Goal: Communication & Community: Share content

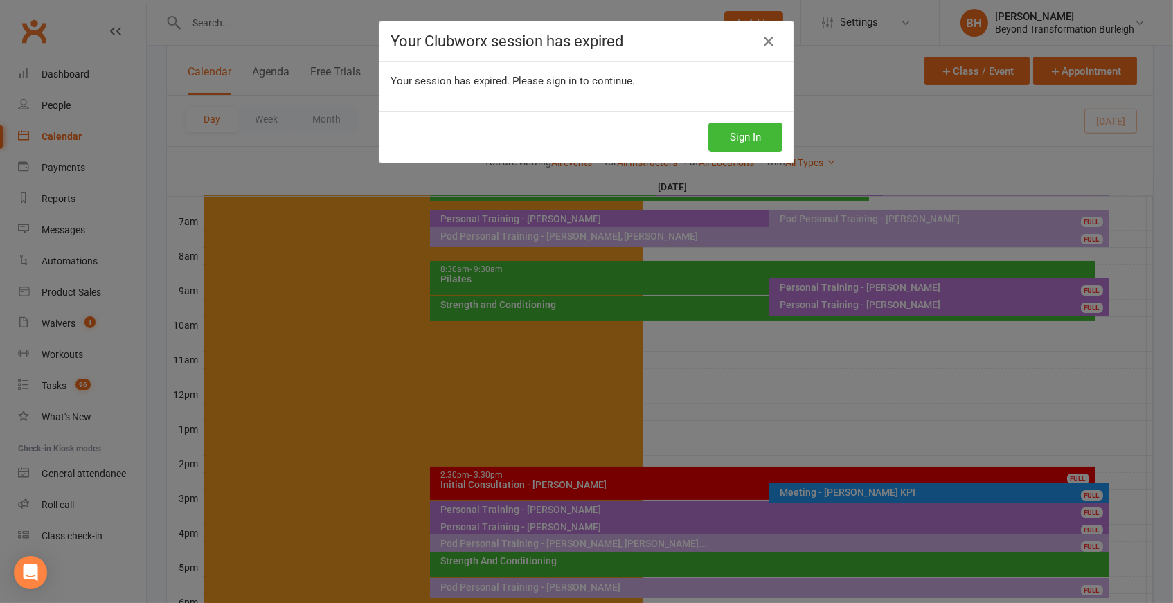
scroll to position [311, 0]
click at [744, 136] on button "Sign In" at bounding box center [746, 137] width 74 height 29
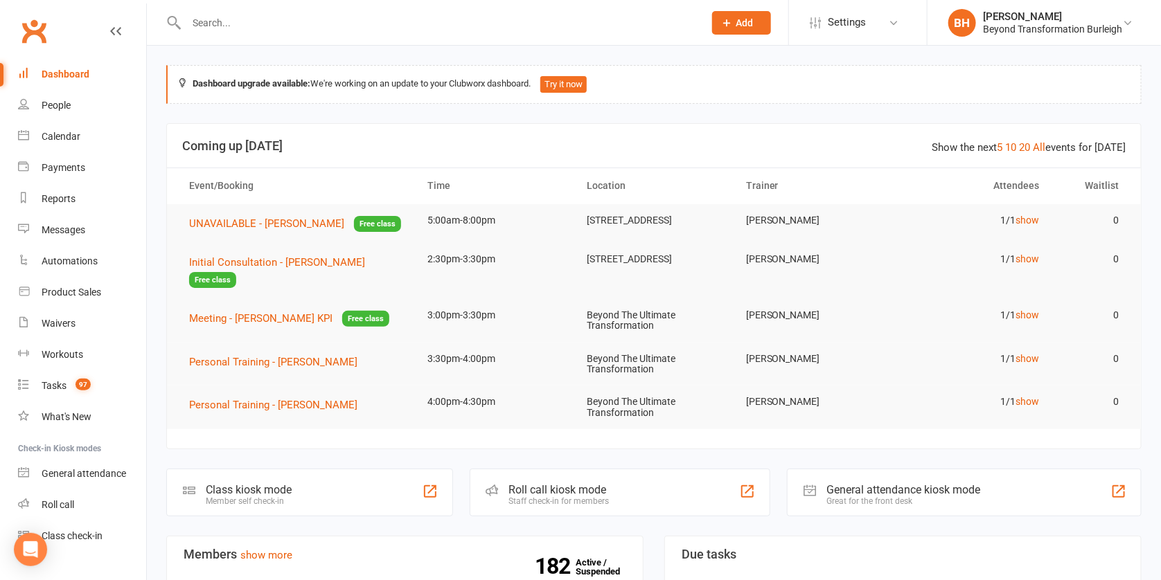
click at [210, 21] on input "text" at bounding box center [438, 22] width 512 height 19
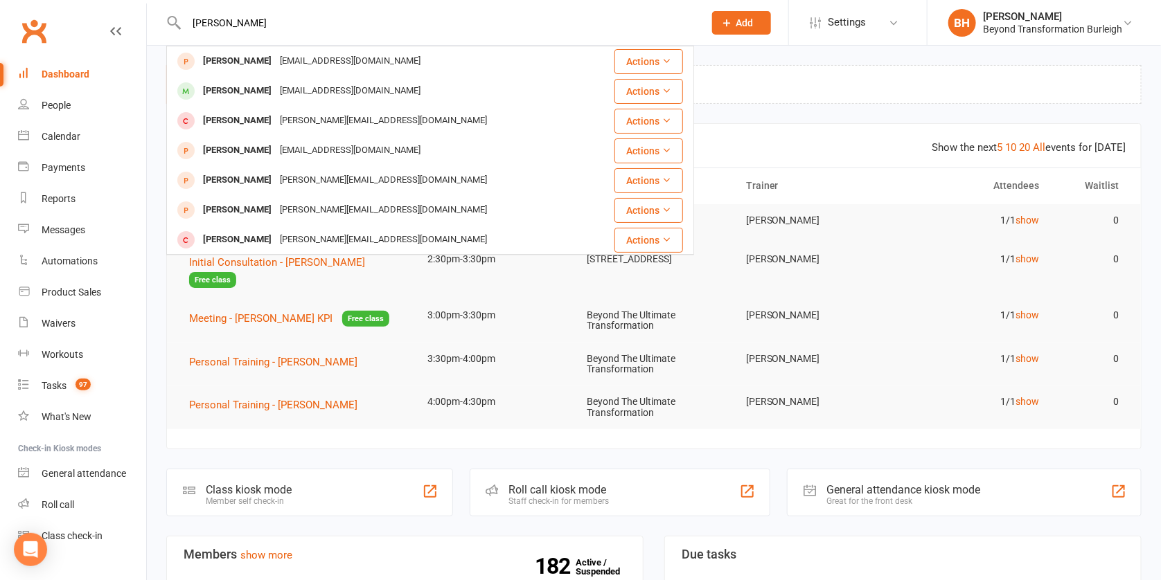
type input "[PERSON_NAME]"
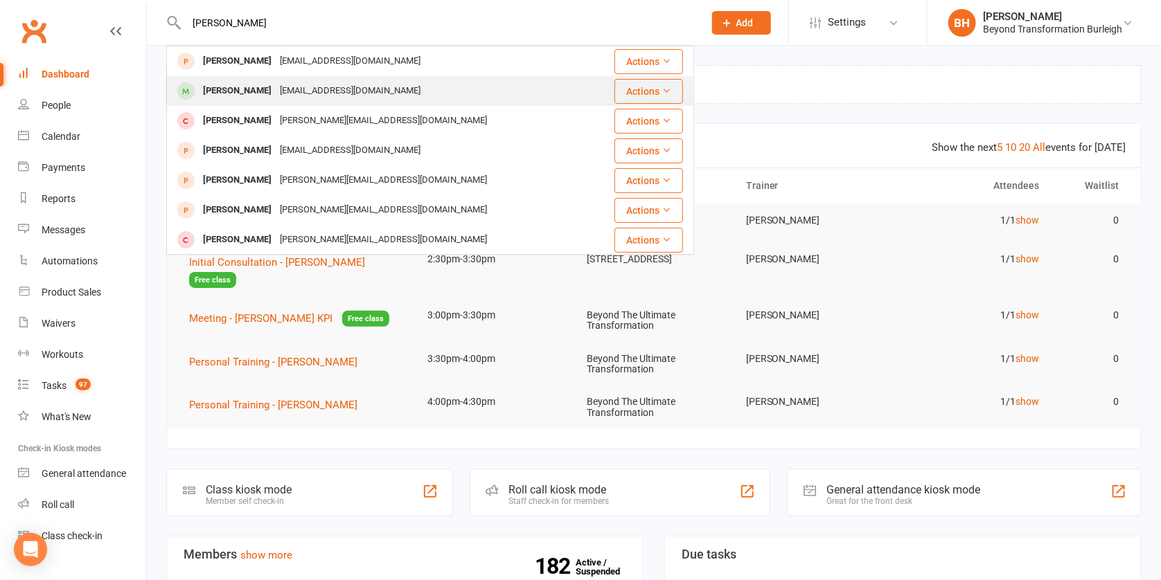
drag, startPoint x: 210, startPoint y: 21, endPoint x: 321, endPoint y: 89, distance: 130.2
click at [321, 89] on div "[EMAIL_ADDRESS][DOMAIN_NAME]" at bounding box center [350, 91] width 149 height 20
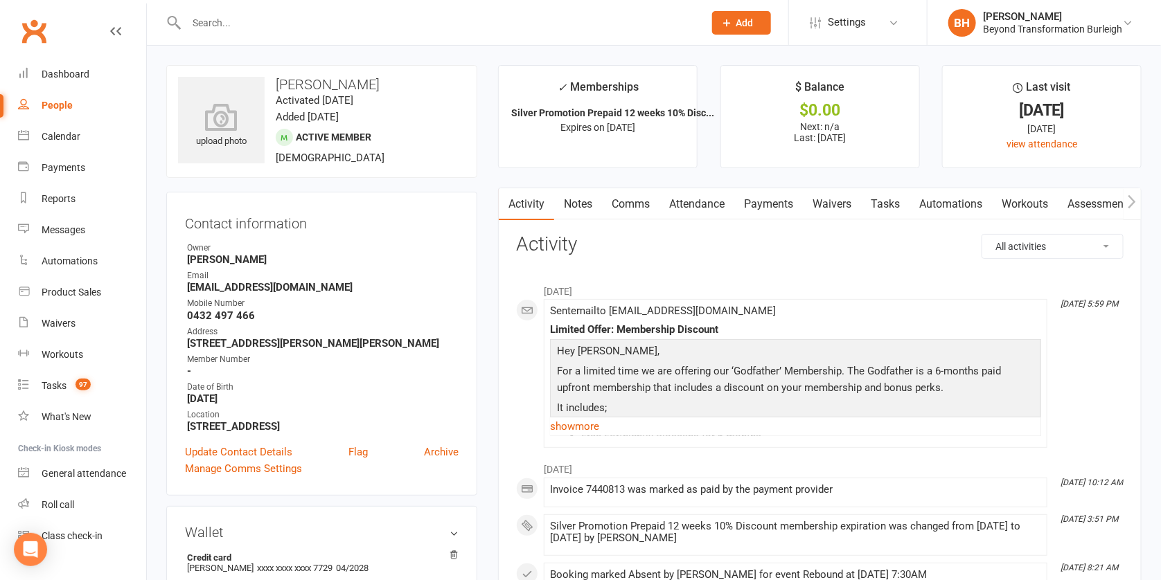
click at [270, 33] on div at bounding box center [430, 22] width 528 height 45
click at [227, 21] on input "text" at bounding box center [438, 22] width 512 height 19
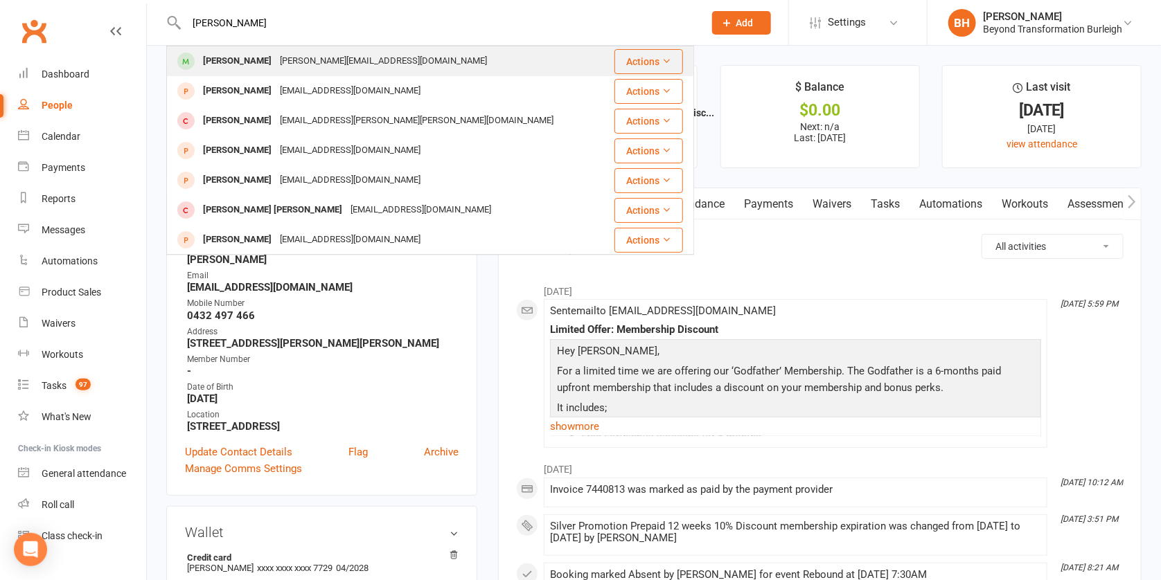
type input "[PERSON_NAME]"
click at [260, 66] on div "[PERSON_NAME]" at bounding box center [237, 61] width 77 height 20
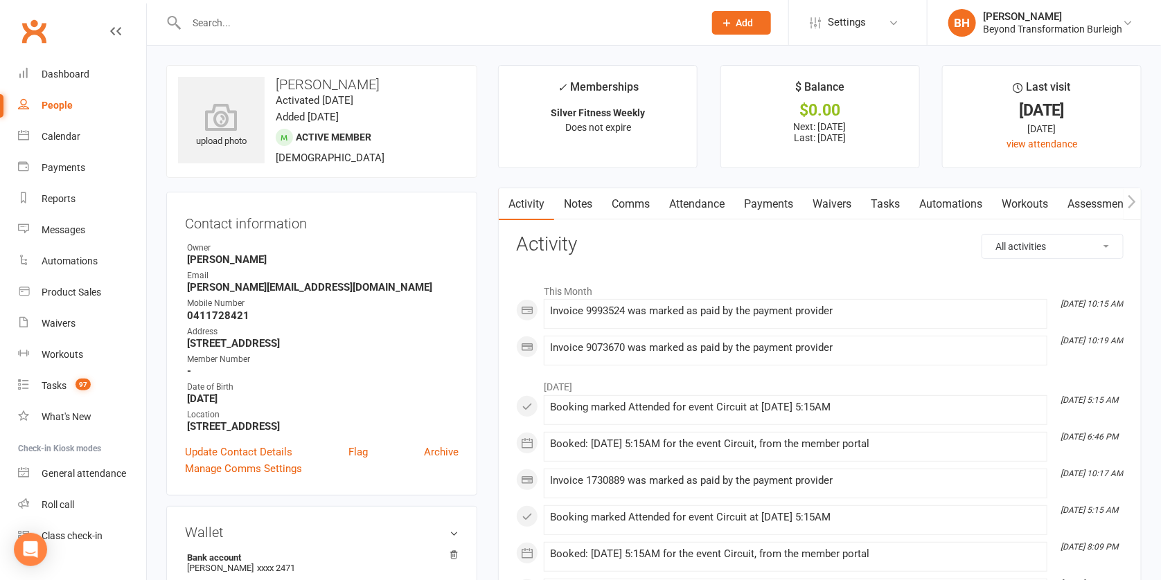
click at [215, 29] on input "text" at bounding box center [438, 22] width 512 height 19
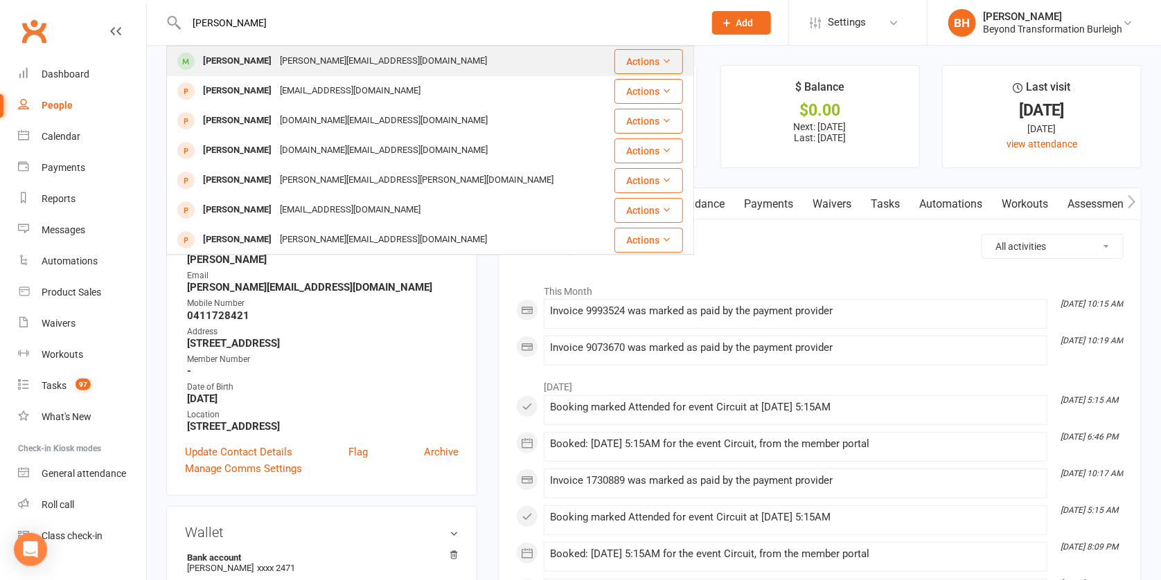
type input "[PERSON_NAME]"
click at [268, 73] on div "Craig Preston [EMAIL_ADDRESS][DOMAIN_NAME]" at bounding box center [386, 61] width 437 height 28
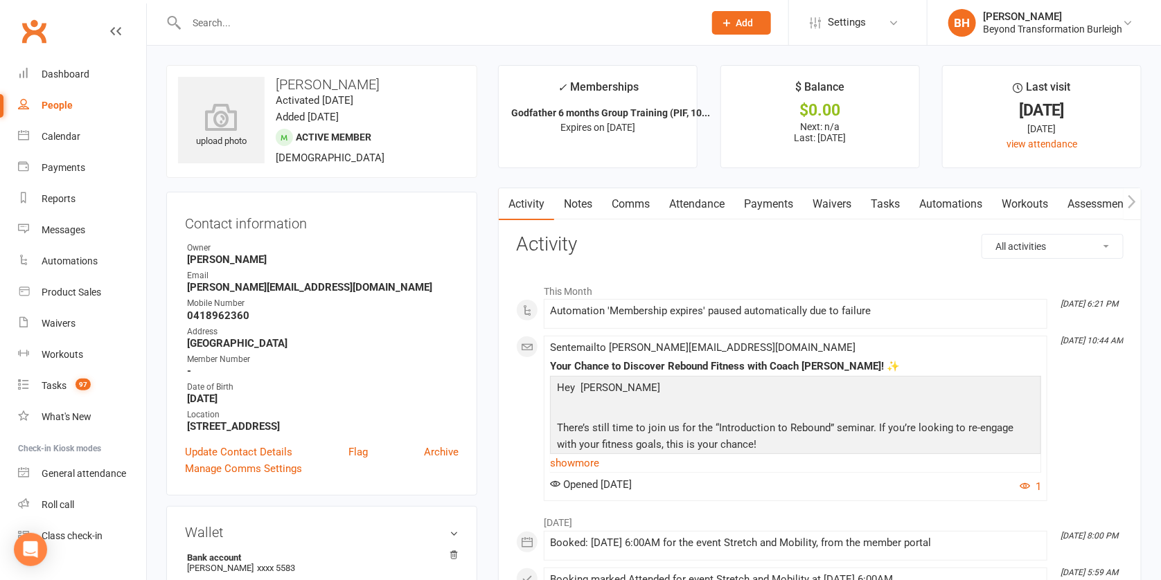
click at [718, 205] on link "Attendance" at bounding box center [696, 204] width 75 height 32
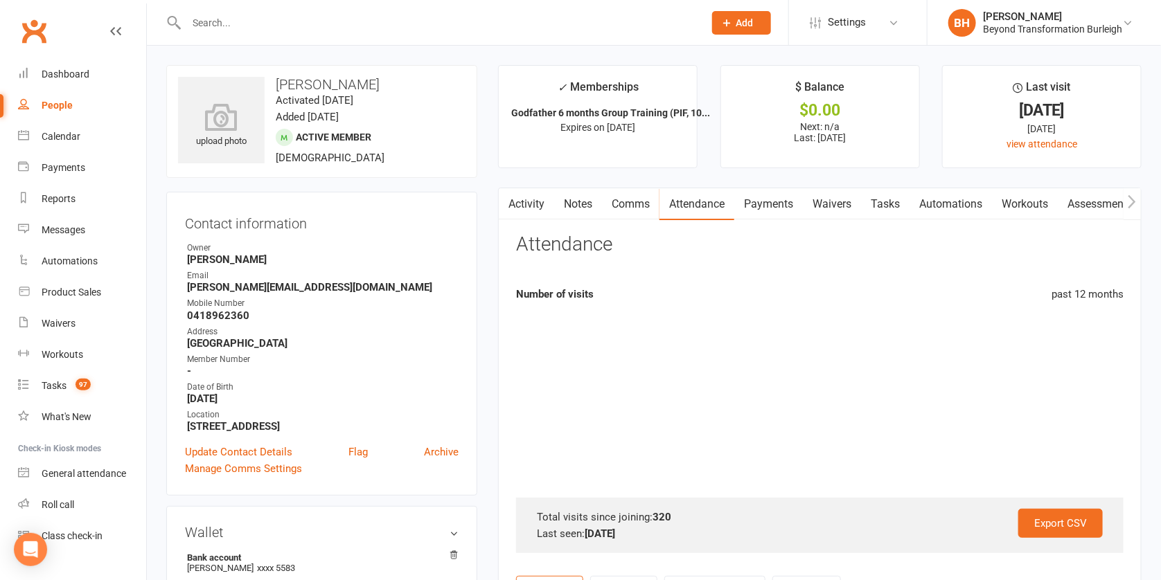
scroll to position [501, 0]
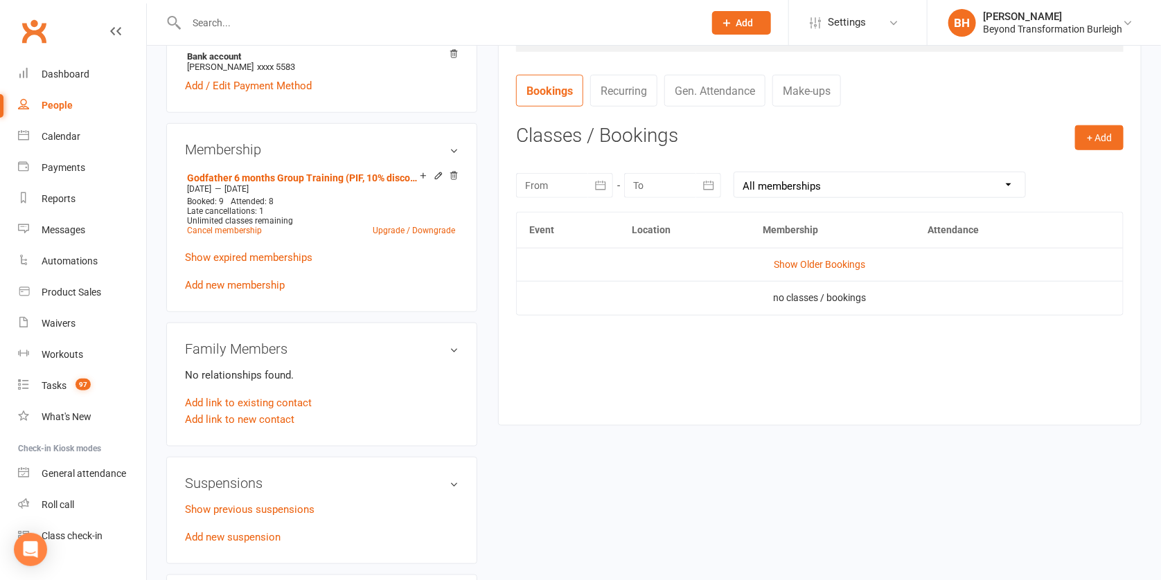
click at [305, 22] on input "text" at bounding box center [438, 22] width 512 height 19
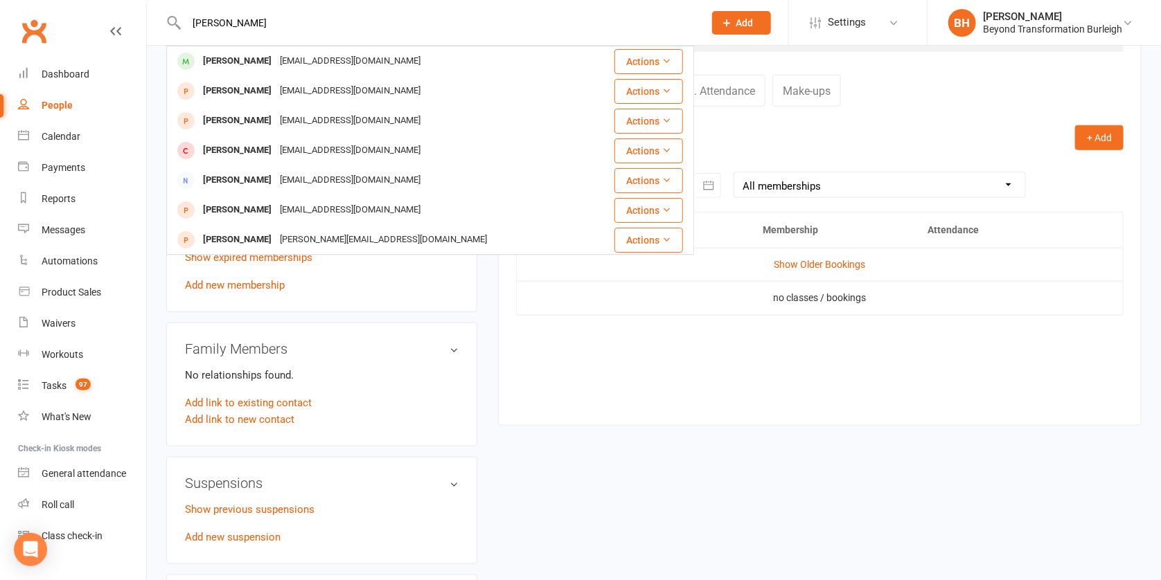
type input "[PERSON_NAME]"
click at [276, 57] on div "[EMAIL_ADDRESS][DOMAIN_NAME]" at bounding box center [350, 61] width 149 height 20
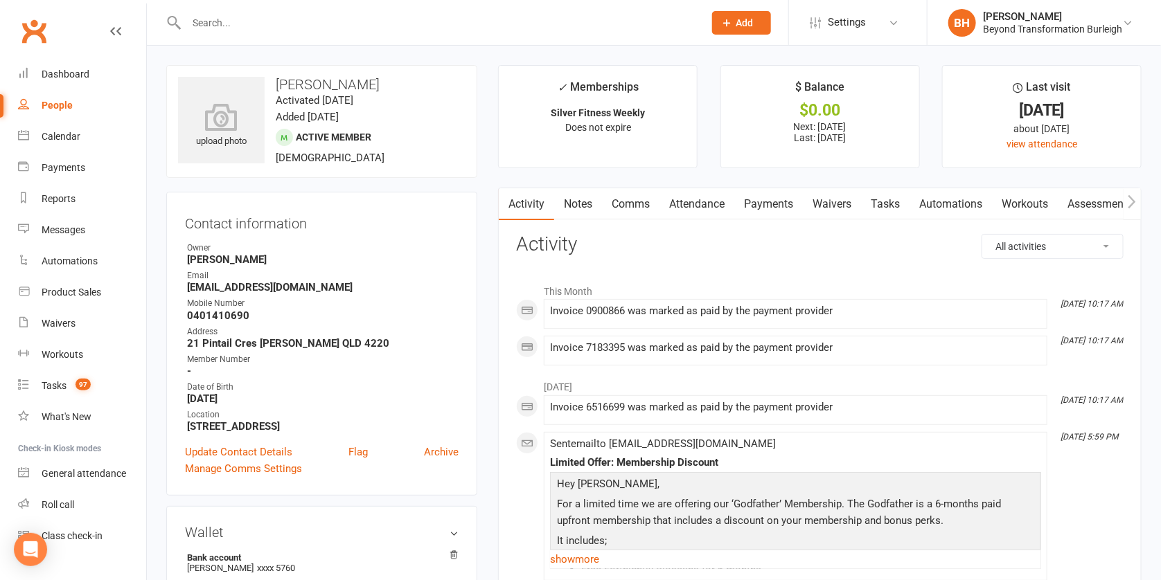
click at [716, 199] on link "Attendance" at bounding box center [696, 204] width 75 height 32
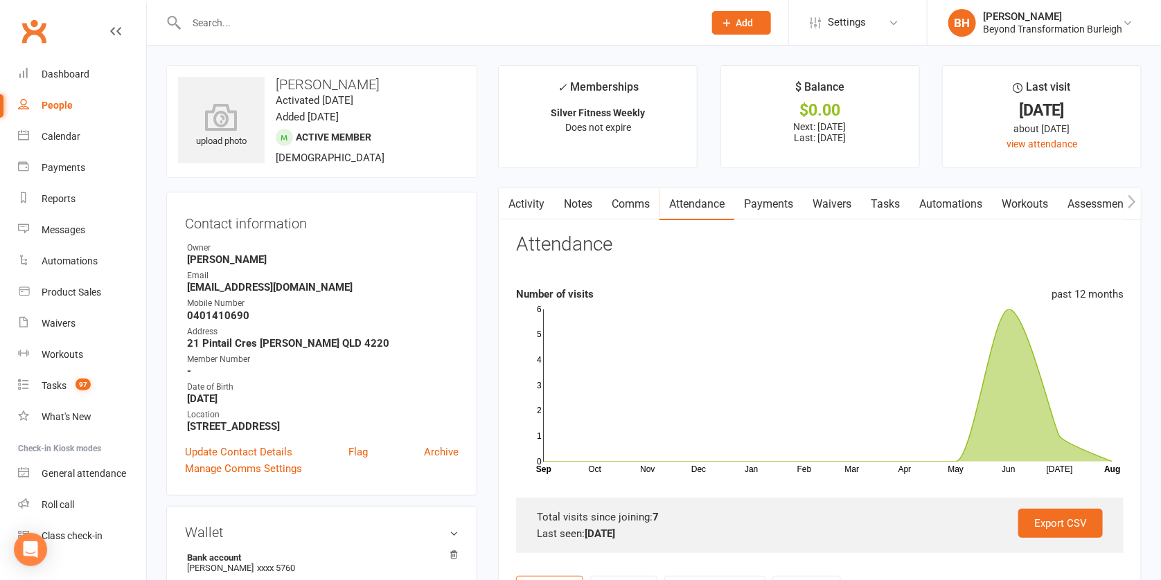
click at [382, 24] on input "text" at bounding box center [438, 22] width 512 height 19
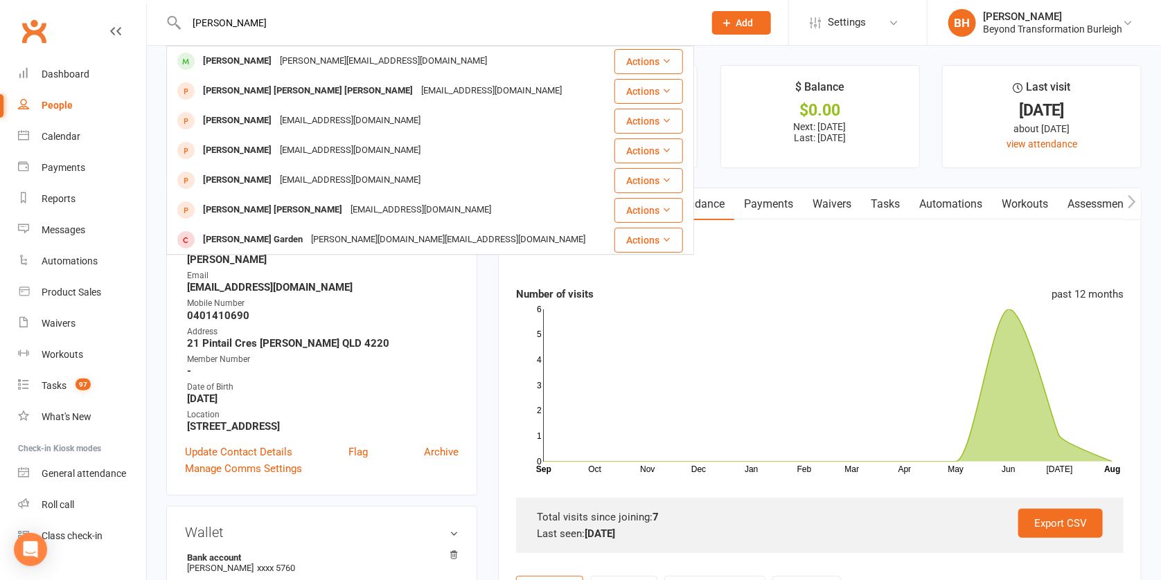
type input "[PERSON_NAME]"
drag, startPoint x: 382, startPoint y: 24, endPoint x: 234, endPoint y: 66, distance: 154.3
click at [234, 66] on div "[PERSON_NAME]" at bounding box center [237, 61] width 77 height 20
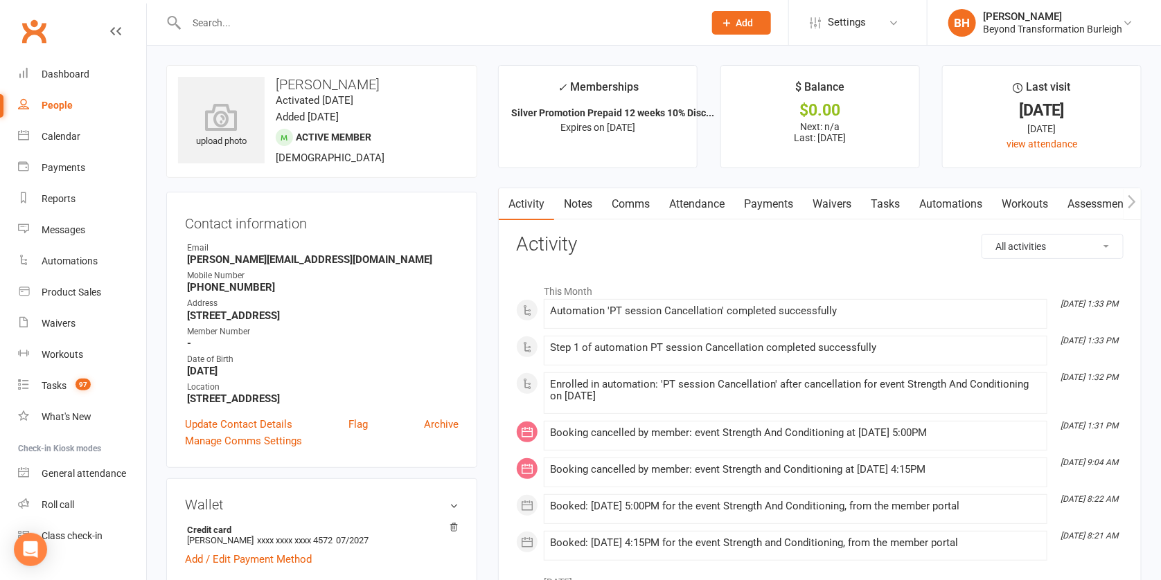
click at [704, 204] on link "Attendance" at bounding box center [696, 204] width 75 height 32
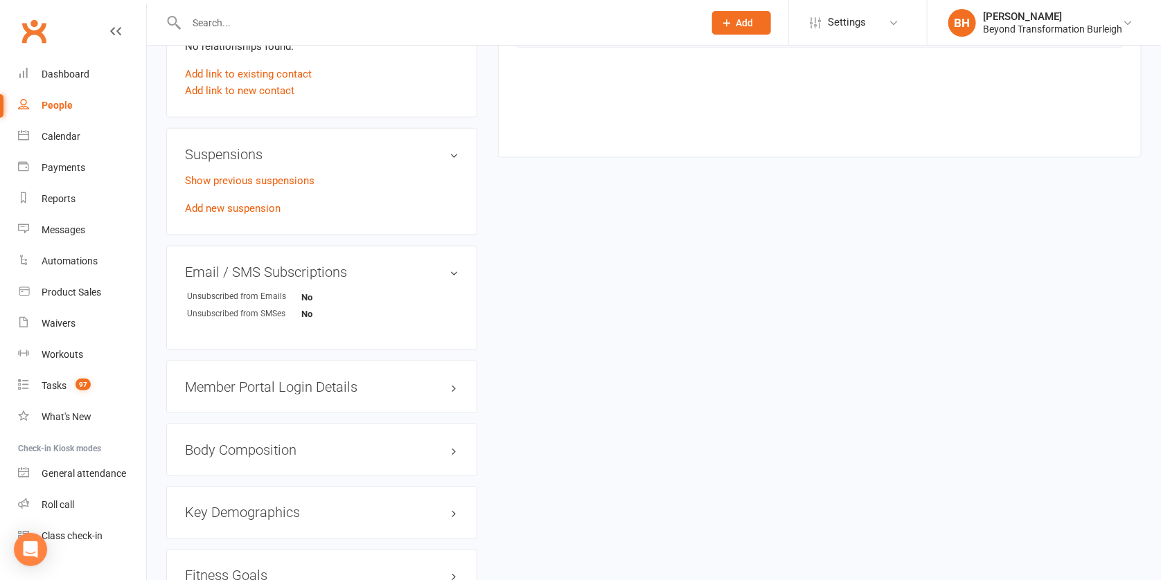
scroll to position [472, 0]
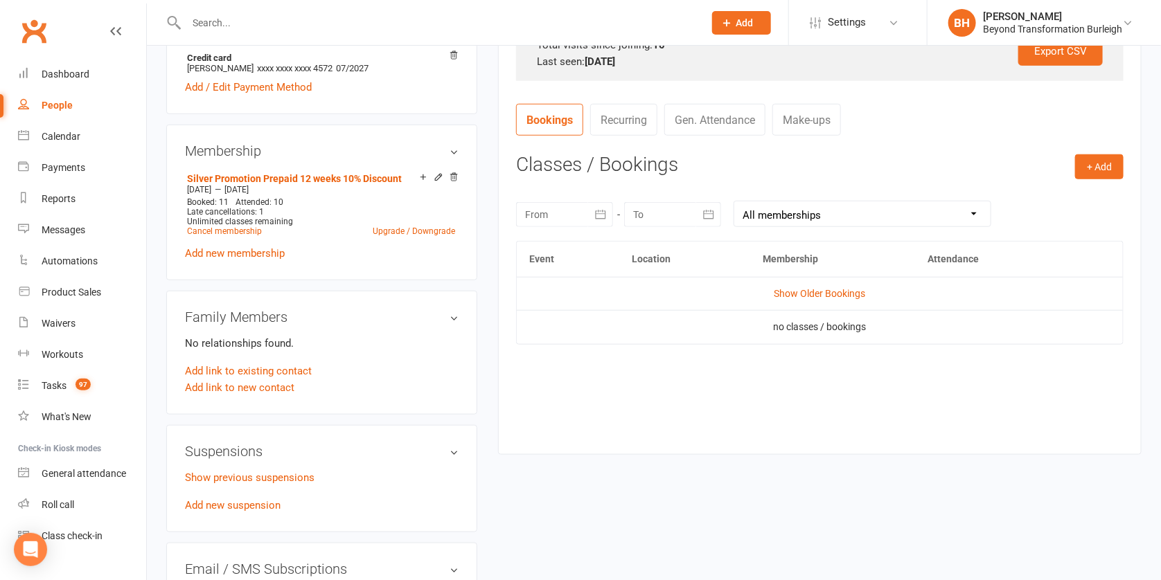
click at [195, 22] on input "text" at bounding box center [438, 22] width 512 height 19
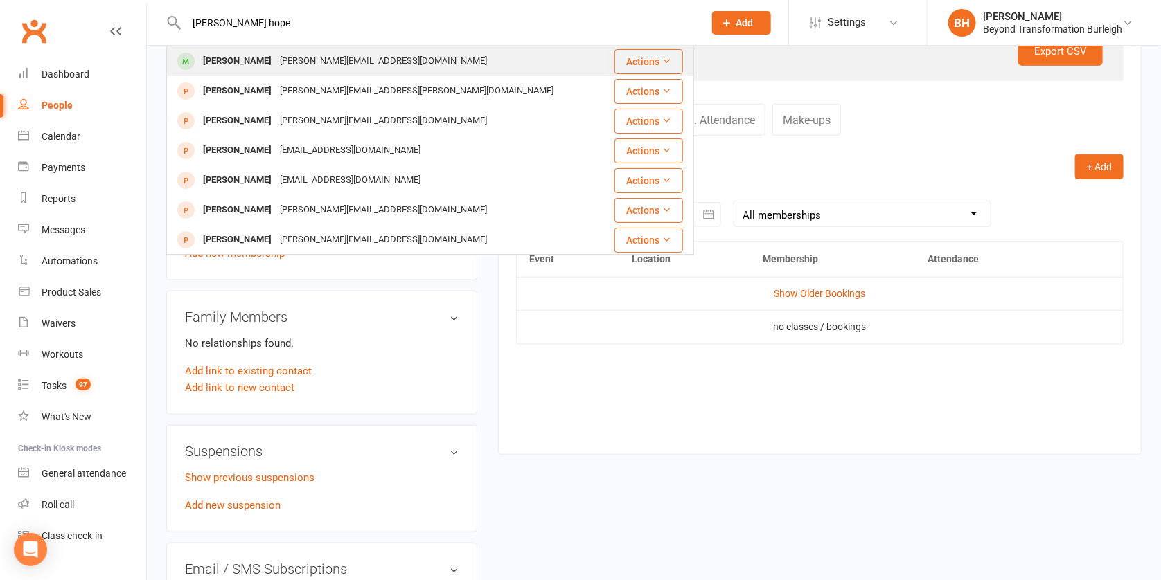
type input "[PERSON_NAME] hope"
click at [239, 53] on div "[PERSON_NAME]" at bounding box center [237, 61] width 77 height 20
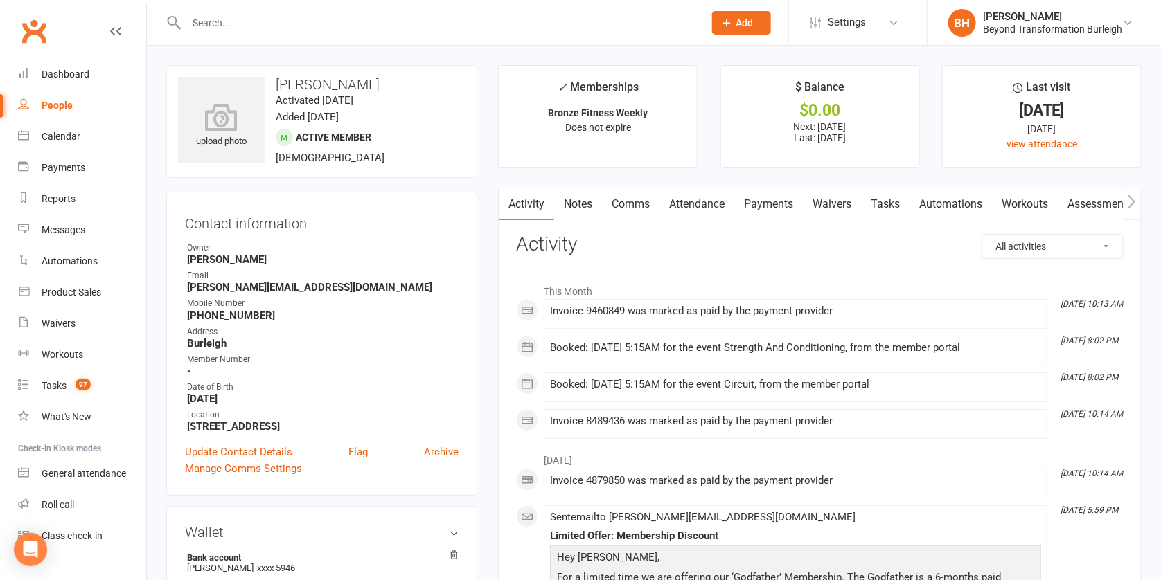
click at [709, 204] on link "Attendance" at bounding box center [696, 204] width 75 height 32
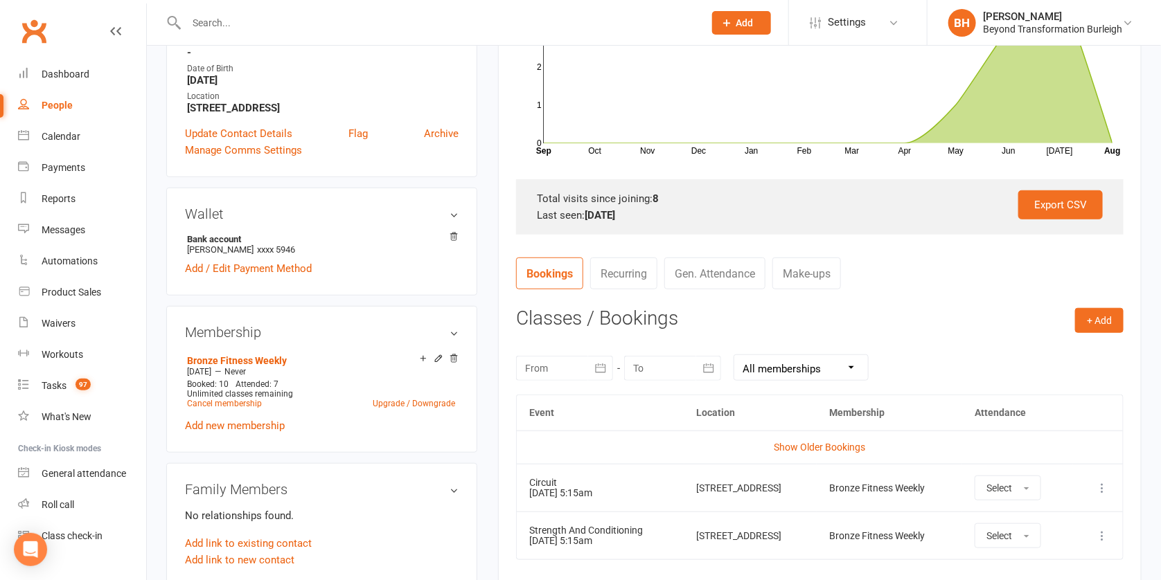
scroll to position [321, 0]
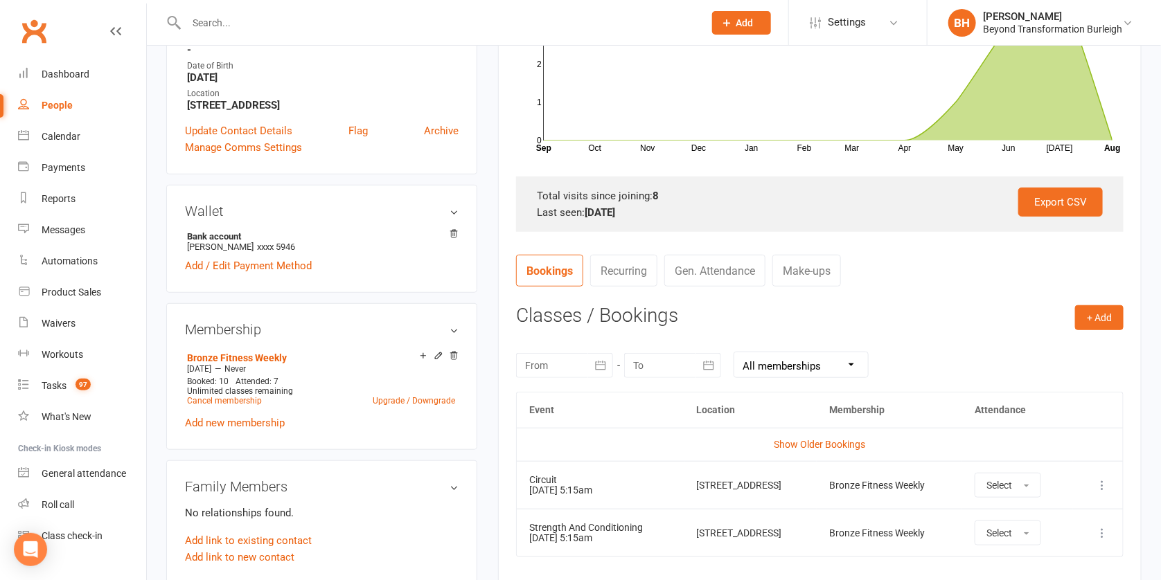
click at [283, 30] on input "text" at bounding box center [438, 22] width 512 height 19
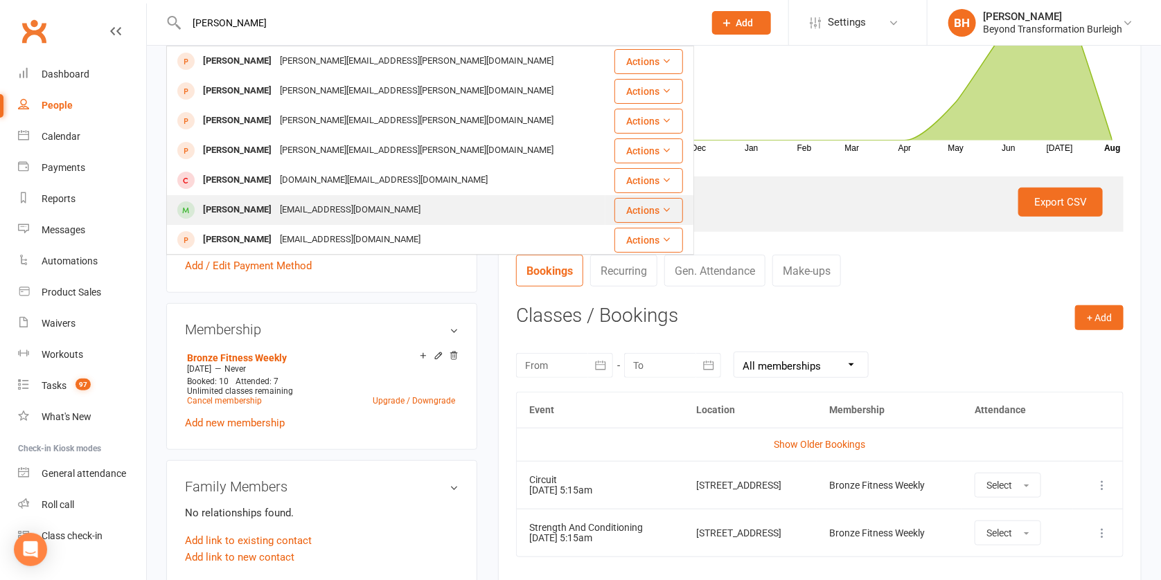
type input "[PERSON_NAME]"
click at [288, 202] on div "[EMAIL_ADDRESS][DOMAIN_NAME]" at bounding box center [350, 210] width 149 height 20
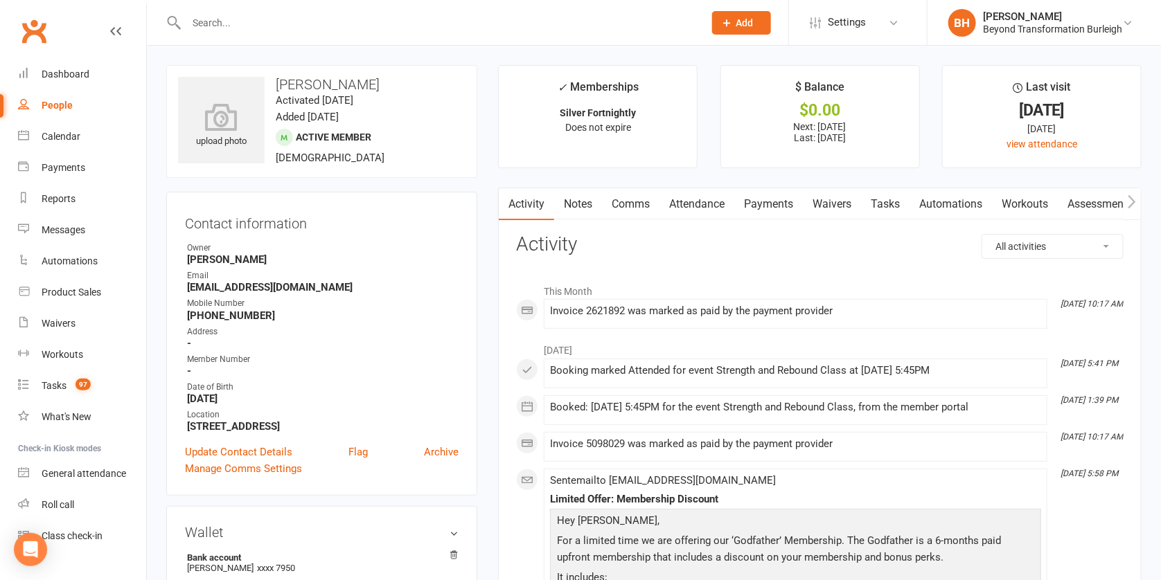
click at [711, 202] on link "Attendance" at bounding box center [696, 204] width 75 height 32
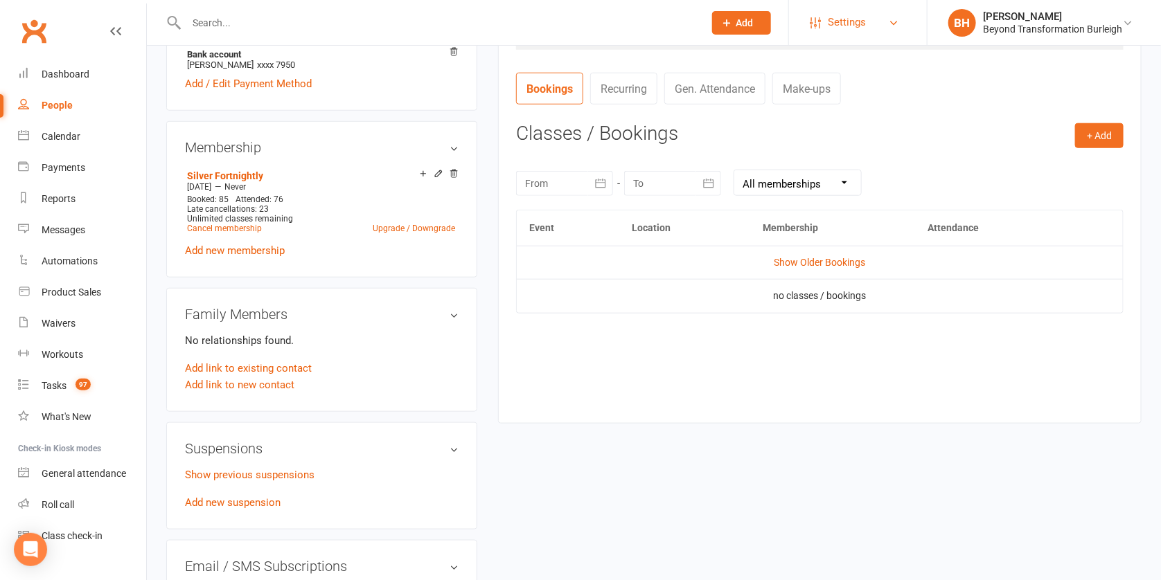
scroll to position [500, 0]
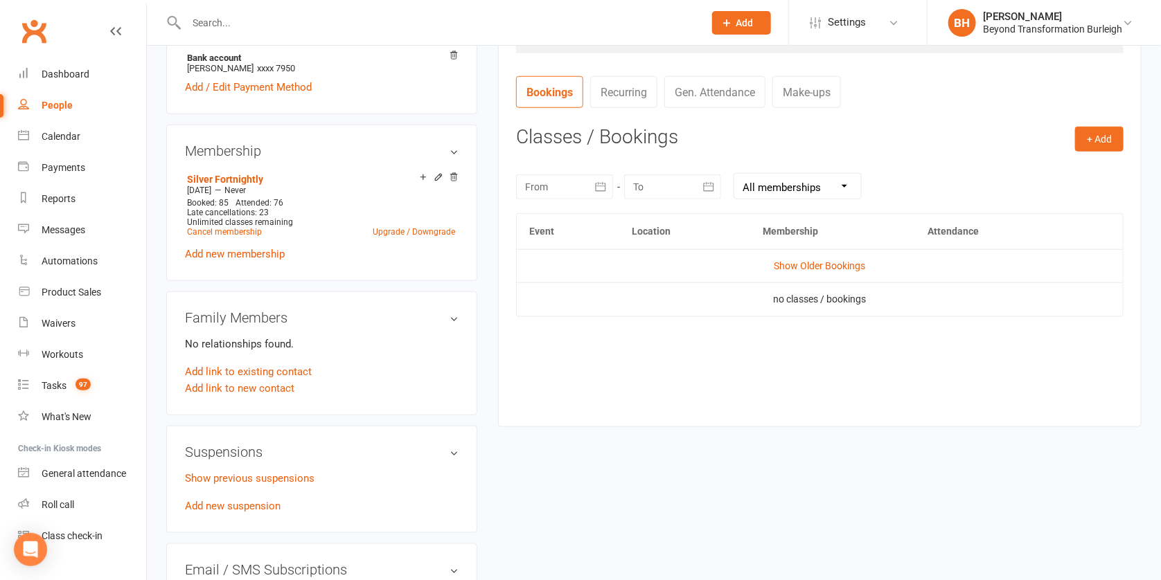
click at [264, 19] on input "text" at bounding box center [438, 22] width 512 height 19
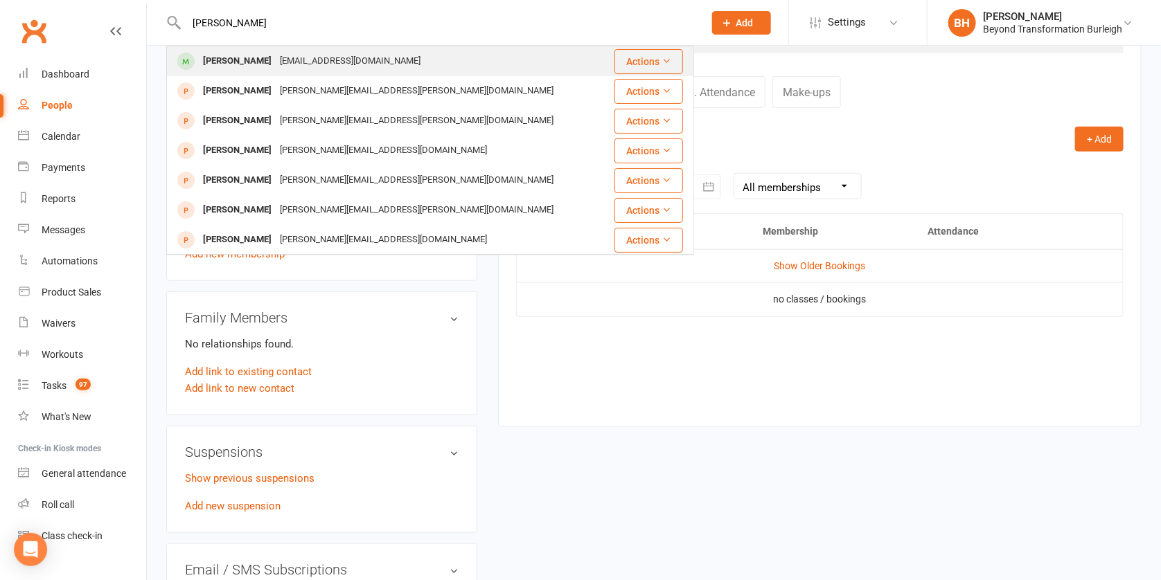
type input "[PERSON_NAME]"
click at [276, 59] on div "[EMAIL_ADDRESS][DOMAIN_NAME]" at bounding box center [350, 61] width 149 height 20
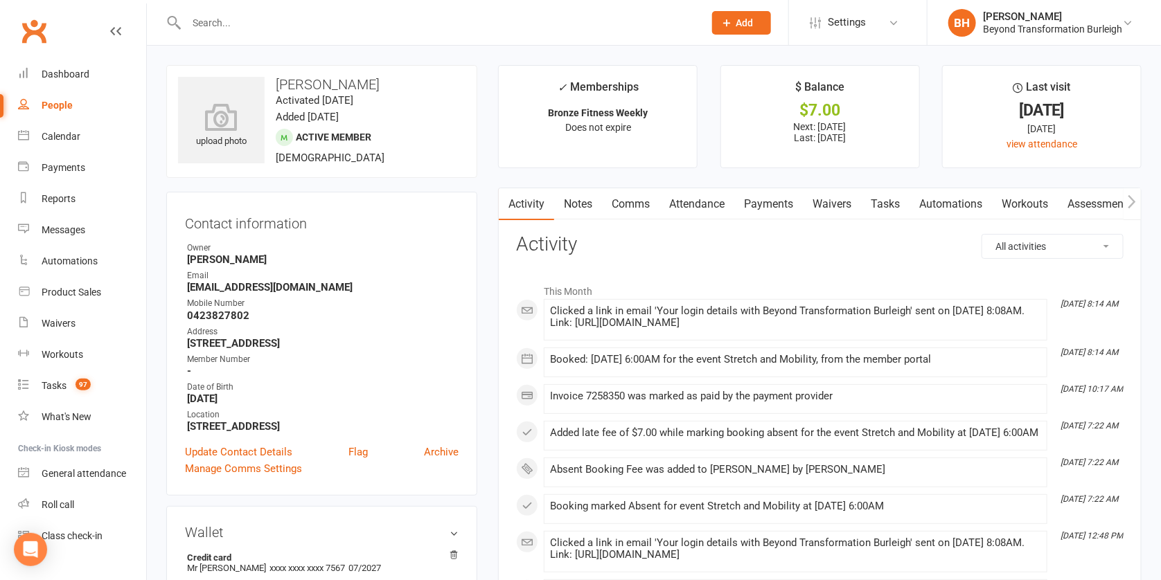
click at [708, 200] on link "Attendance" at bounding box center [696, 204] width 75 height 32
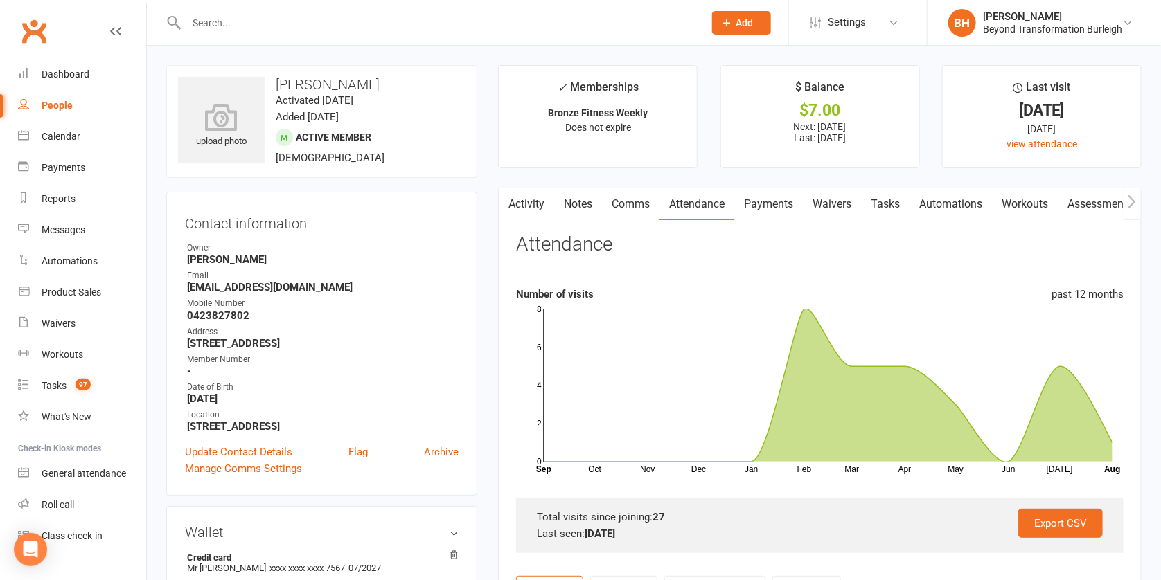
click at [537, 204] on link "Activity" at bounding box center [526, 204] width 55 height 32
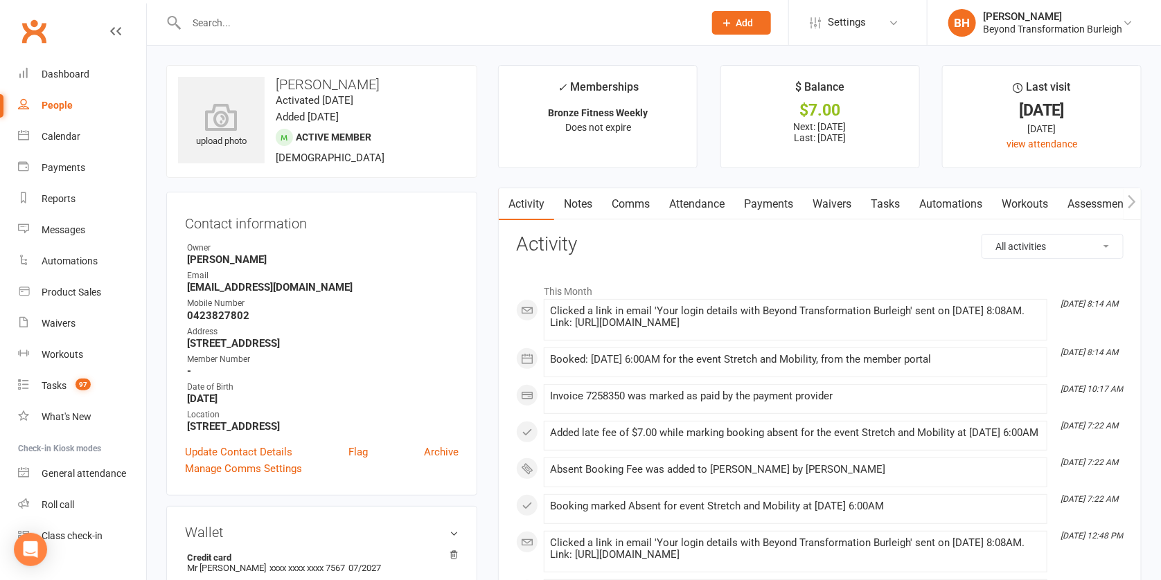
click at [219, 22] on input "text" at bounding box center [438, 22] width 512 height 19
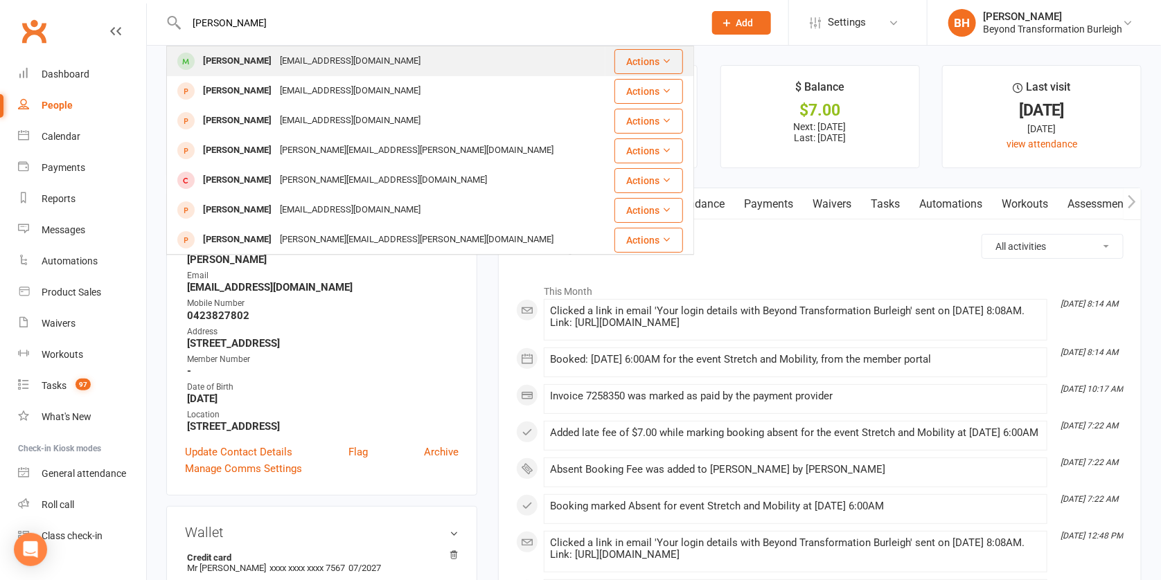
type input "[PERSON_NAME]"
drag, startPoint x: 227, startPoint y: 48, endPoint x: 247, endPoint y: 63, distance: 25.2
click at [247, 63] on div "[PERSON_NAME]" at bounding box center [237, 61] width 77 height 20
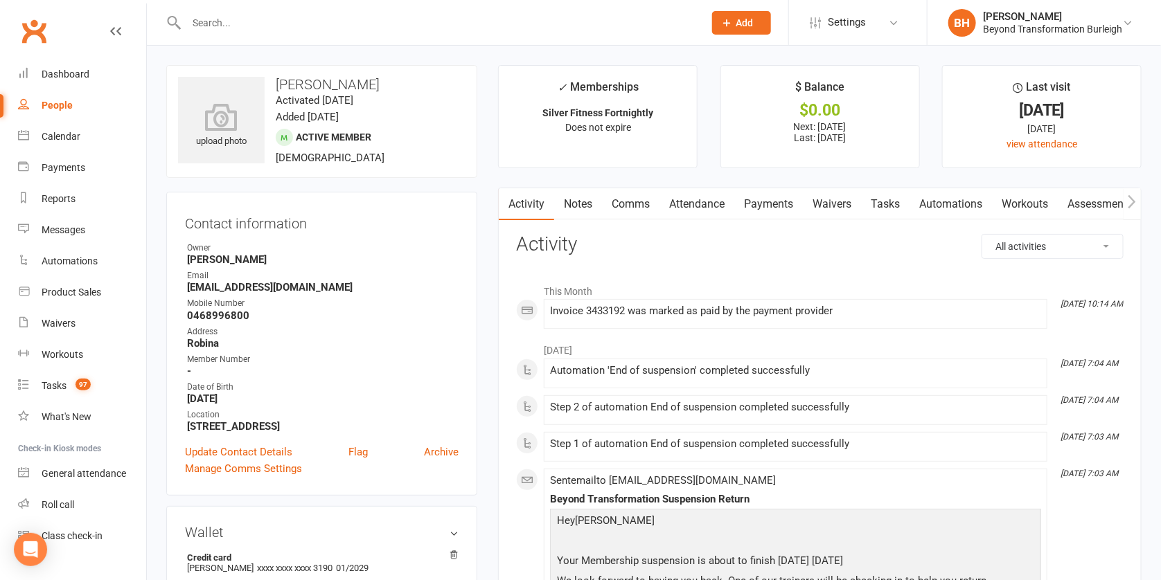
click at [713, 204] on link "Attendance" at bounding box center [696, 204] width 75 height 32
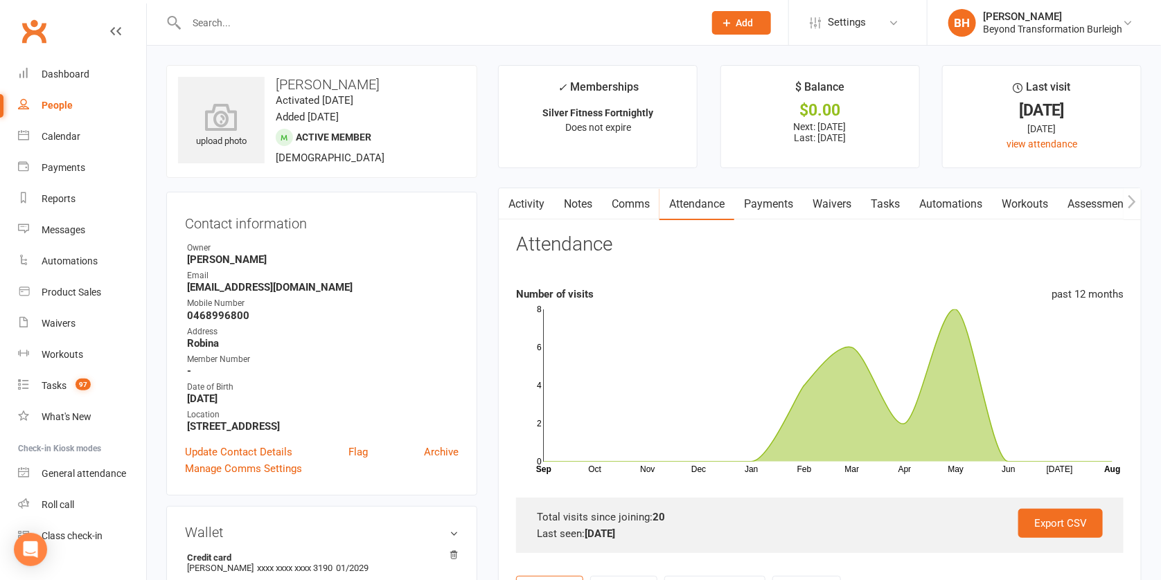
click at [776, 199] on link "Payments" at bounding box center [768, 204] width 69 height 32
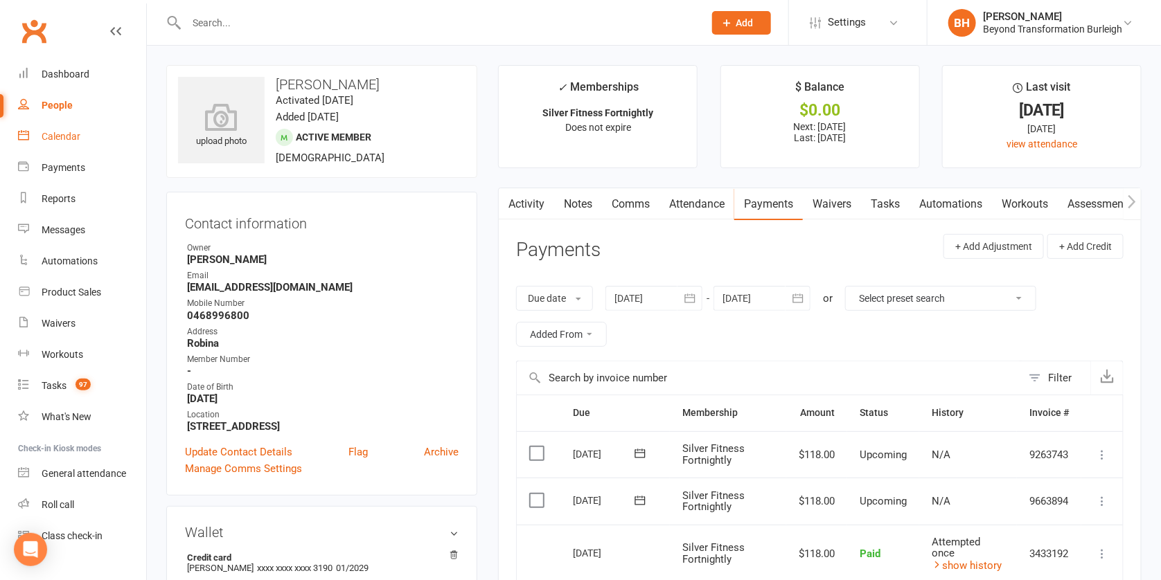
click at [53, 127] on link "Calendar" at bounding box center [82, 136] width 128 height 31
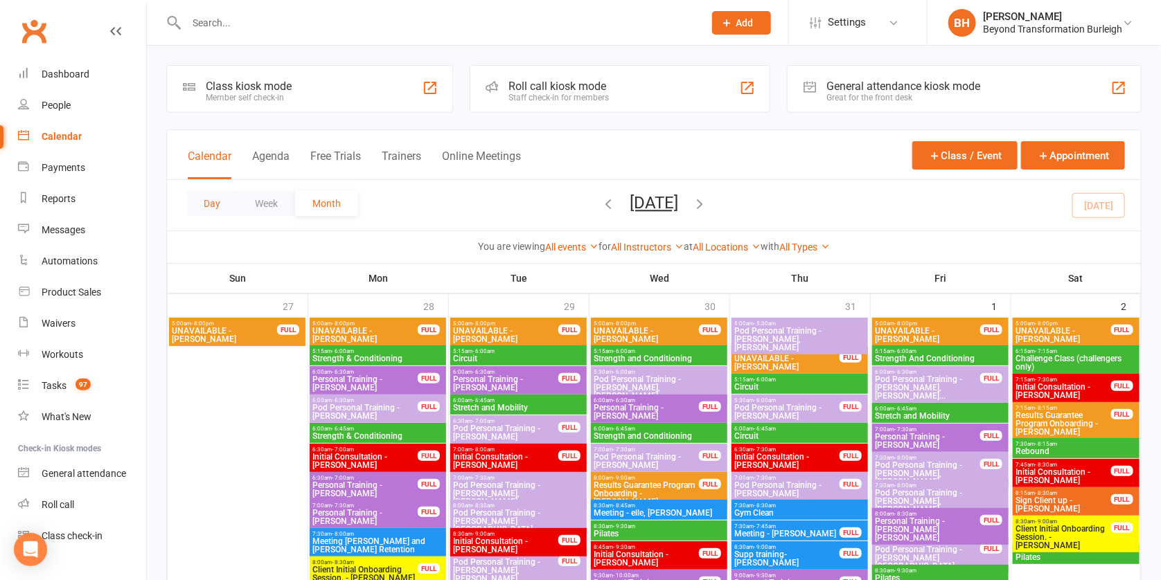
click at [204, 205] on button "Day" at bounding box center [211, 203] width 51 height 25
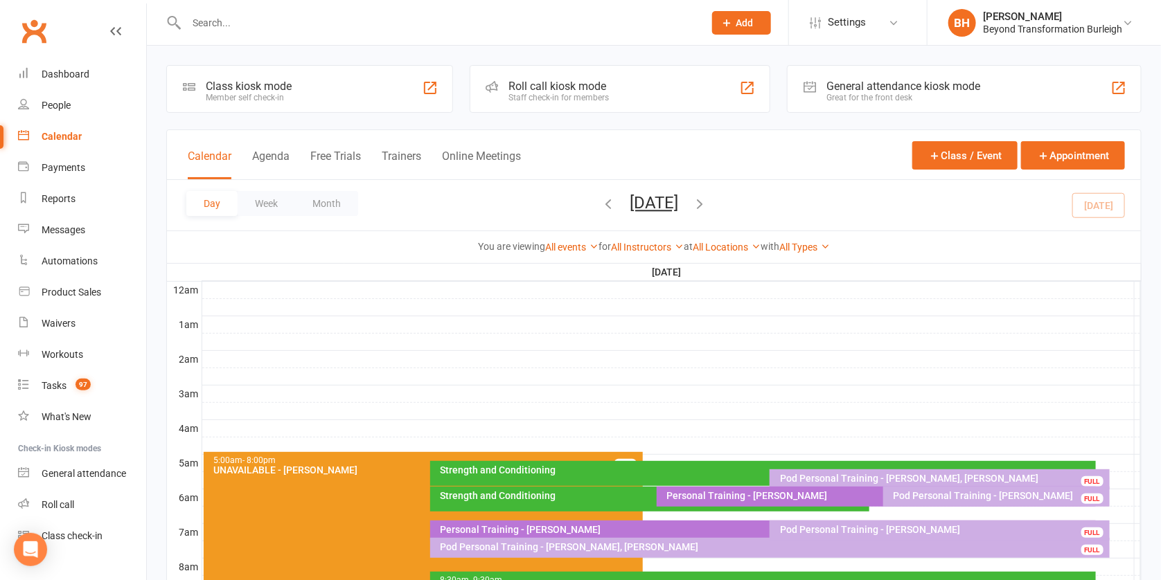
click at [678, 206] on button "[DATE]" at bounding box center [654, 202] width 48 height 19
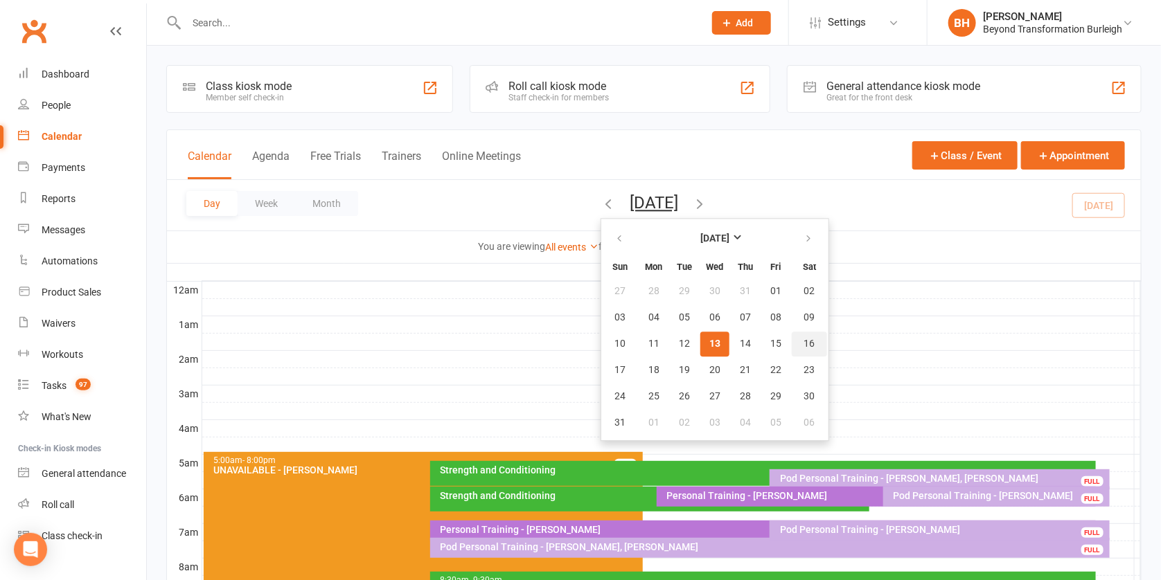
click at [804, 342] on span "16" at bounding box center [809, 344] width 11 height 11
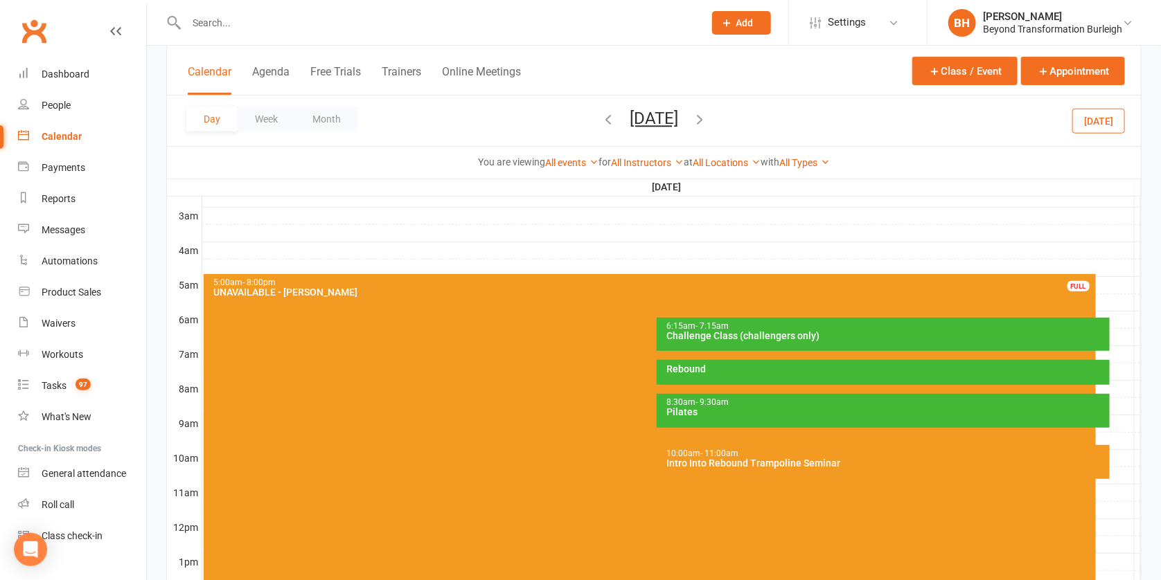
scroll to position [181, 0]
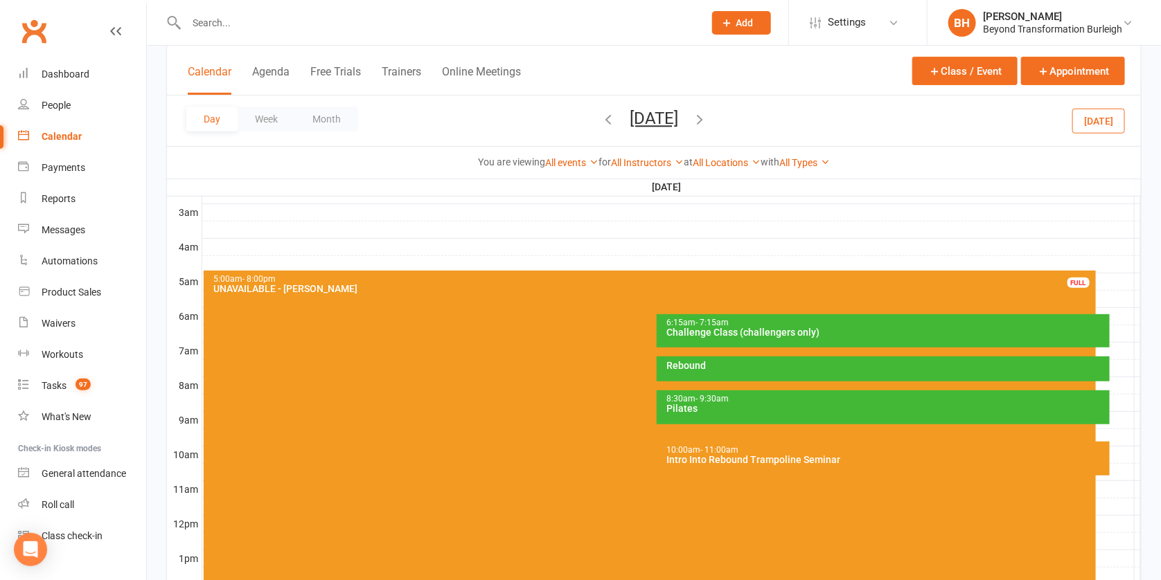
click at [759, 456] on div "Intro Into Rebound Trampoline Seminar" at bounding box center [886, 460] width 441 height 10
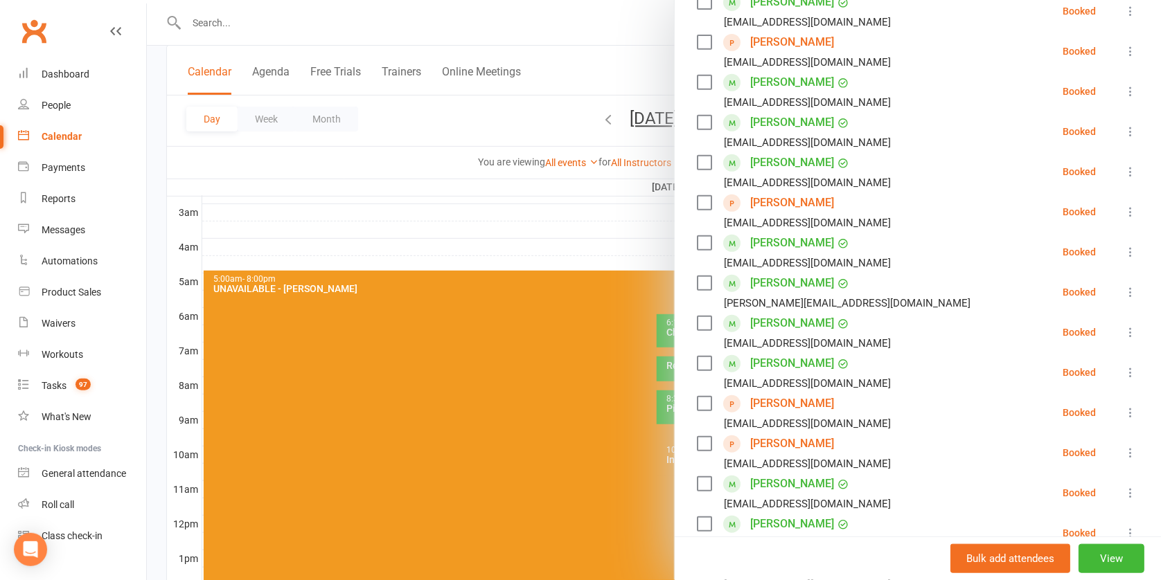
scroll to position [168, 0]
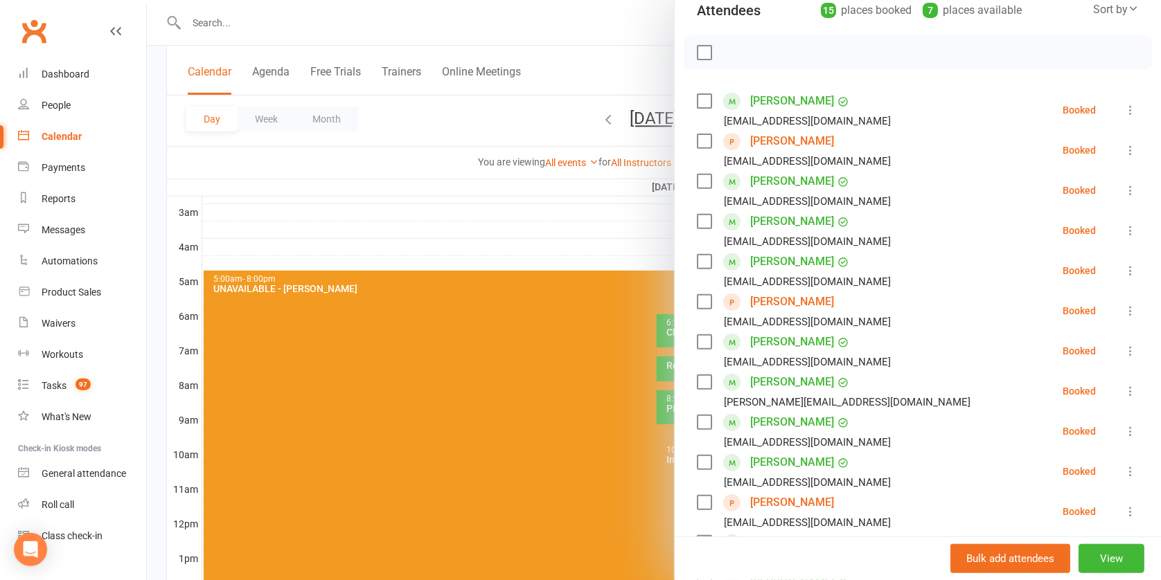
click at [610, 104] on div at bounding box center [654, 290] width 1014 height 580
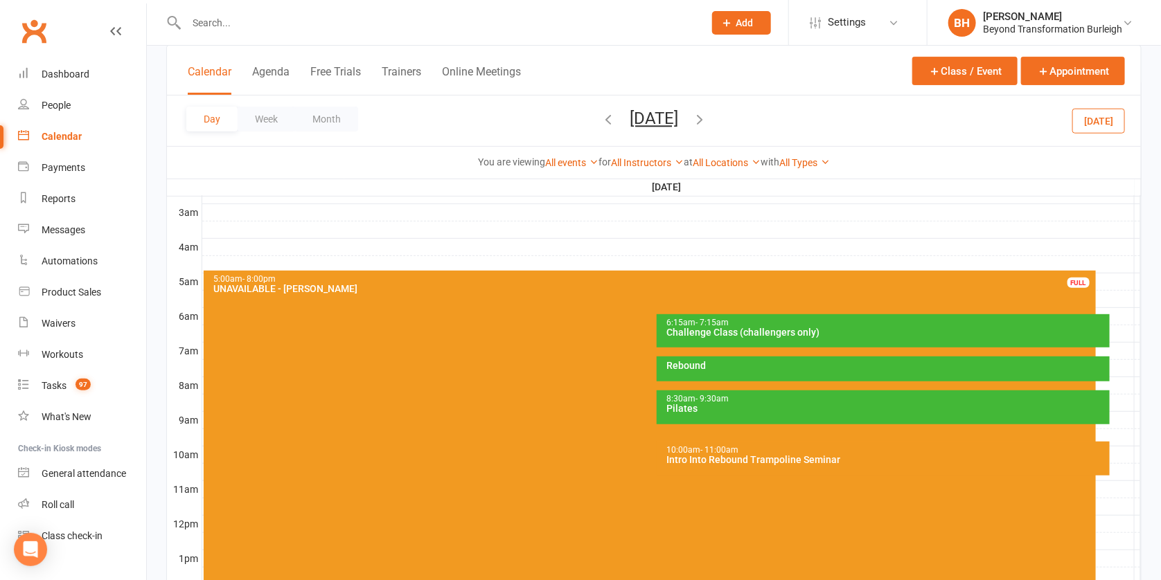
click at [630, 121] on button "[DATE]" at bounding box center [654, 118] width 48 height 19
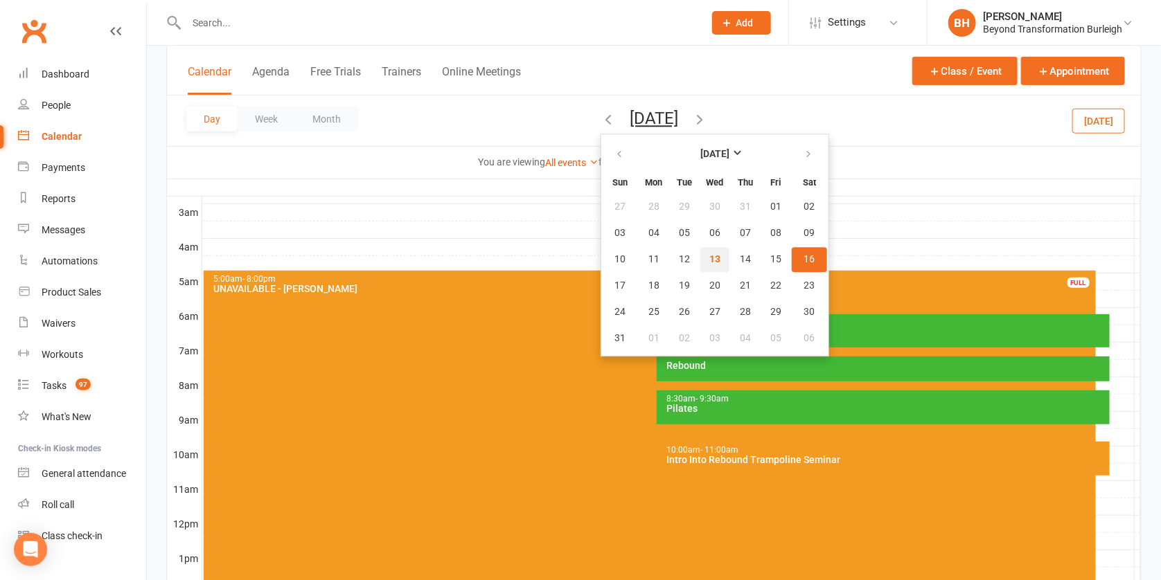
click at [700, 259] on button "13" at bounding box center [714, 259] width 29 height 25
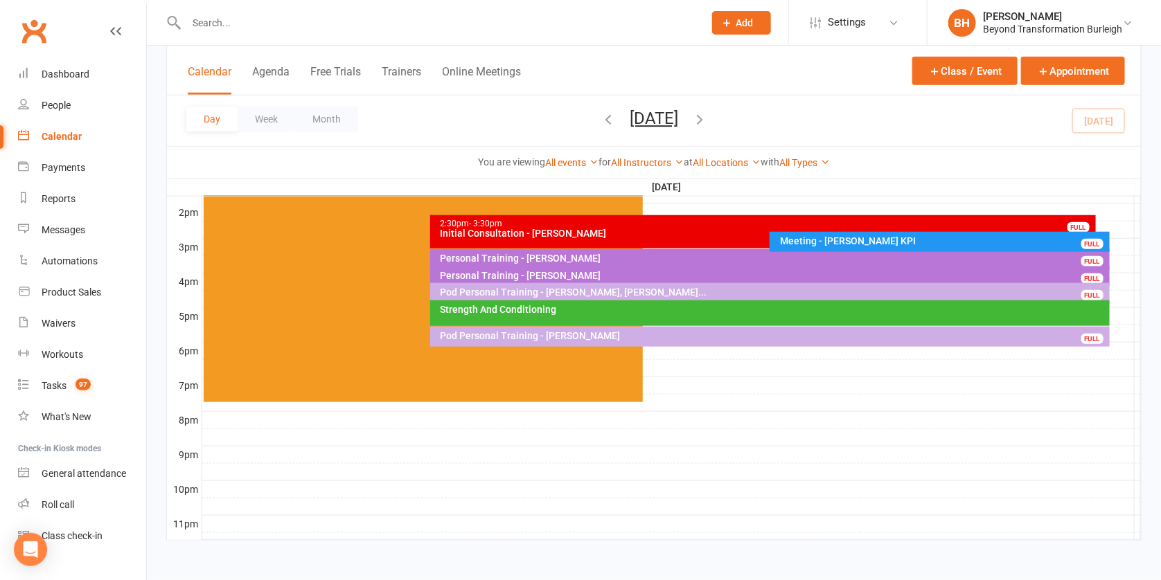
scroll to position [433, 0]
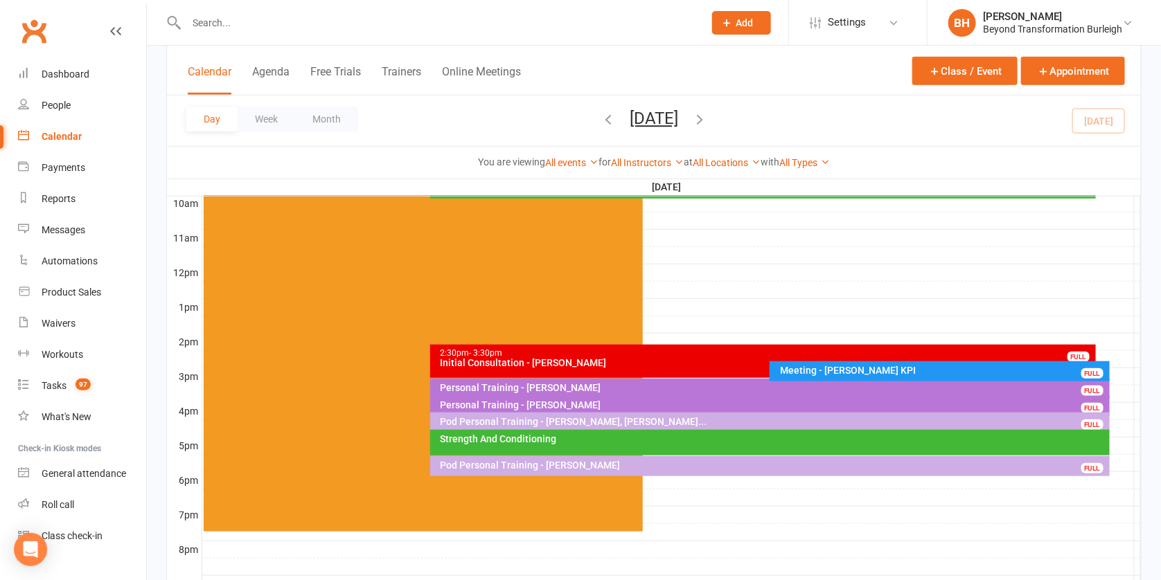
click at [609, 359] on div "Initial Consultation - [PERSON_NAME]" at bounding box center [766, 363] width 653 height 10
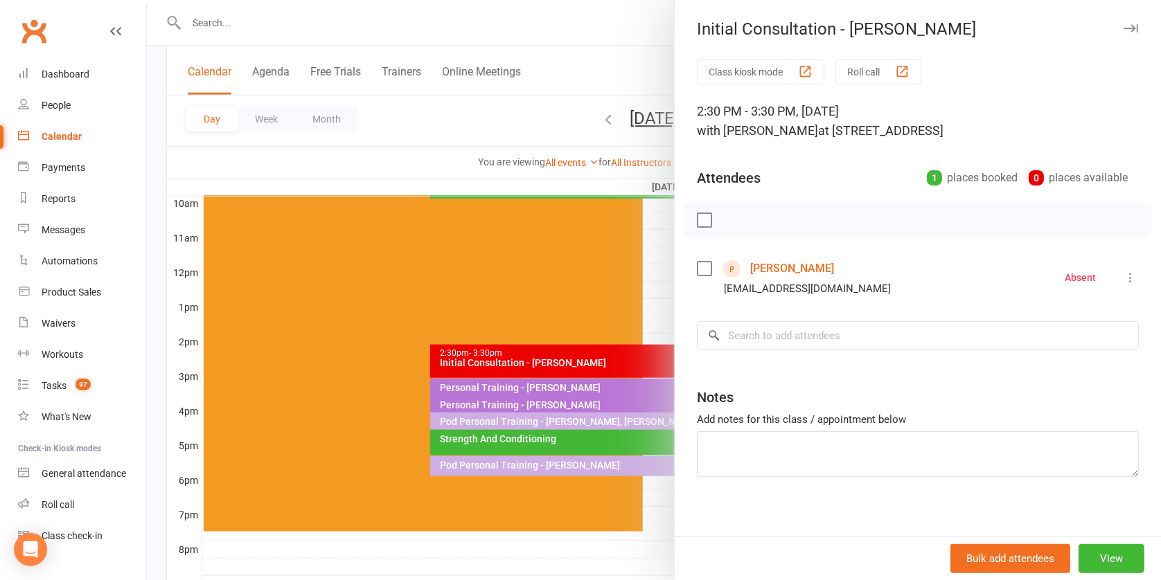
click at [523, 290] on div at bounding box center [654, 290] width 1014 height 580
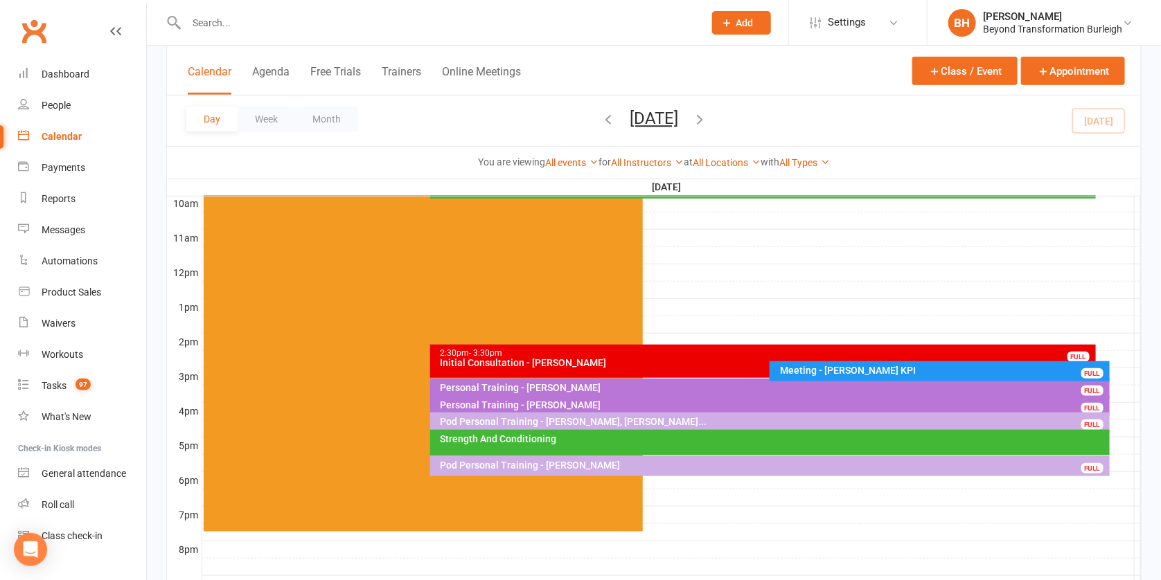
click at [833, 366] on div "Meeting - [PERSON_NAME] KPI" at bounding box center [942, 371] width 327 height 10
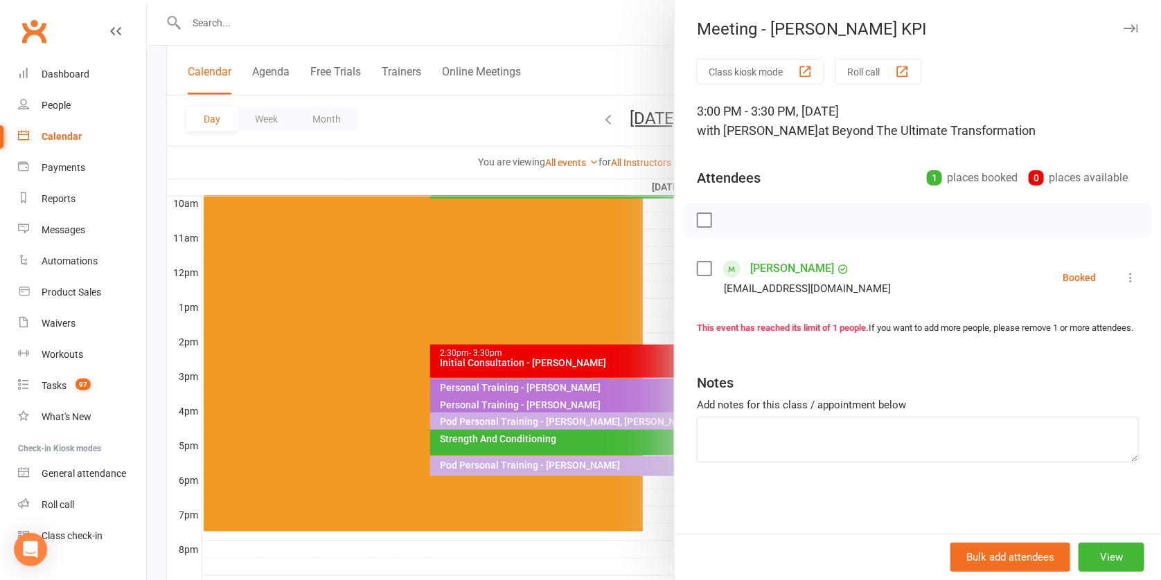
click at [585, 367] on div at bounding box center [654, 290] width 1014 height 580
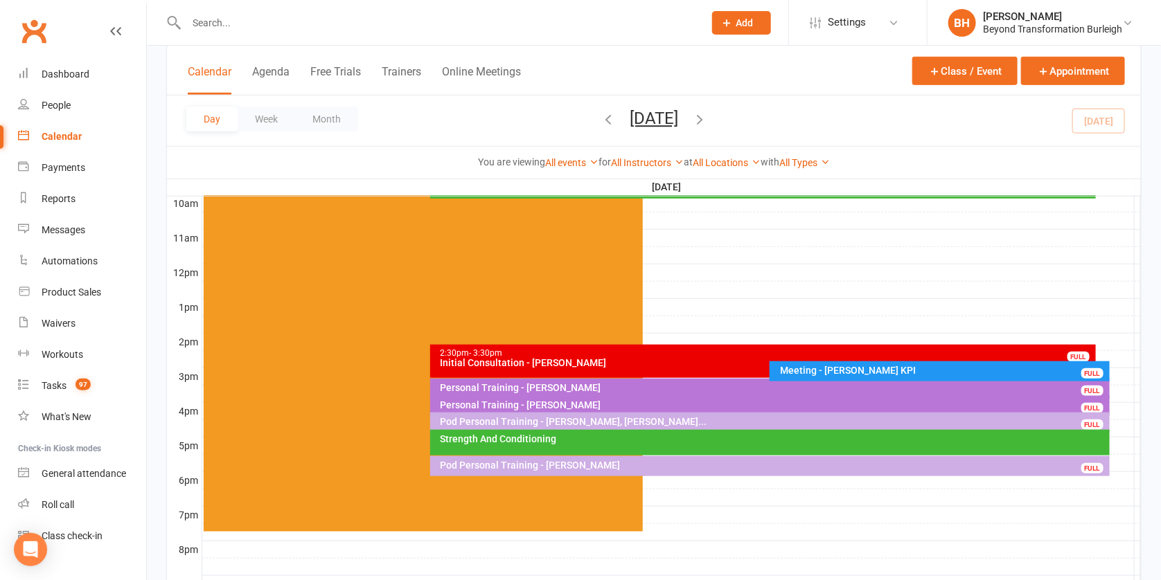
click at [597, 386] on div "Personal Training - [PERSON_NAME]" at bounding box center [773, 388] width 667 height 10
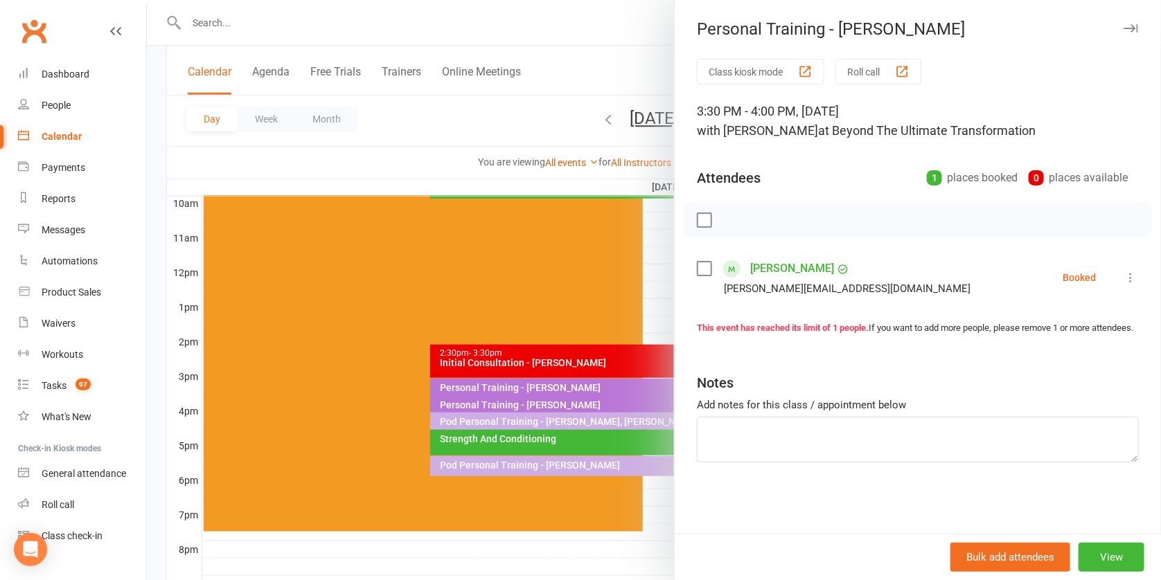
click at [541, 346] on div at bounding box center [654, 290] width 1014 height 580
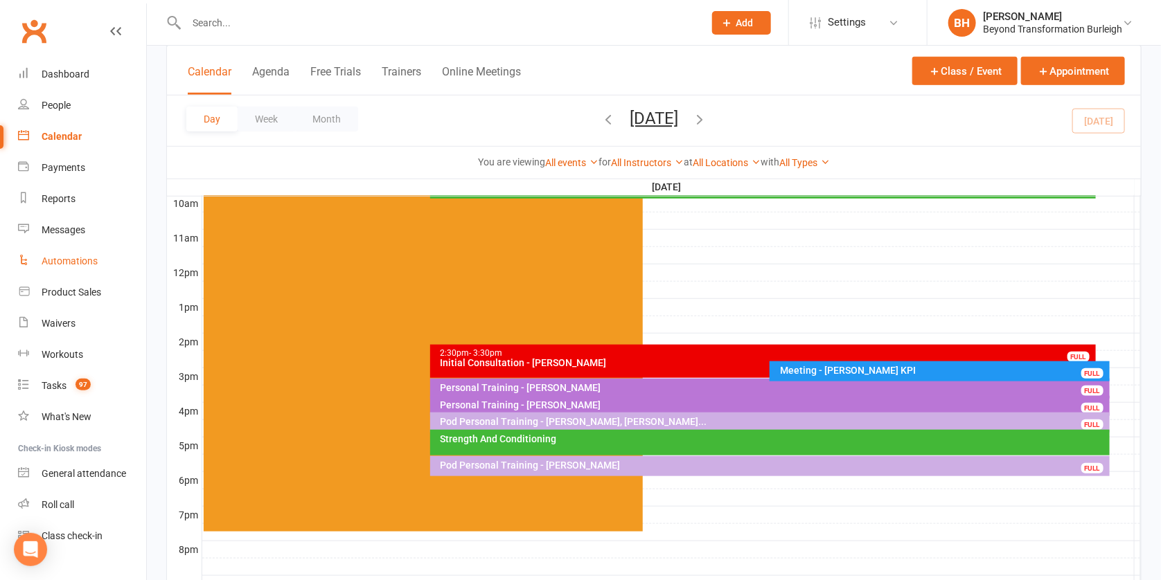
click at [73, 260] on div "Automations" at bounding box center [70, 261] width 56 height 11
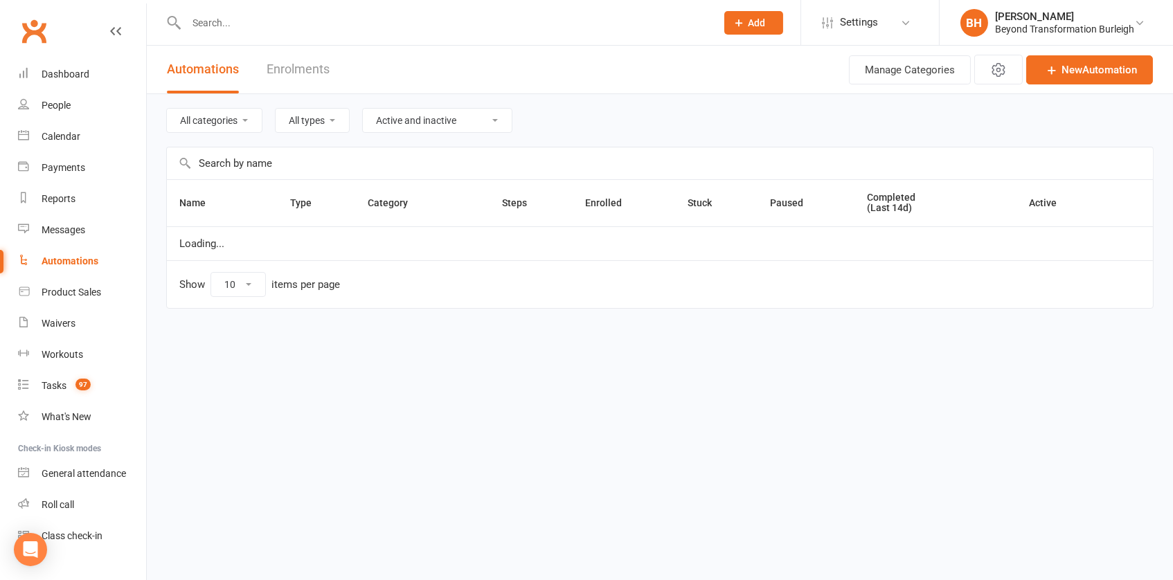
select select "100"
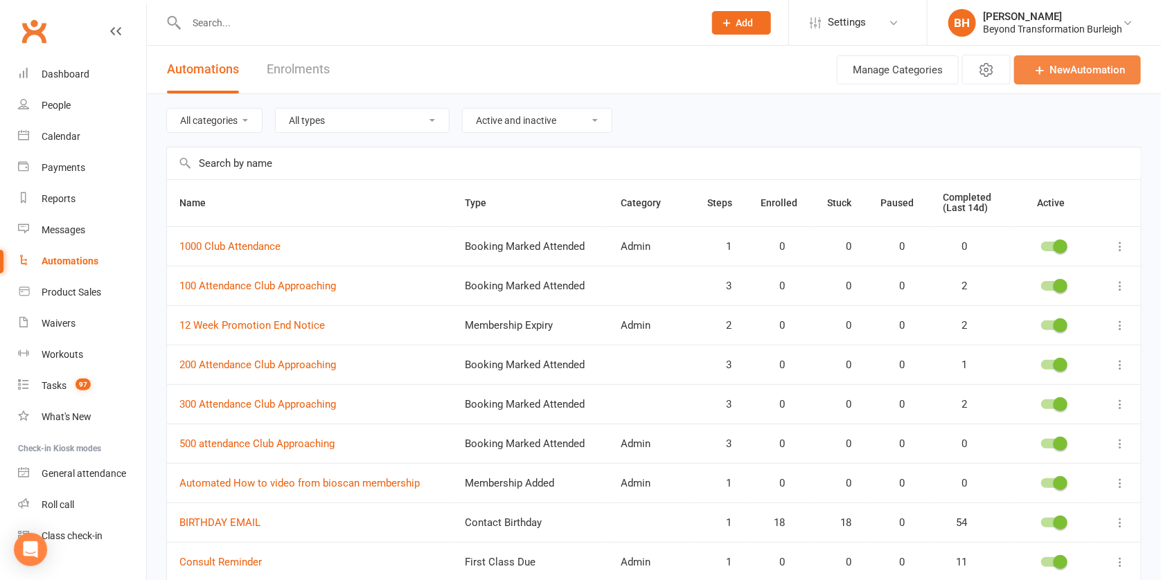
click at [1098, 69] on link "New Automation" at bounding box center [1077, 69] width 127 height 29
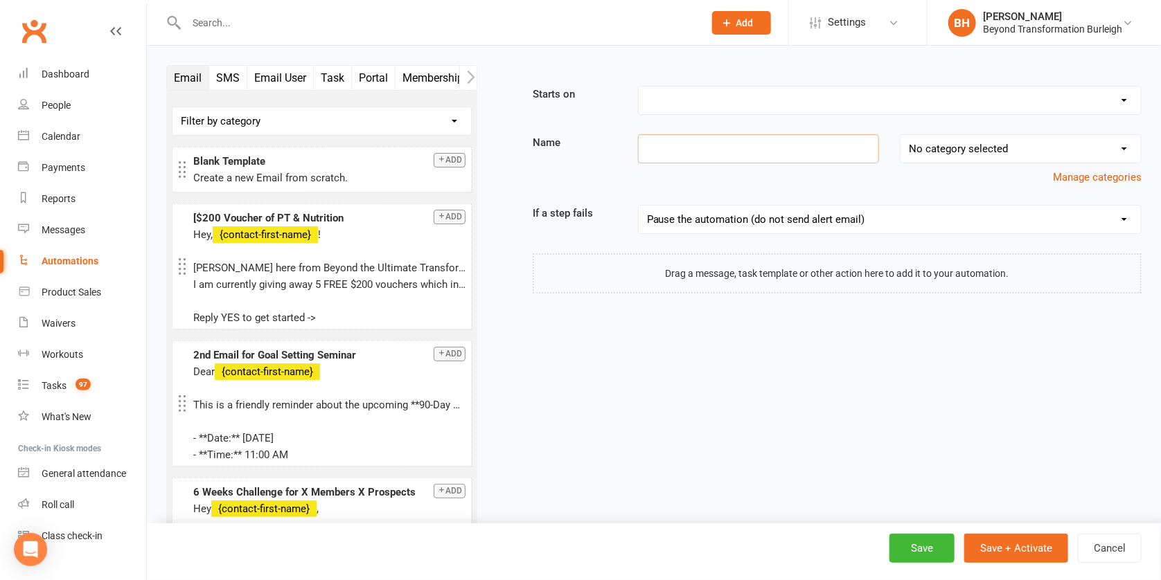
click at [713, 150] on input at bounding box center [759, 148] width 242 height 29
click at [714, 149] on input "Rebound Semiar Last Call" at bounding box center [759, 148] width 242 height 29
click at [801, 150] on input "Rebound Seminar Last Call" at bounding box center [759, 148] width 242 height 29
type input "Rebound Seminar Last Call"
select select "1"
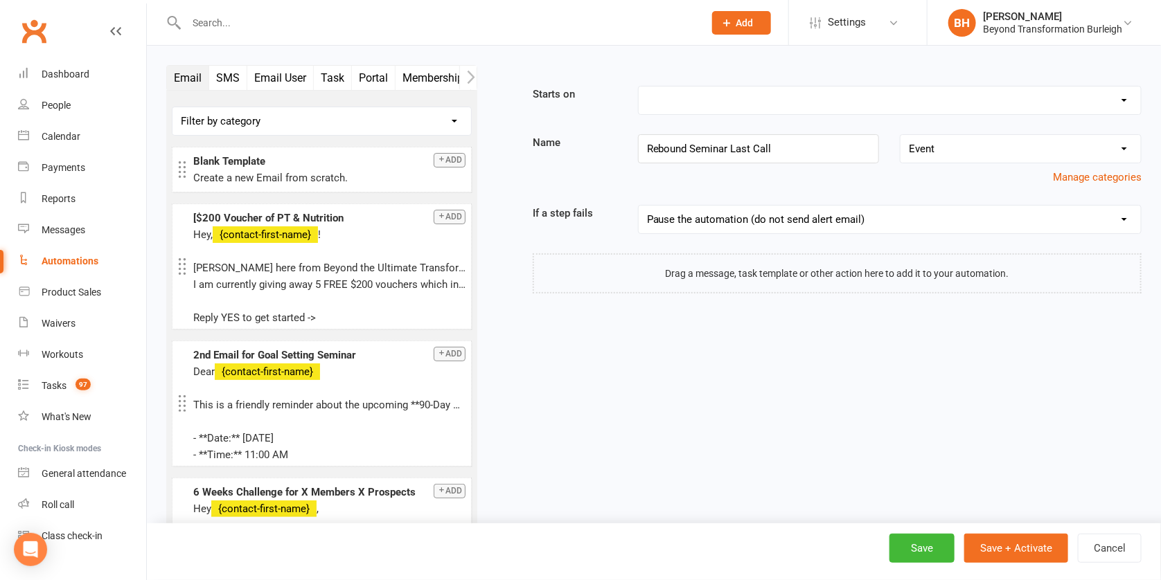
select select "1"
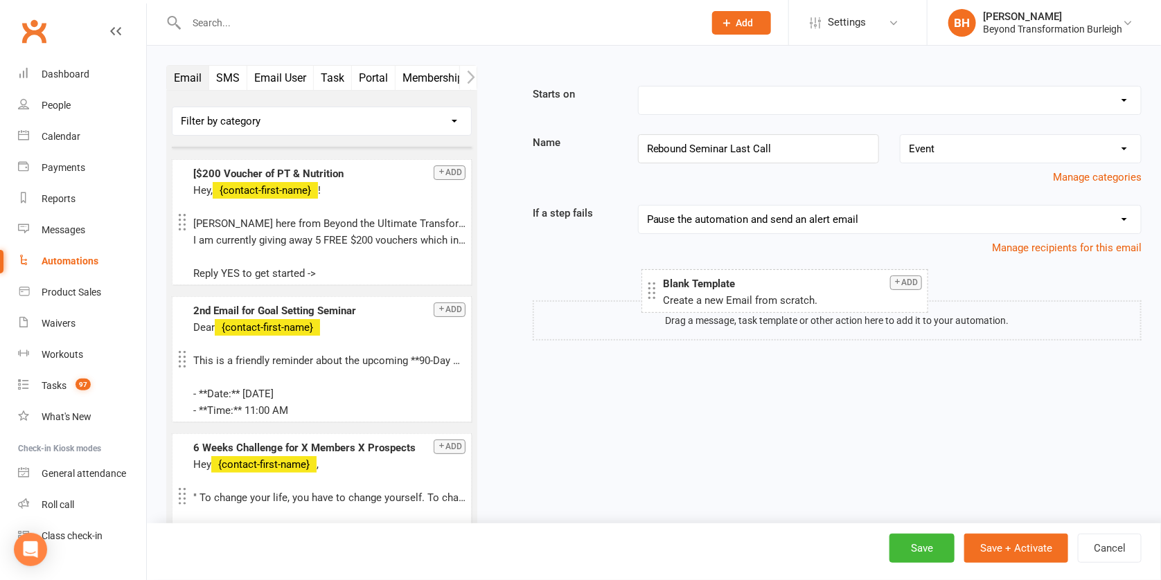
drag, startPoint x: 268, startPoint y: 167, endPoint x: 758, endPoint y: 302, distance: 508.6
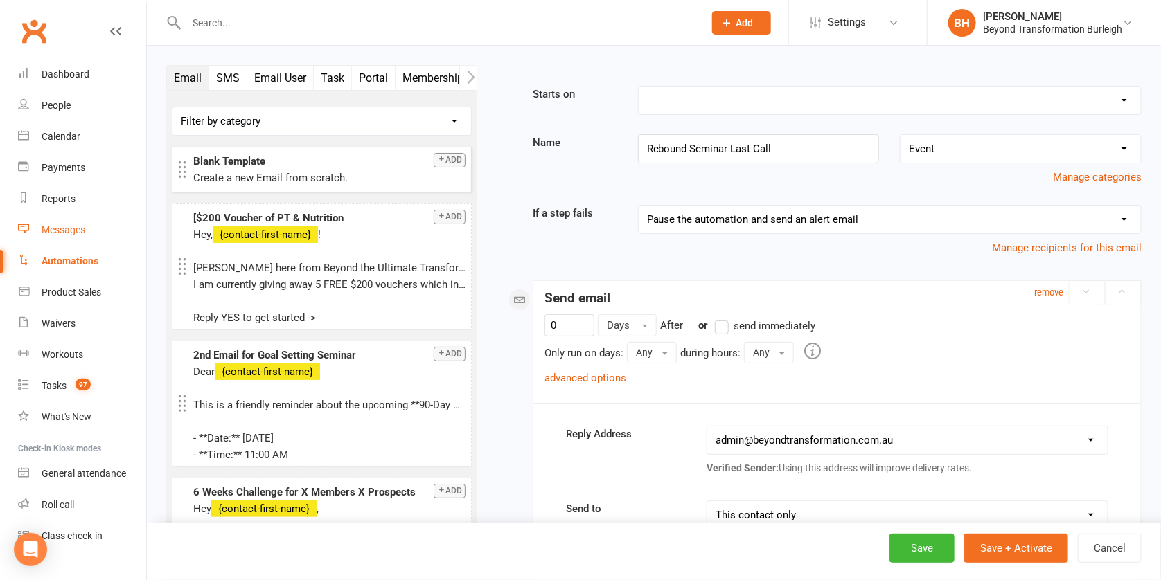
click at [77, 228] on div "Messages" at bounding box center [64, 229] width 44 height 11
click at [60, 237] on link "Messages" at bounding box center [82, 230] width 128 height 31
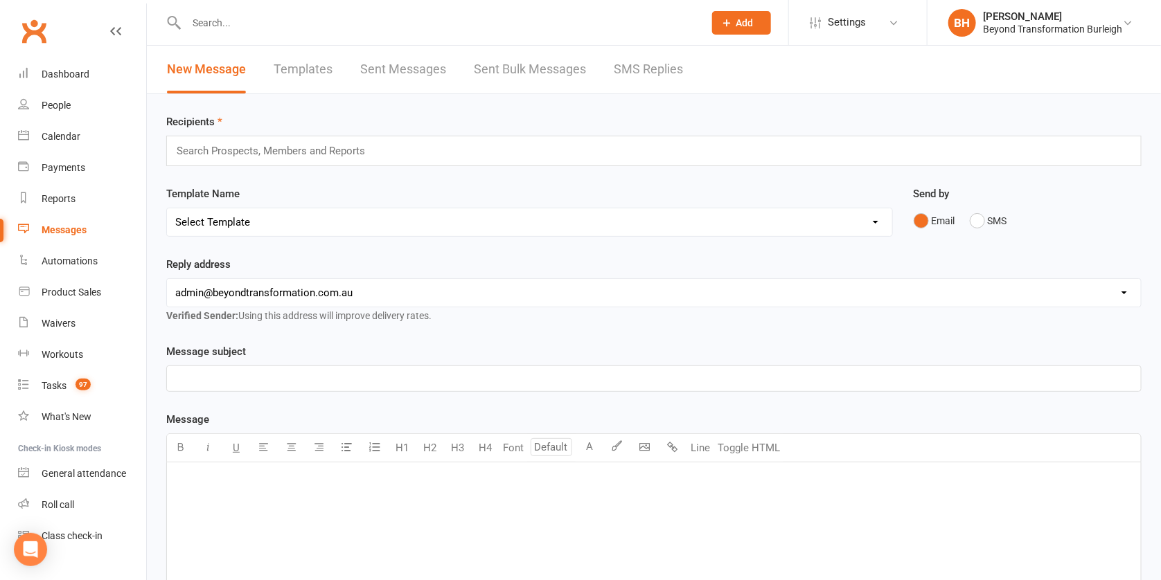
click at [322, 69] on link "Templates" at bounding box center [303, 70] width 59 height 48
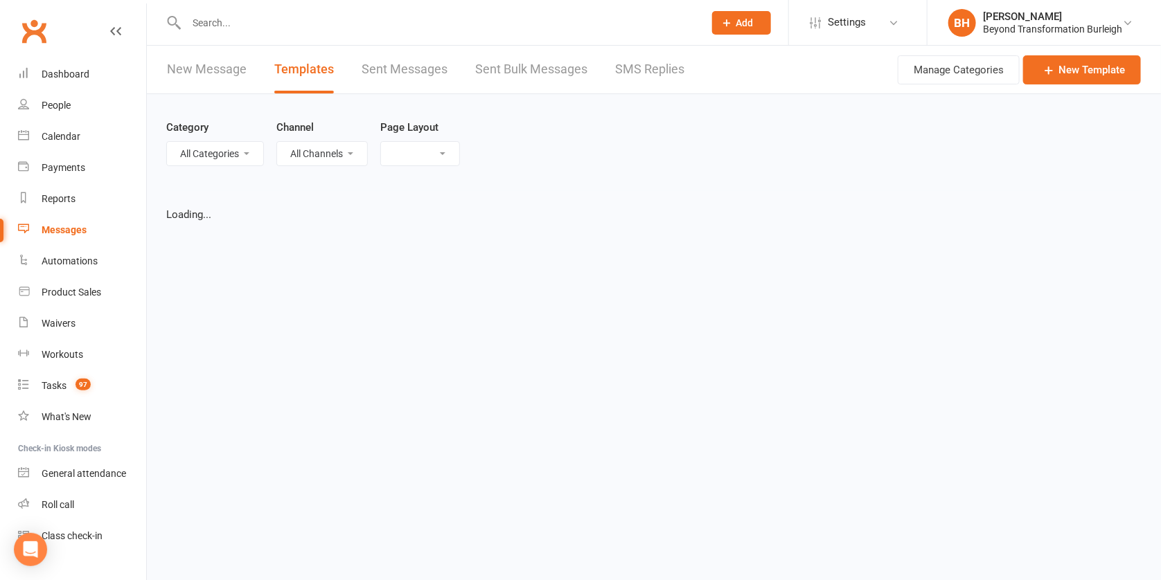
select select "grid"
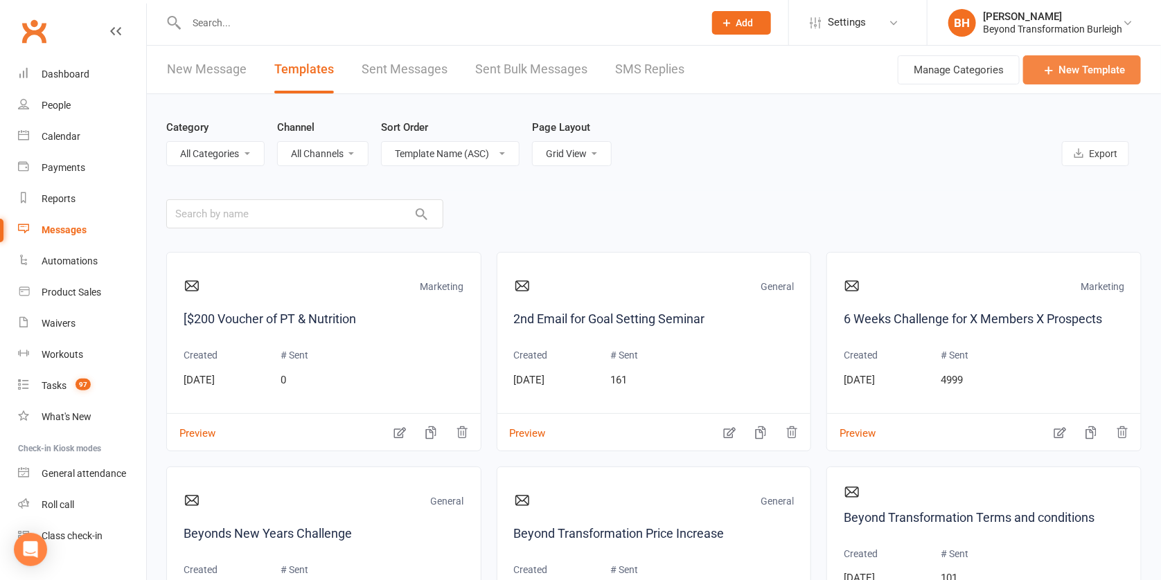
click at [1088, 67] on link "New Template" at bounding box center [1082, 69] width 118 height 29
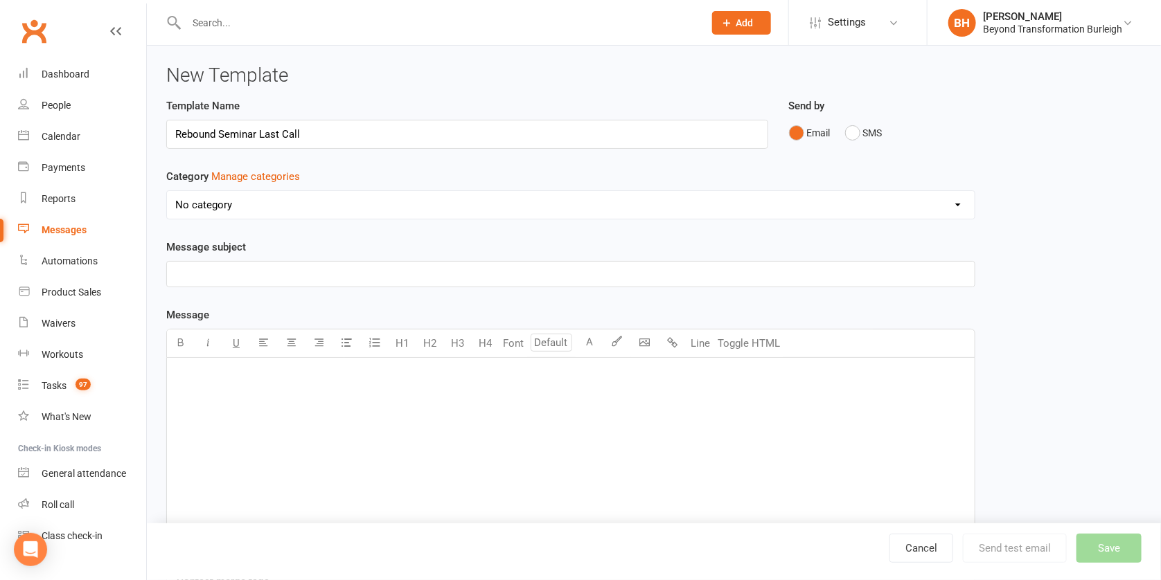
type input "Rebound Seminar Last Call"
select select "10760"
click at [274, 272] on p "﻿" at bounding box center [570, 274] width 791 height 17
drag, startPoint x: 375, startPoint y: 272, endPoint x: 150, endPoint y: 262, distance: 225.3
click at [150, 263] on div "New Template Template Name Rebound Seminar Last Call Send by Email SMS Category…" at bounding box center [654, 389] width 1014 height 686
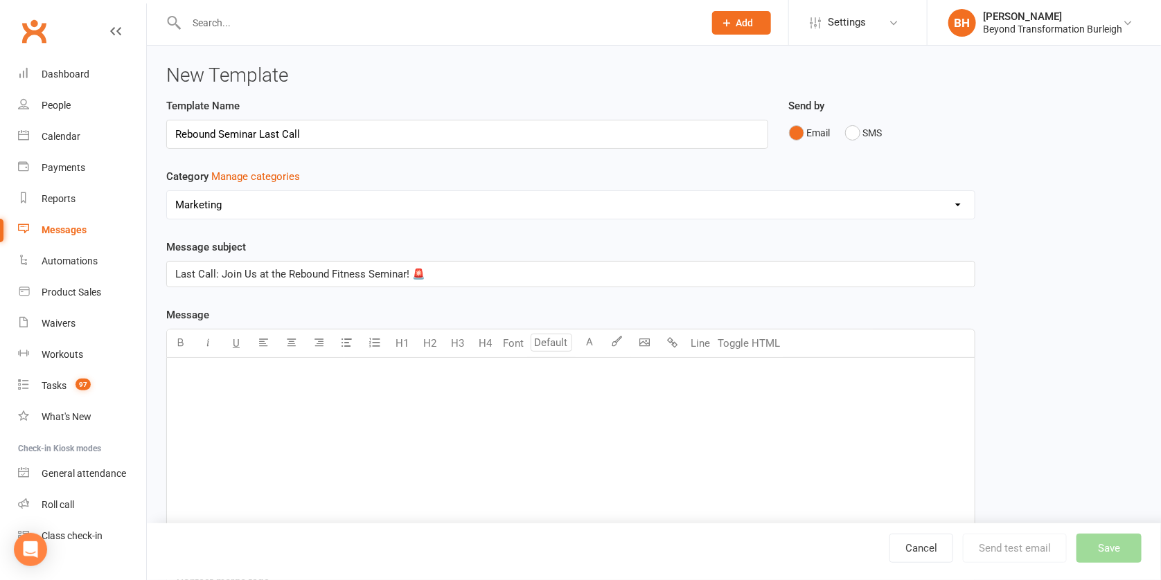
click at [278, 407] on div "﻿" at bounding box center [571, 462] width 808 height 208
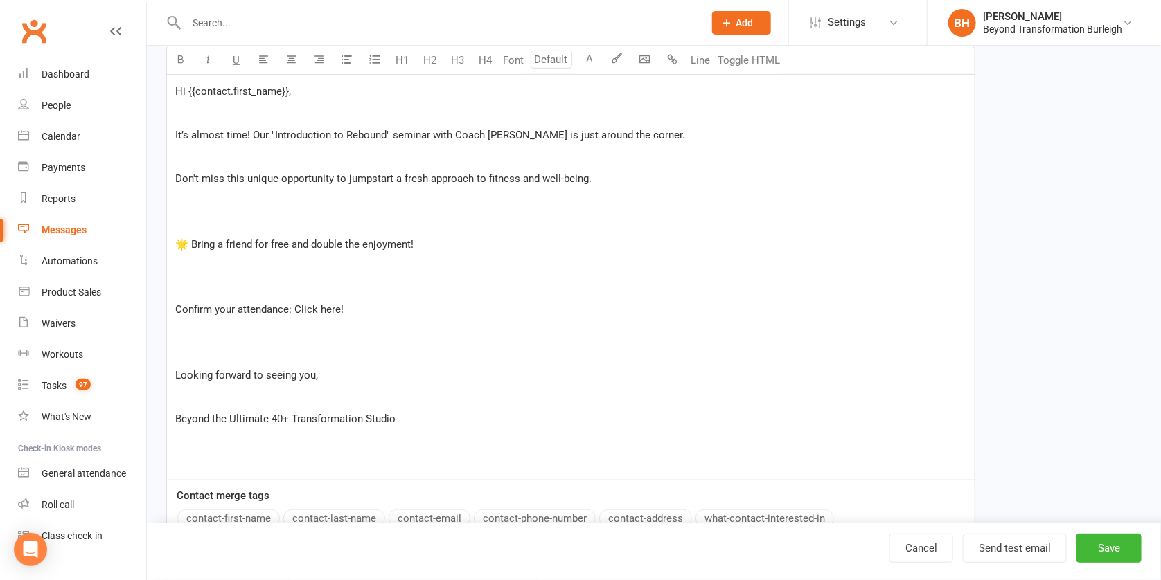
scroll to position [83, 0]
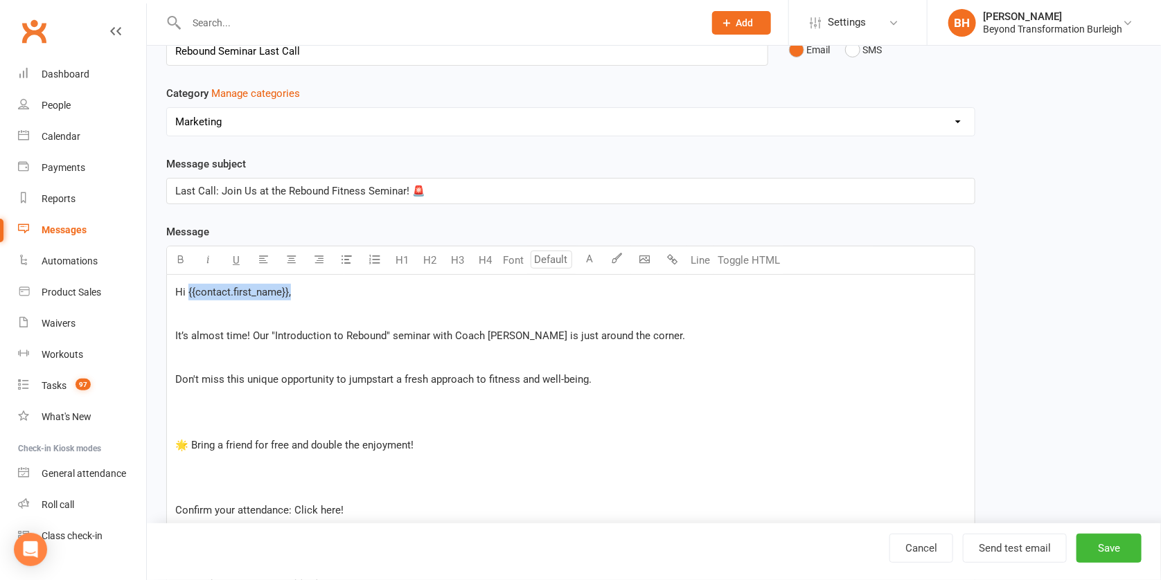
drag, startPoint x: 293, startPoint y: 293, endPoint x: 188, endPoint y: 294, distance: 104.6
click at [188, 294] on p "Hi {{contact.first_name}}," at bounding box center [570, 292] width 791 height 17
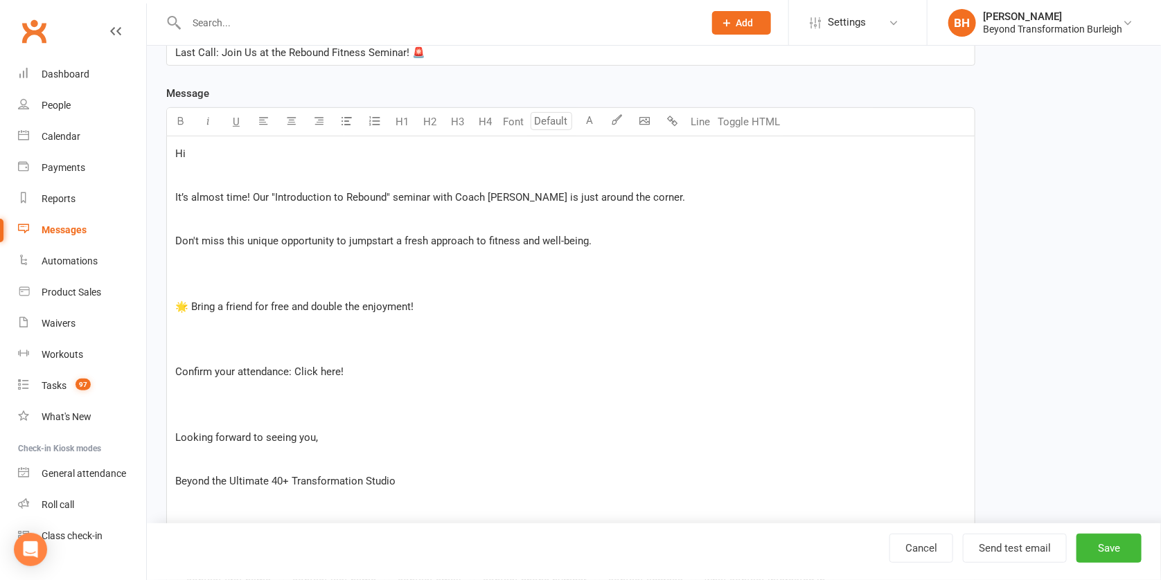
scroll to position [408, 0]
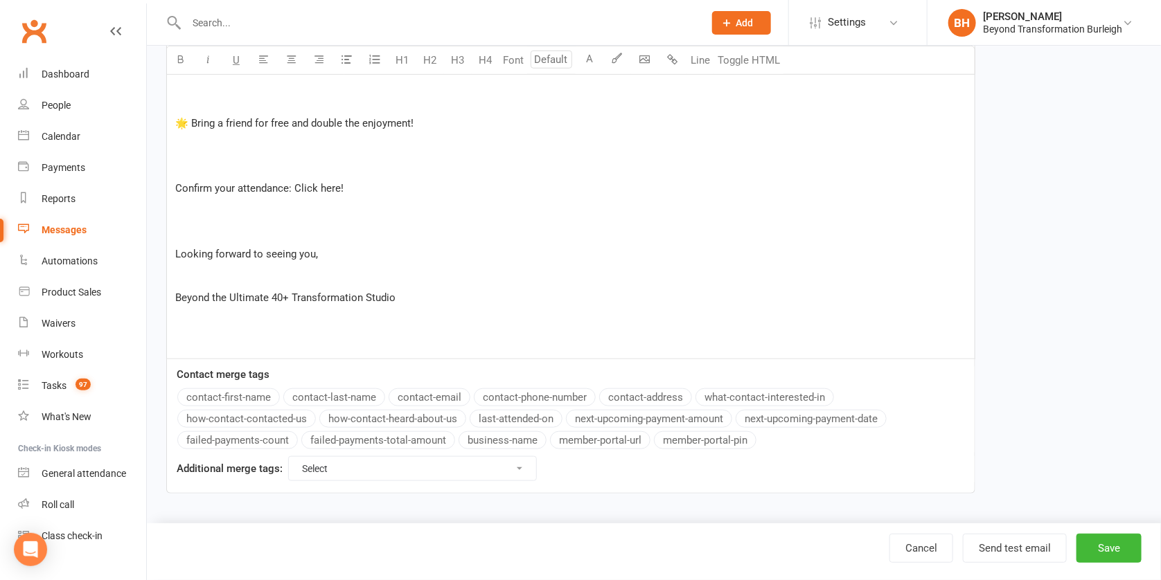
click at [243, 389] on div "Message U H1 H2 H3 H4 Font A Line Toggle HTML Hi ﻿ {contact-first-name} ﻿ It’s …" at bounding box center [570, 198] width 809 height 593
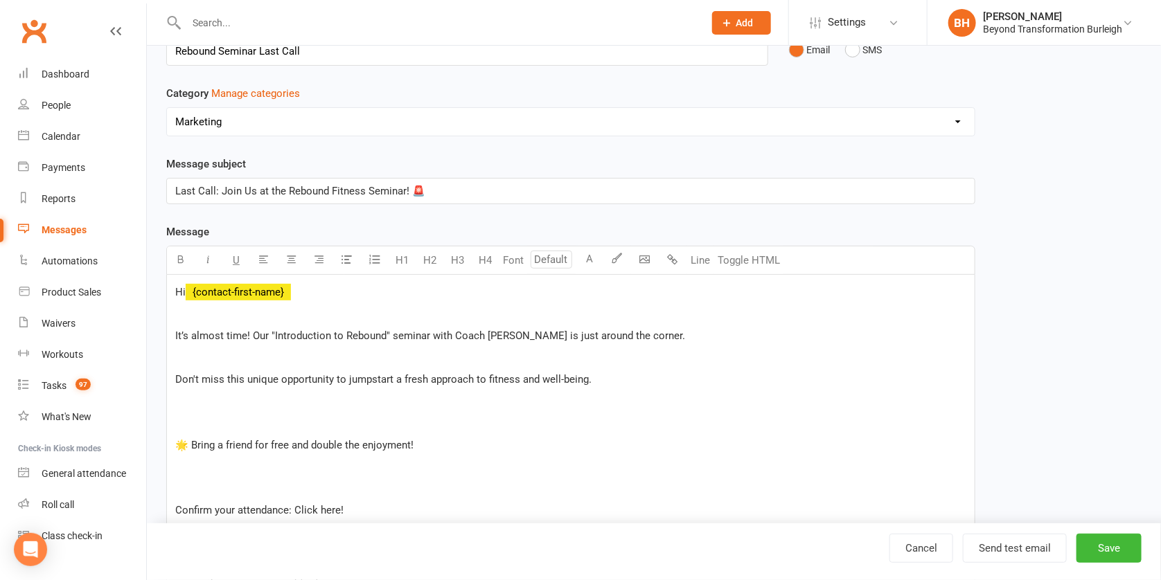
scroll to position [208, 0]
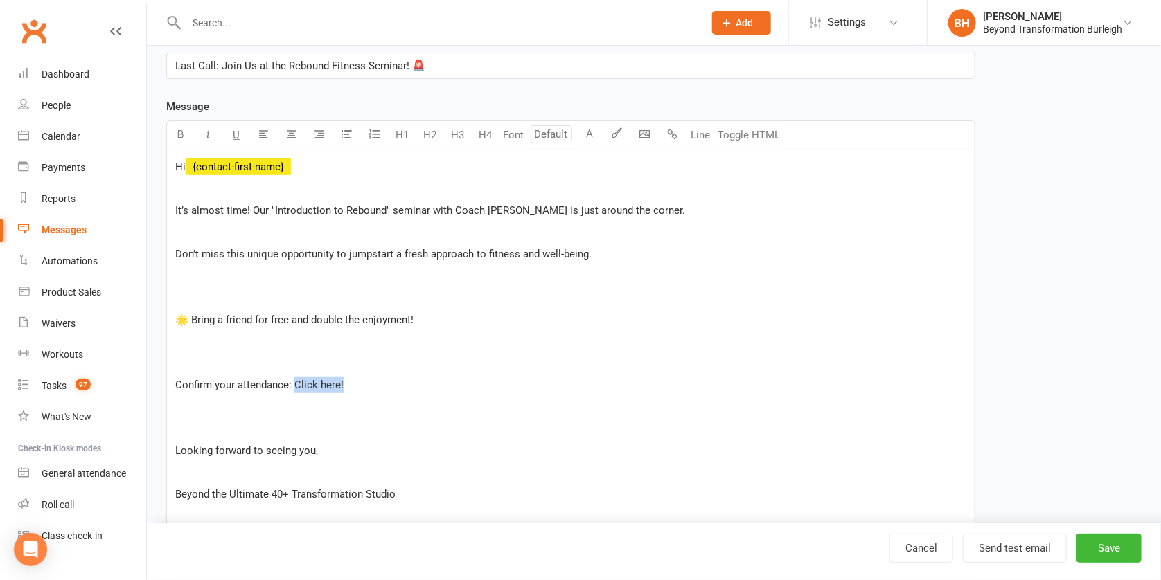
drag, startPoint x: 343, startPoint y: 381, endPoint x: 294, endPoint y: 381, distance: 49.2
click at [294, 381] on p "Confirm your attendance: Click here!" at bounding box center [570, 385] width 791 height 17
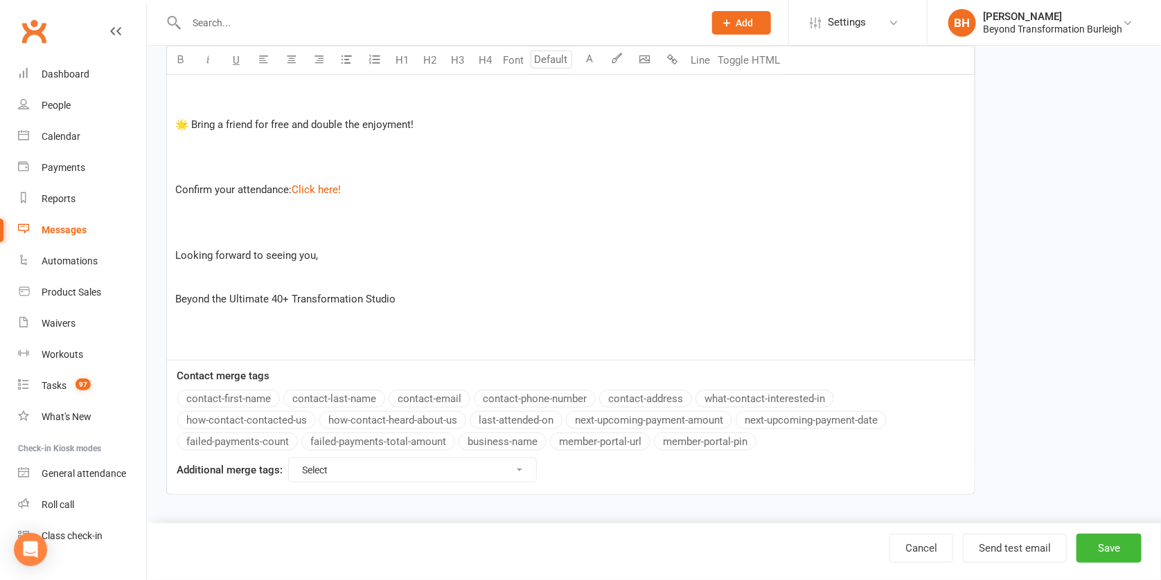
scroll to position [408, 0]
click at [1110, 549] on button "Save" at bounding box center [1108, 548] width 65 height 29
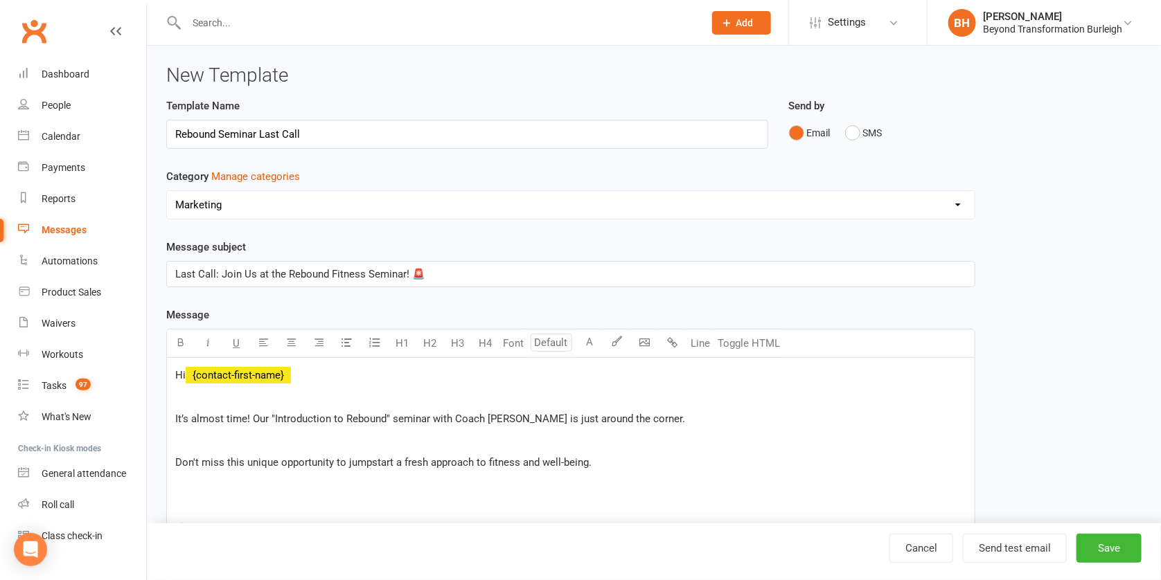
select select "grid"
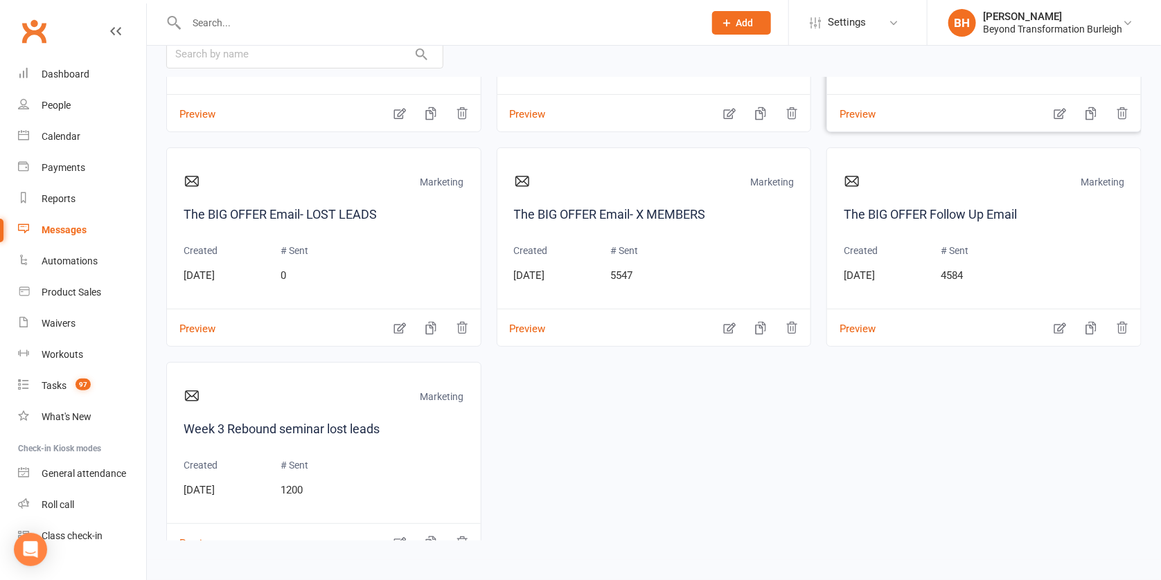
scroll to position [2725, 0]
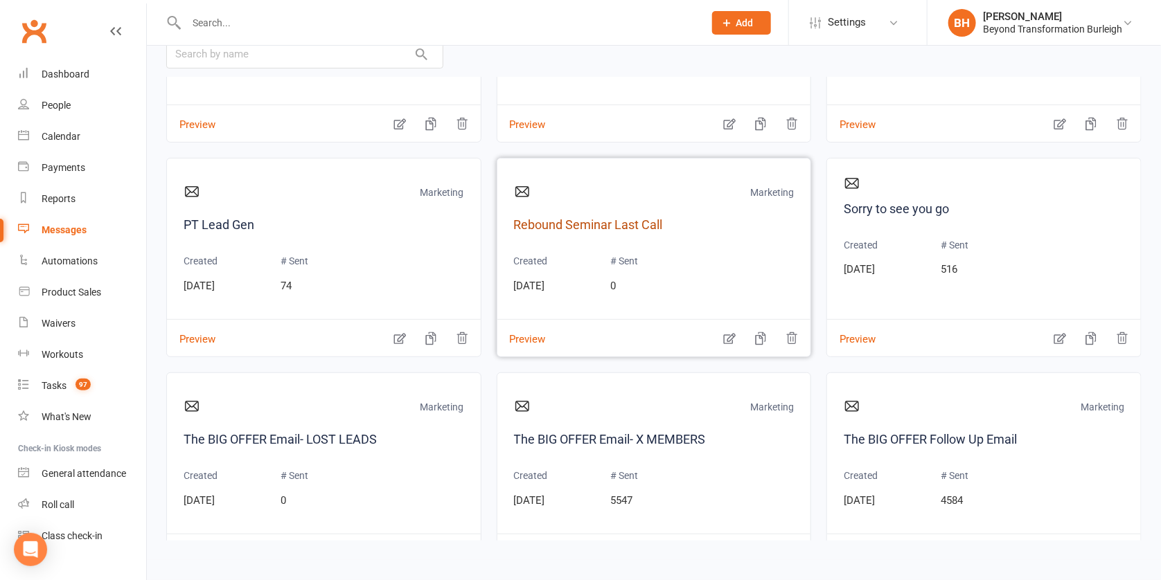
click at [615, 221] on link "Rebound Seminar Last Call" at bounding box center [654, 225] width 281 height 20
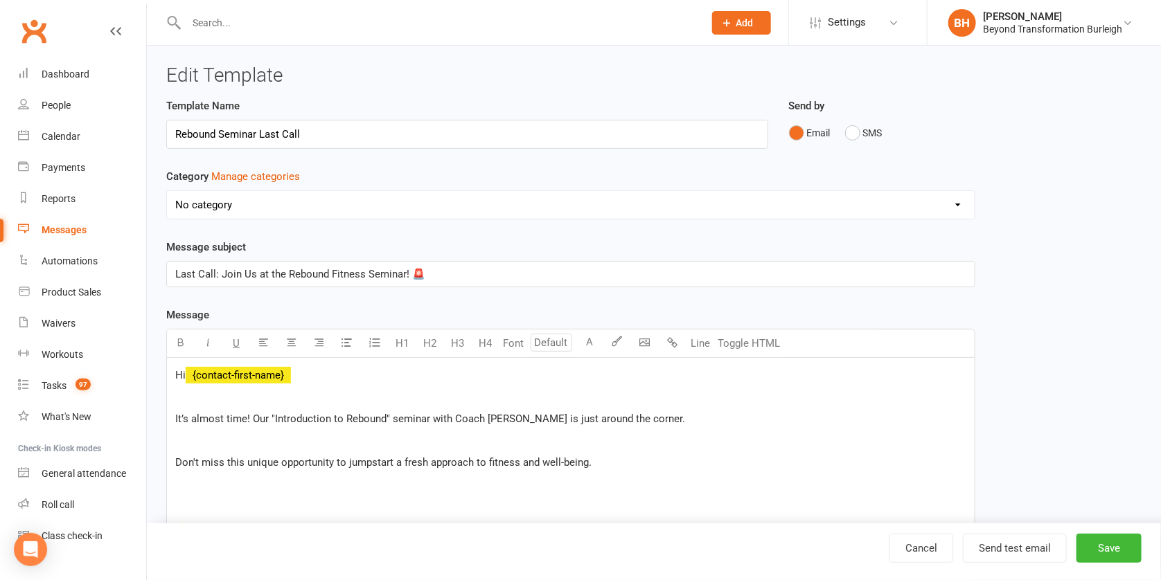
select select "10760"
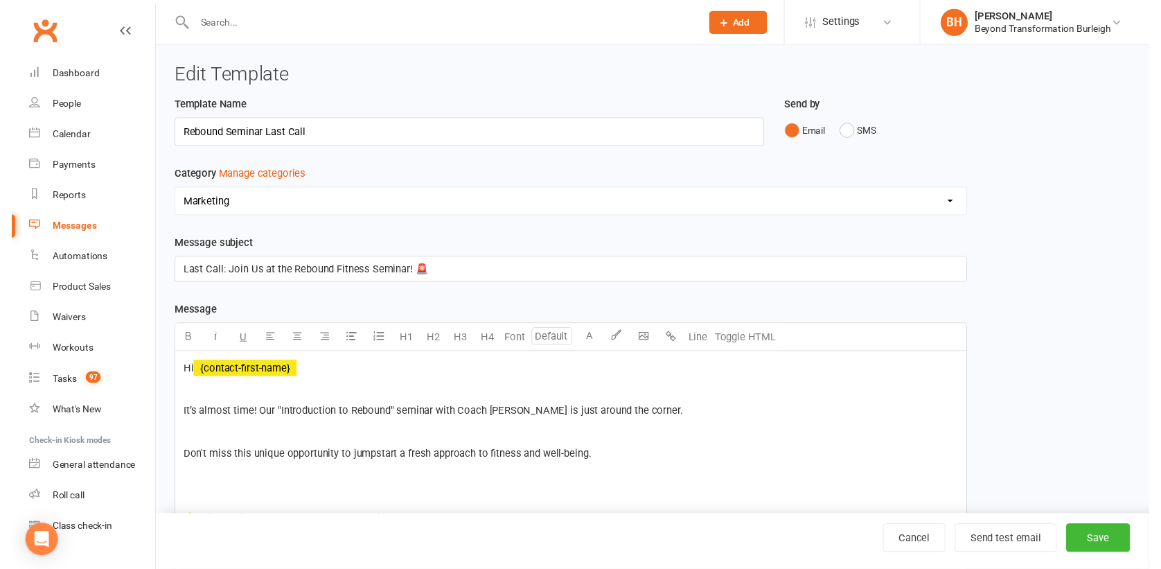
scroll to position [408, 0]
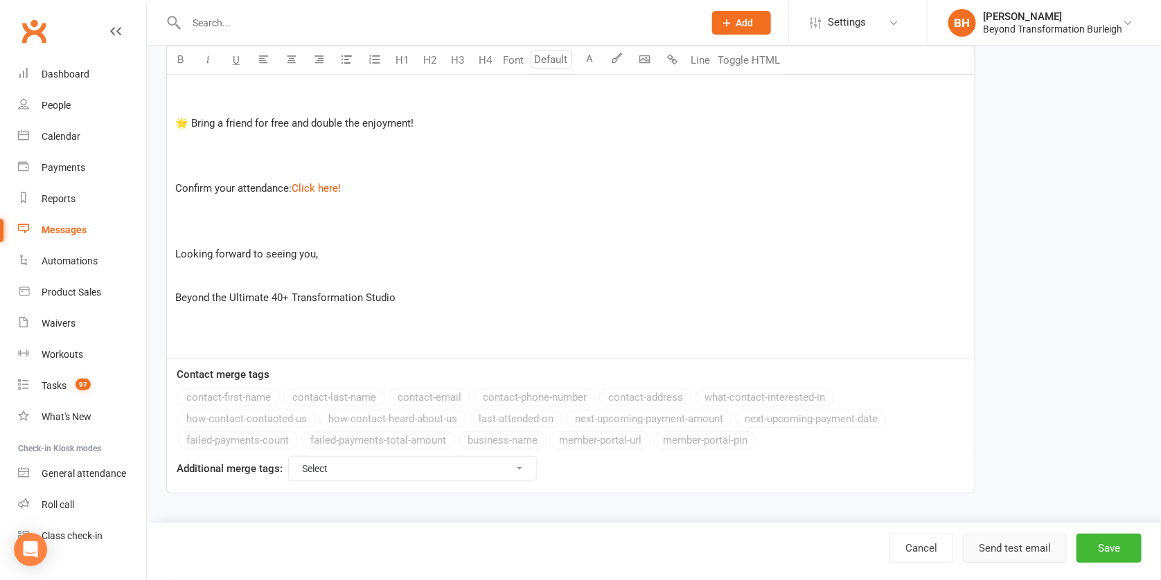
click at [1031, 547] on button "Send test email" at bounding box center [1015, 548] width 104 height 29
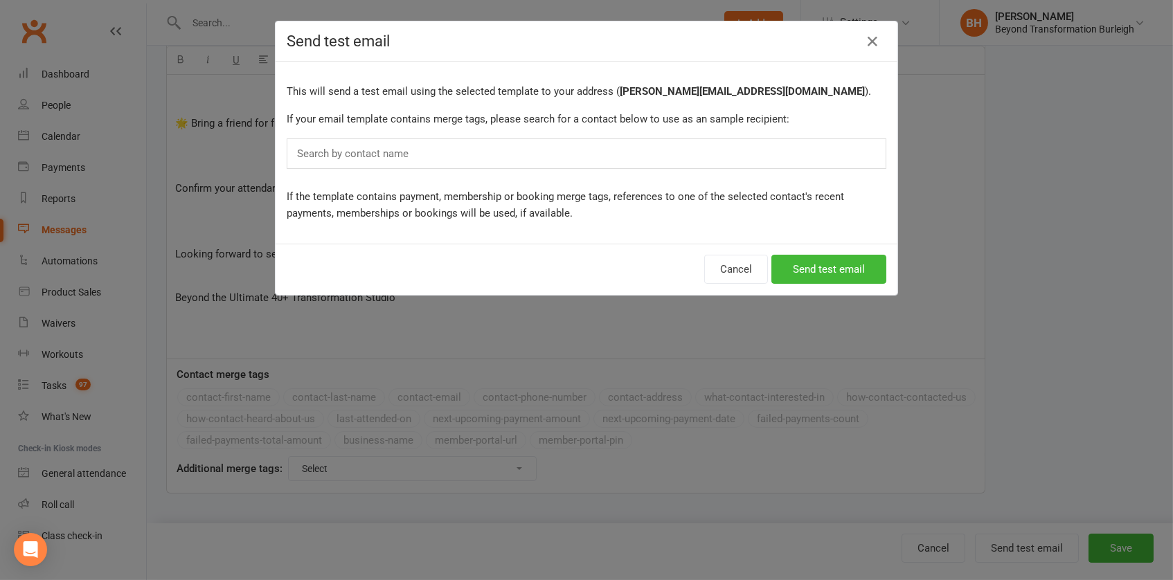
click at [440, 150] on div "Search by contact name" at bounding box center [587, 154] width 600 height 30
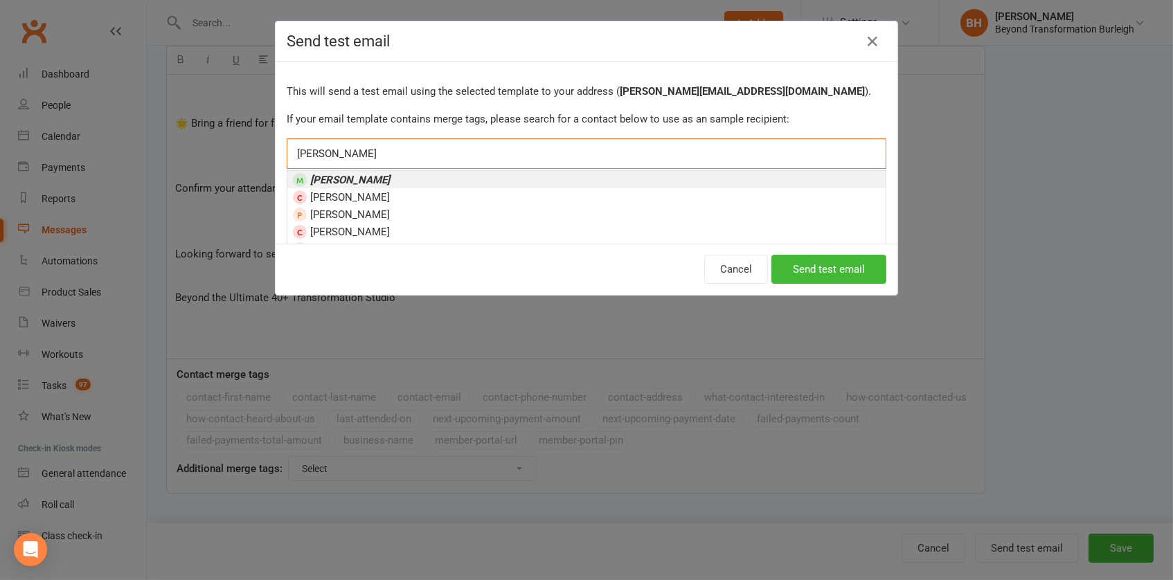
type input "[PERSON_NAME]"
drag, startPoint x: 440, startPoint y: 150, endPoint x: 394, endPoint y: 181, distance: 55.7
click at [394, 181] on li "[PERSON_NAME]" at bounding box center [586, 179] width 598 height 17
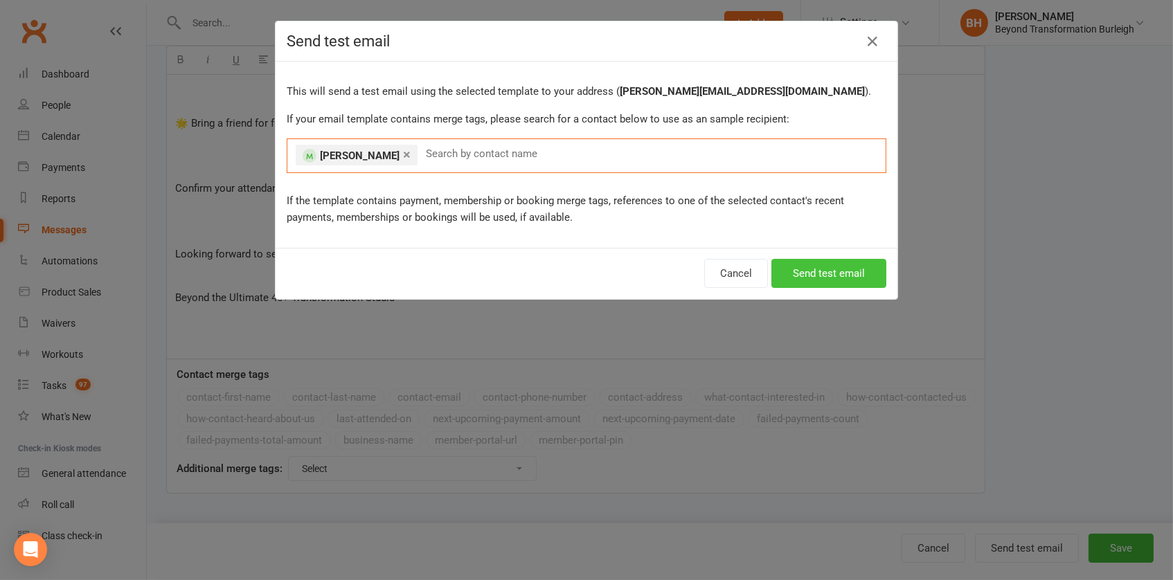
click at [811, 272] on button "Send test email" at bounding box center [829, 273] width 115 height 29
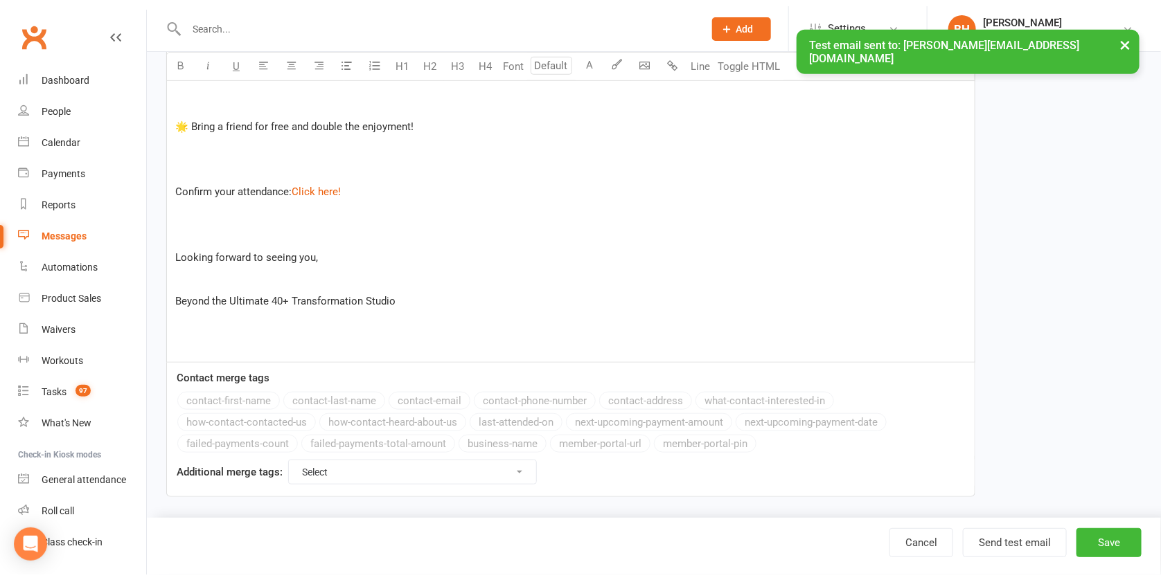
scroll to position [0, 0]
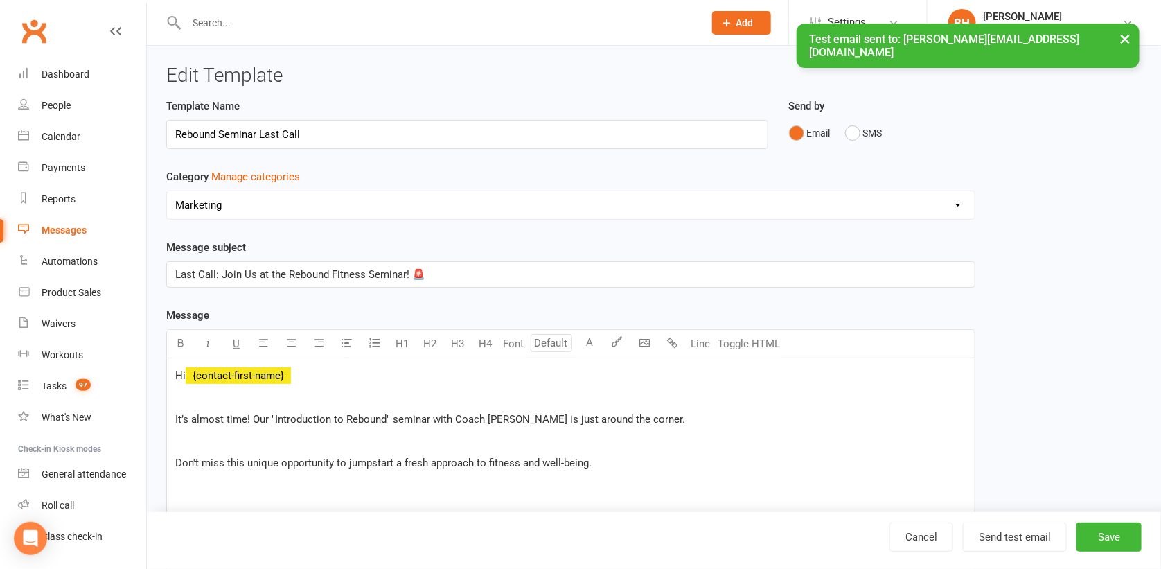
click at [66, 234] on div "Messages" at bounding box center [64, 229] width 45 height 11
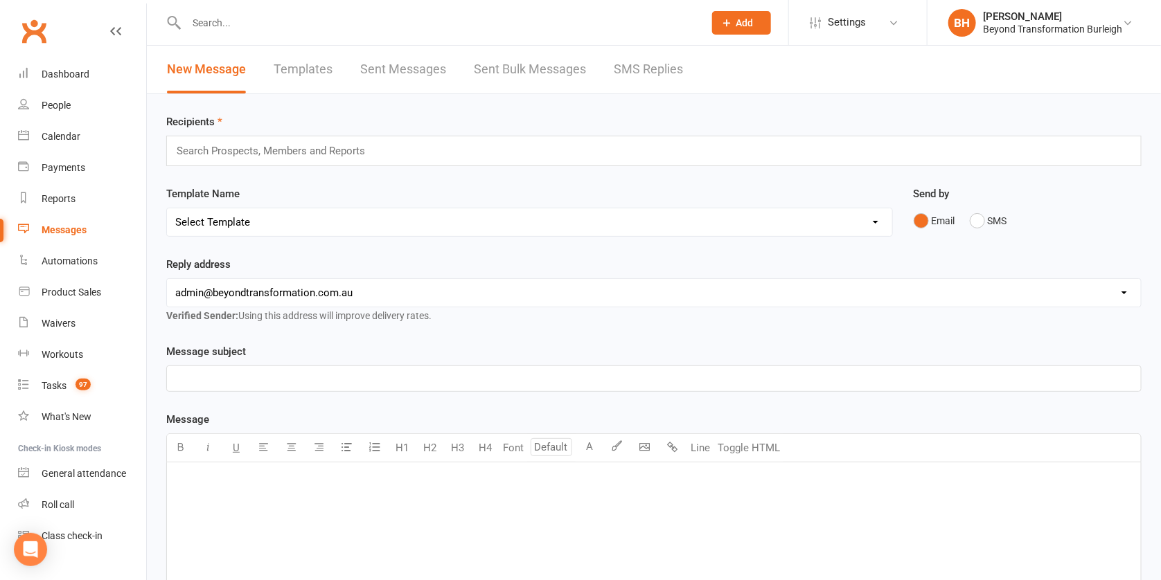
click at [297, 150] on input "text" at bounding box center [277, 151] width 204 height 18
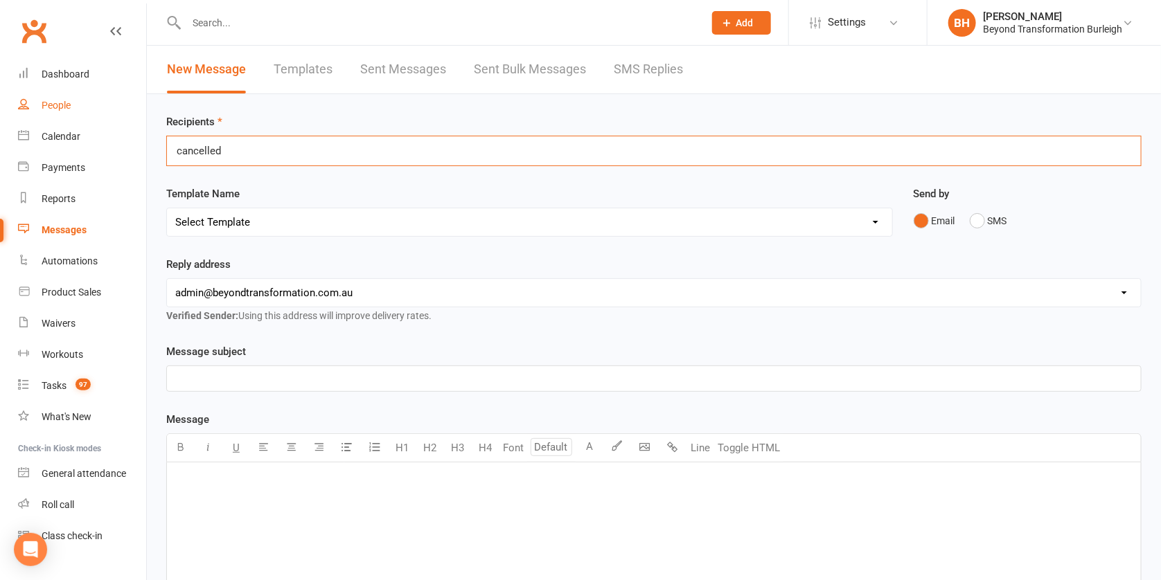
type input "cancelled"
click at [61, 100] on div "People" at bounding box center [56, 105] width 29 height 11
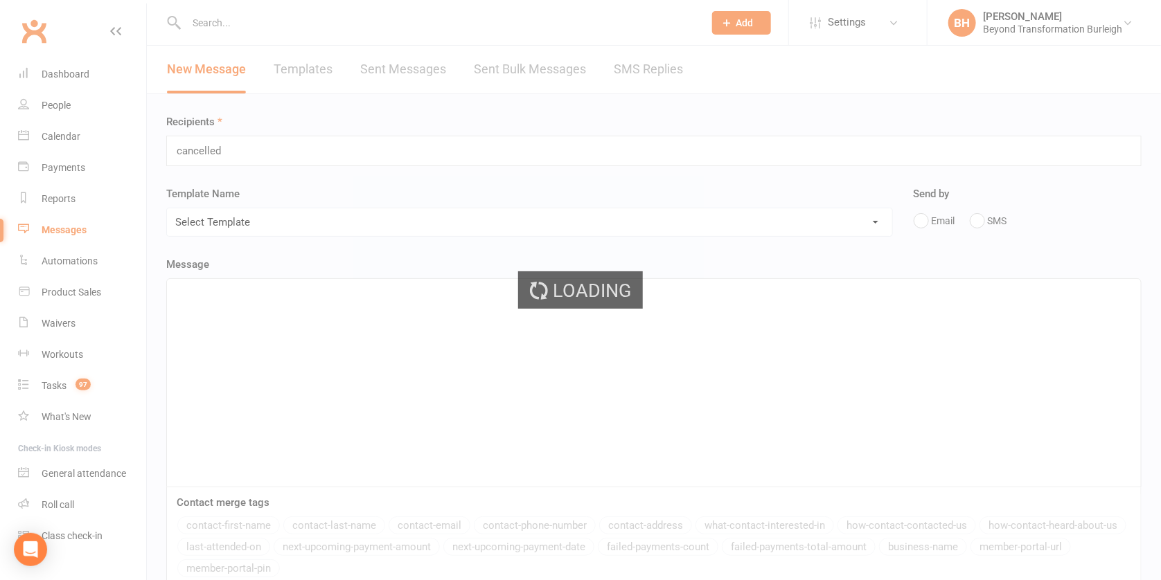
select select "100"
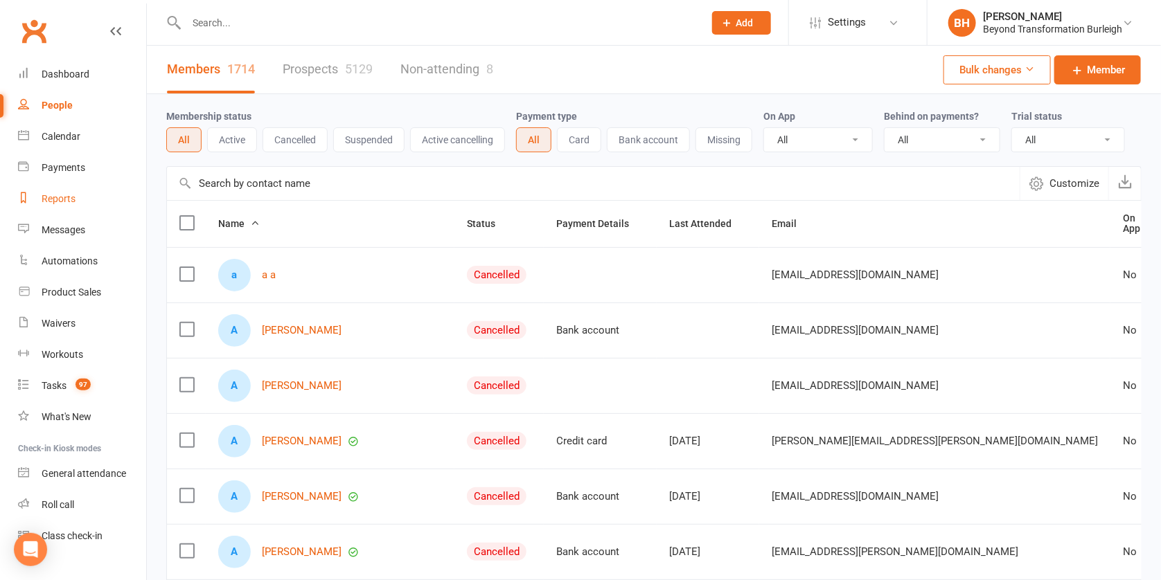
click at [67, 199] on div "Reports" at bounding box center [59, 198] width 34 height 11
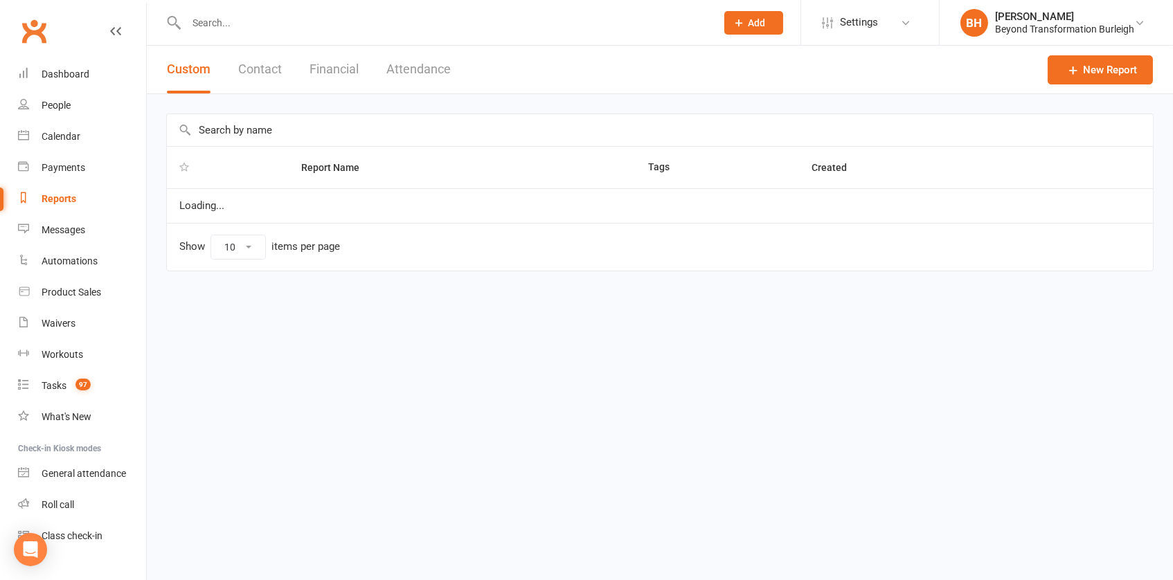
select select "100"
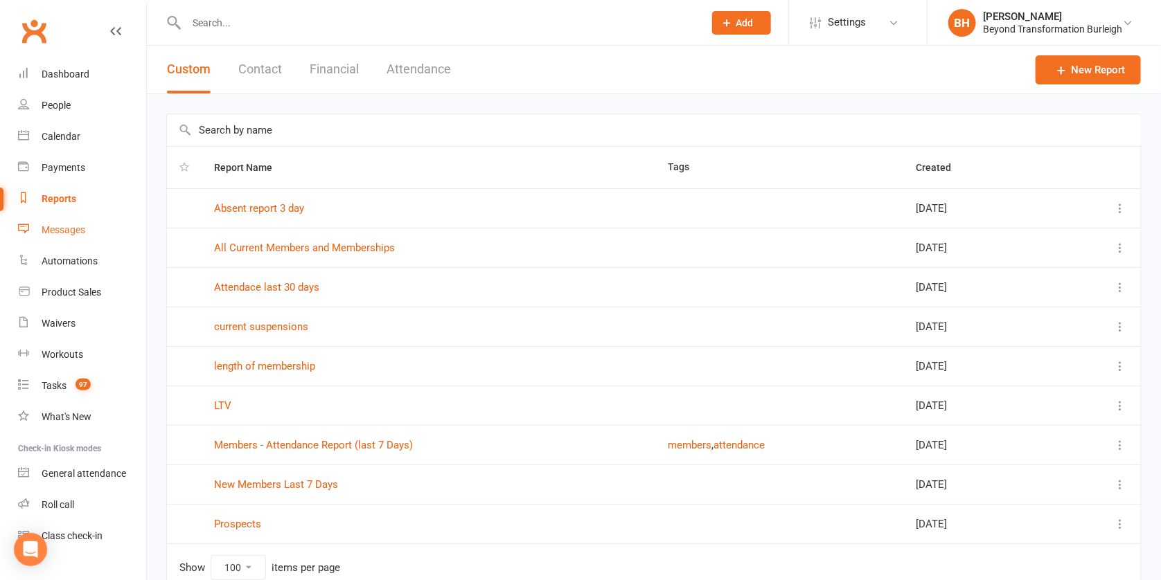
click at [73, 225] on div "Messages" at bounding box center [64, 229] width 44 height 11
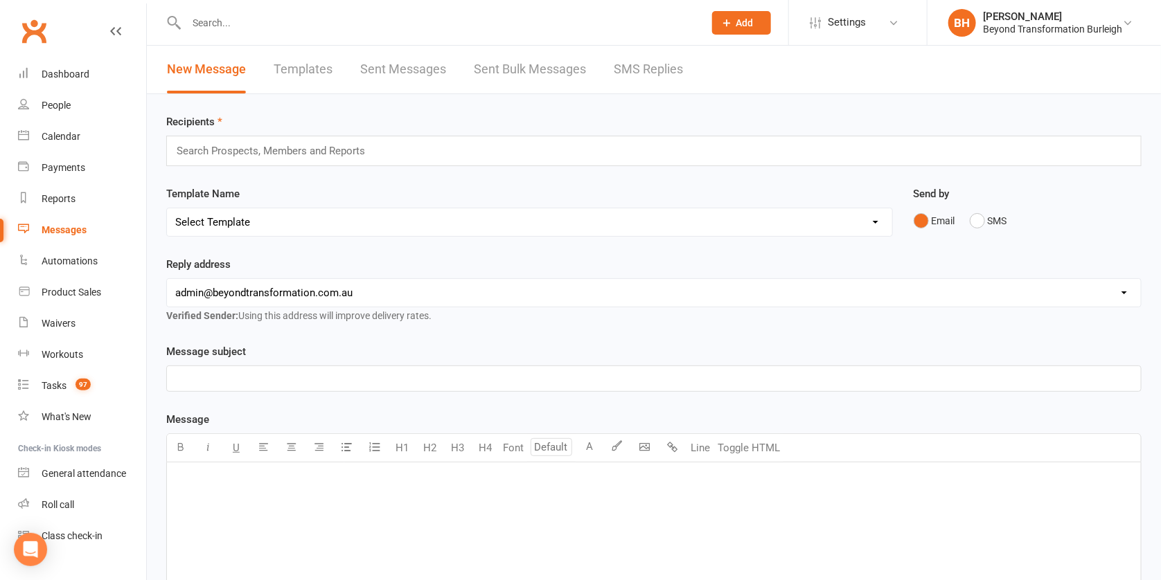
click at [290, 152] on input "text" at bounding box center [277, 151] width 204 height 18
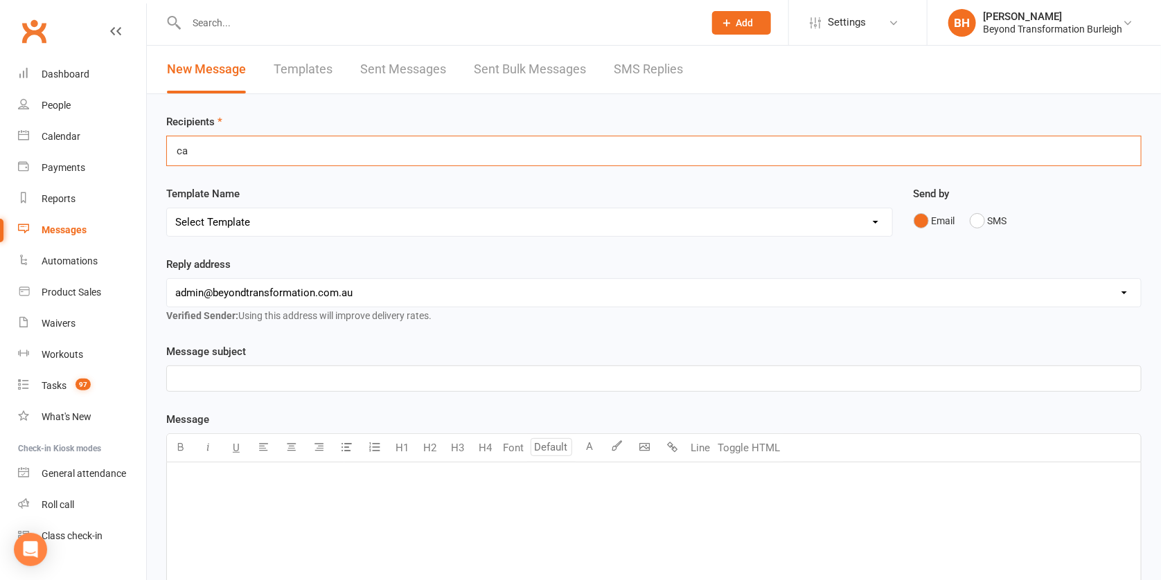
type input "c"
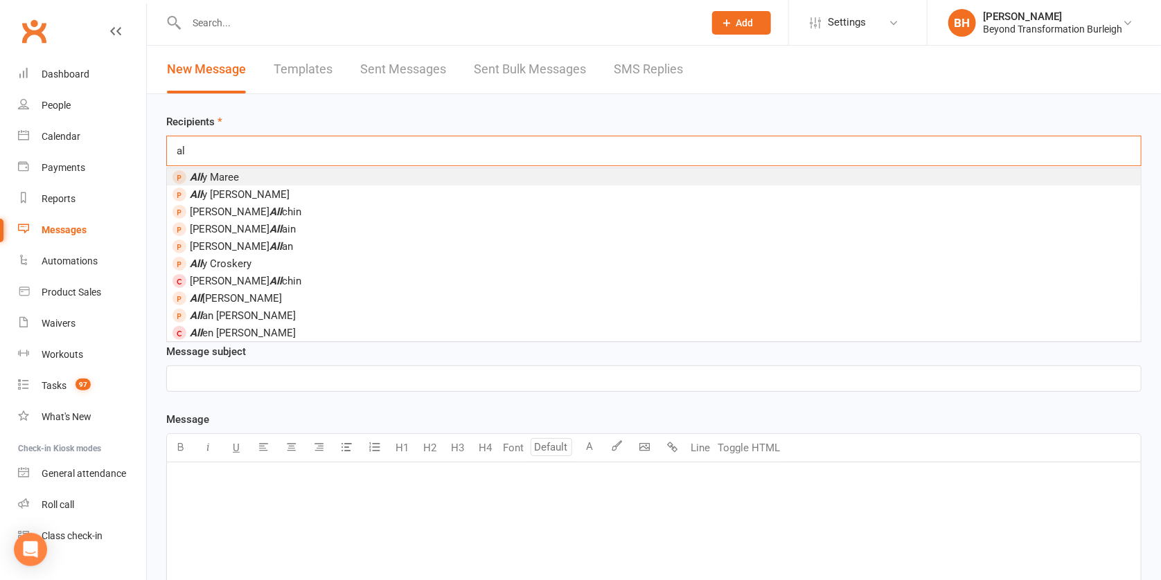
type input "a"
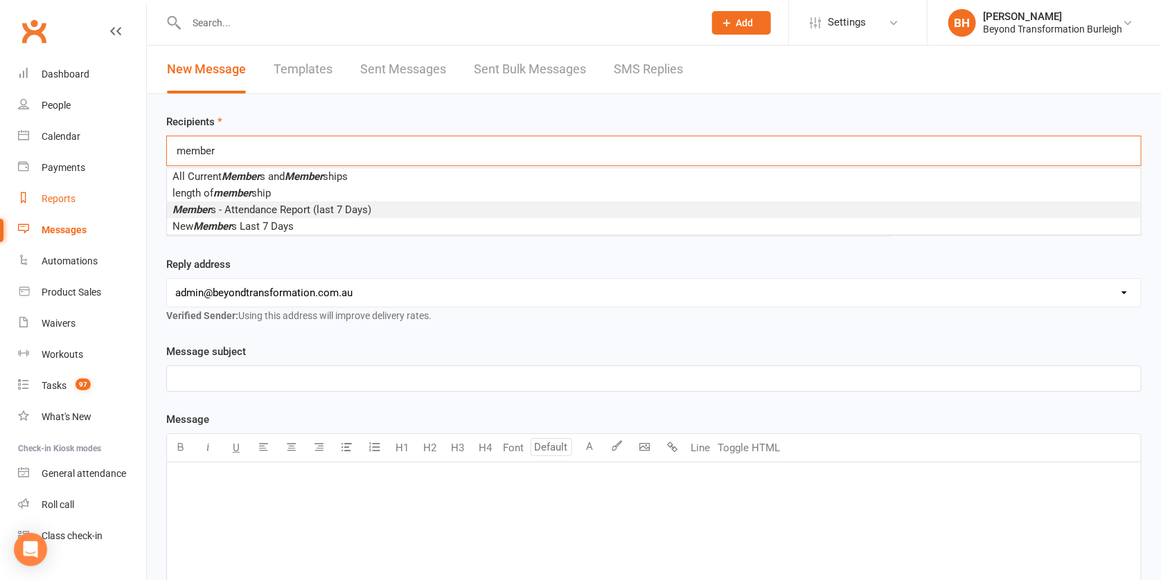
type input "member"
click at [61, 195] on div "Reports" at bounding box center [59, 198] width 34 height 11
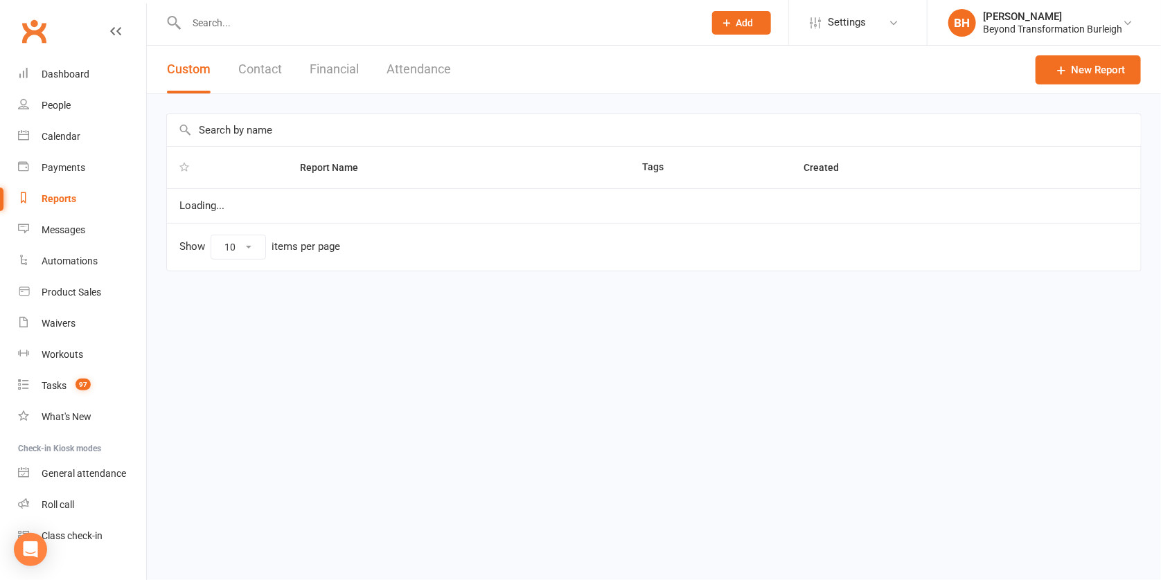
select select "100"
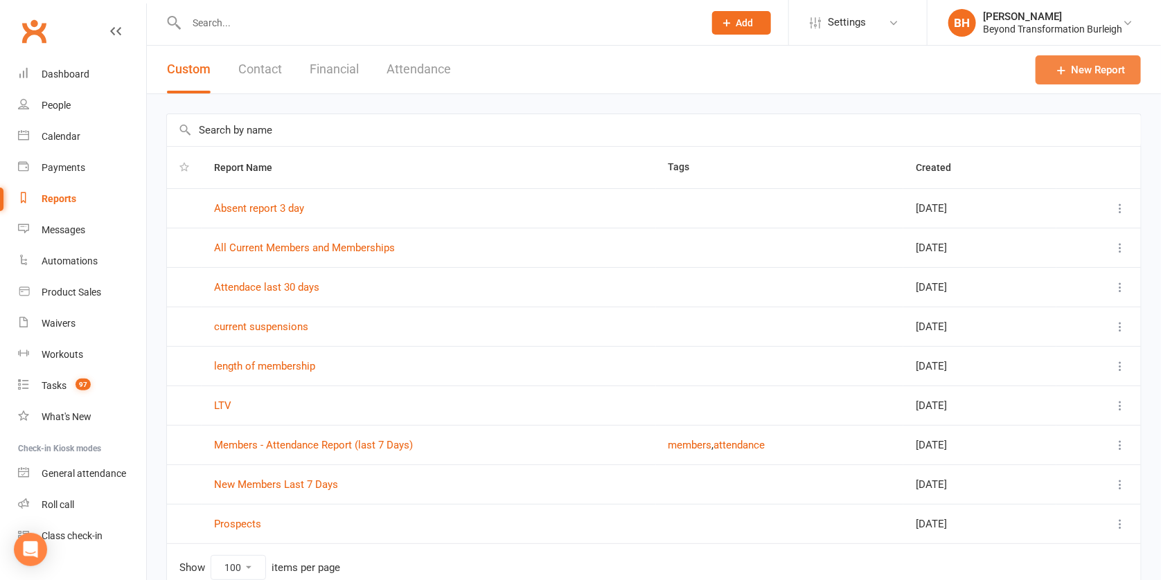
click at [1089, 56] on link "New Report" at bounding box center [1087, 69] width 105 height 29
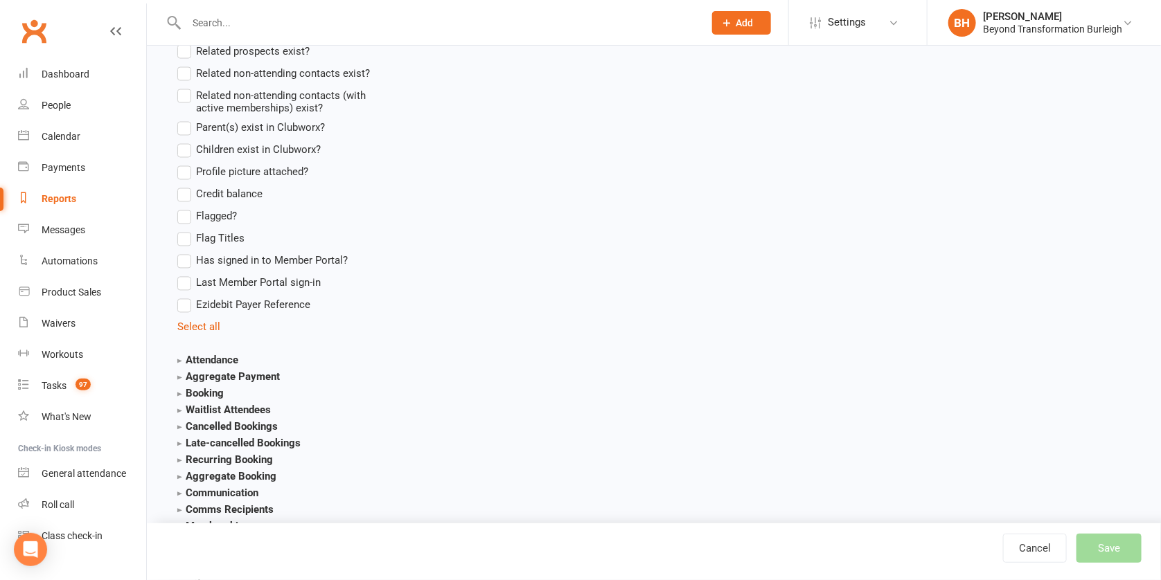
scroll to position [1252, 0]
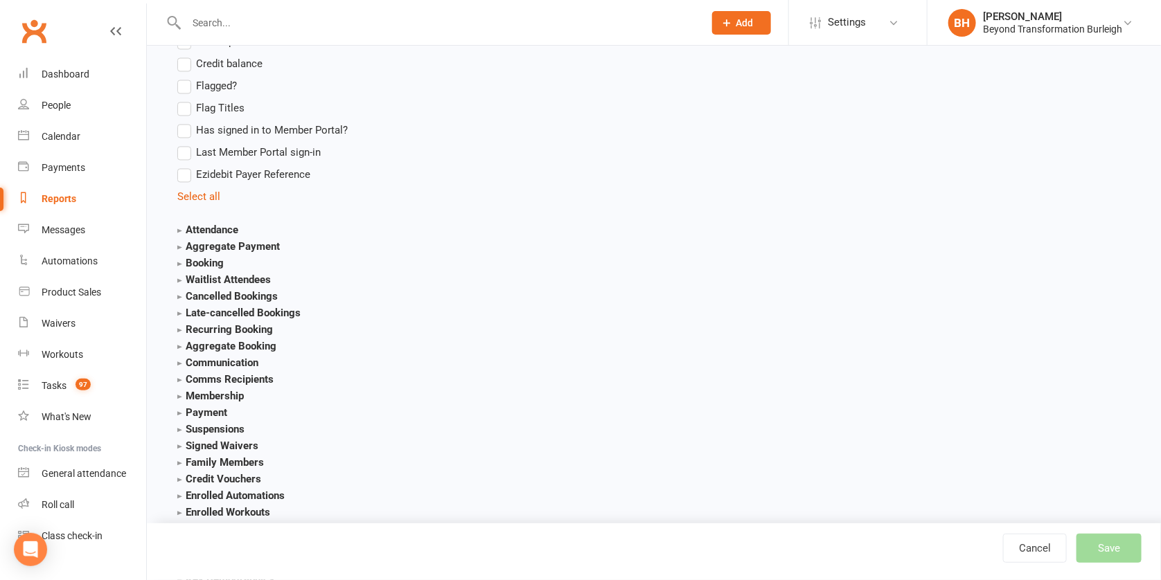
click at [220, 390] on strong "Membership" at bounding box center [210, 396] width 66 height 12
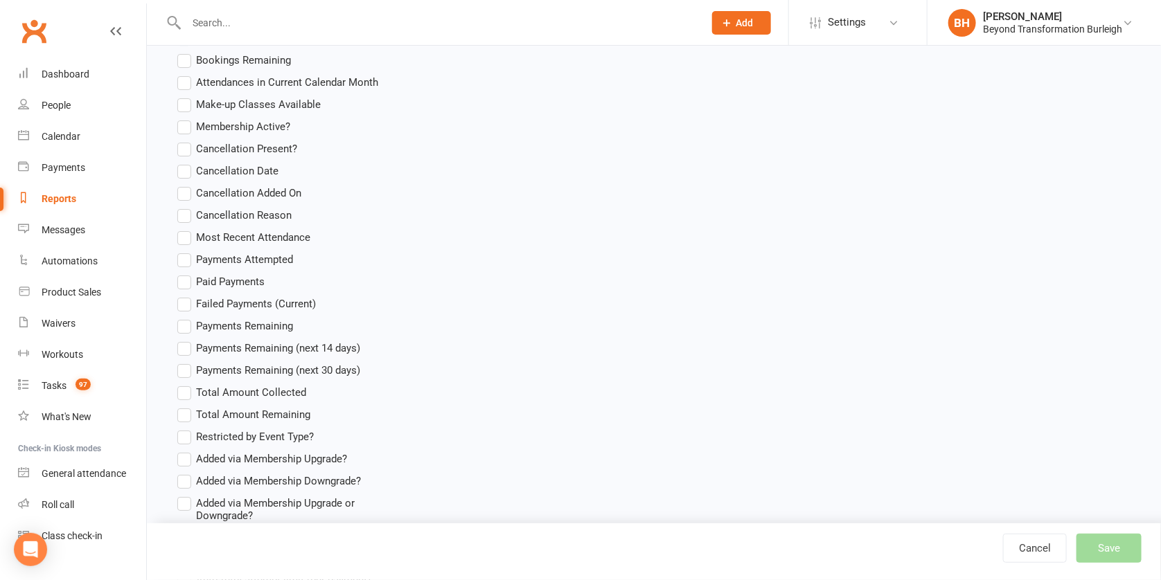
scroll to position [1896, 0]
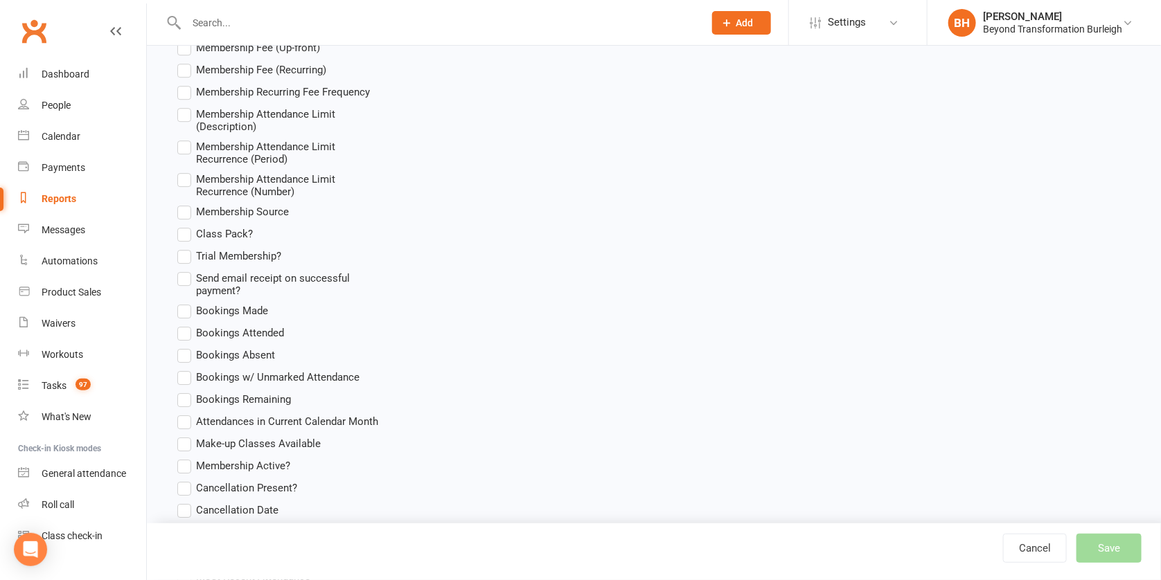
click at [246, 458] on span "Membership Active?" at bounding box center [243, 465] width 94 height 15
click at [186, 458] on input "Membership Active?" at bounding box center [181, 458] width 9 height 0
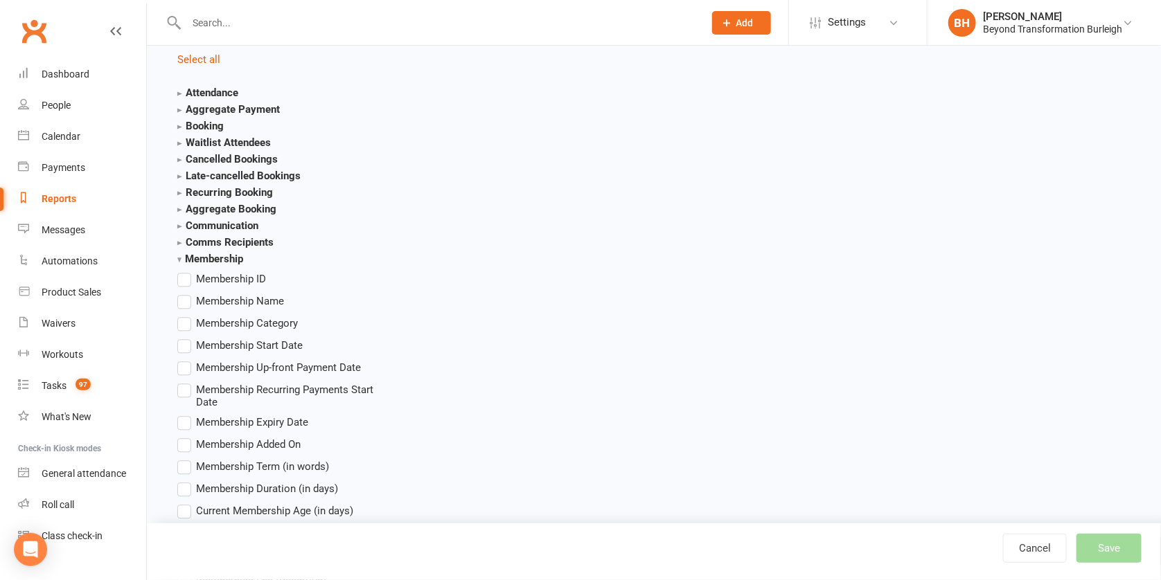
scroll to position [2150, 0]
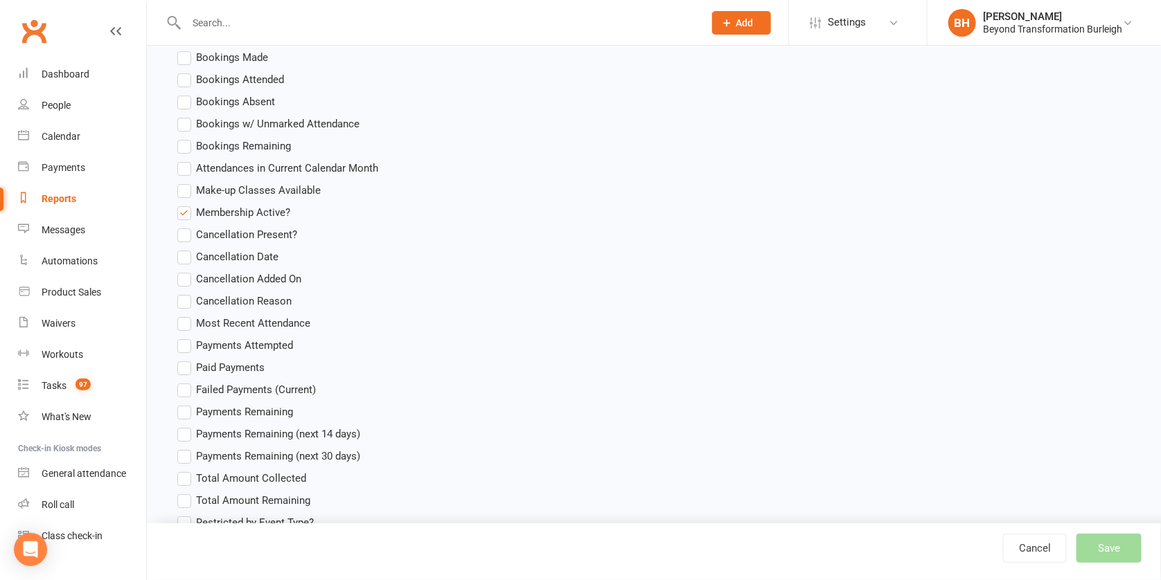
click at [186, 204] on label "Membership Active?" at bounding box center [233, 212] width 113 height 17
click at [186, 204] on input "Membership Active?" at bounding box center [181, 204] width 9 height 0
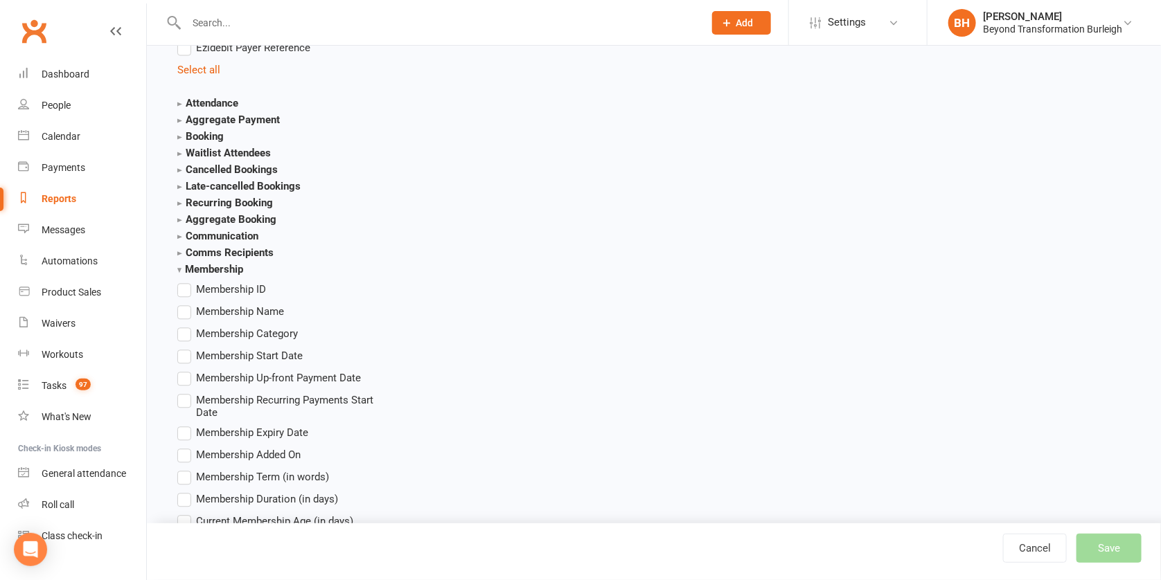
scroll to position [1382, 0]
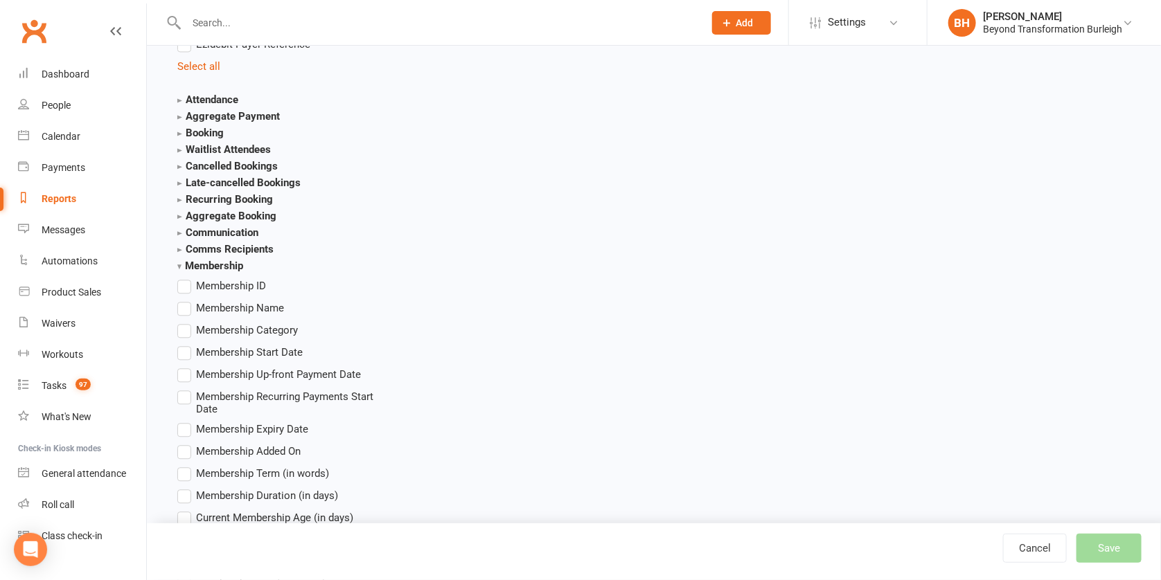
click at [247, 160] on strong "Cancelled Bookings" at bounding box center [227, 166] width 100 height 12
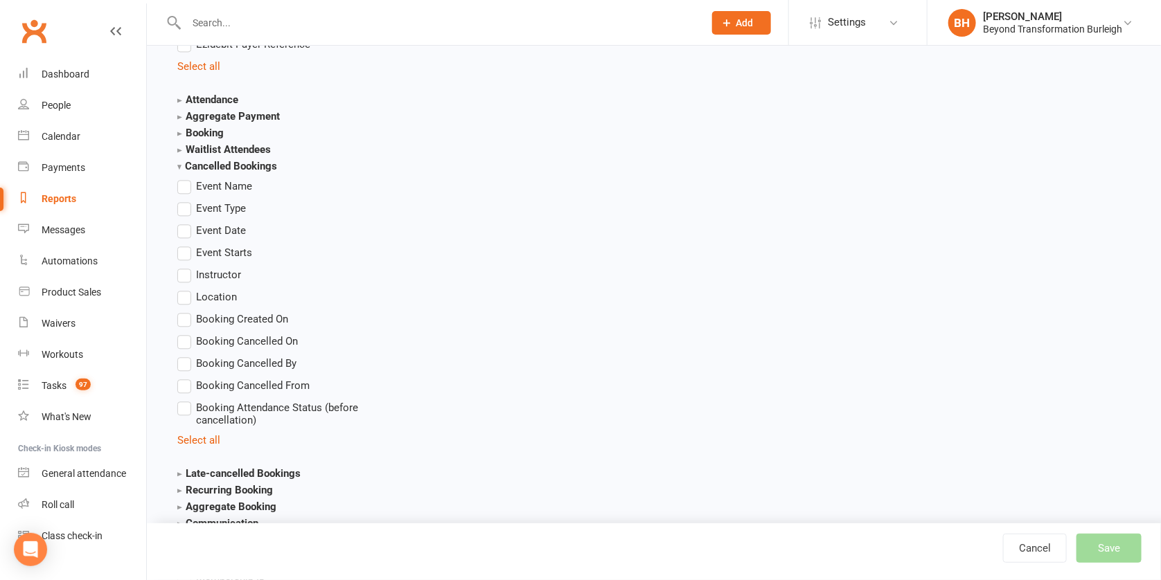
click at [247, 160] on strong "Cancelled Bookings" at bounding box center [227, 166] width 100 height 12
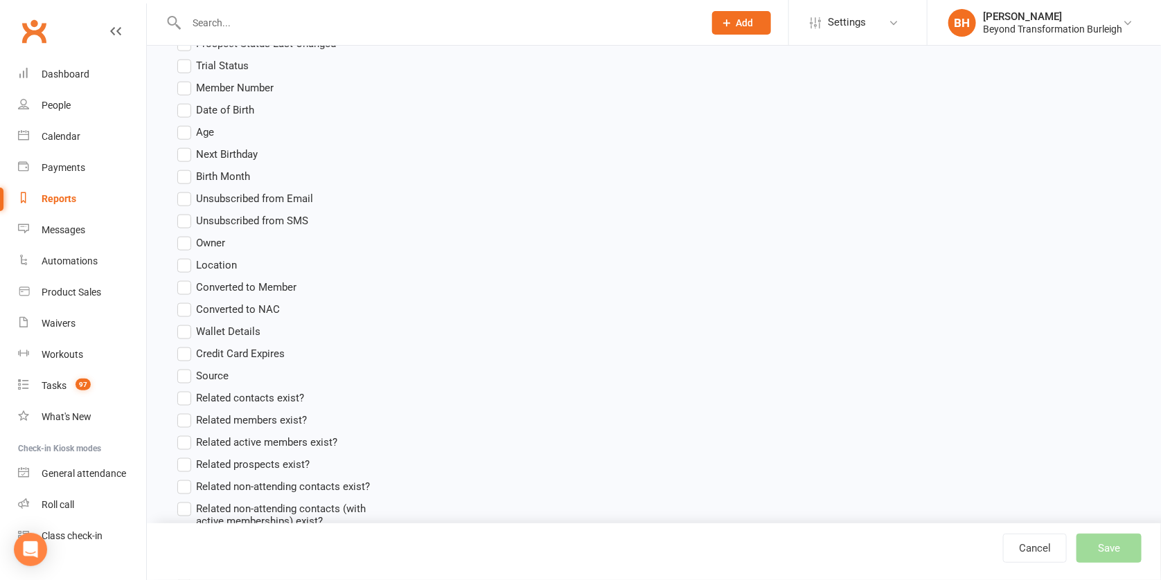
scroll to position [0, 0]
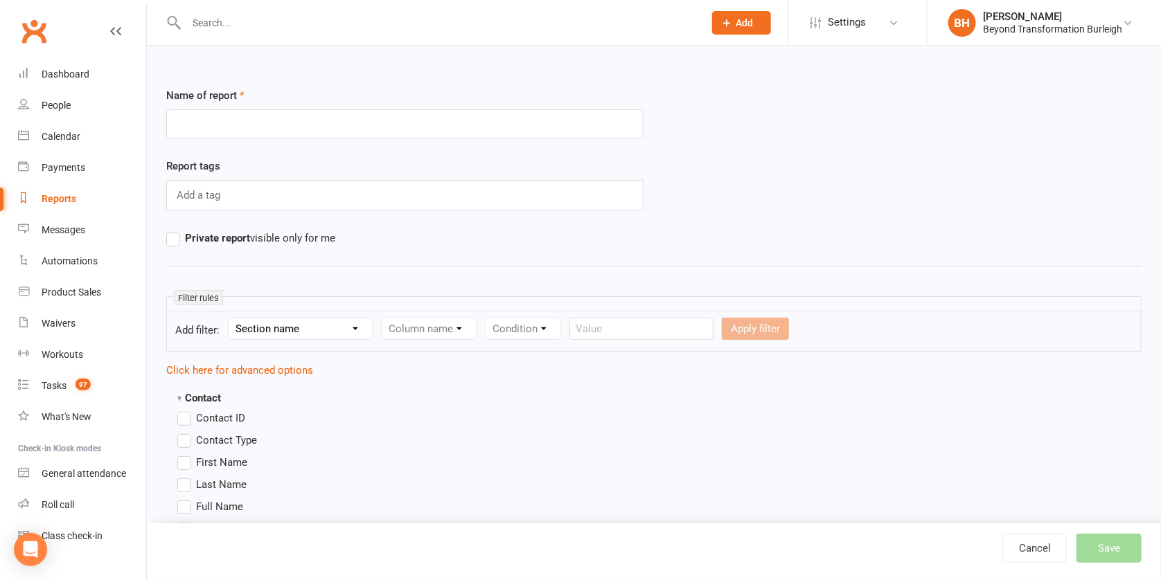
select select "11"
select select "29"
select select "0"
select select "false"
click at [858, 326] on button "Apply filter" at bounding box center [856, 329] width 67 height 22
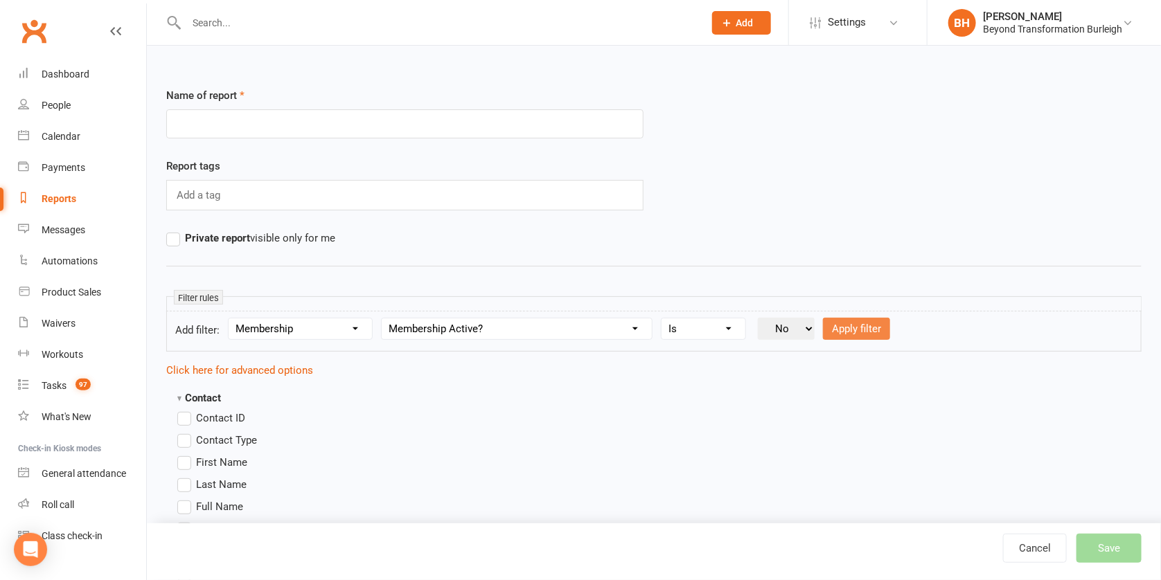
select select
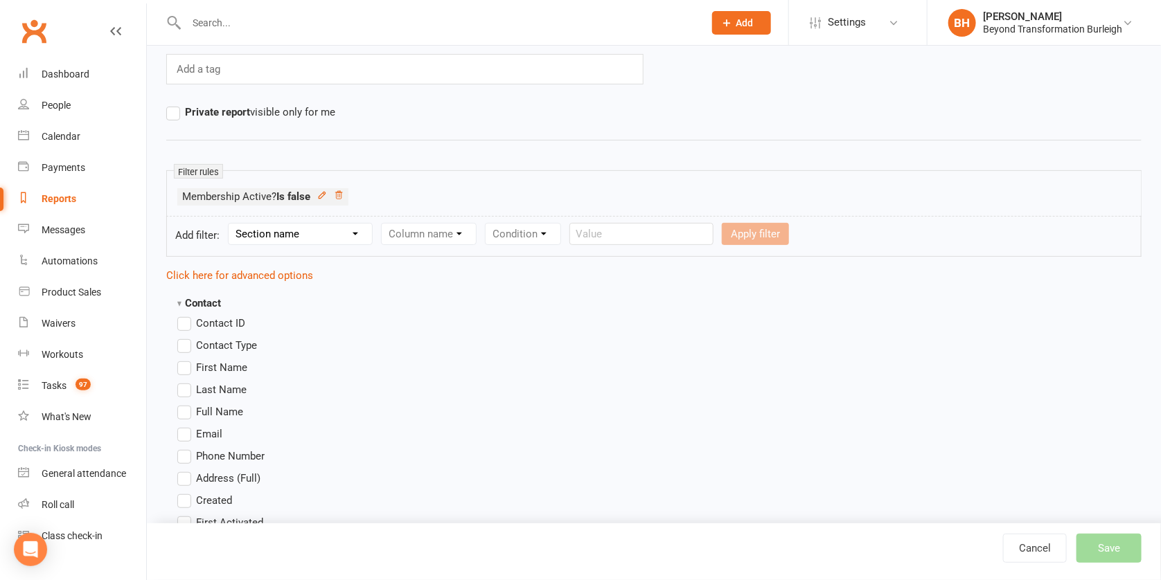
scroll to position [269, 0]
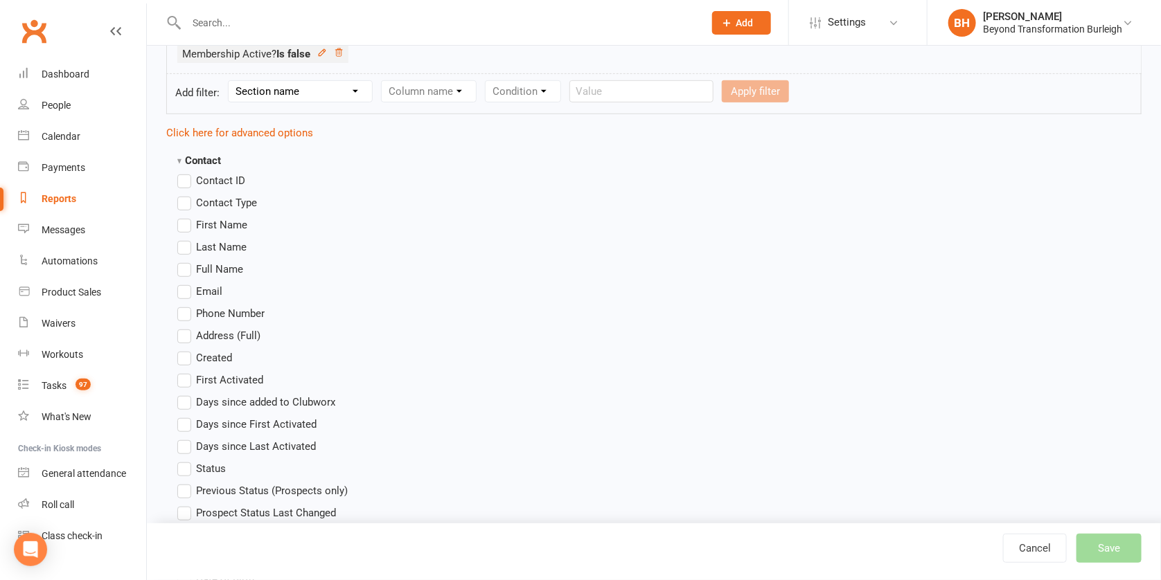
click at [187, 267] on label "Full Name" at bounding box center [210, 269] width 66 height 17
click at [186, 261] on input "Full Name" at bounding box center [181, 261] width 9 height 0
click at [186, 292] on label "Email" at bounding box center [199, 291] width 45 height 17
click at [186, 283] on input "Email" at bounding box center [181, 283] width 9 height 0
click at [186, 313] on label "Phone Number" at bounding box center [220, 313] width 87 height 17
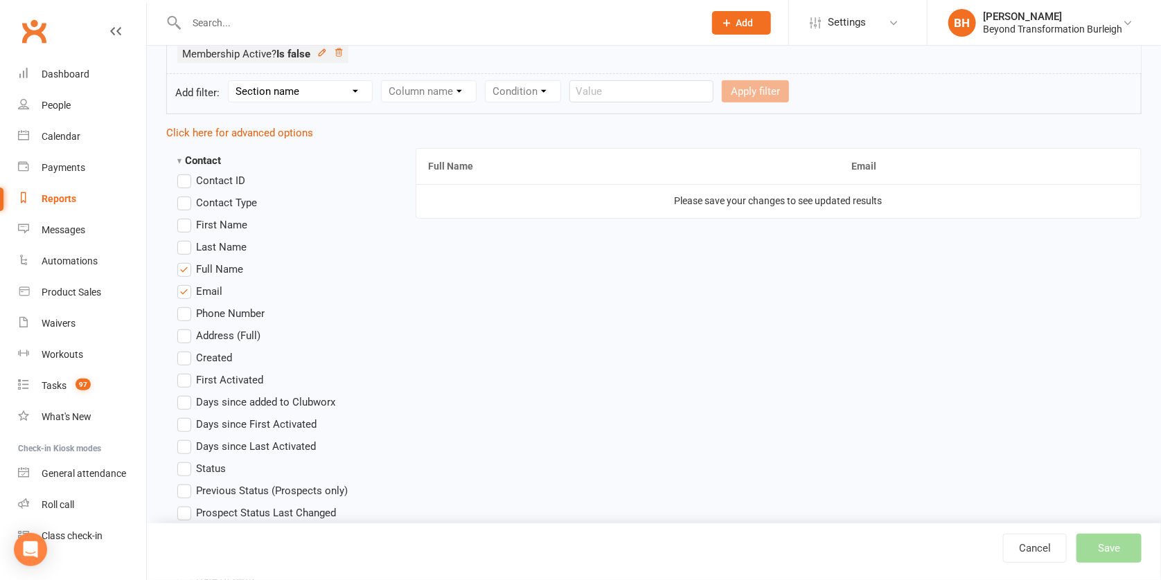
click at [186, 305] on input "Phone Number" at bounding box center [181, 305] width 9 height 0
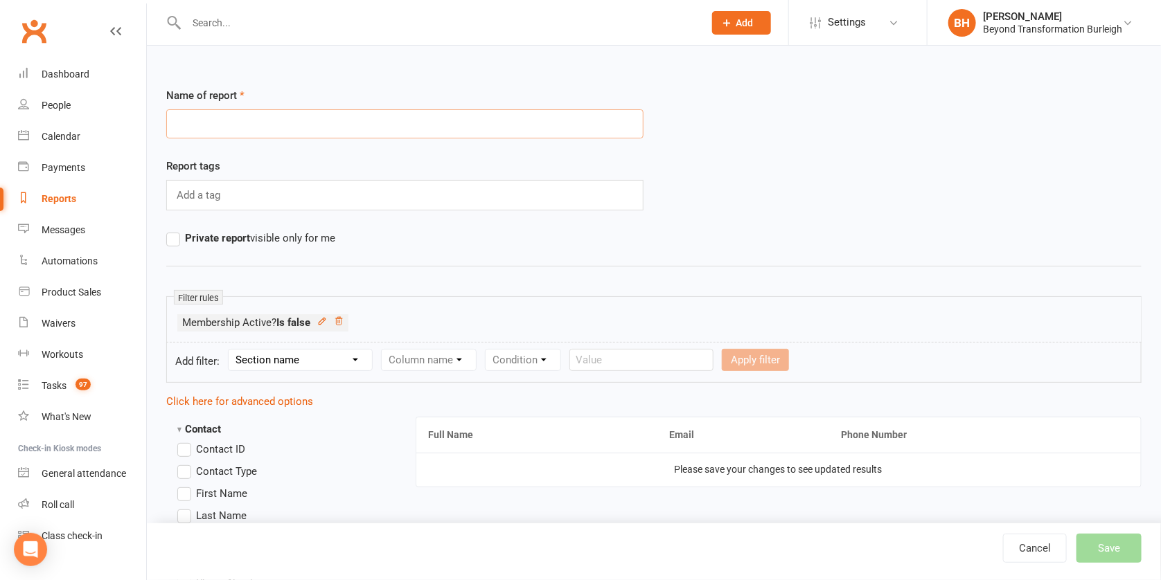
click at [326, 121] on input "text" at bounding box center [404, 123] width 477 height 29
type input "Cancelled members"
click at [1123, 545] on button "Save" at bounding box center [1108, 548] width 65 height 29
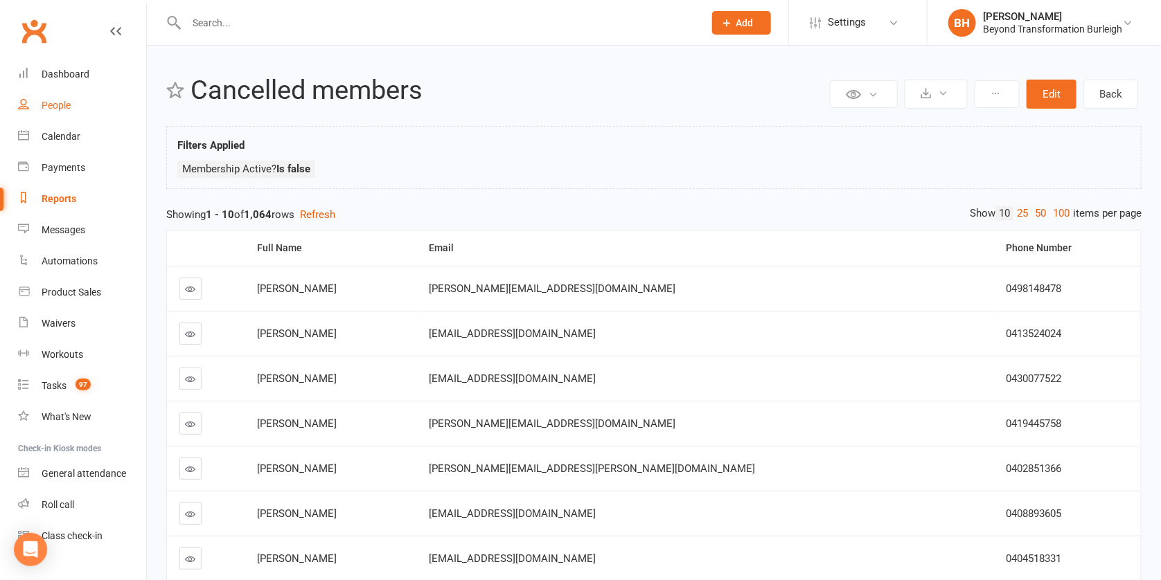
click at [67, 110] on div "People" at bounding box center [56, 105] width 29 height 11
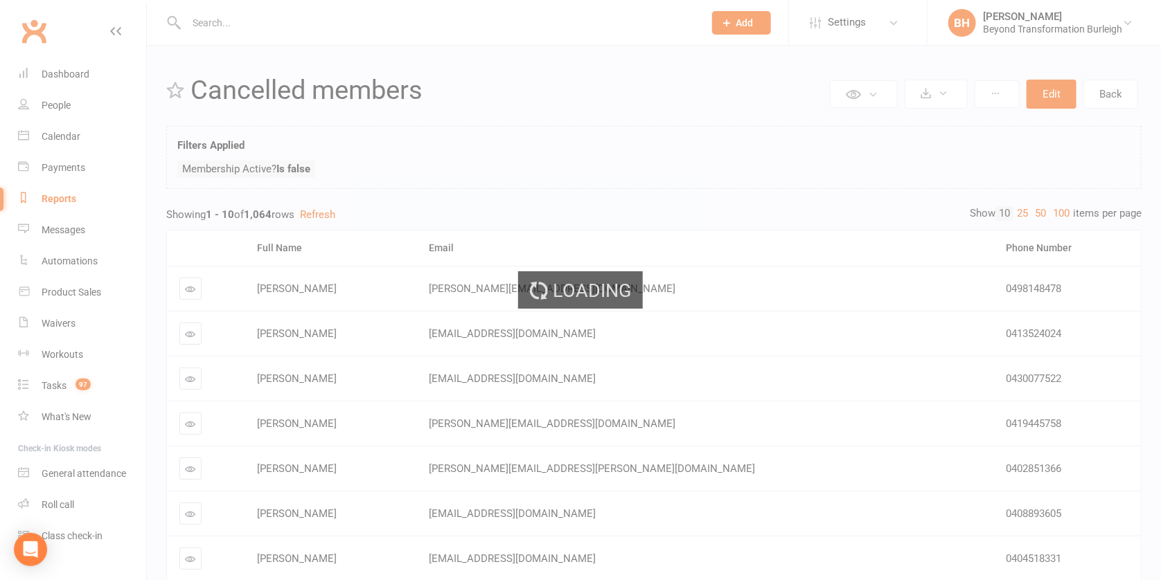
select select "100"
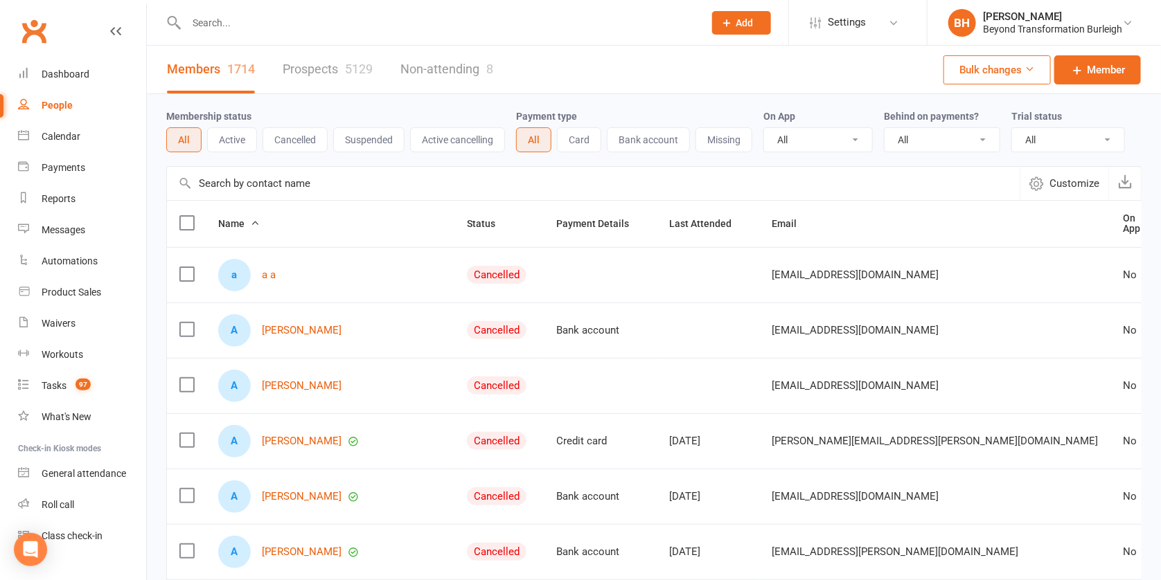
click at [301, 144] on button "Cancelled" at bounding box center [295, 139] width 65 height 25
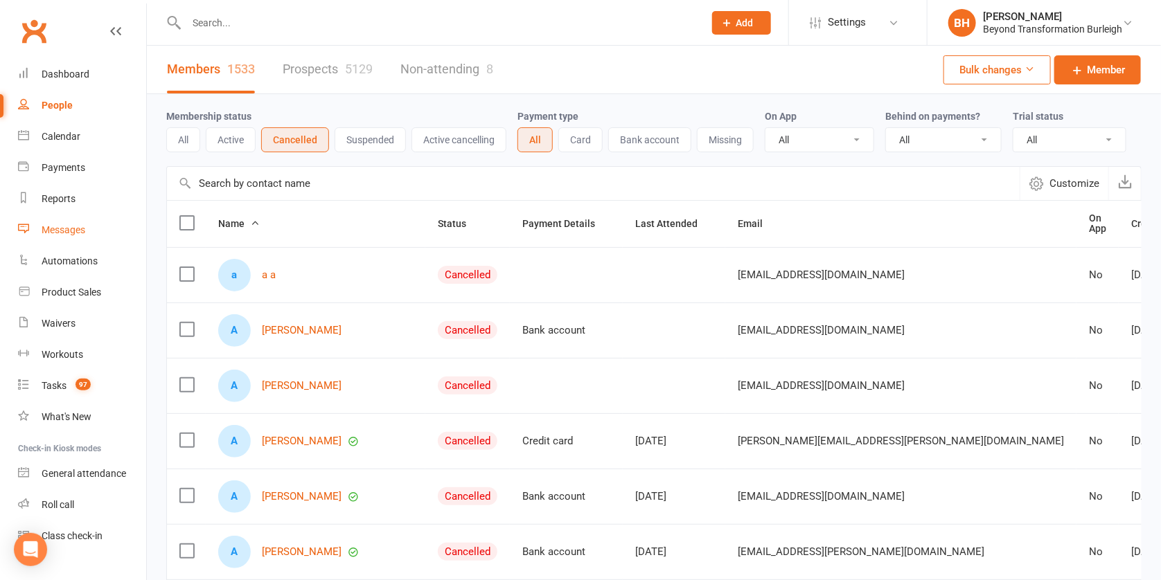
click at [73, 229] on div "Messages" at bounding box center [64, 229] width 44 height 11
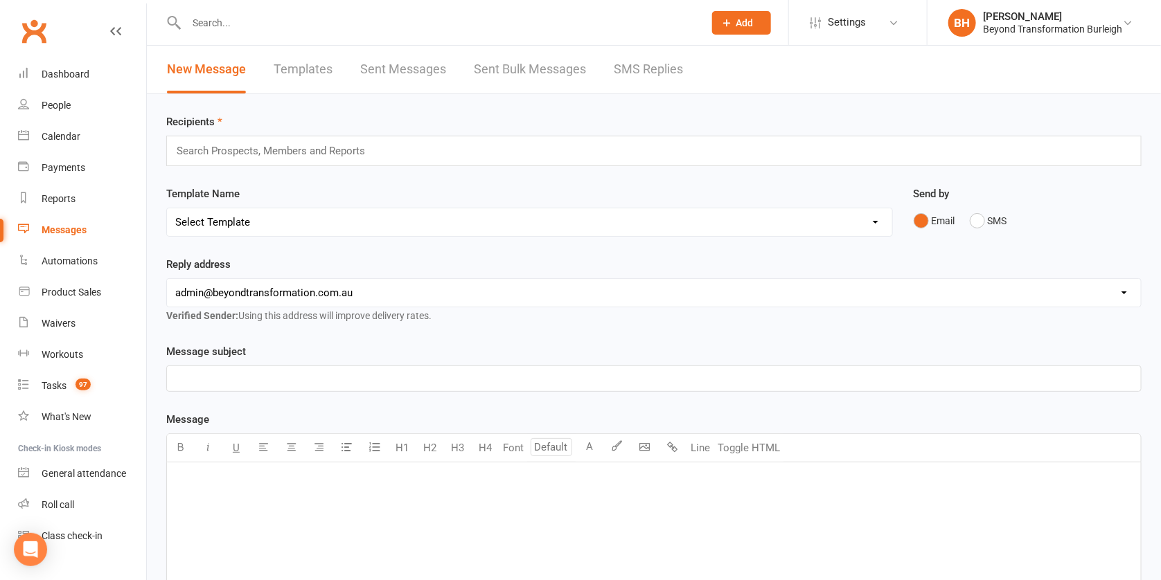
click at [293, 148] on input "text" at bounding box center [277, 151] width 204 height 18
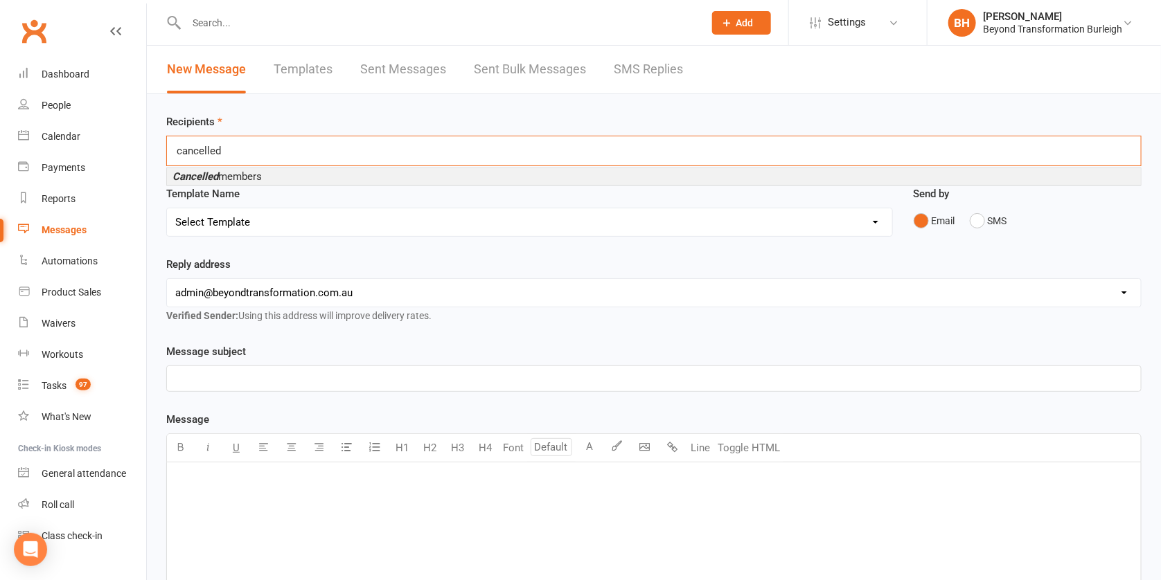
type input "cancelled"
click at [495, 70] on link "Sent Bulk Messages" at bounding box center [530, 70] width 112 height 48
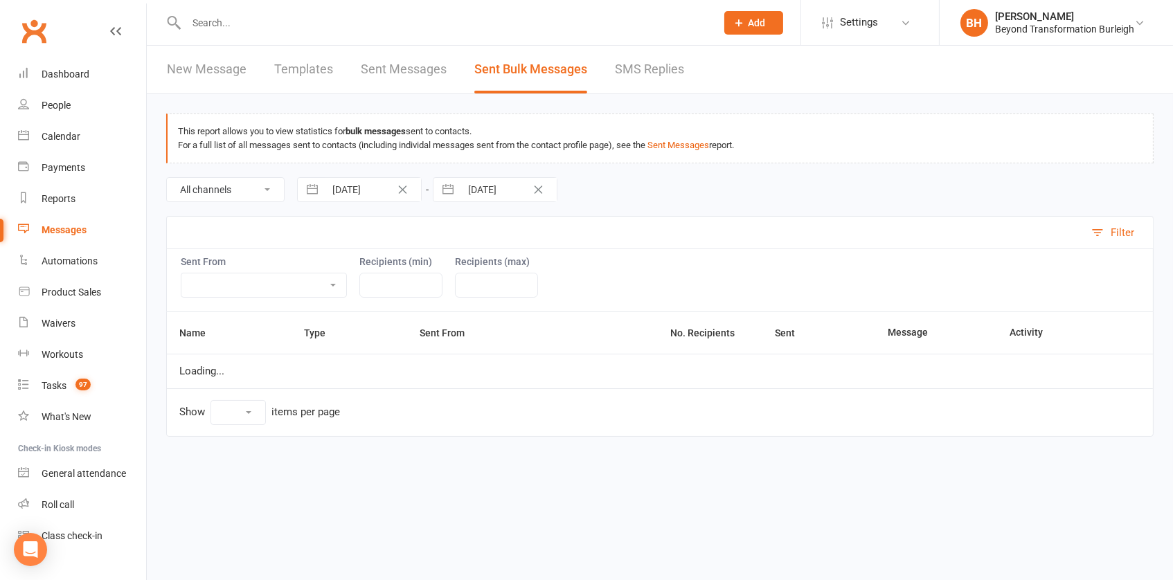
select select "10"
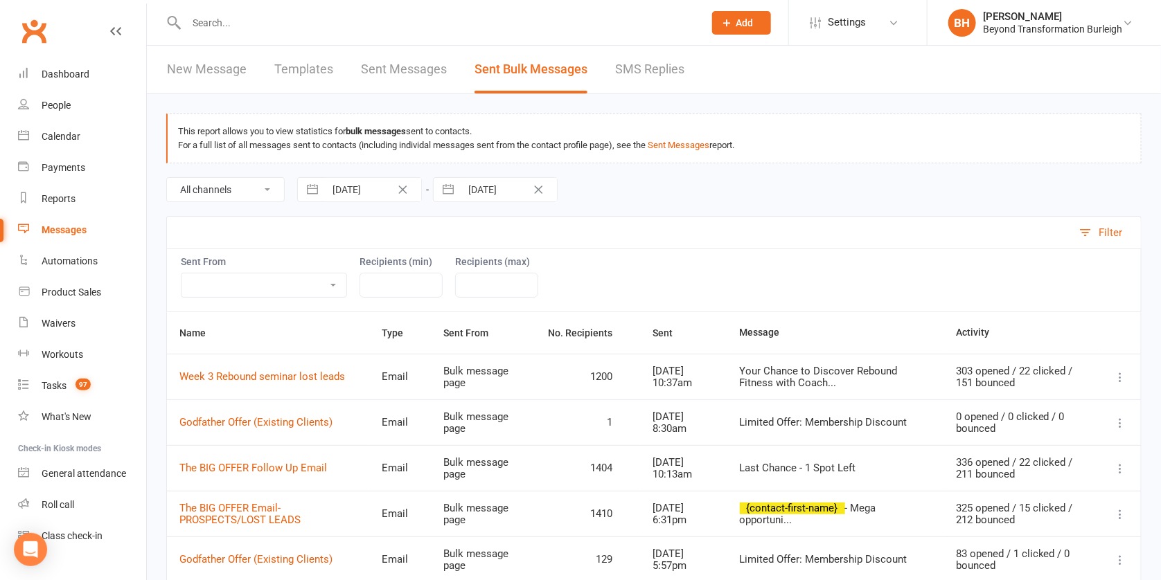
click at [197, 69] on link "New Message" at bounding box center [207, 70] width 80 height 48
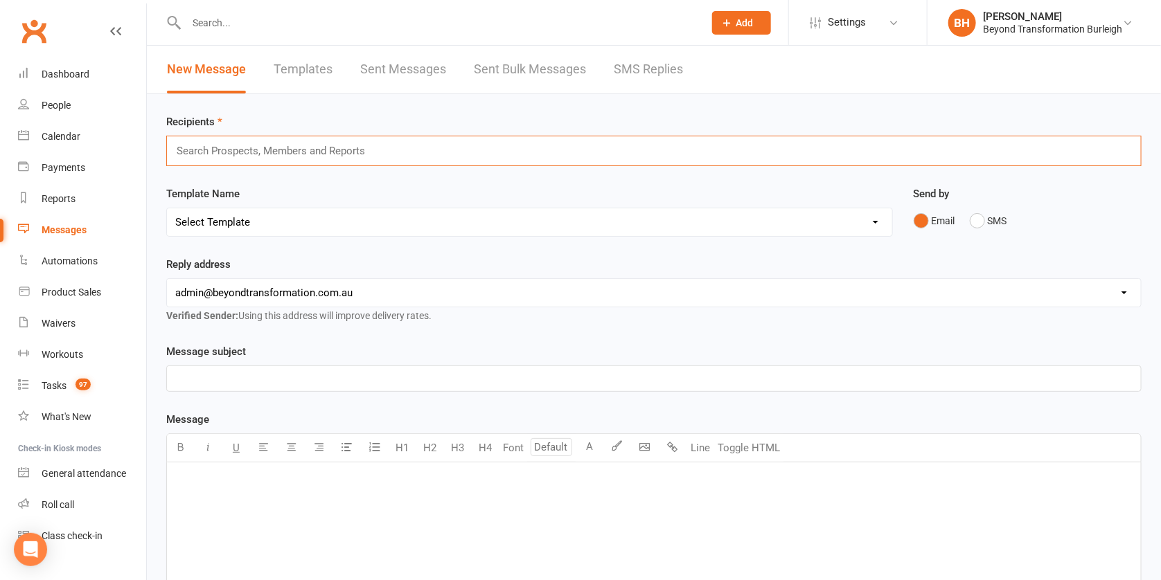
click at [255, 146] on input "text" at bounding box center [277, 151] width 204 height 18
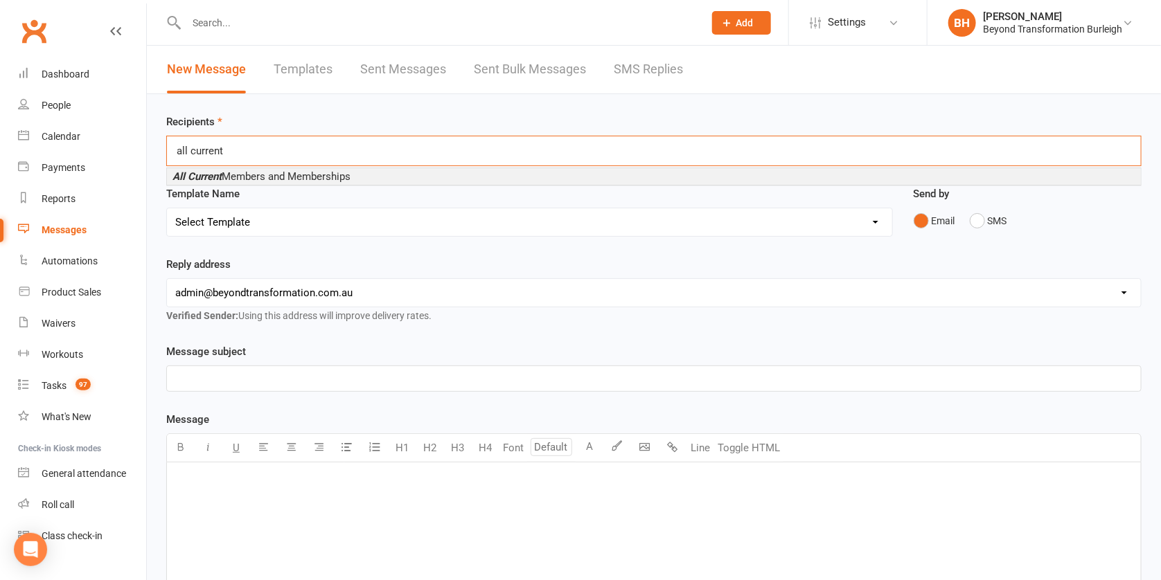
click at [293, 193] on div "Template Name Select Template [Email] 2nd Email for Goal Setting Seminar [Email…" at bounding box center [529, 211] width 727 height 51
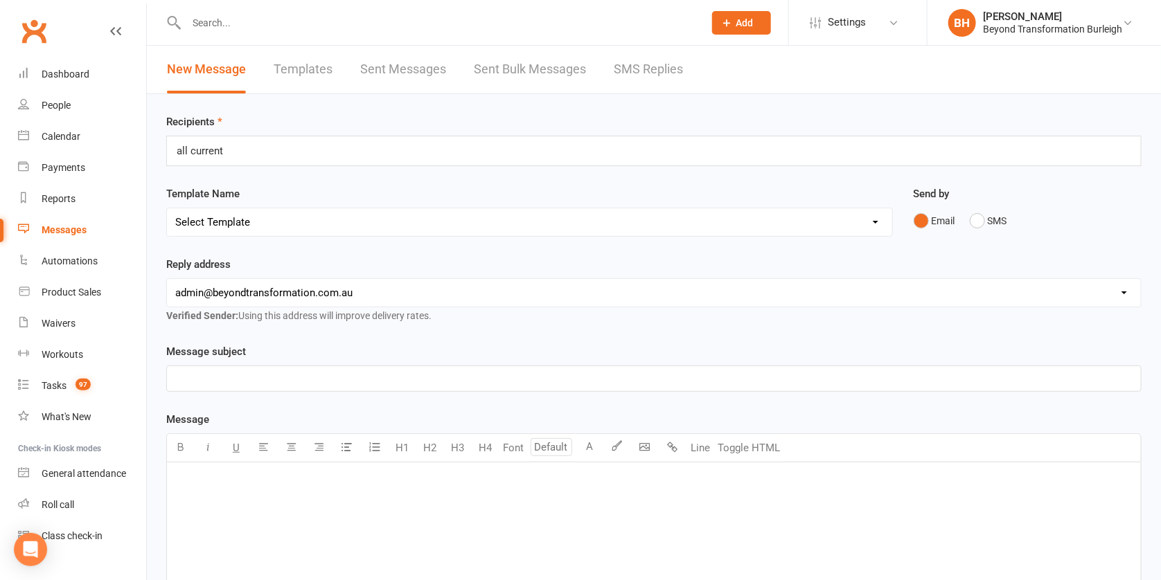
click at [262, 150] on div "all current all current" at bounding box center [653, 151] width 975 height 30
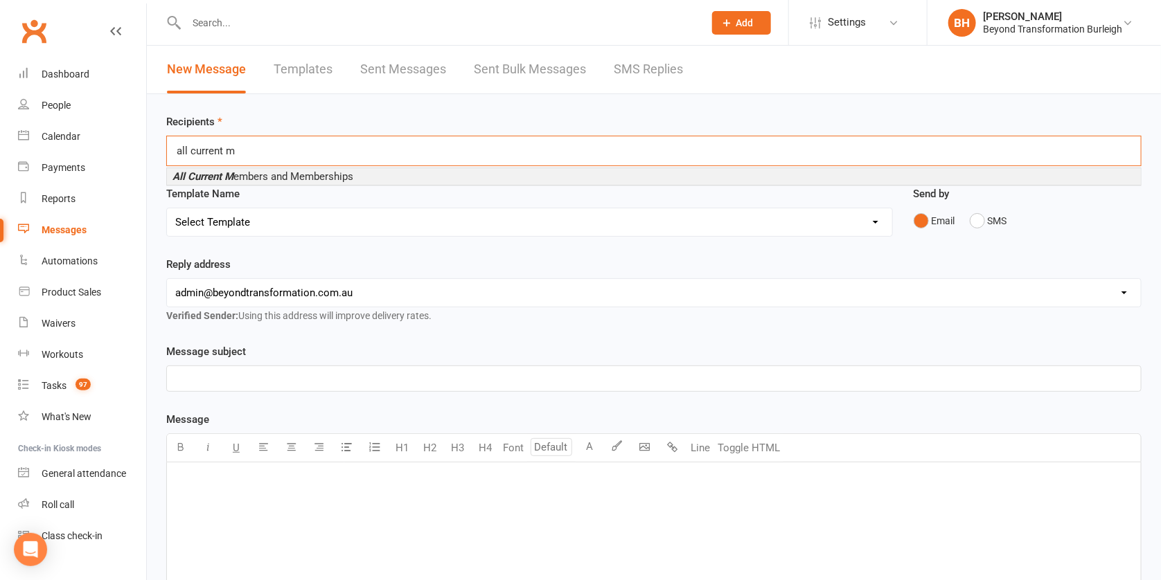
type input "all current m"
click at [267, 177] on span "All Current M embers and Memberships" at bounding box center [262, 176] width 181 height 12
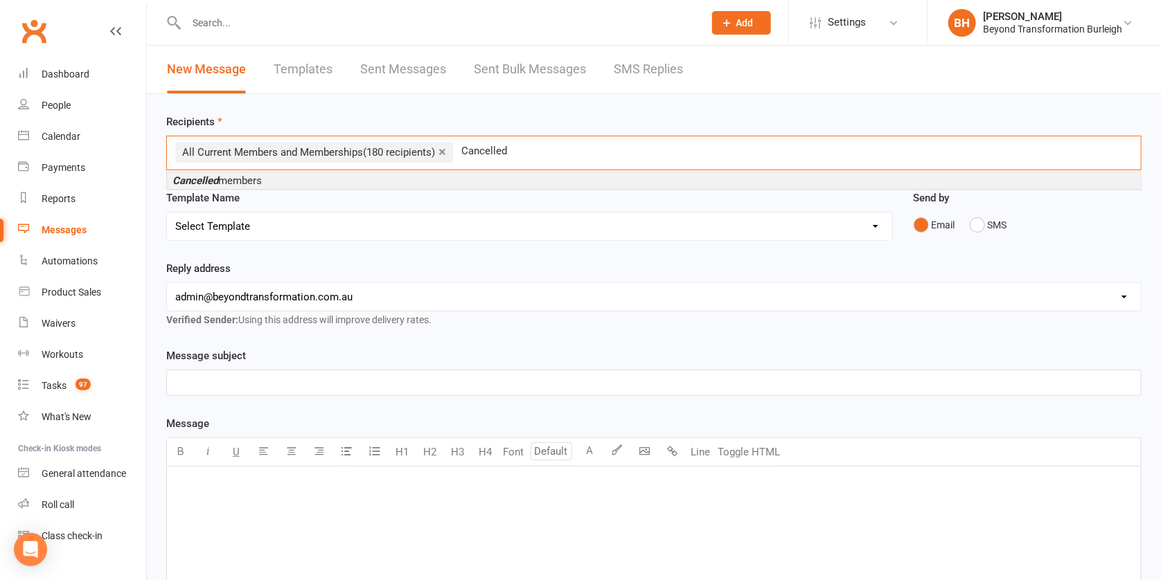
type input "Cancelled"
click at [325, 176] on li "Cancelled members" at bounding box center [654, 180] width 974 height 17
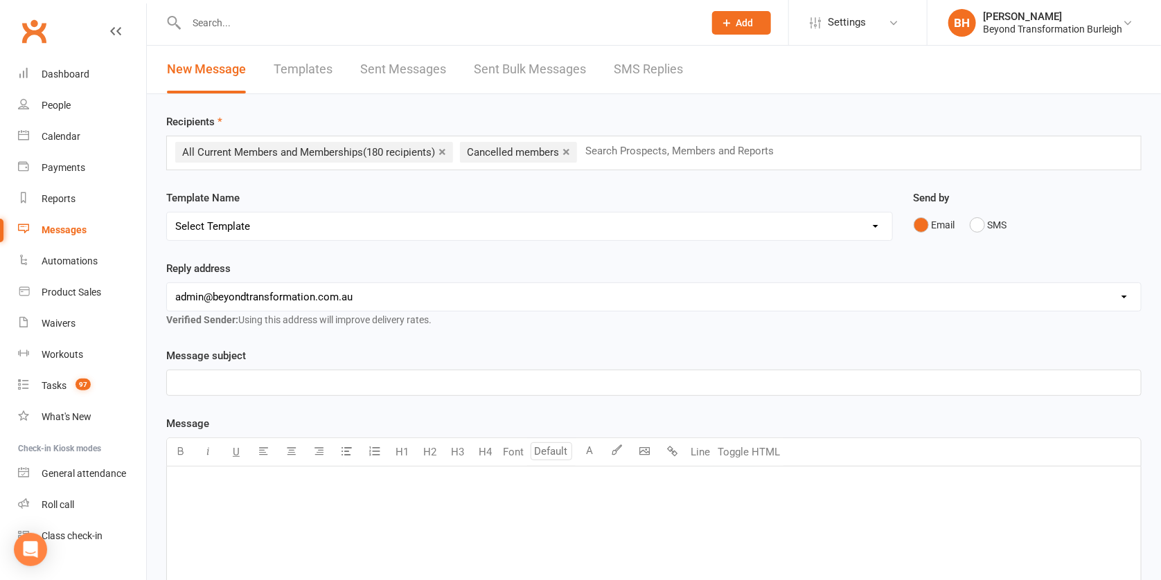
select select "24"
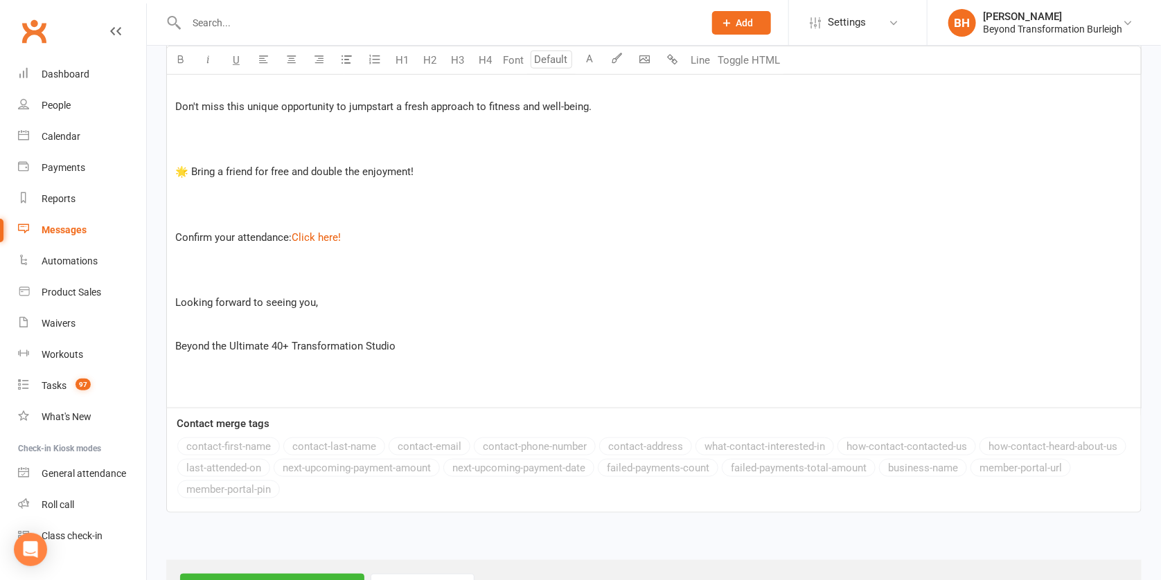
scroll to position [191, 0]
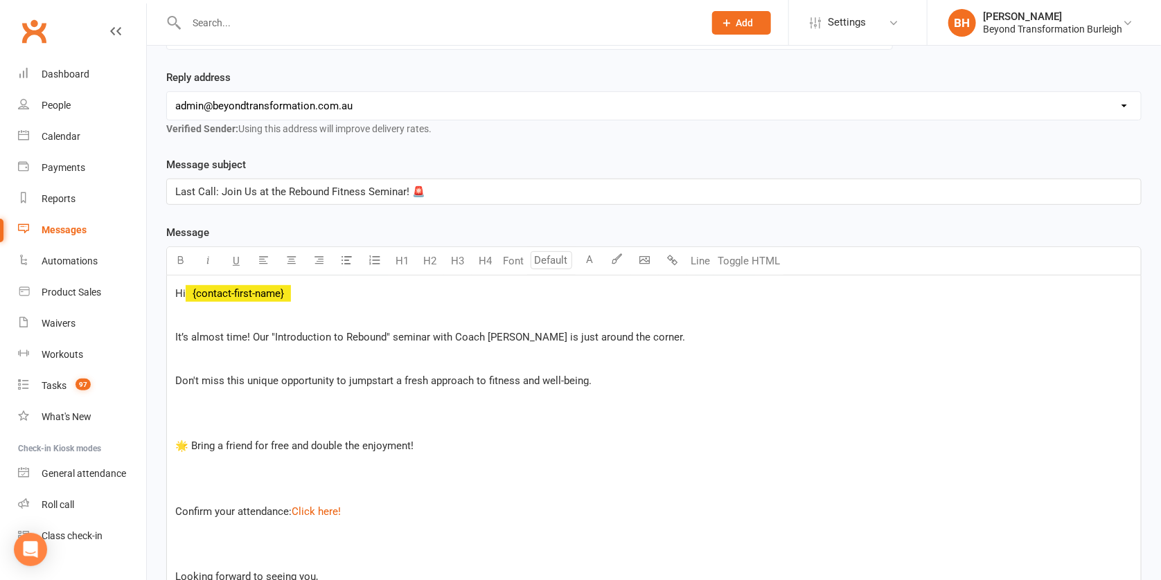
click at [192, 409] on div "Hi ﻿ {contact-first-name} It’s almost time! Our "Introduction to Rebound" semin…" at bounding box center [654, 479] width 974 height 407
click at [181, 405] on p at bounding box center [653, 402] width 957 height 17
click at [184, 394] on p at bounding box center [653, 402] width 957 height 17
click at [183, 389] on div "Hi ﻿ {contact-first-name} It’s almost time! Our "Introduction to Rebound" semin…" at bounding box center [654, 479] width 974 height 407
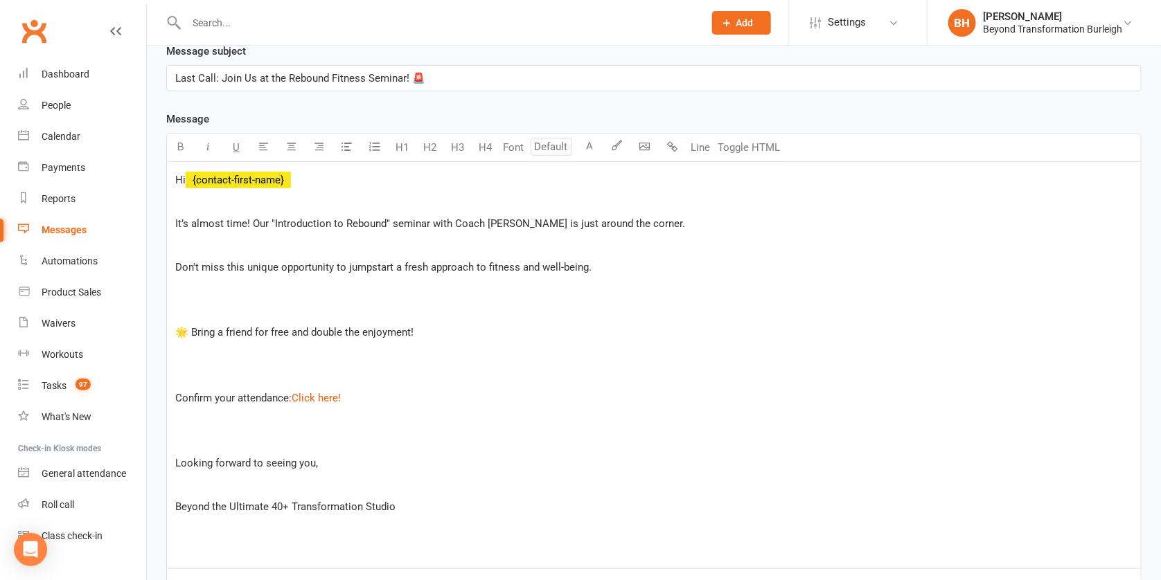
scroll to position [165, 0]
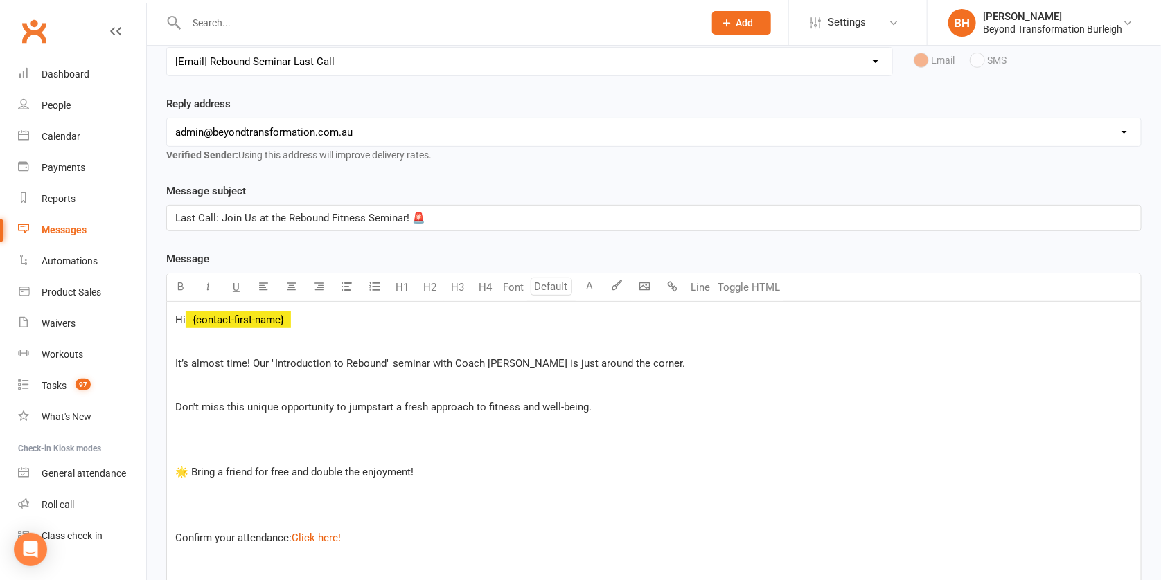
click at [193, 377] on p at bounding box center [653, 385] width 957 height 17
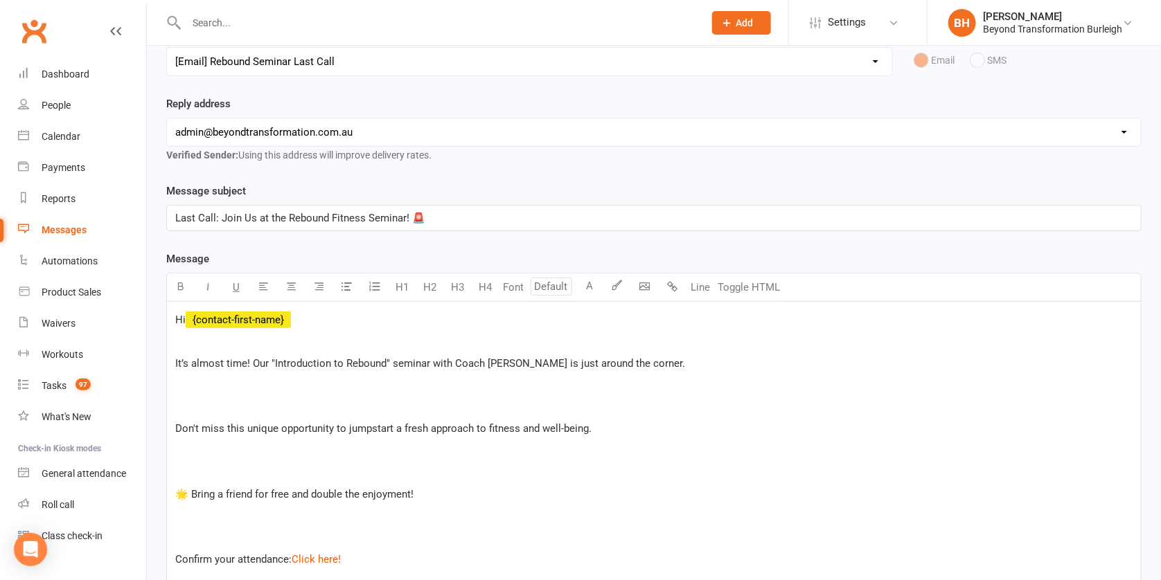
click at [205, 459] on div "Hi ﻿ {contact-first-name} It’s almost time! Our "Introduction to Rebound" semin…" at bounding box center [654, 516] width 974 height 428
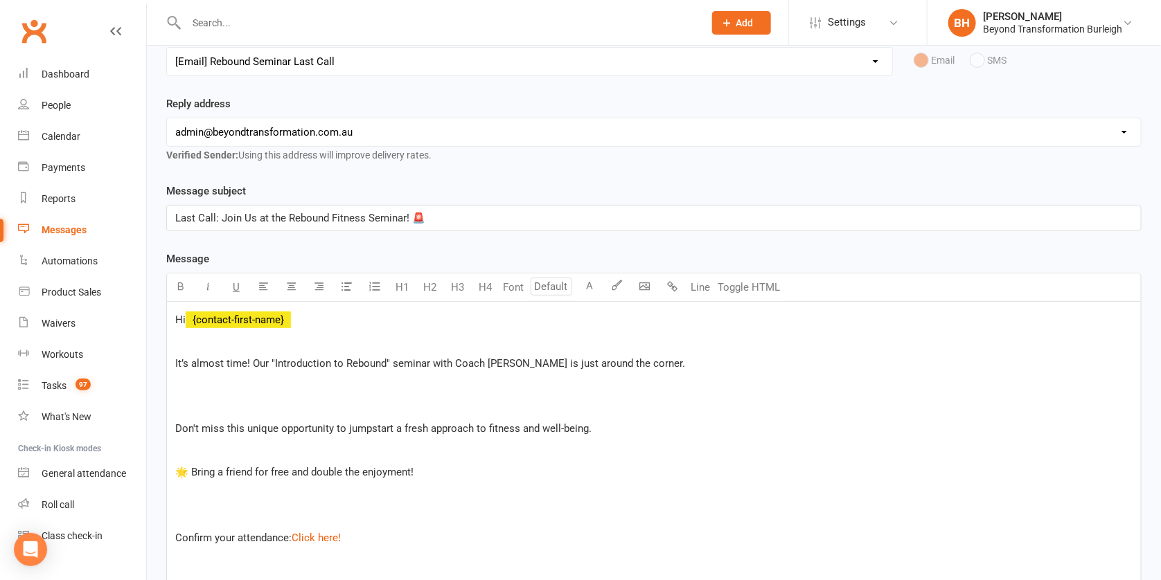
click at [191, 385] on p at bounding box center [653, 385] width 957 height 17
click at [181, 389] on p at bounding box center [653, 385] width 957 height 17
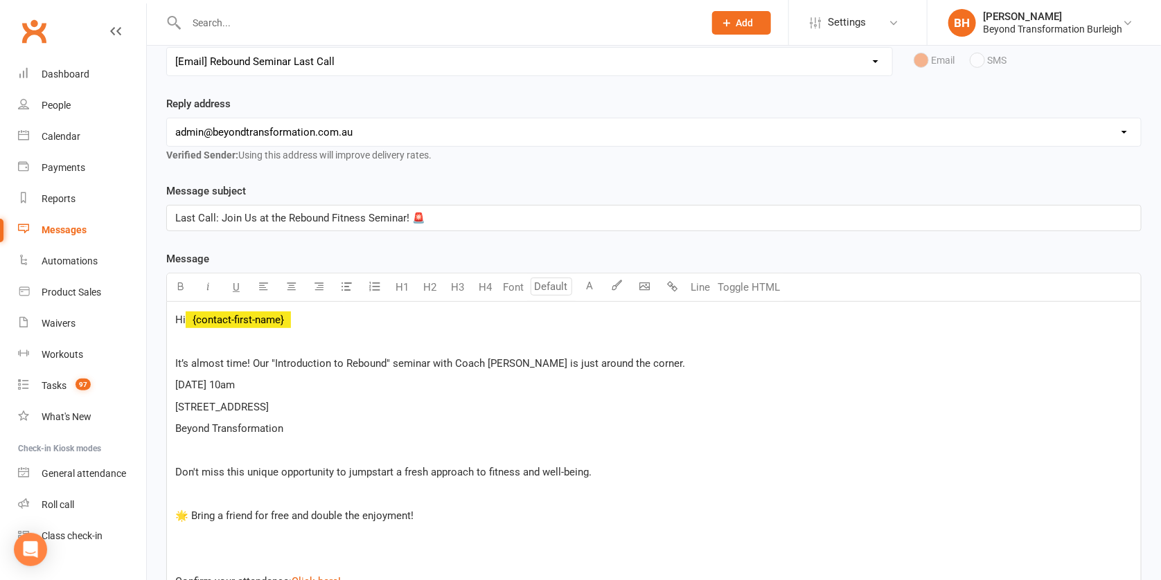
click at [672, 361] on p "It’s almost time! Our "Introduction to Rebound" seminar with Coach [PERSON_NAME…" at bounding box center [653, 363] width 957 height 17
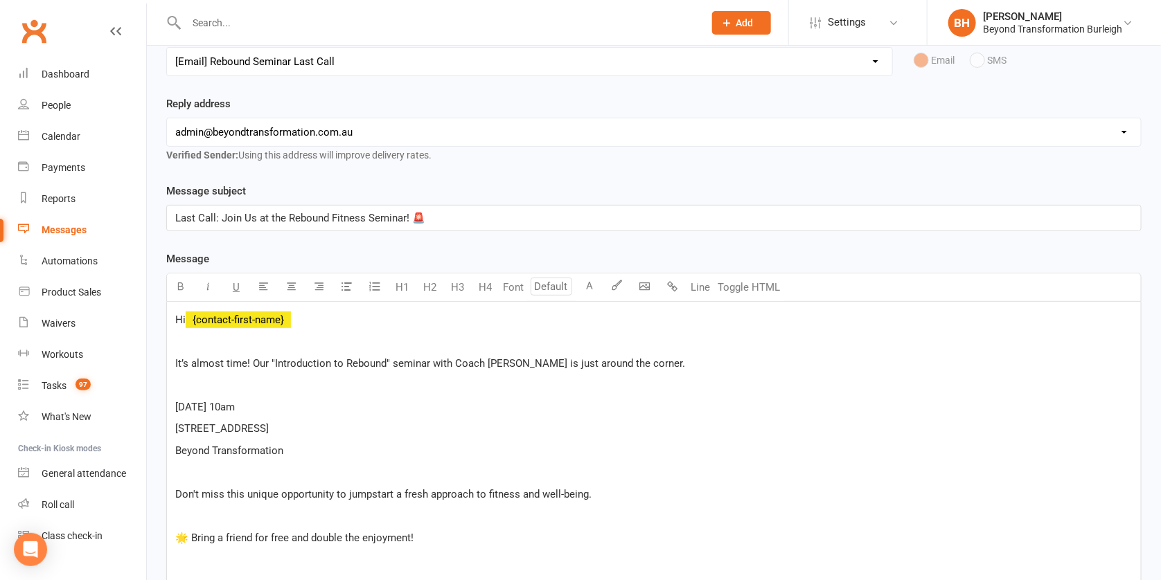
click at [181, 402] on span "[DATE] 10am" at bounding box center [205, 407] width 60 height 12
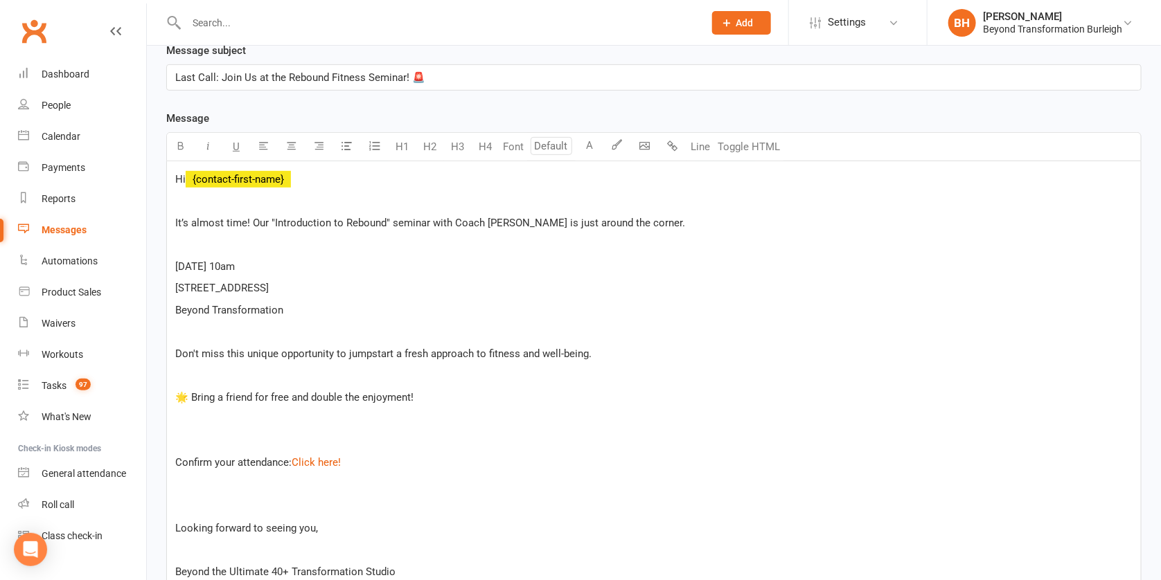
scroll to position [560, 0]
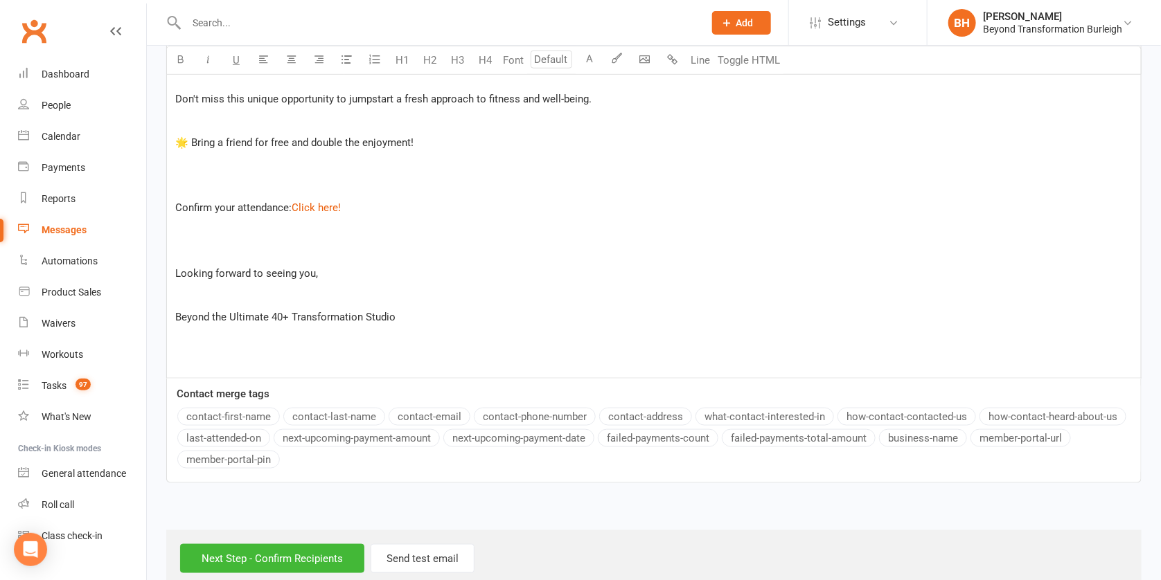
click at [179, 247] on p at bounding box center [653, 251] width 957 height 17
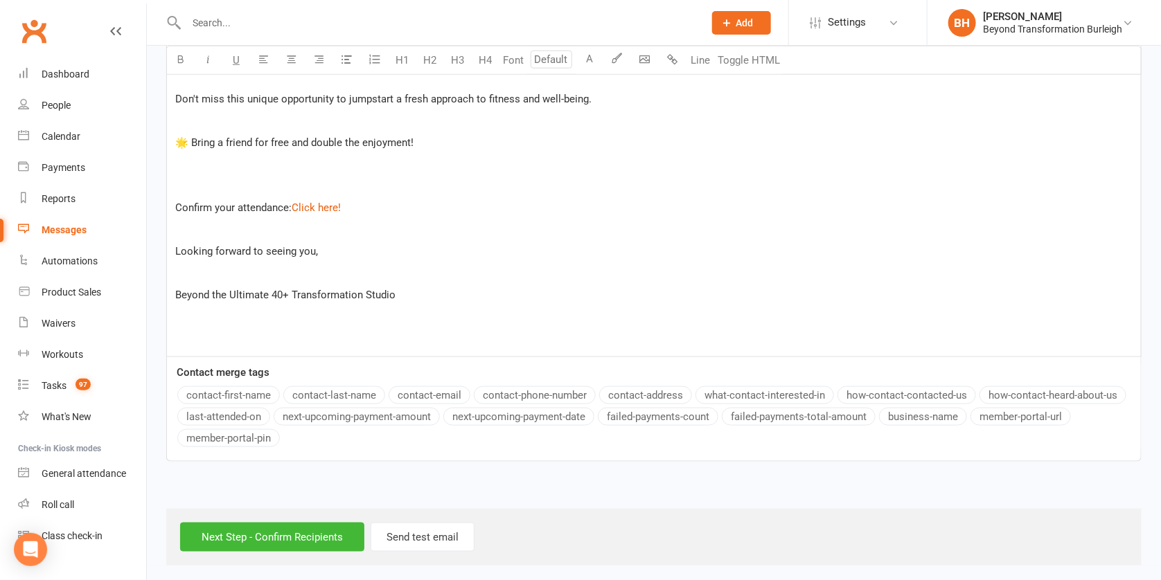
click at [192, 181] on p at bounding box center [653, 186] width 957 height 17
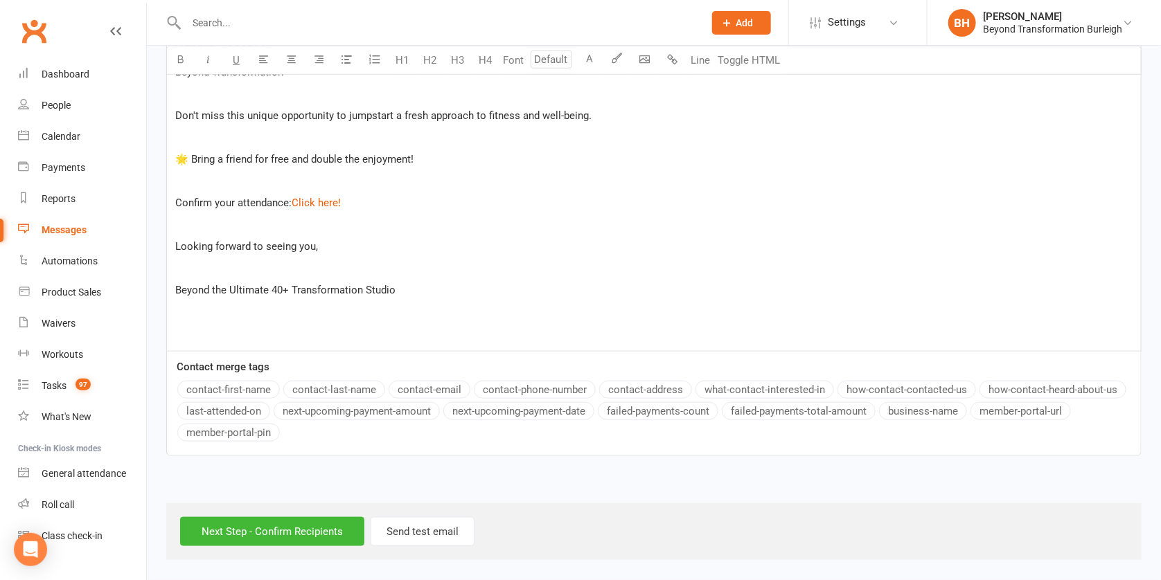
scroll to position [288, 0]
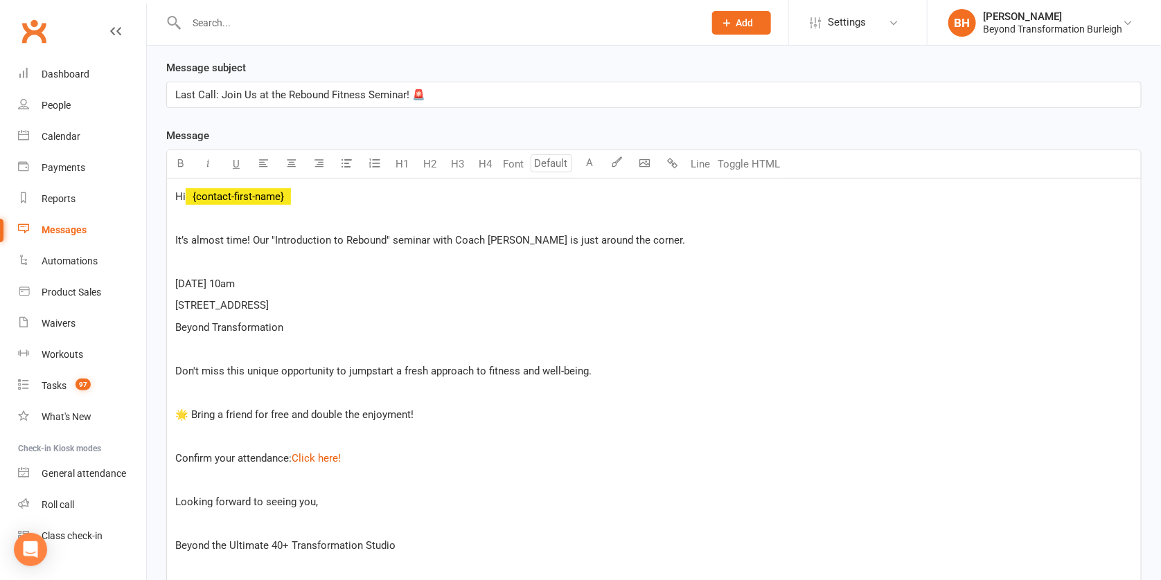
click at [213, 322] on span "Beyond Transformation" at bounding box center [229, 327] width 108 height 12
click at [333, 324] on p "Beyond the 40+ Transformation" at bounding box center [653, 327] width 957 height 17
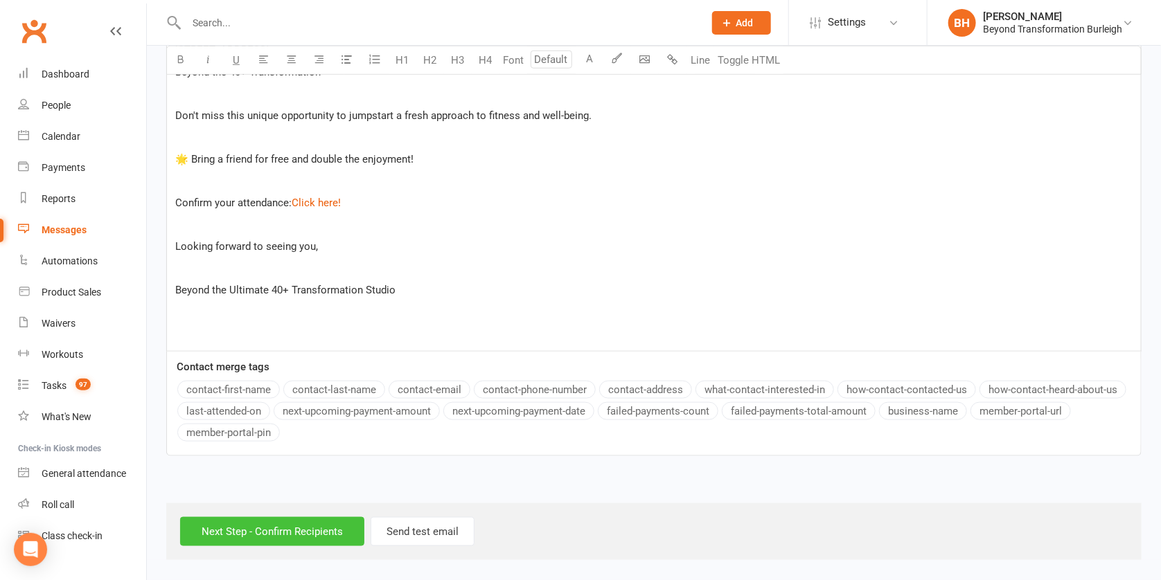
click at [298, 517] on input "Next Step - Confirm Recipients" at bounding box center [272, 531] width 184 height 29
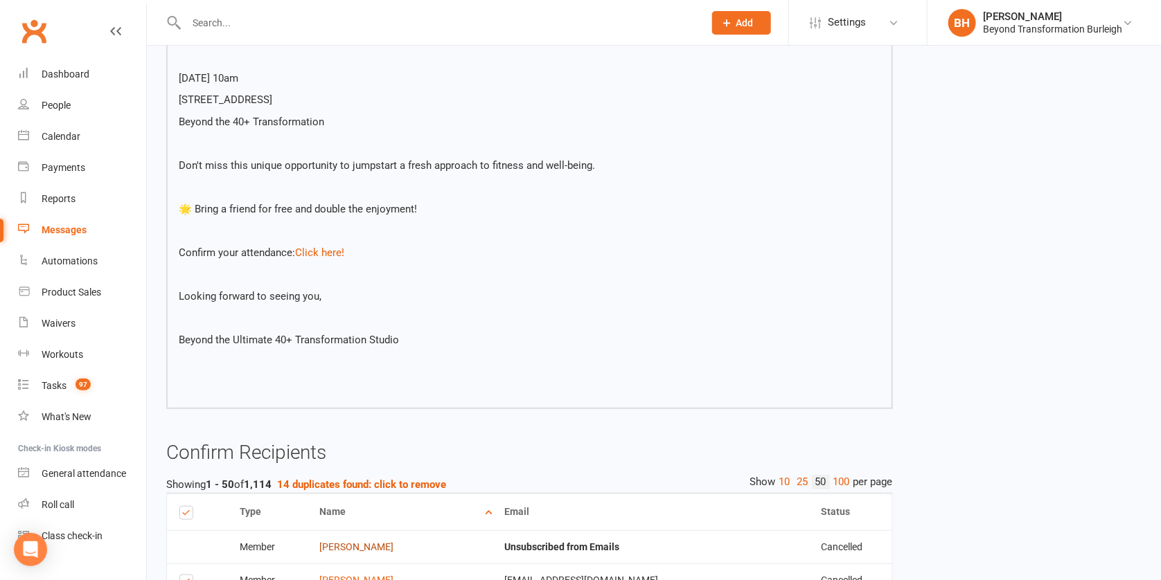
scroll to position [560, 0]
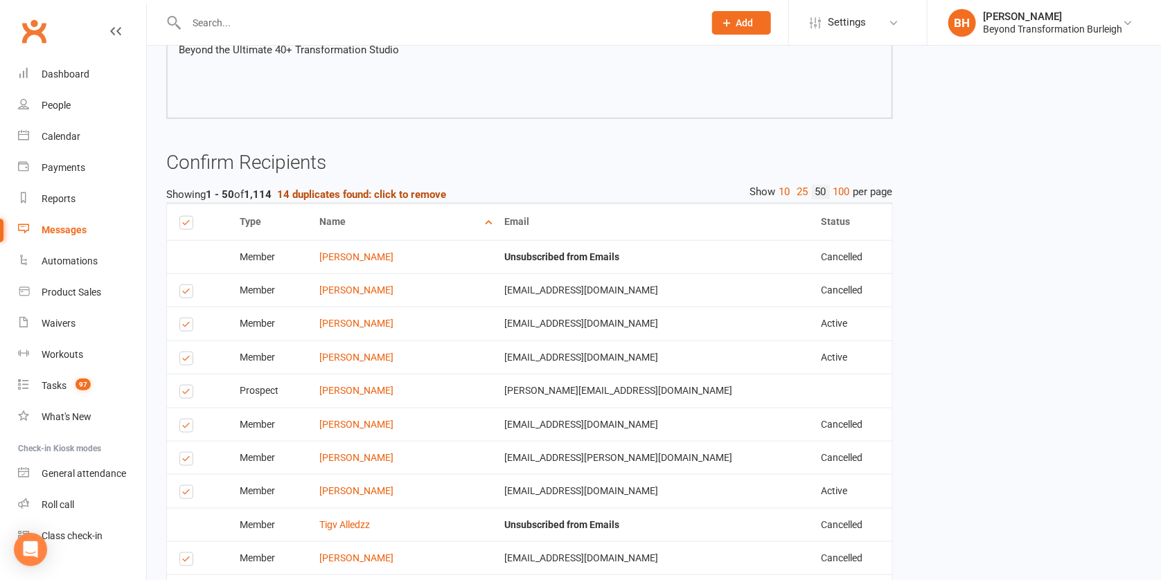
click at [343, 188] on strong "14 duplicates found: click to remove" at bounding box center [361, 194] width 169 height 12
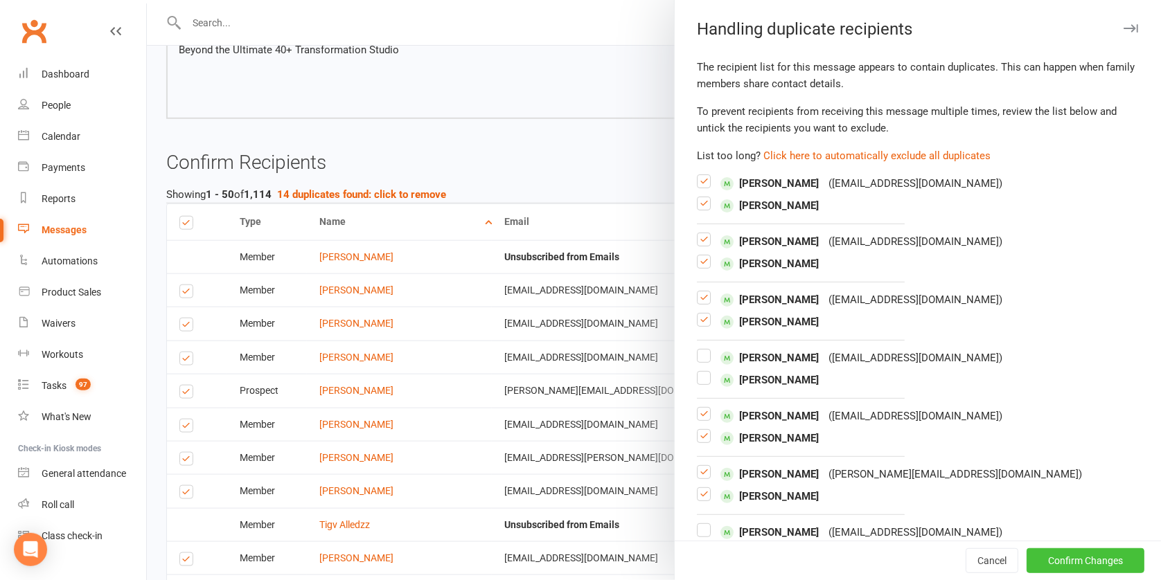
click at [1065, 560] on button "Confirm Changes" at bounding box center [1085, 561] width 118 height 25
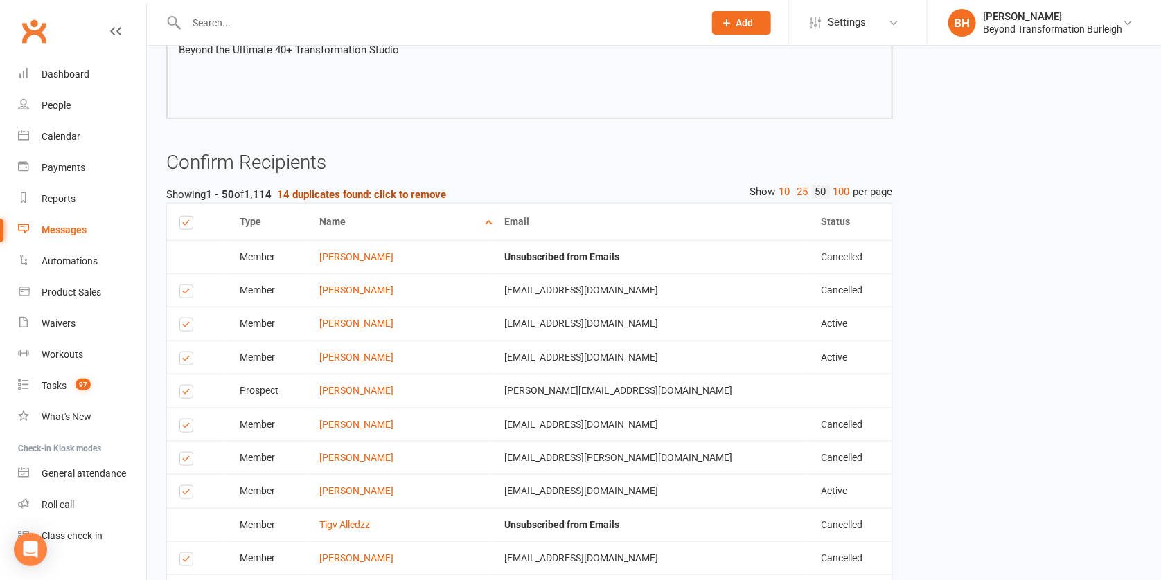
click at [338, 188] on strong "14 duplicates found: click to remove" at bounding box center [361, 194] width 169 height 12
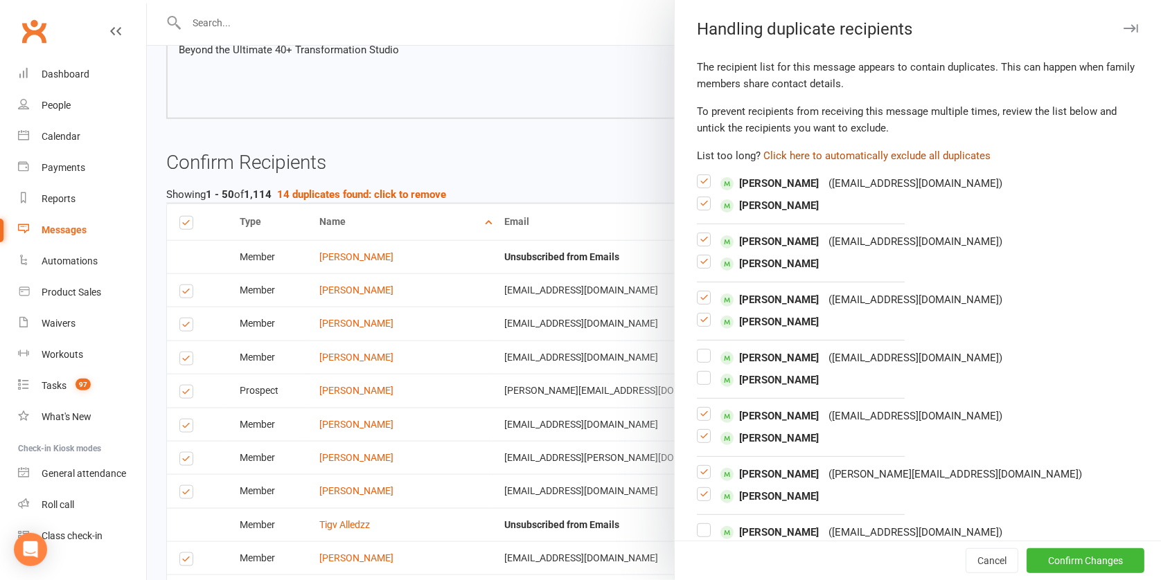
click at [882, 154] on button "Click here to automatically exclude all duplicates" at bounding box center [876, 156] width 227 height 17
click at [1080, 560] on button "Confirm Changes" at bounding box center [1085, 561] width 118 height 25
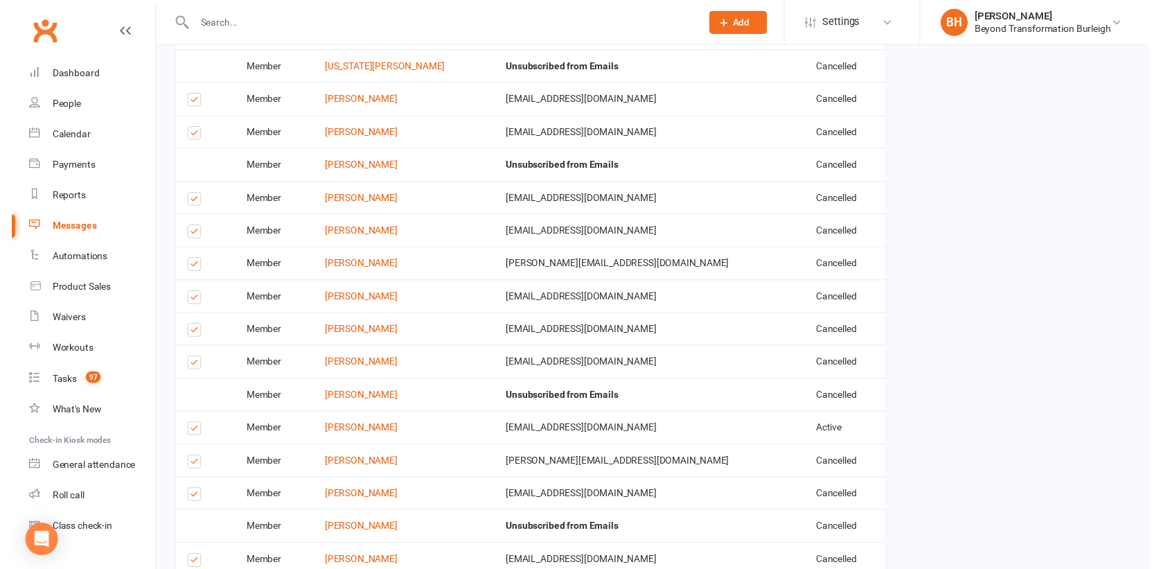
scroll to position [2039, 0]
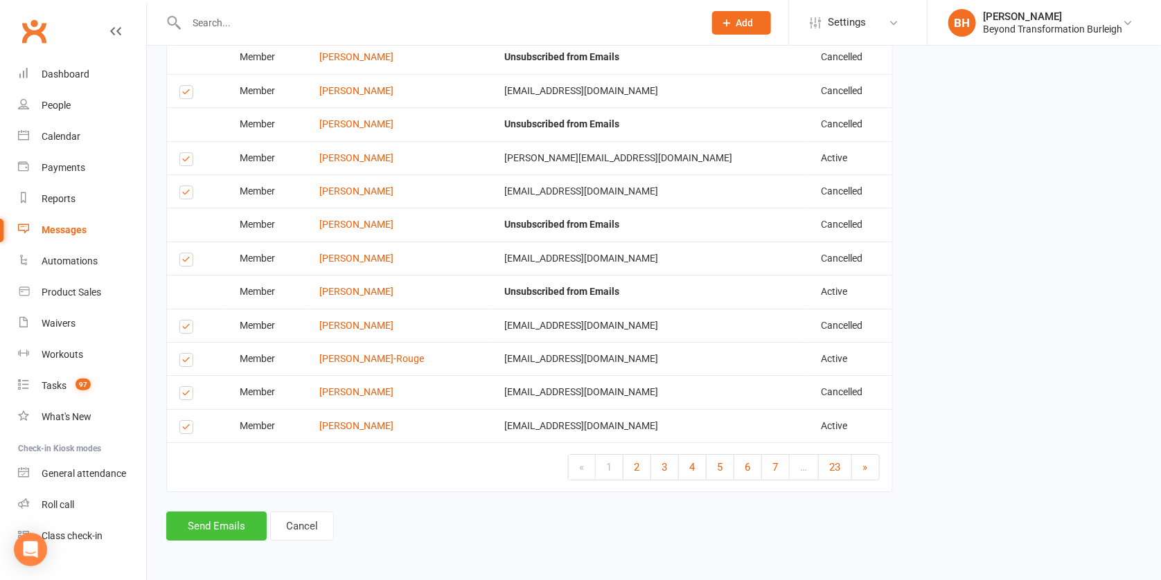
click at [235, 515] on button "Send Emails" at bounding box center [216, 526] width 100 height 29
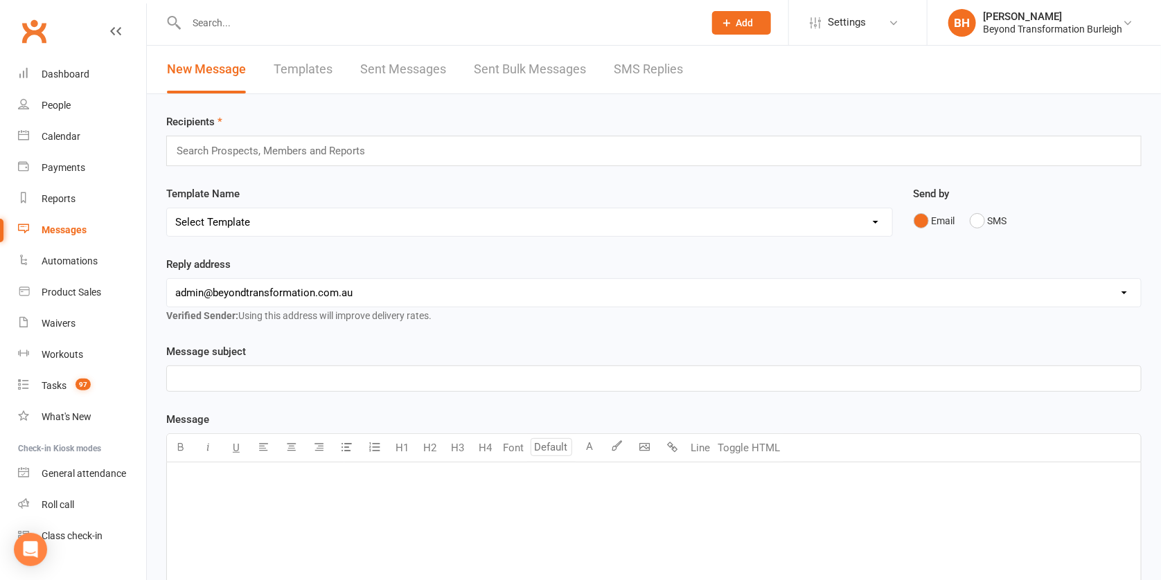
click at [312, 71] on link "Templates" at bounding box center [303, 70] width 59 height 48
select select "grid"
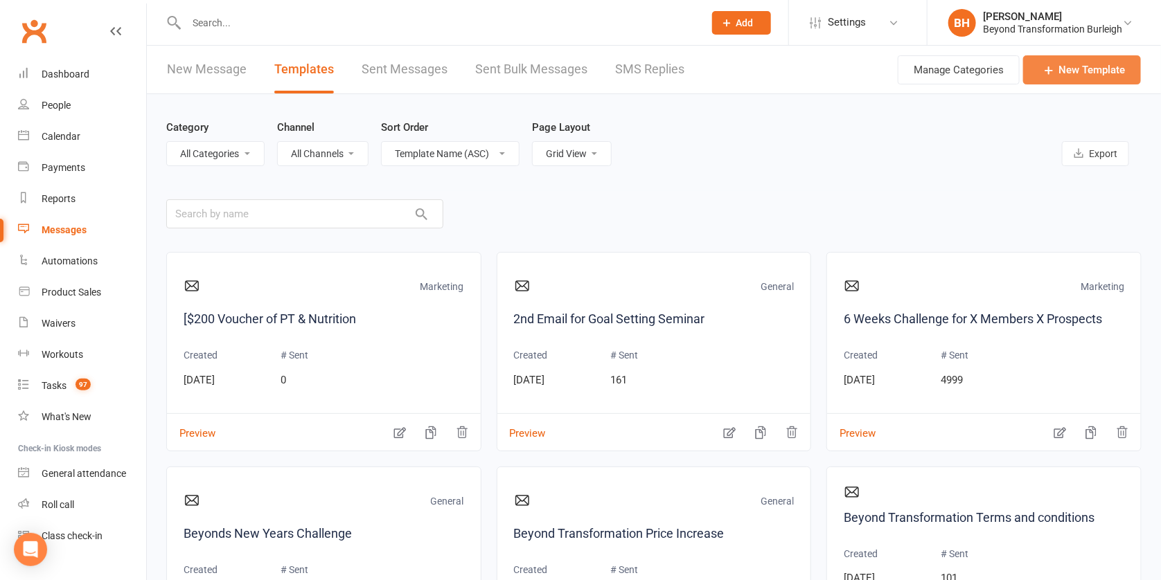
click at [1067, 69] on link "New Template" at bounding box center [1082, 69] width 118 height 29
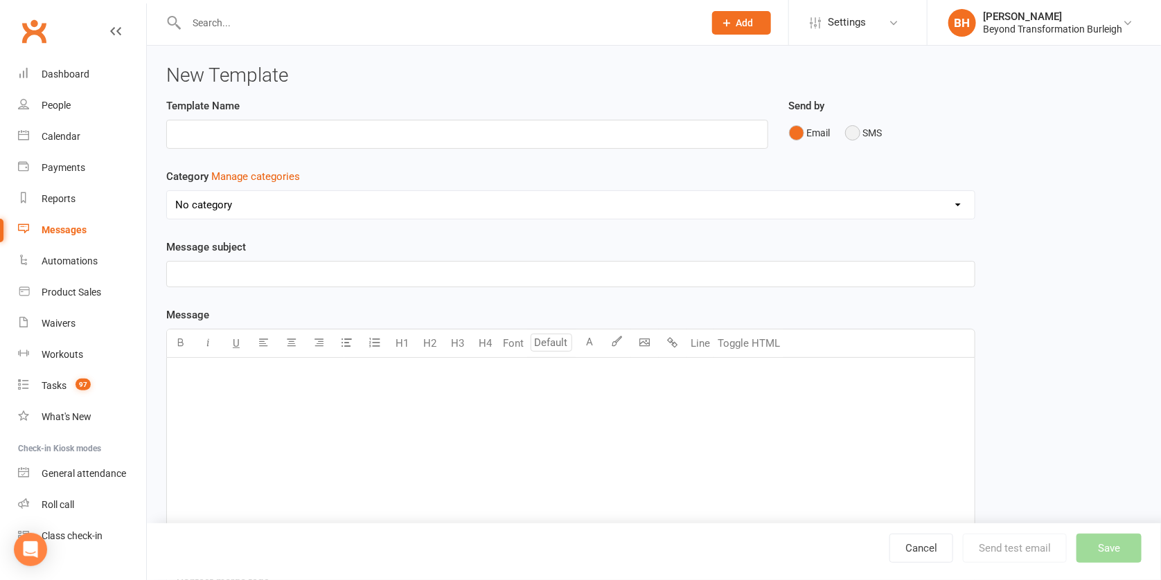
click at [855, 135] on button "SMS" at bounding box center [863, 133] width 37 height 26
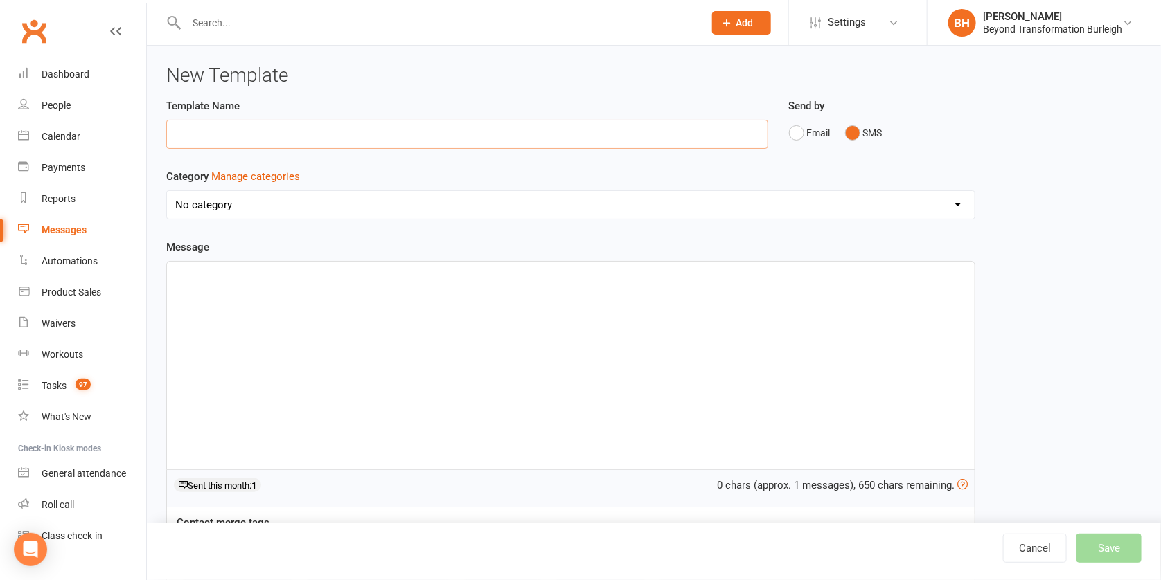
click at [262, 139] on input "text" at bounding box center [467, 134] width 602 height 29
click at [294, 276] on p "﻿" at bounding box center [570, 274] width 791 height 17
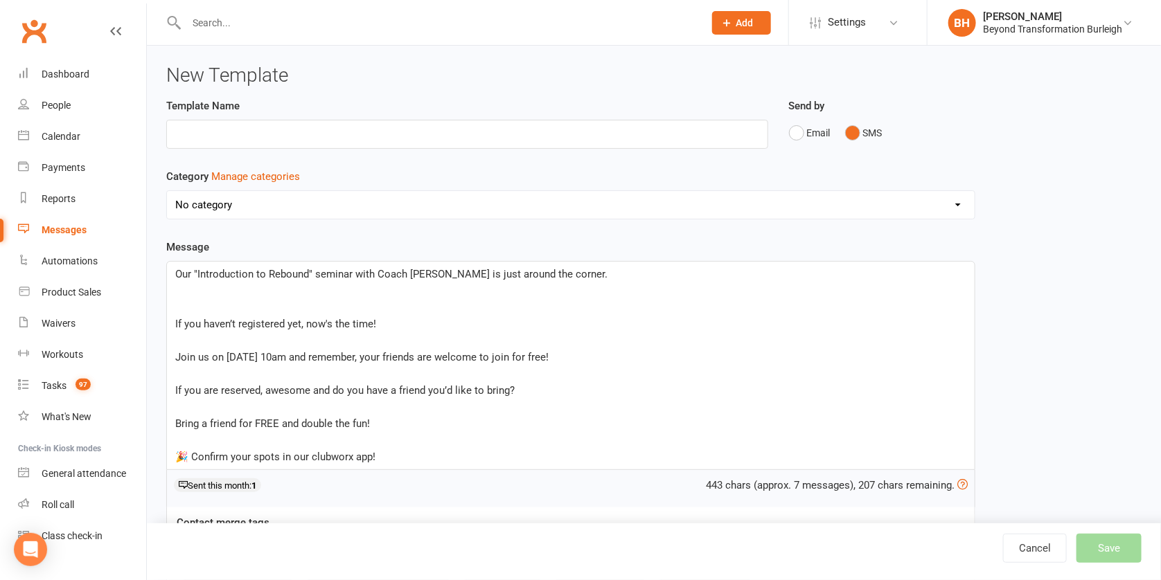
click at [191, 304] on p "﻿" at bounding box center [570, 307] width 791 height 17
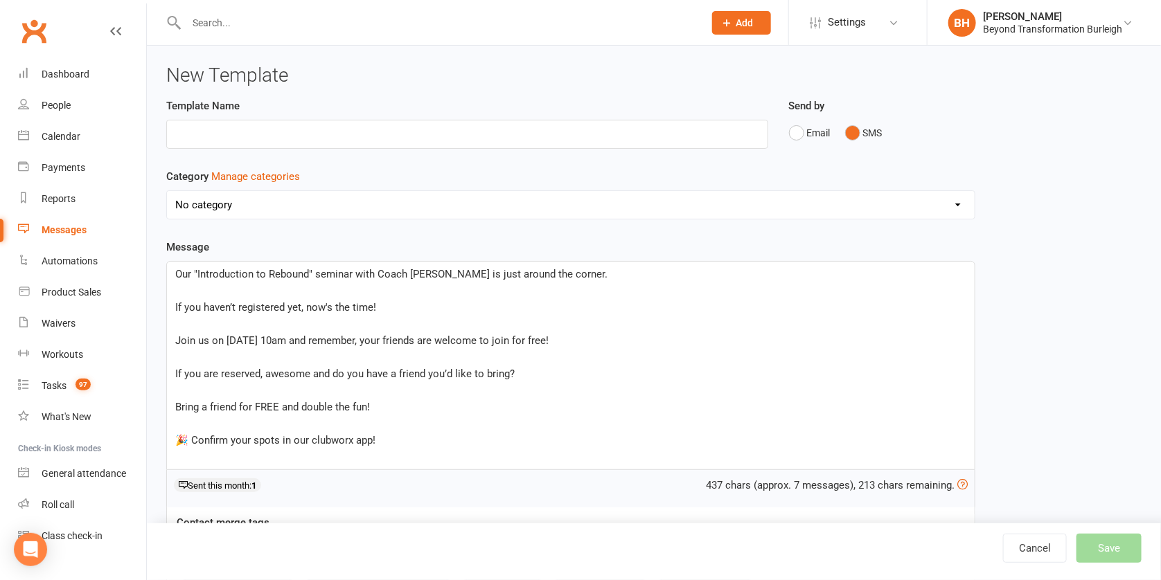
click at [315, 339] on span "Join us on [DATE] 10am and remember, your friends are welcome to join for free!" at bounding box center [361, 341] width 373 height 12
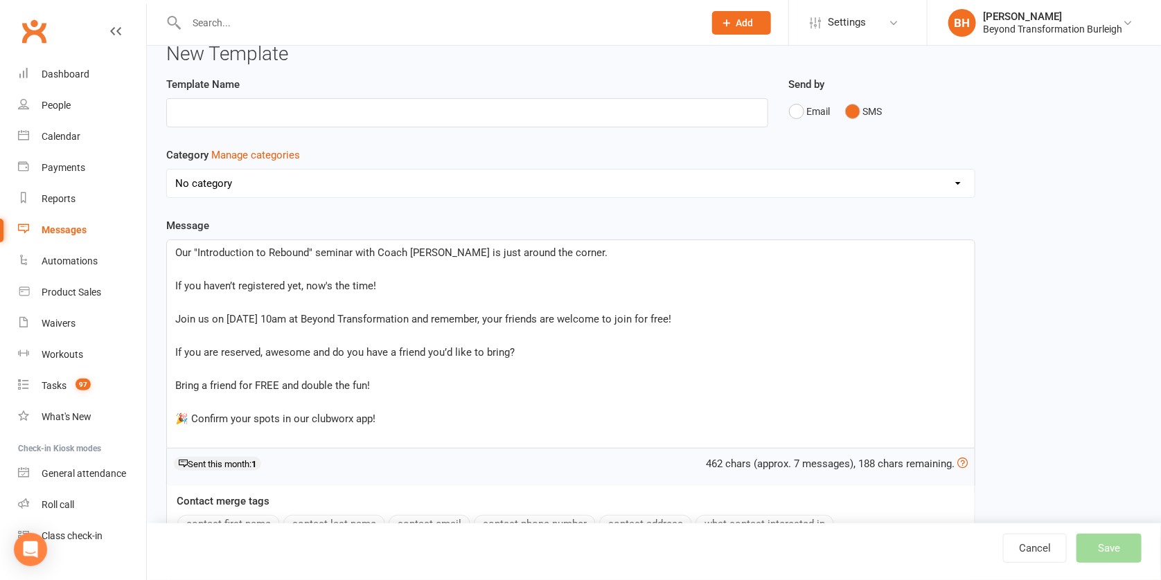
click at [377, 412] on p "🎉 Confirm your spots in our clubworx app!" at bounding box center [570, 419] width 791 height 17
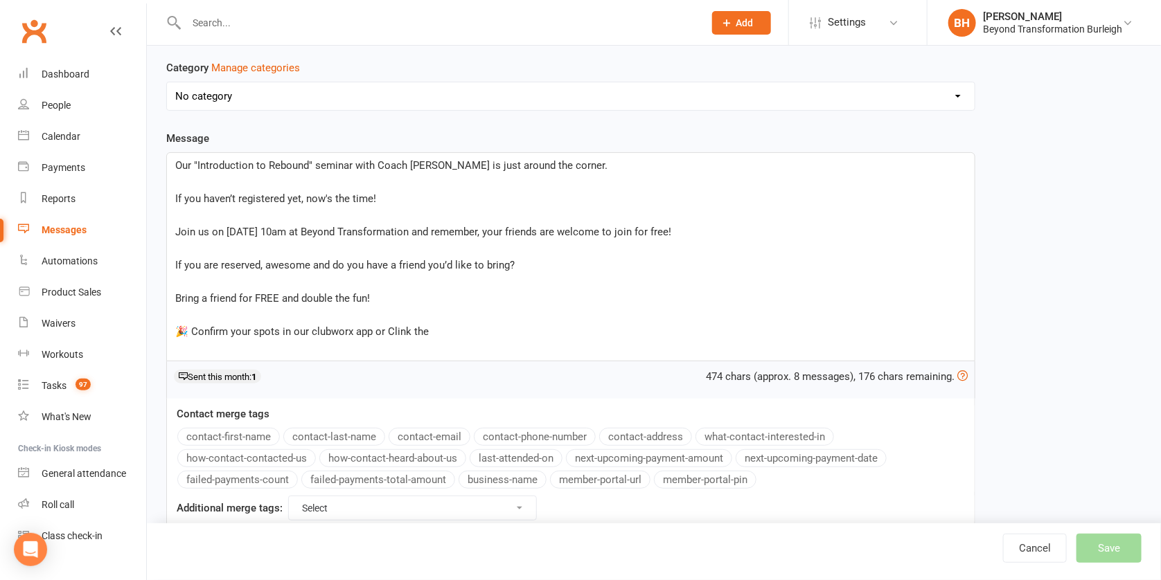
scroll to position [112, 0]
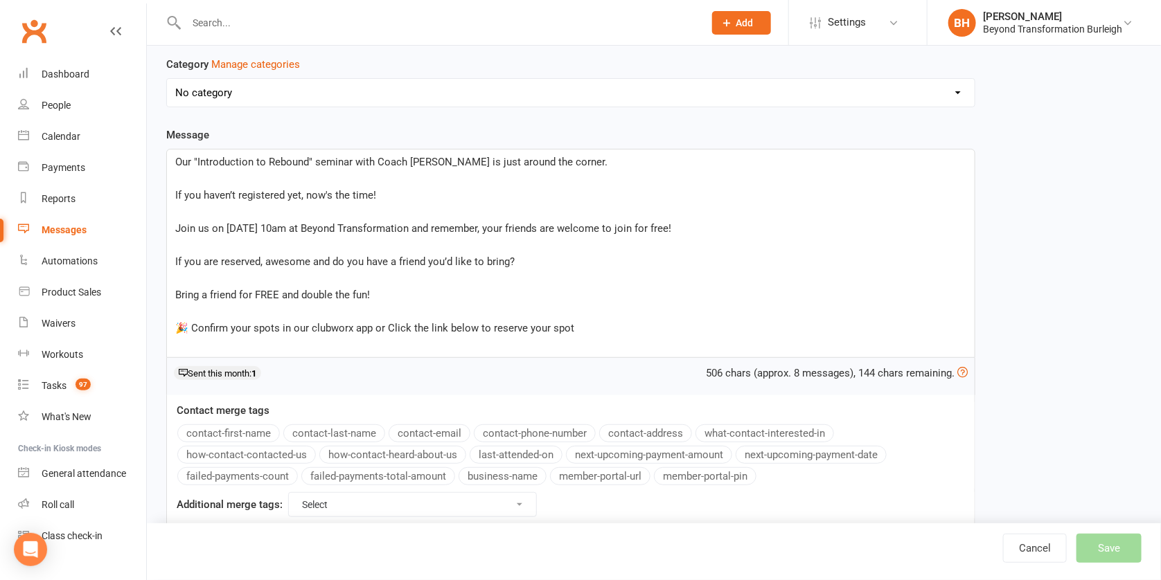
click at [336, 322] on span "🎉 Confirm your spots in our clubworx app or Click the link below to reserve you…" at bounding box center [374, 328] width 399 height 12
click at [578, 321] on p "🎉 Confirm your spots in our clubworx app or Click the link below to reserve you…" at bounding box center [570, 328] width 791 height 17
click at [578, 324] on p "🎉 Confirm your spots in our clubworx app or Click the link below to reserve you…" at bounding box center [570, 328] width 791 height 17
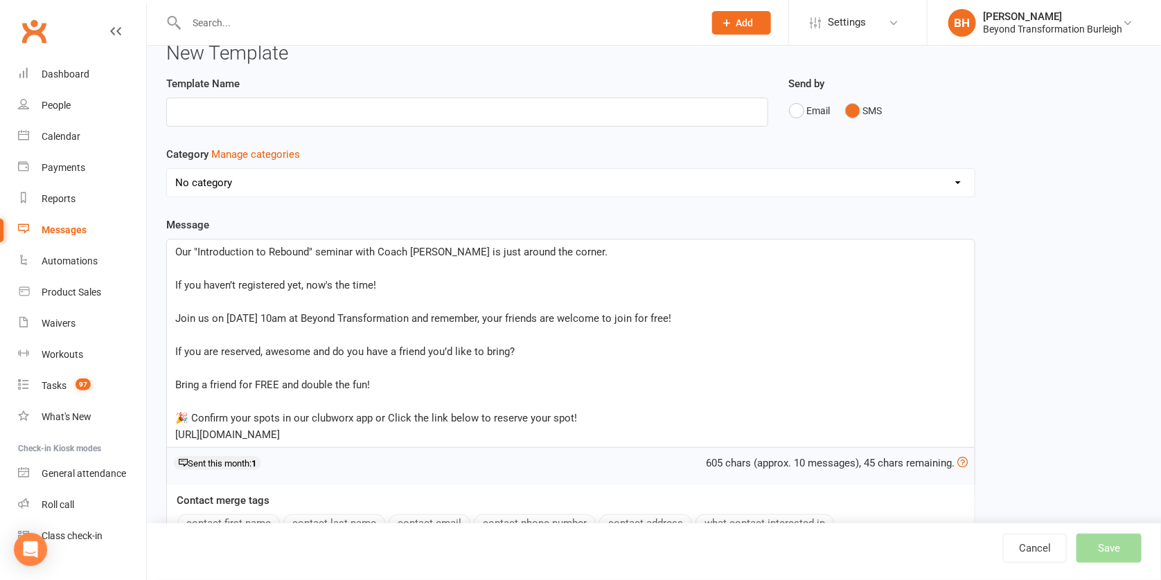
scroll to position [0, 0]
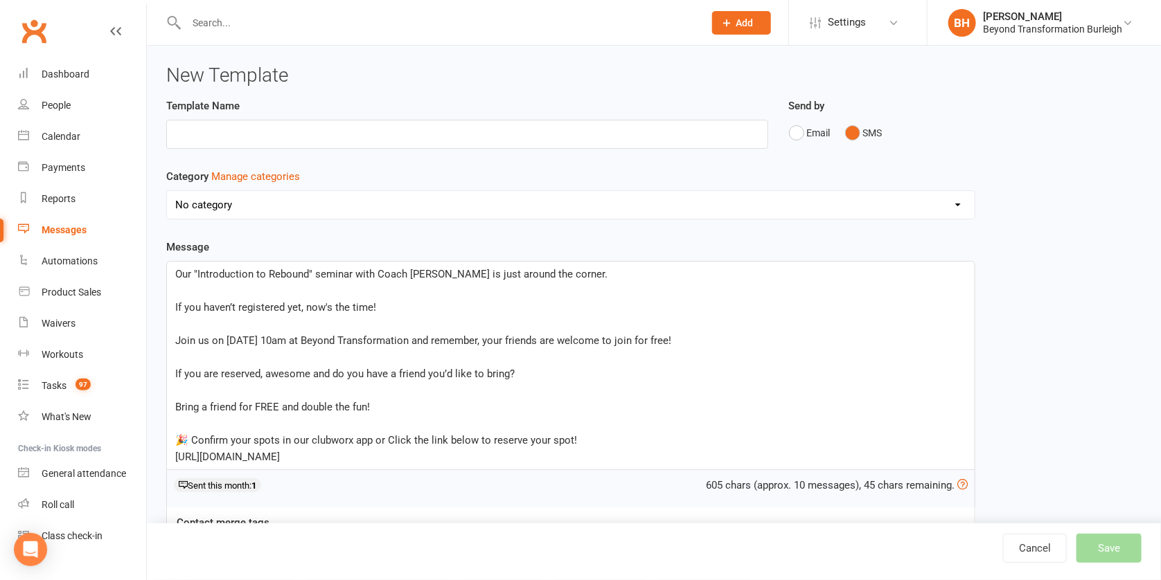
select select "10760"
click at [224, 125] on input "text" at bounding box center [467, 134] width 602 height 29
type input "C"
type input "last call"
drag, startPoint x: 229, startPoint y: 133, endPoint x: 158, endPoint y: 132, distance: 71.3
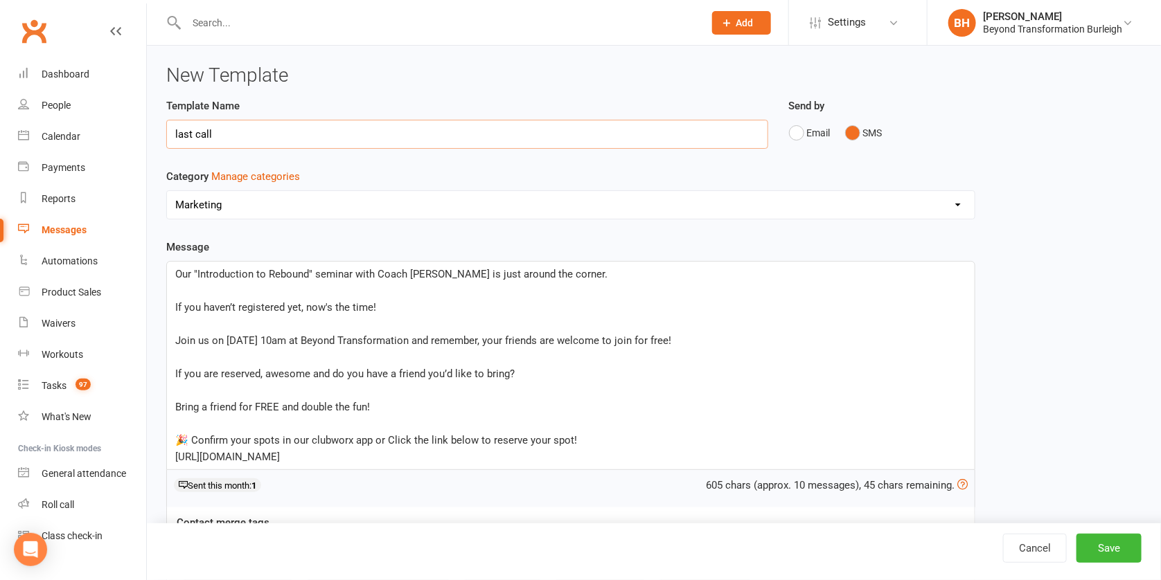
click at [158, 132] on div "Template Name last call" at bounding box center [467, 133] width 623 height 71
paste input "Last Call: Join Us at the Rebound Fitness Seminar! 🚨"
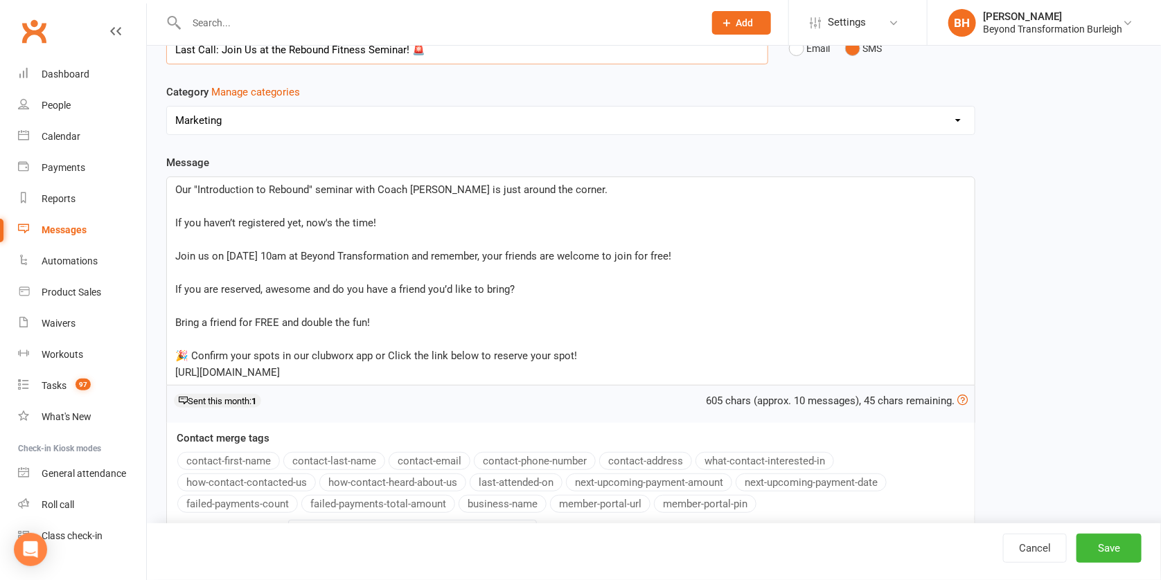
scroll to position [157, 0]
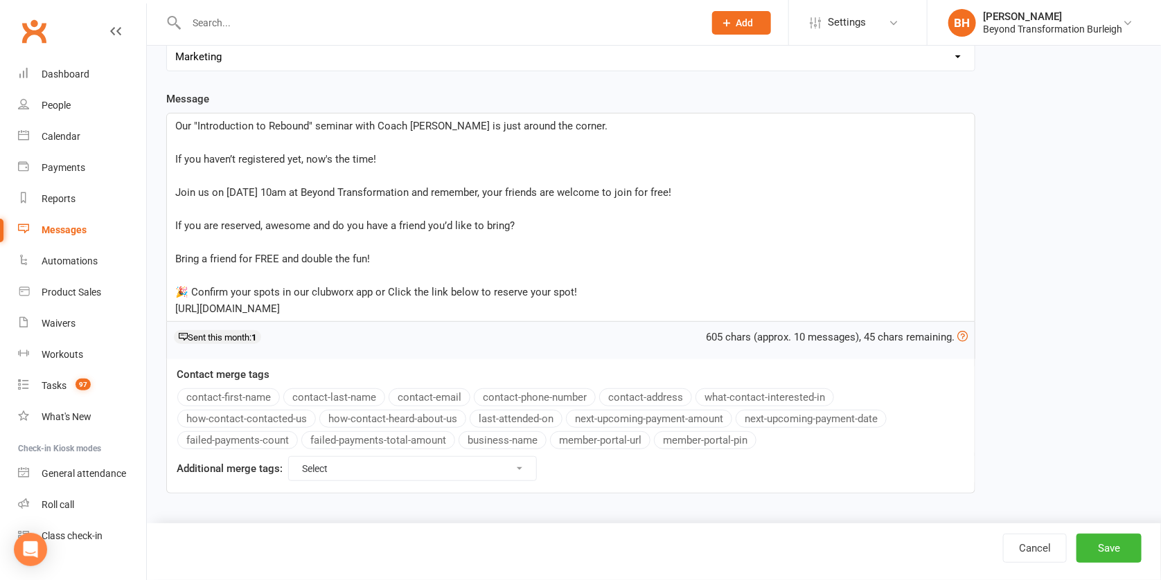
type input "Last Call: Join Us at the Rebound Fitness Seminar! 🚨"
click at [173, 294] on div "Our "Introduction to Rebound" seminar with Coach [PERSON_NAME] is just around t…" at bounding box center [571, 218] width 808 height 208
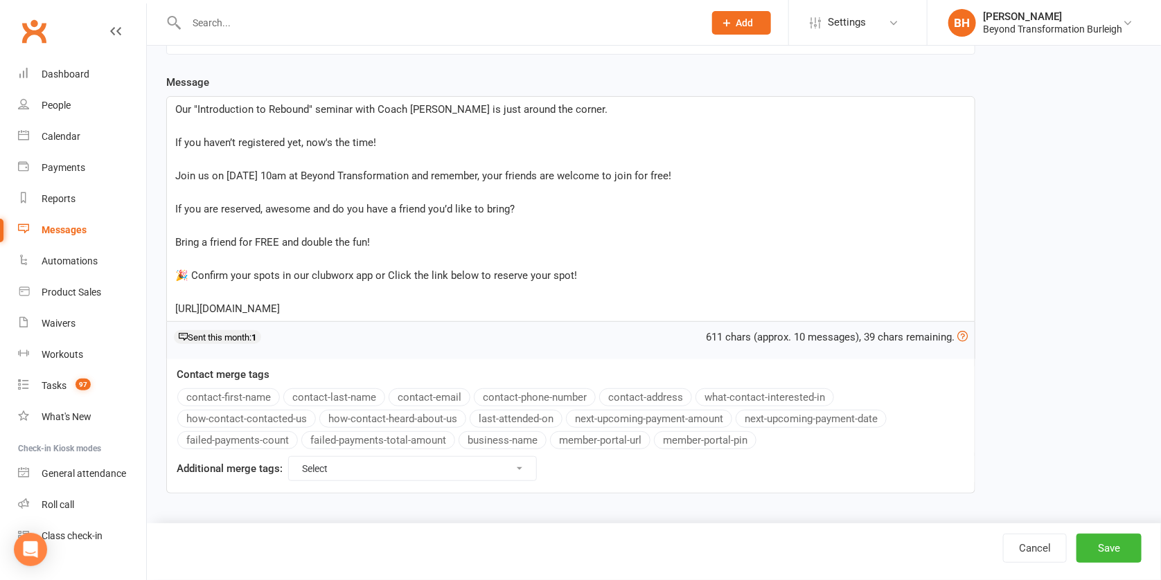
scroll to position [0, 0]
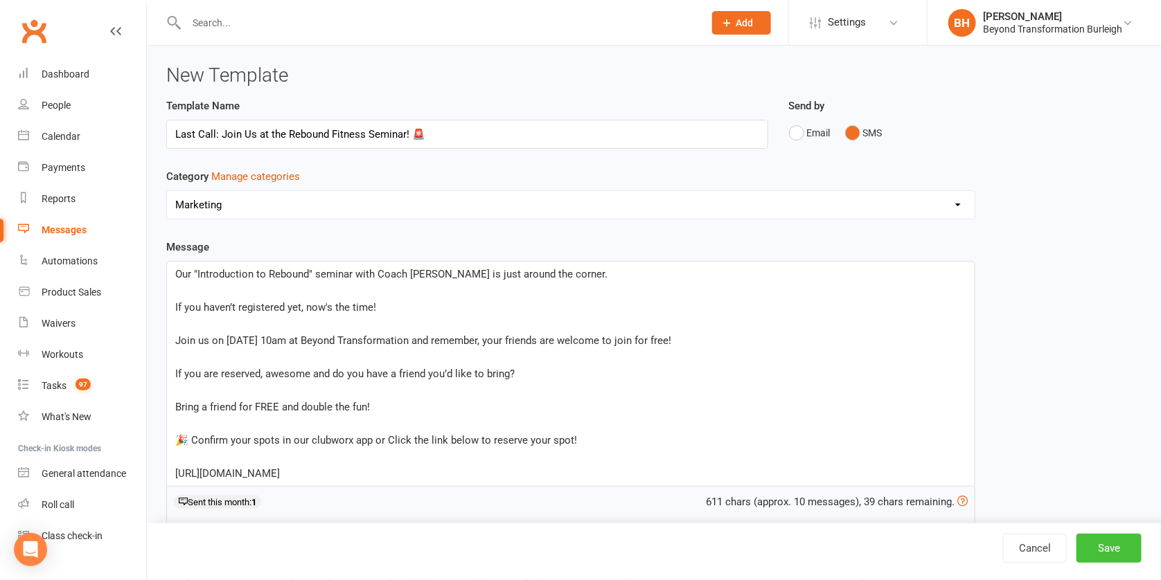
click at [1109, 552] on button "Save" at bounding box center [1108, 548] width 65 height 29
select select "grid"
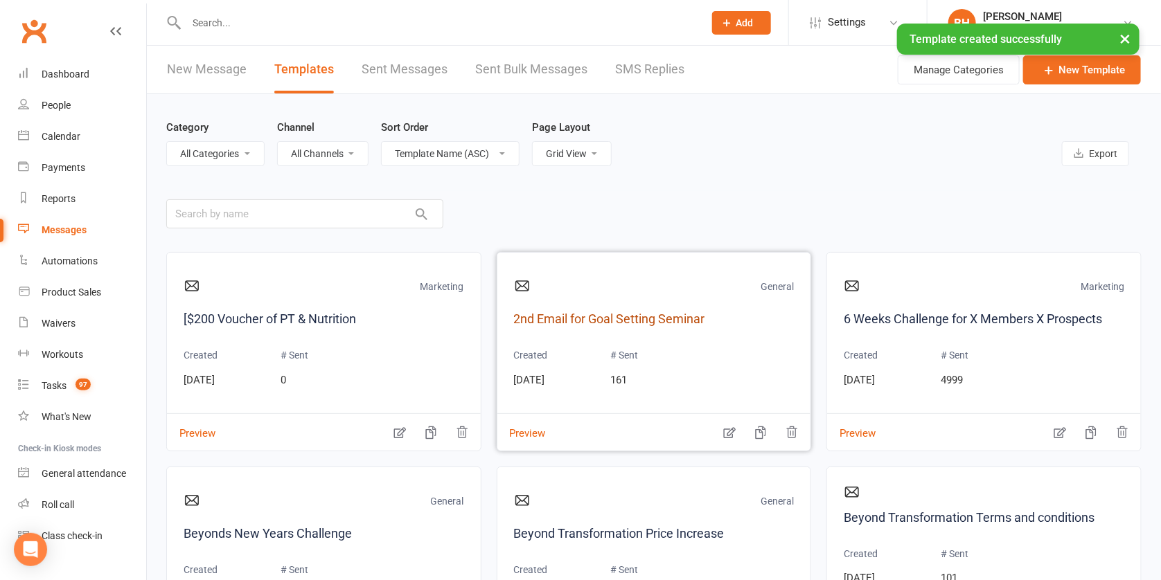
scroll to position [28, 0]
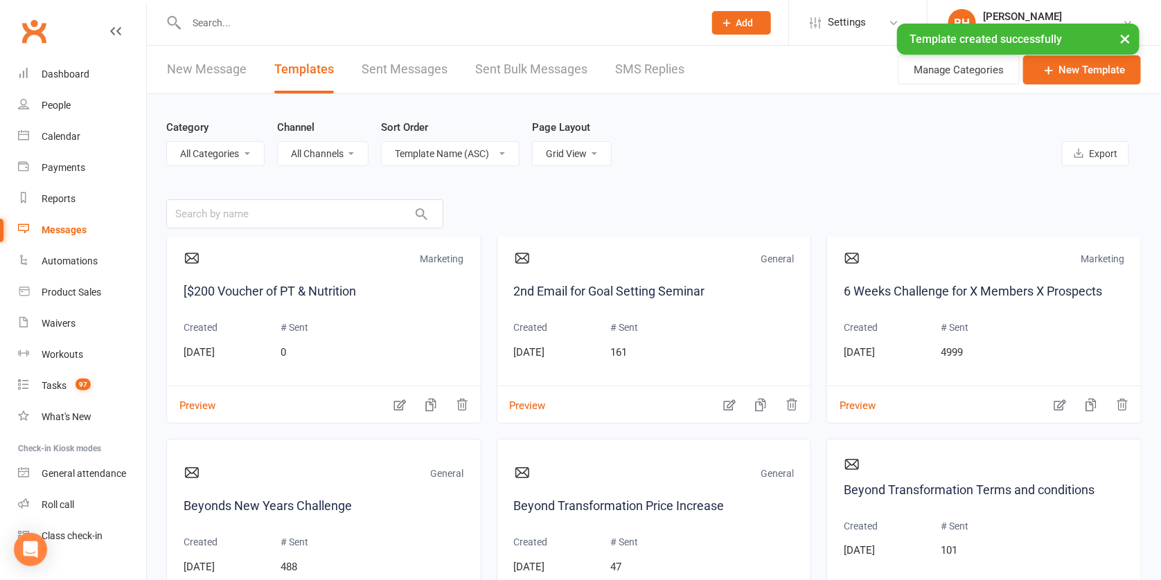
click at [224, 71] on link "New Message" at bounding box center [207, 70] width 80 height 48
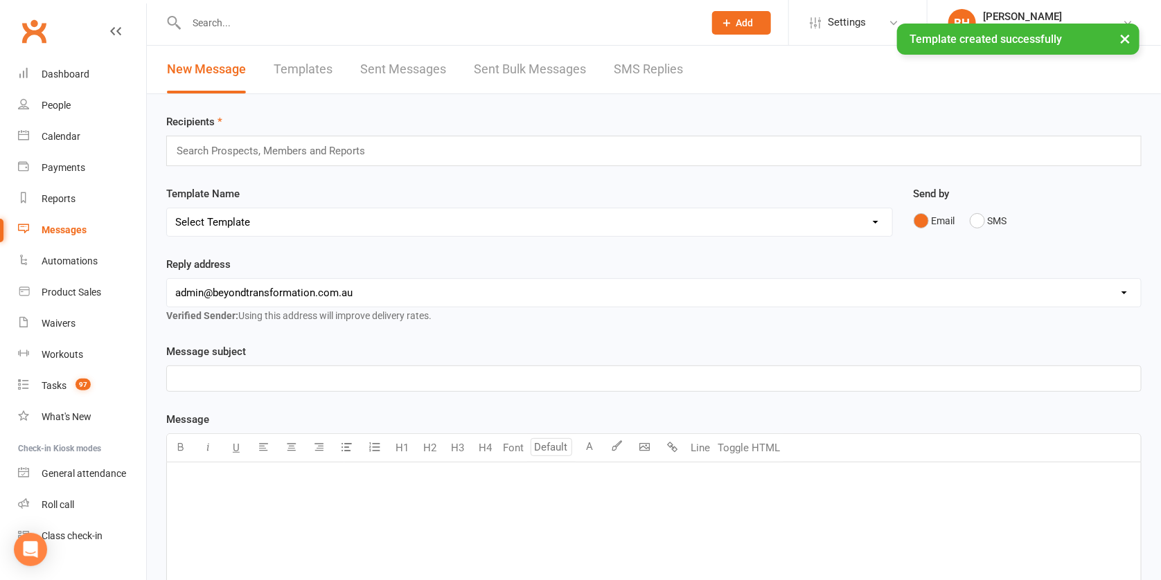
click at [234, 144] on input "text" at bounding box center [277, 151] width 204 height 18
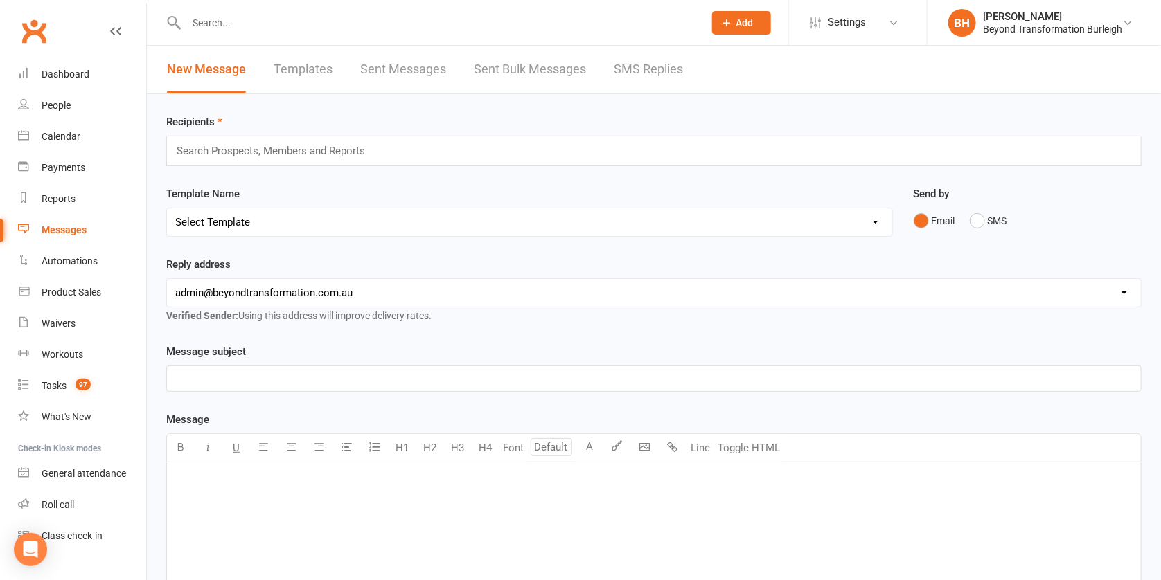
select select "19"
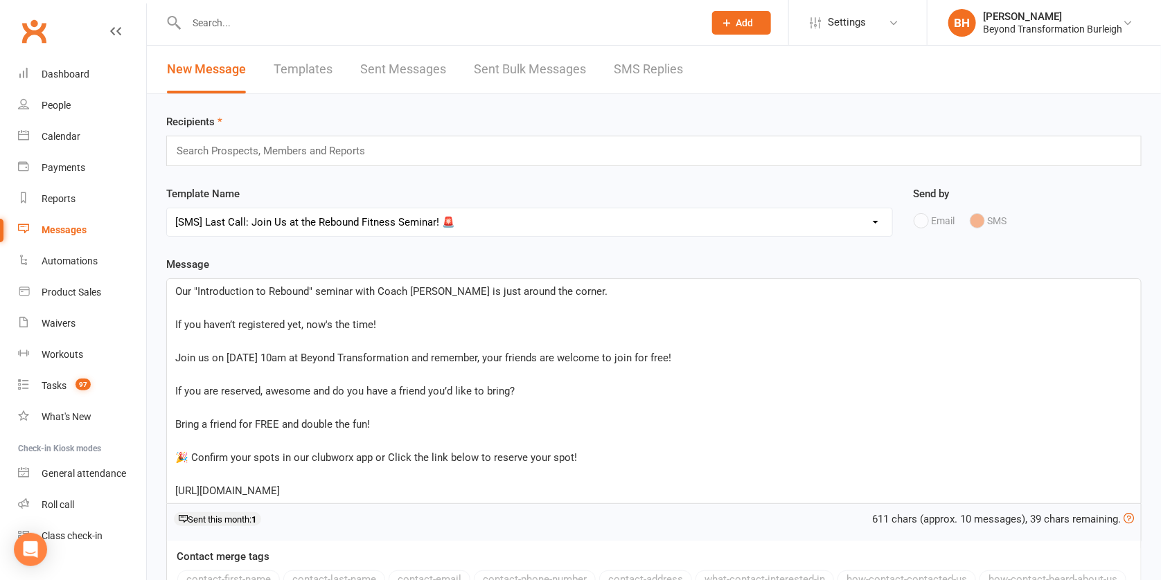
click at [254, 146] on input "text" at bounding box center [277, 151] width 204 height 18
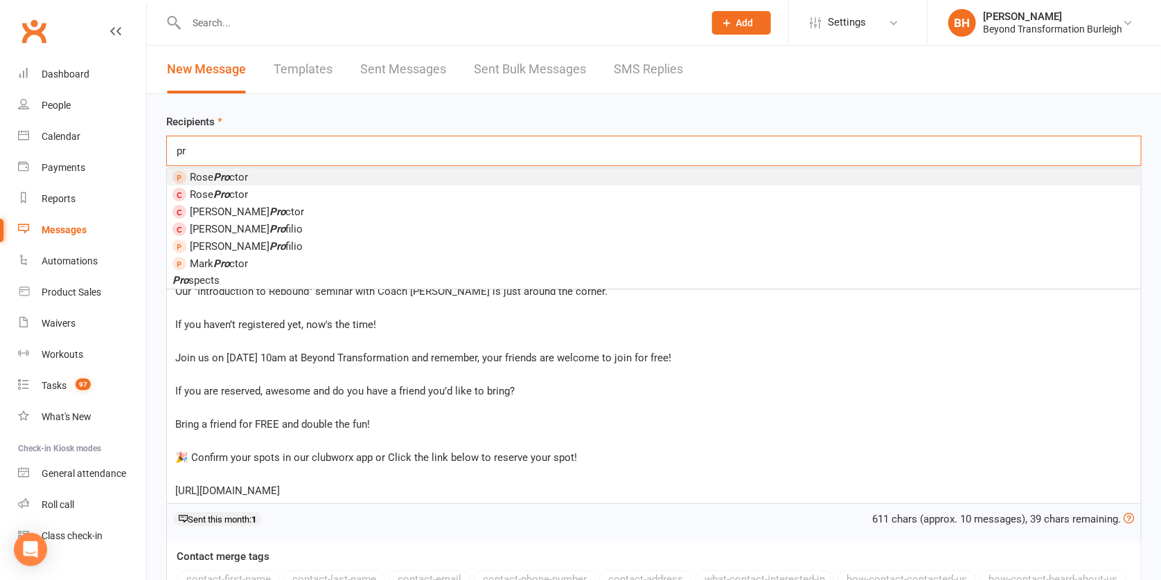
type input "p"
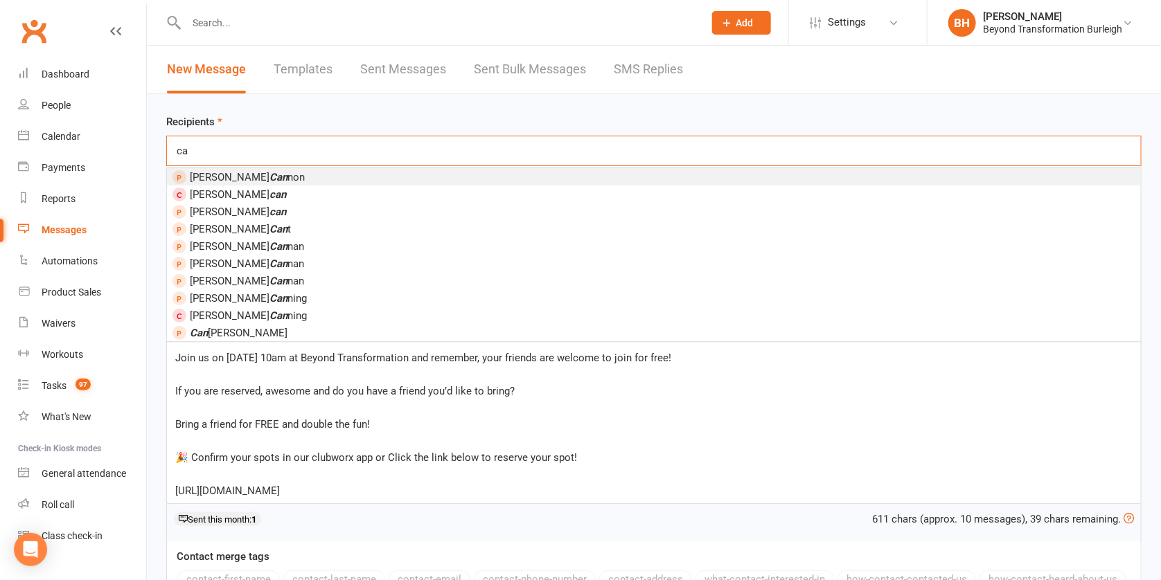
type input "c"
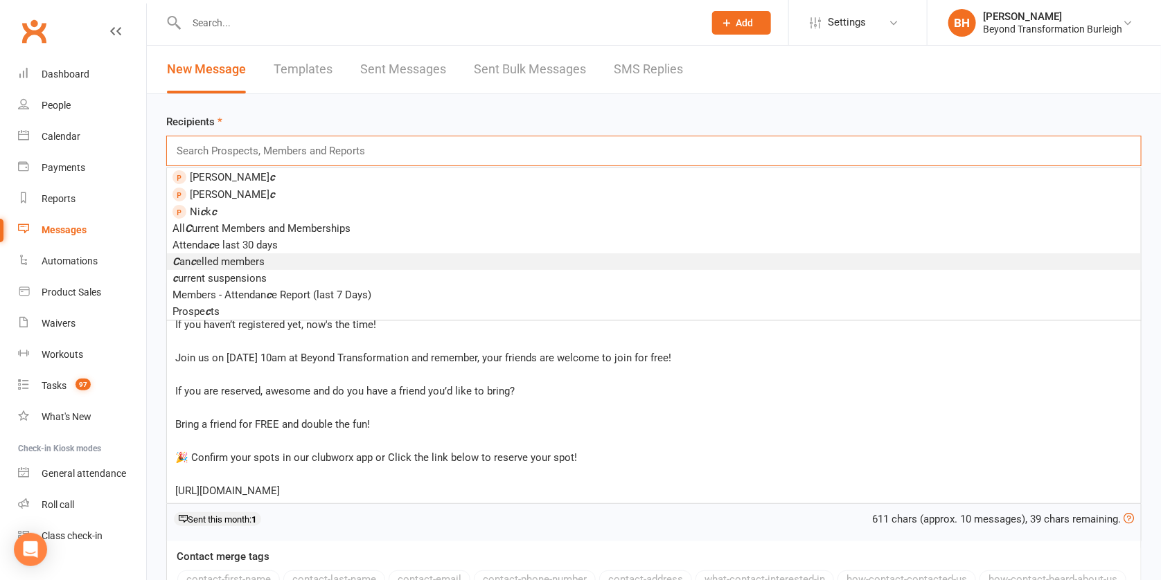
click at [290, 257] on li "C an c elled members" at bounding box center [654, 261] width 974 height 17
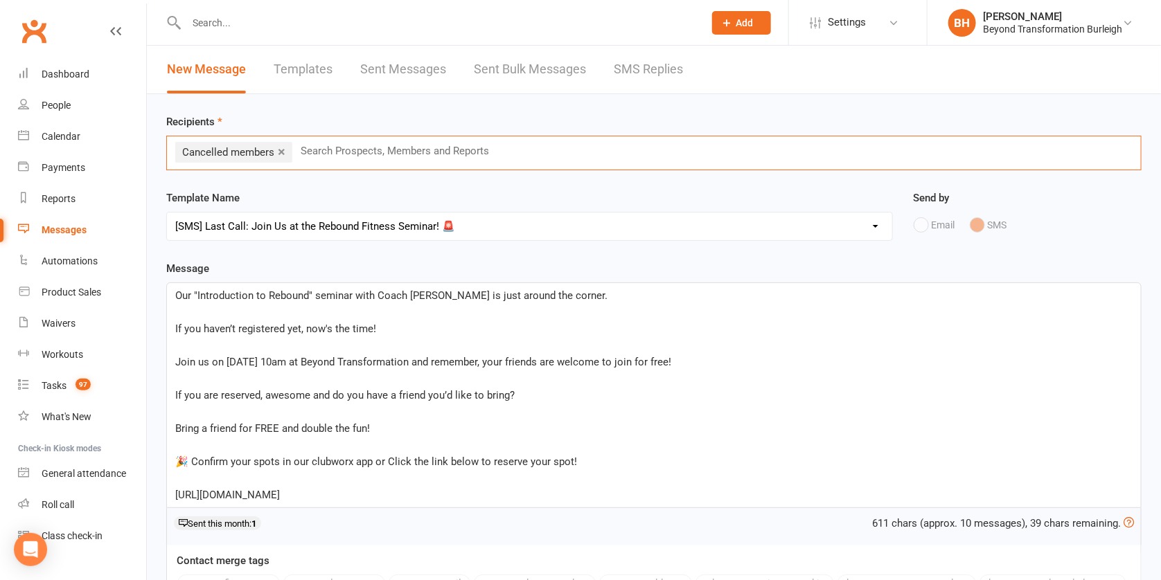
scroll to position [199, 0]
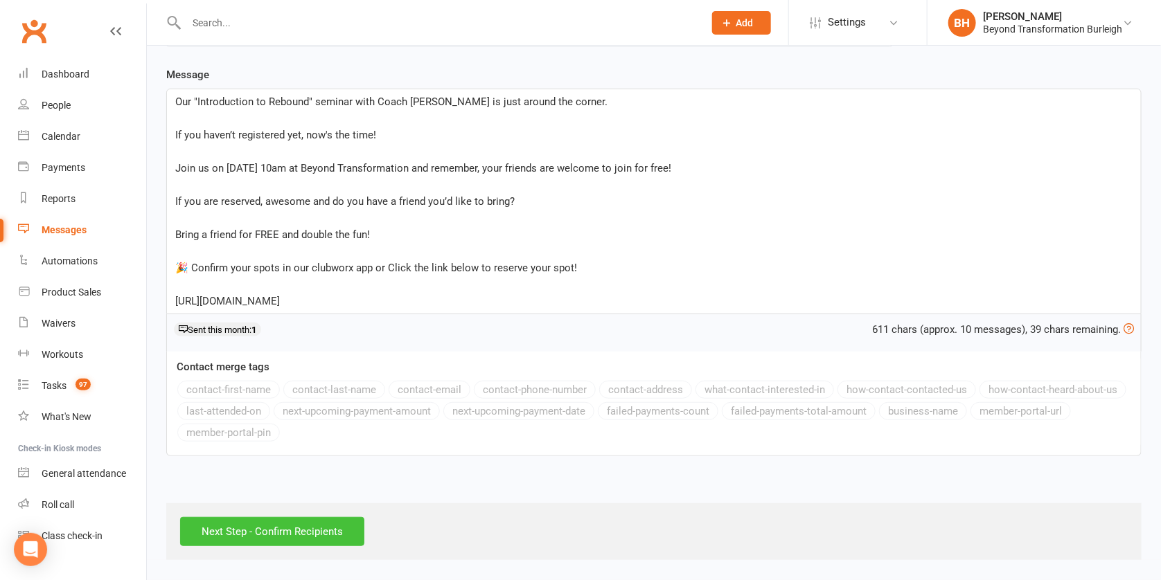
click at [326, 519] on input "Next Step - Confirm Recipients" at bounding box center [272, 531] width 184 height 29
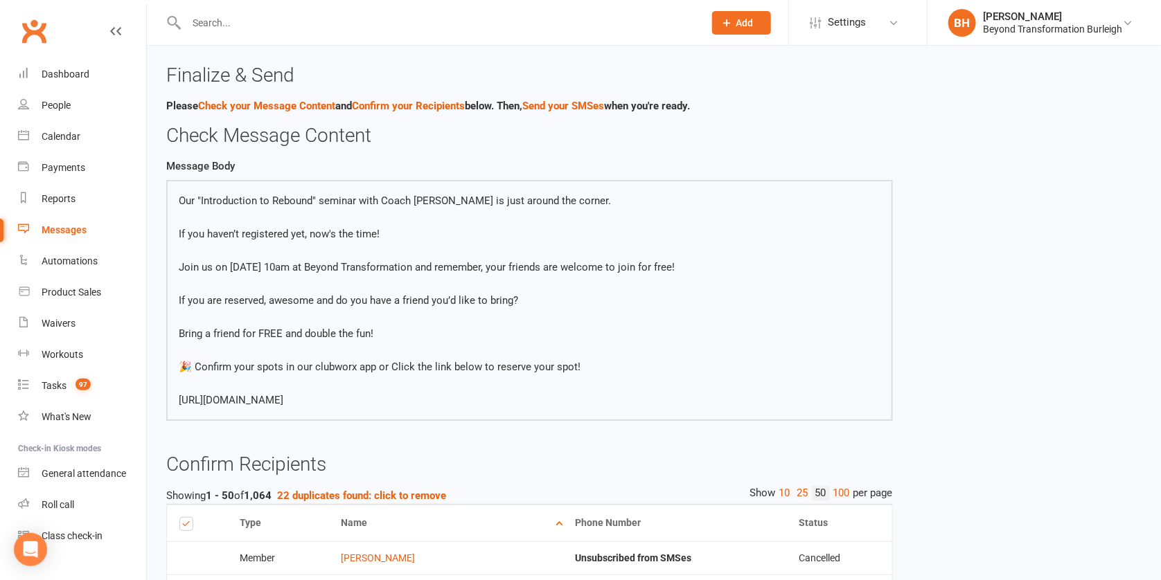
click at [42, 224] on div "Messages" at bounding box center [64, 229] width 45 height 11
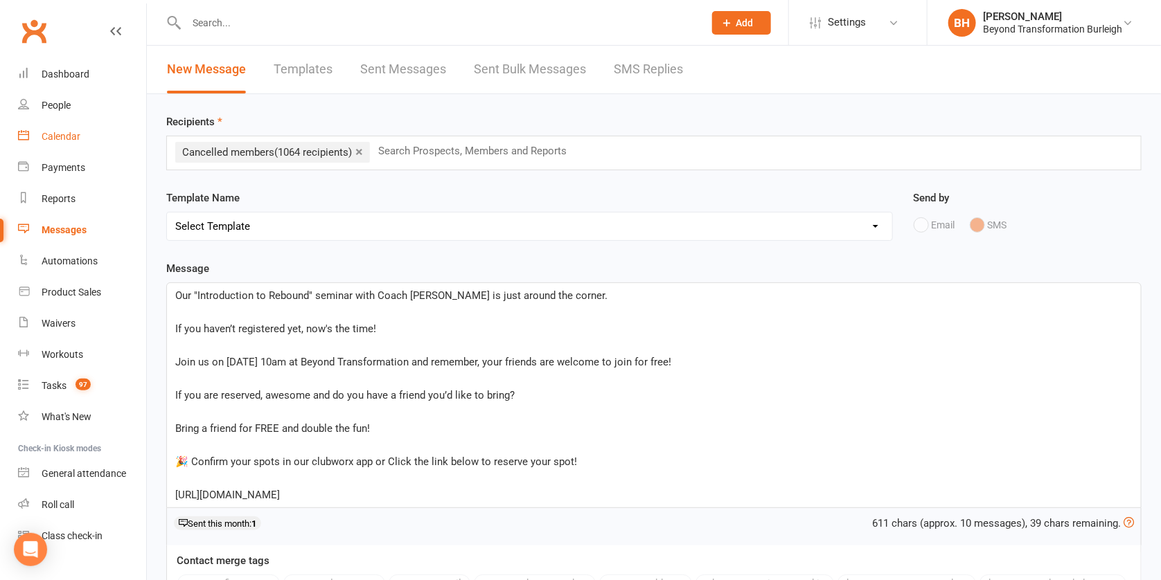
click at [64, 137] on div "Calendar" at bounding box center [61, 136] width 39 height 11
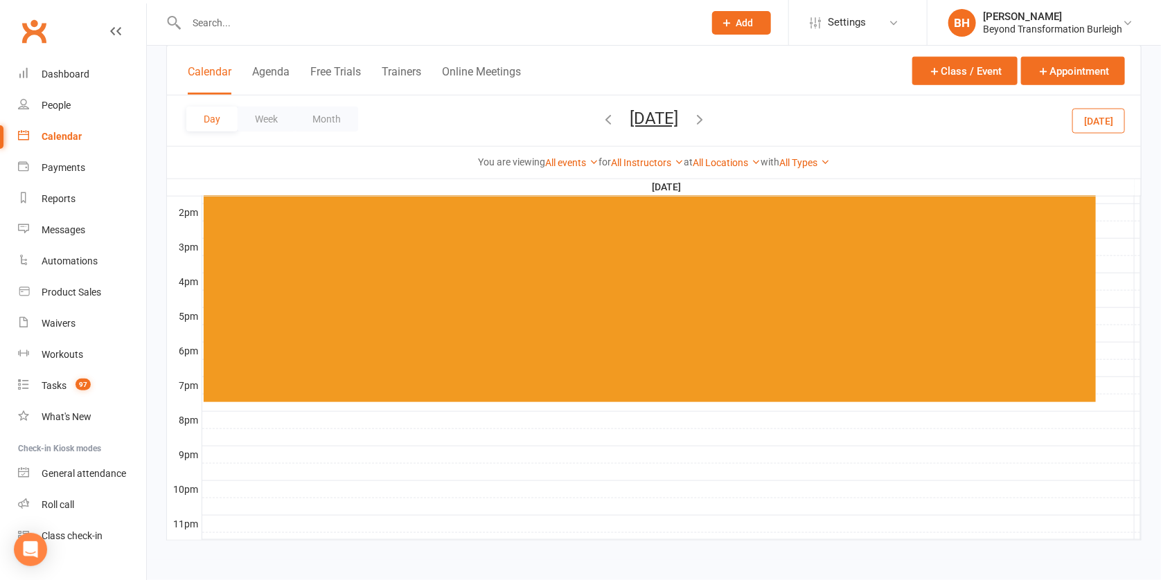
scroll to position [233, 0]
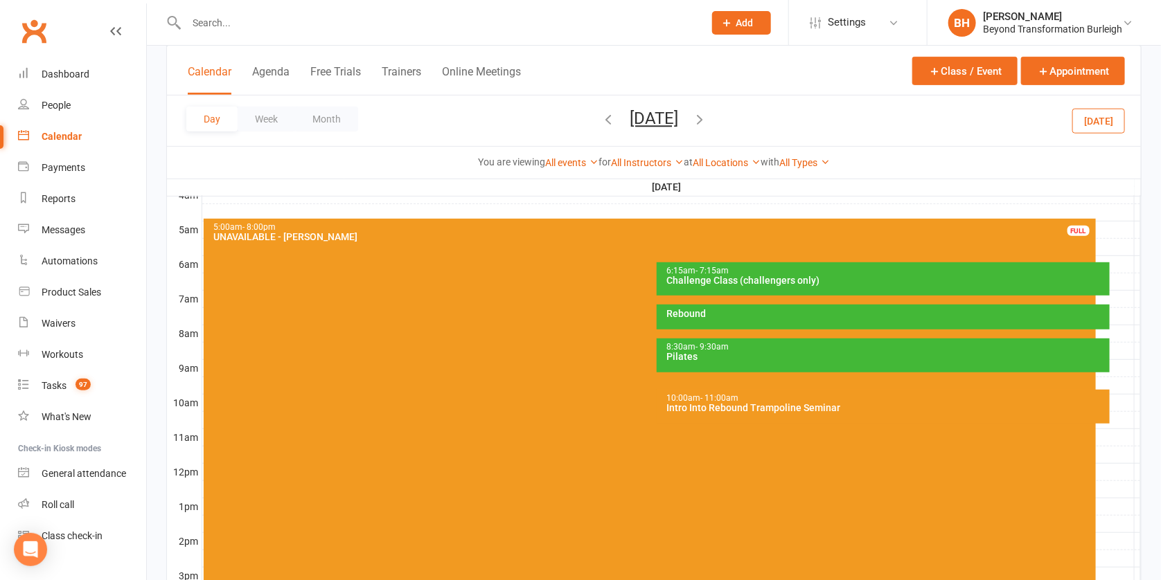
click at [641, 123] on button "[DATE]" at bounding box center [654, 118] width 48 height 19
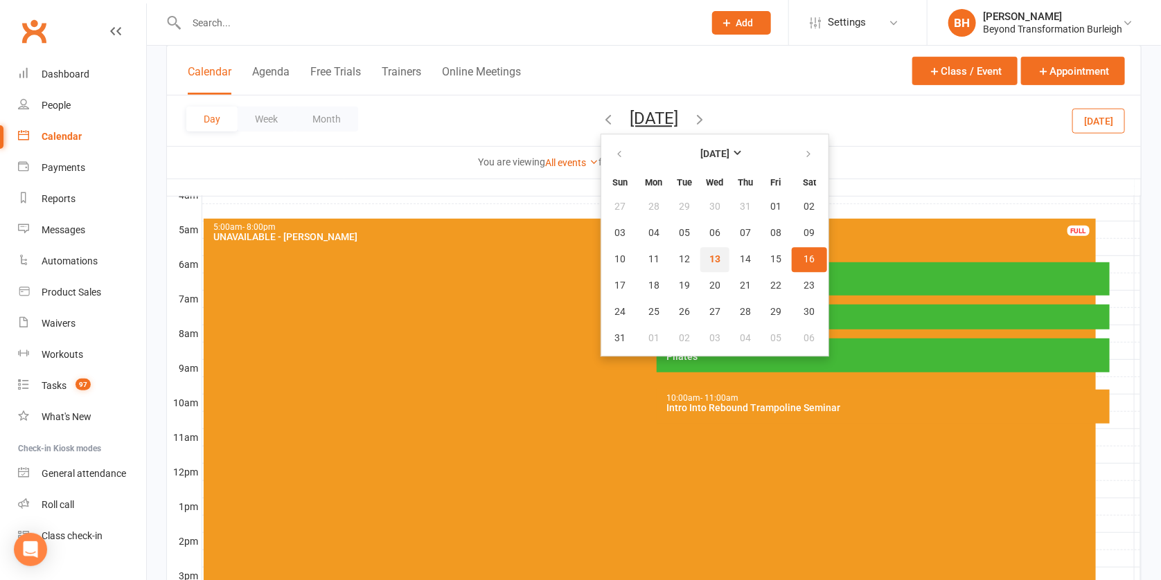
click at [709, 255] on span "13" at bounding box center [714, 259] width 11 height 11
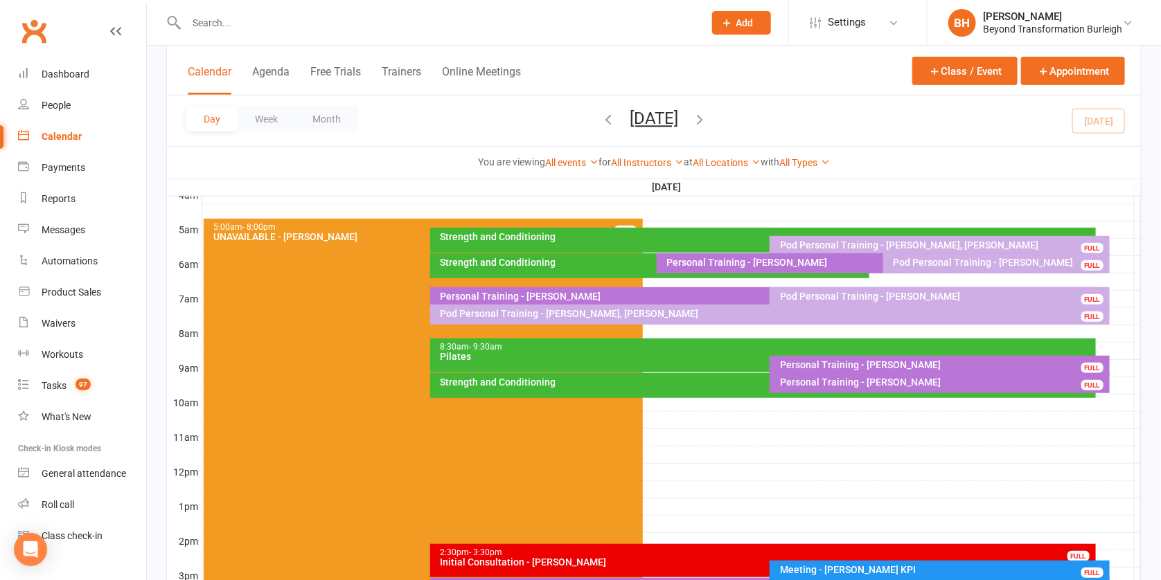
scroll to position [551, 0]
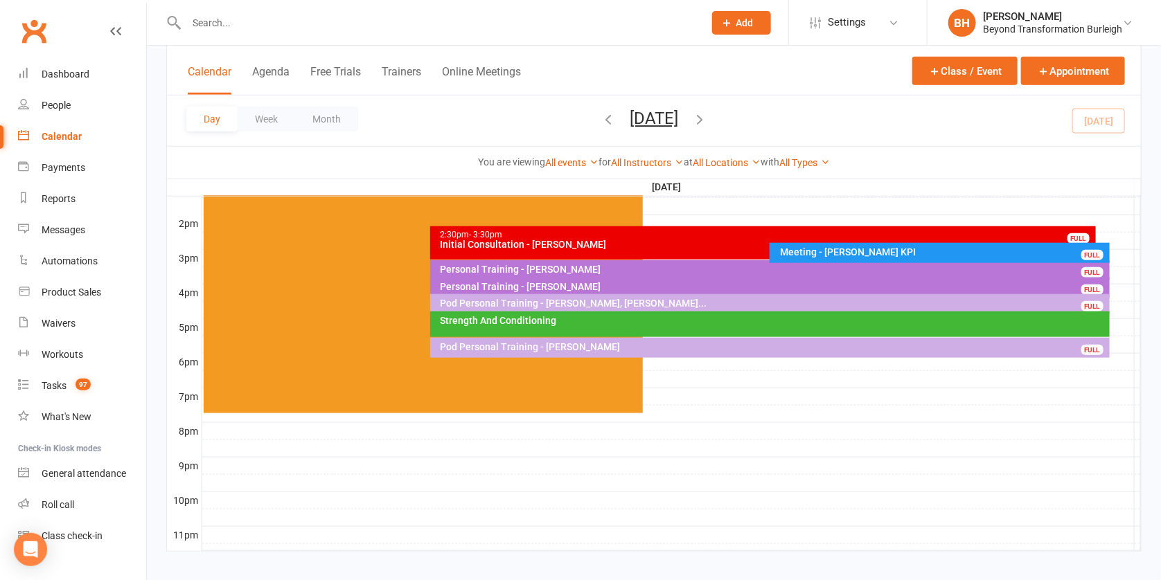
click at [657, 321] on div "Strength And Conditioning" at bounding box center [773, 321] width 667 height 10
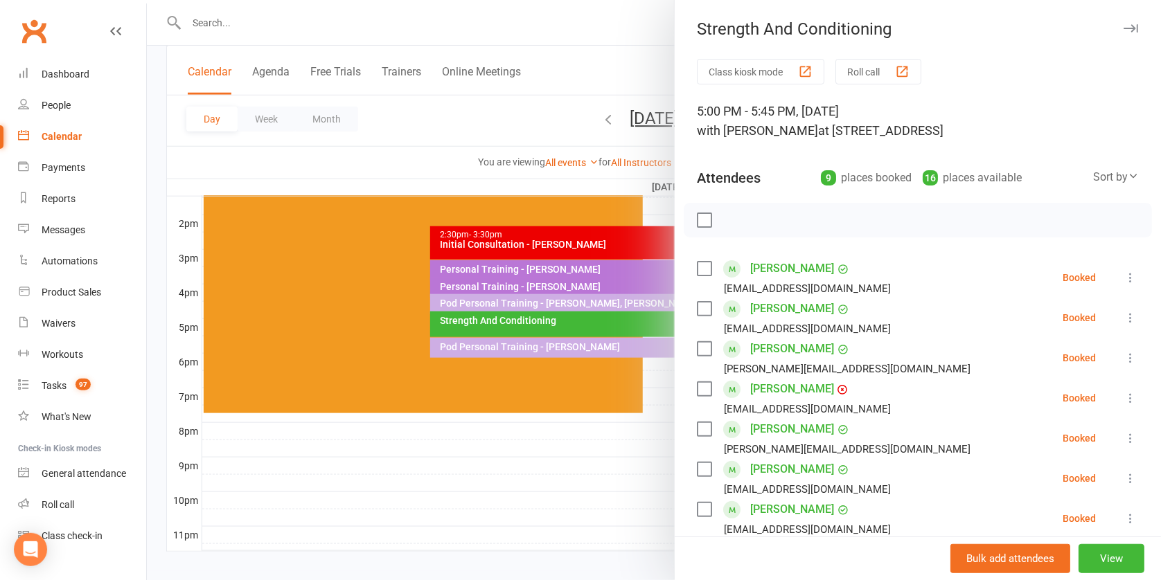
scroll to position [100, 0]
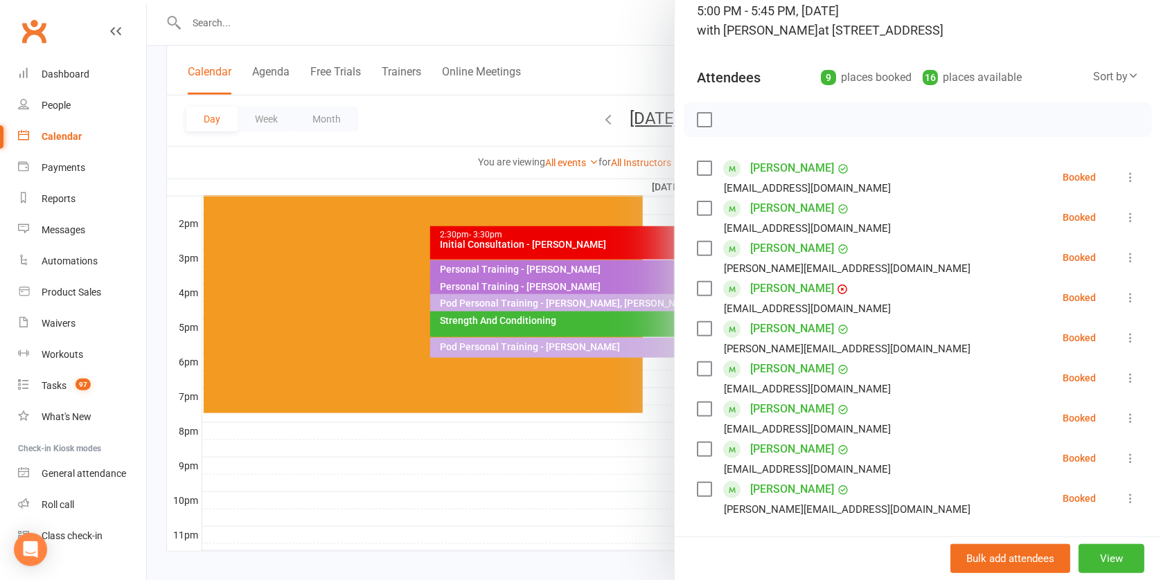
click at [790, 285] on link "[PERSON_NAME]" at bounding box center [792, 289] width 84 height 22
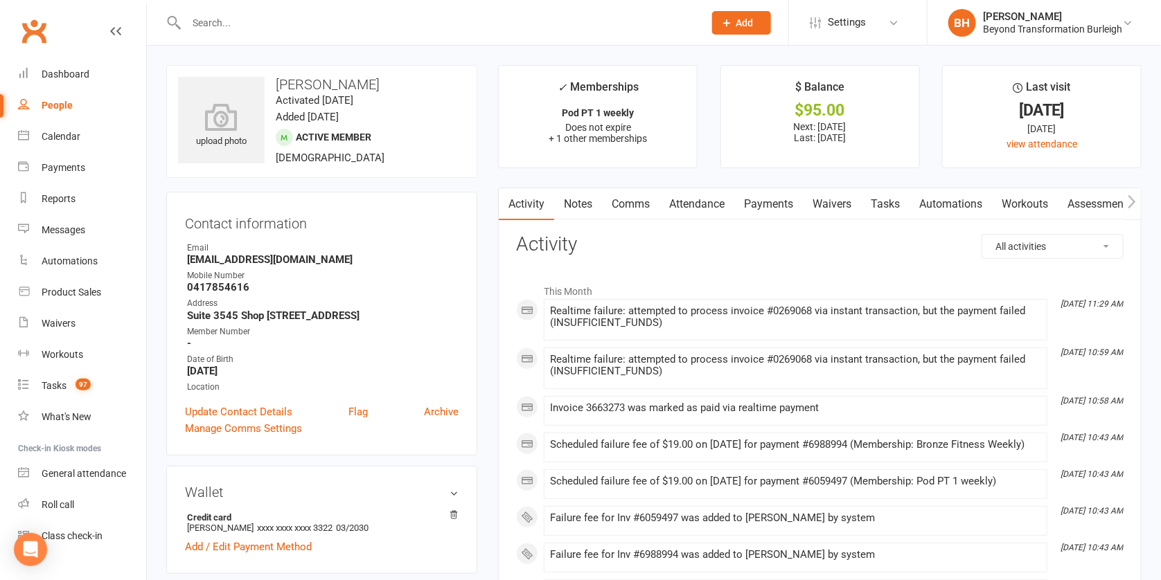
click at [772, 204] on link "Payments" at bounding box center [768, 204] width 69 height 32
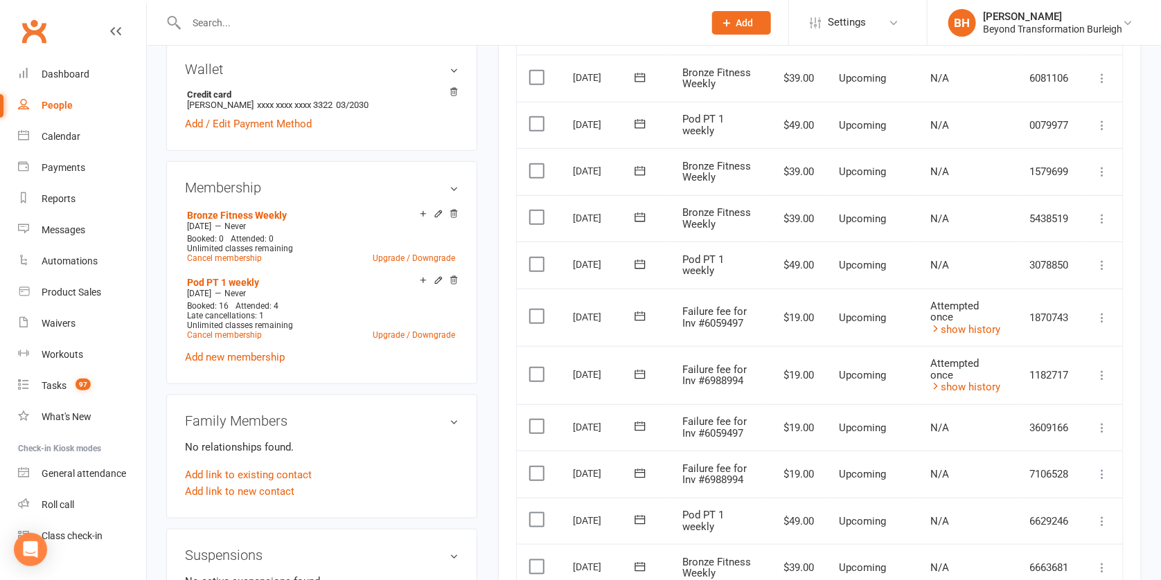
scroll to position [524, 0]
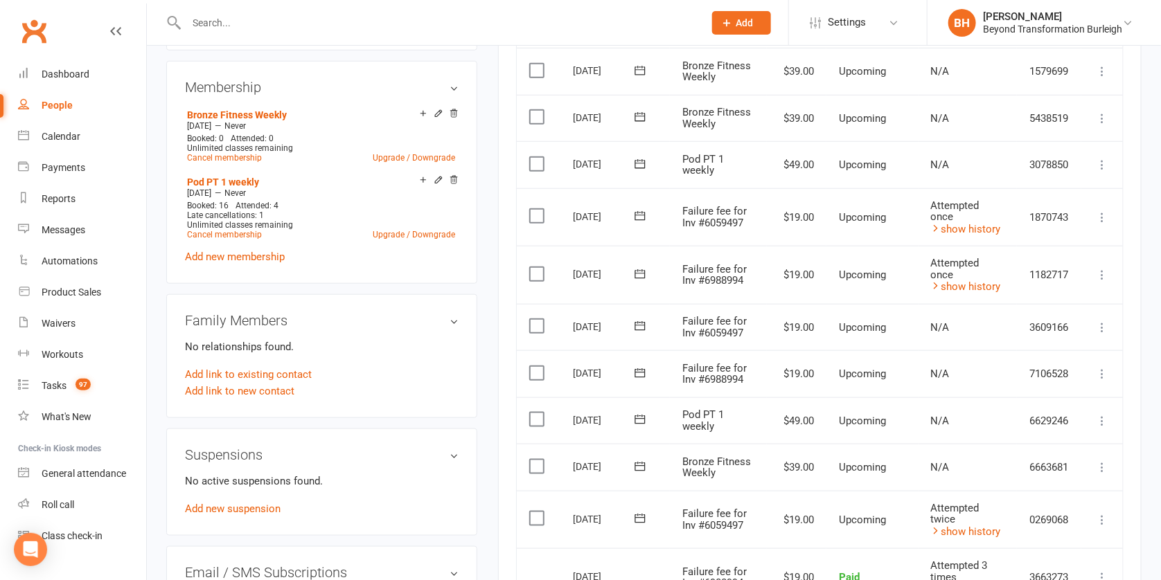
click at [1102, 321] on icon at bounding box center [1102, 328] width 14 height 14
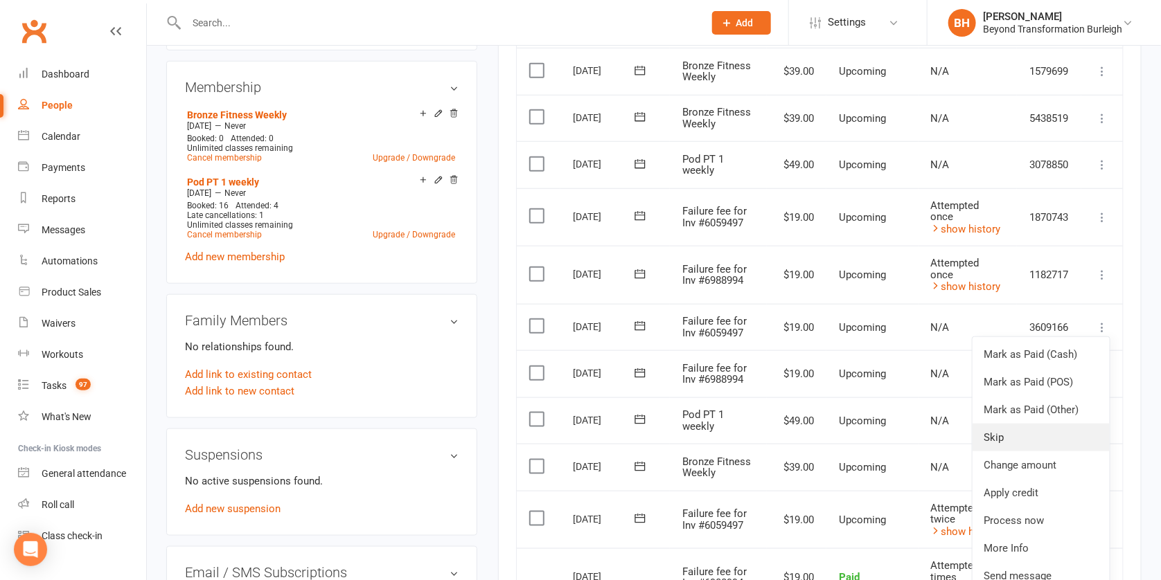
click at [1021, 424] on link "Skip" at bounding box center [1040, 438] width 137 height 28
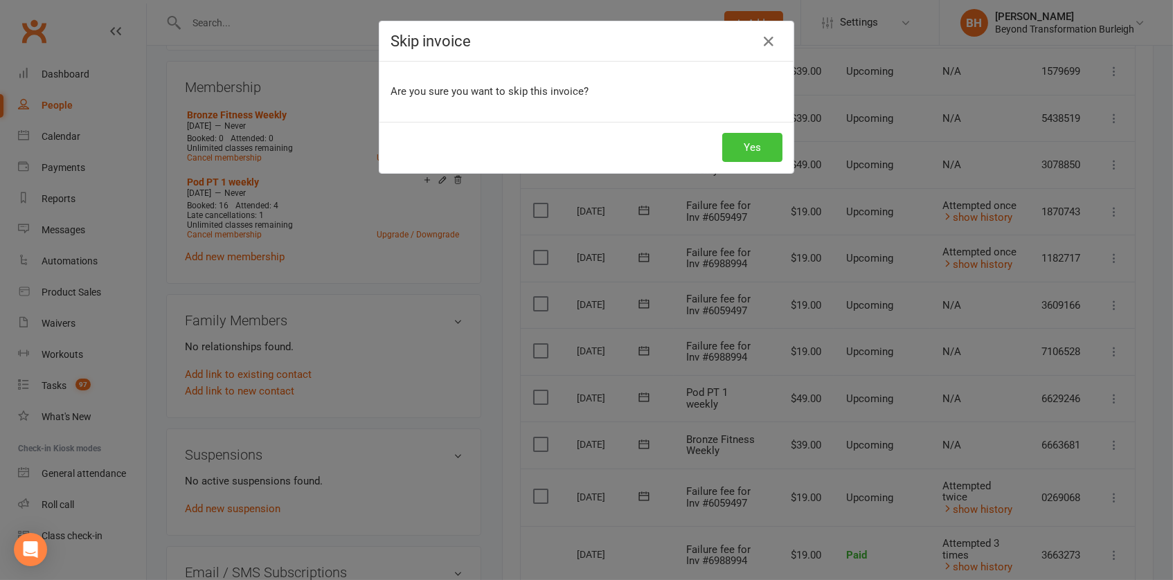
click at [747, 143] on button "Yes" at bounding box center [752, 147] width 60 height 29
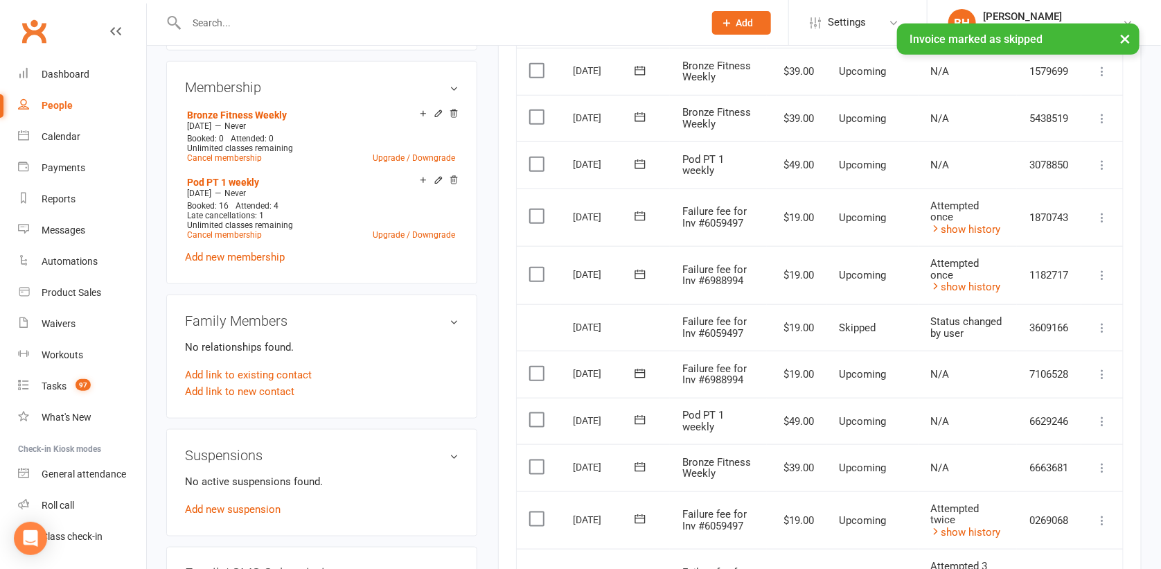
click at [1097, 370] on icon at bounding box center [1102, 374] width 14 height 14
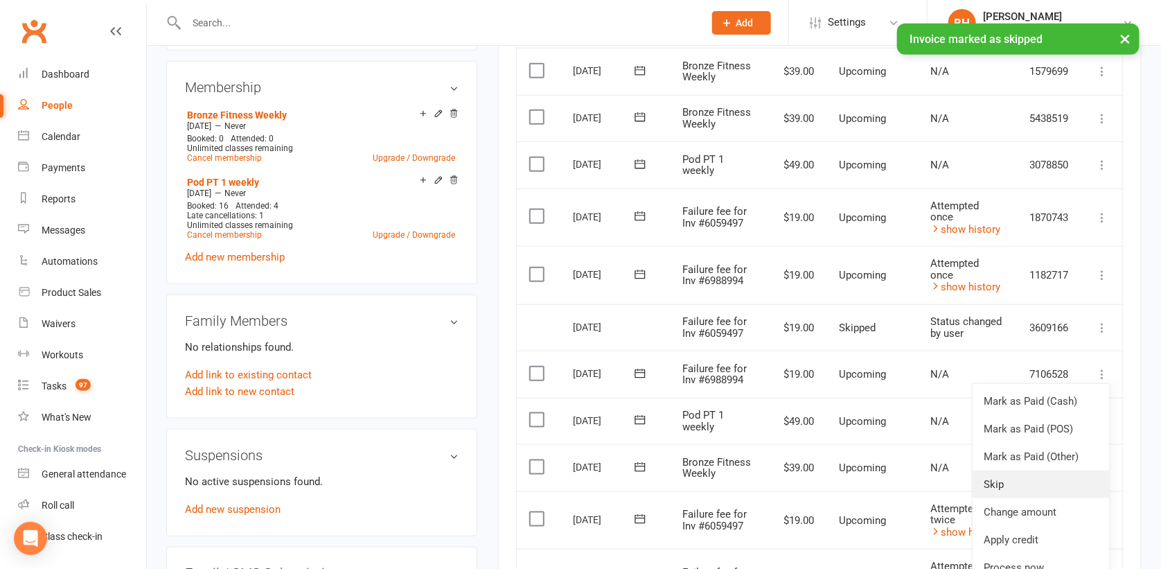
click at [1030, 474] on link "Skip" at bounding box center [1040, 484] width 137 height 28
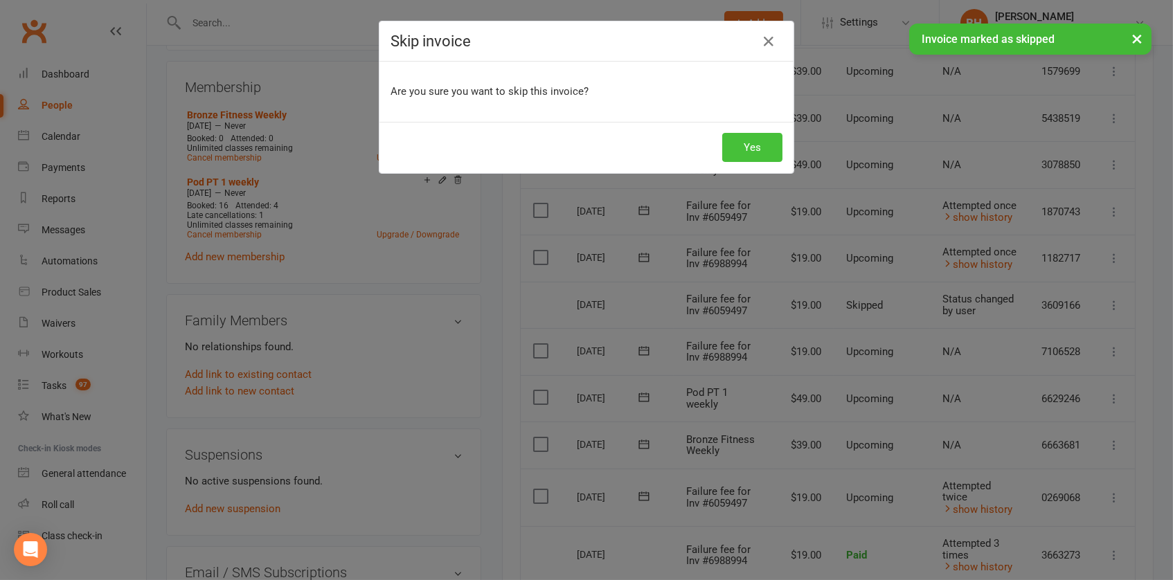
click at [745, 144] on button "Yes" at bounding box center [752, 147] width 60 height 29
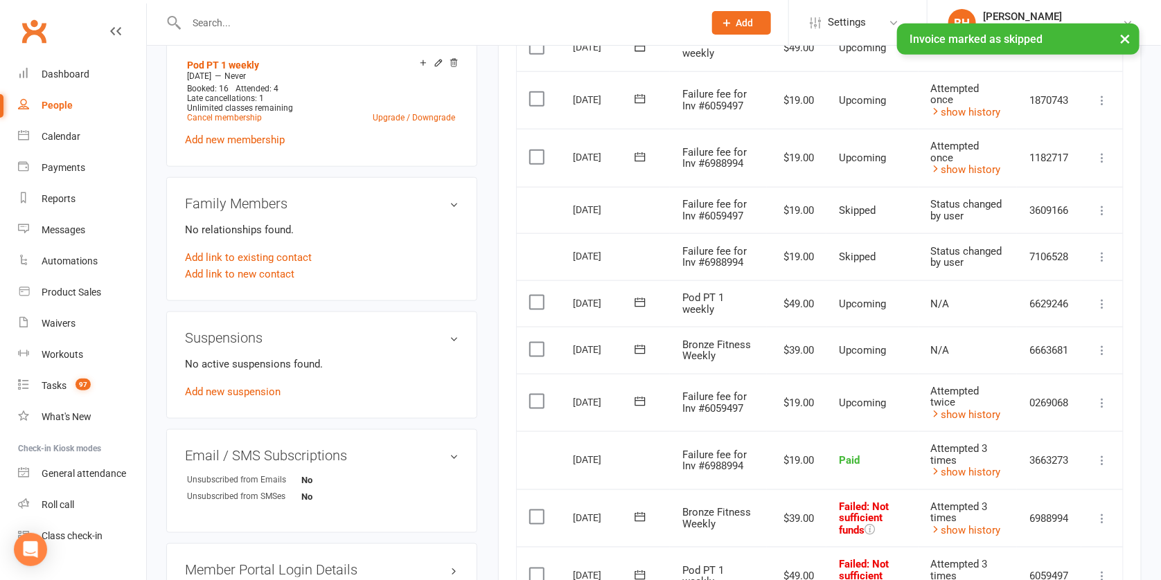
scroll to position [708, 0]
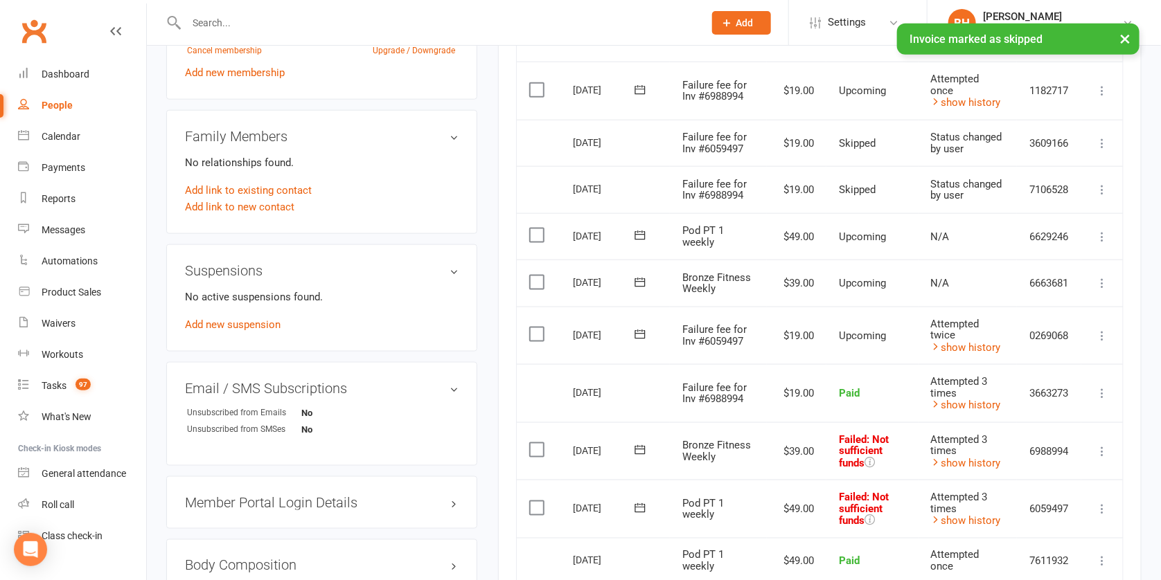
click at [1105, 335] on icon at bounding box center [1102, 336] width 14 height 14
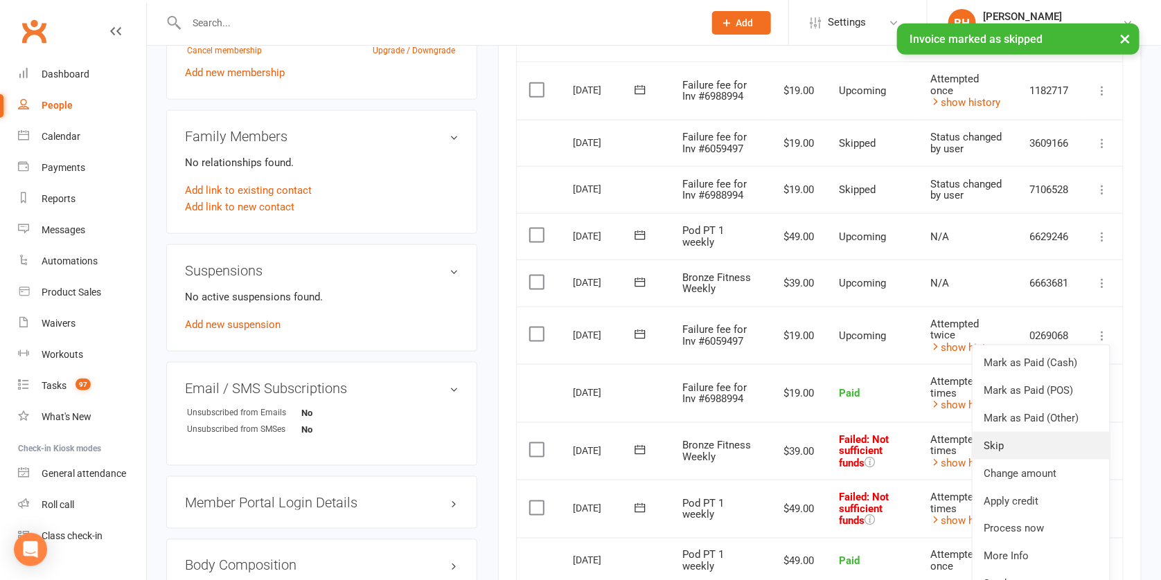
click at [1022, 444] on link "Skip" at bounding box center [1040, 446] width 137 height 28
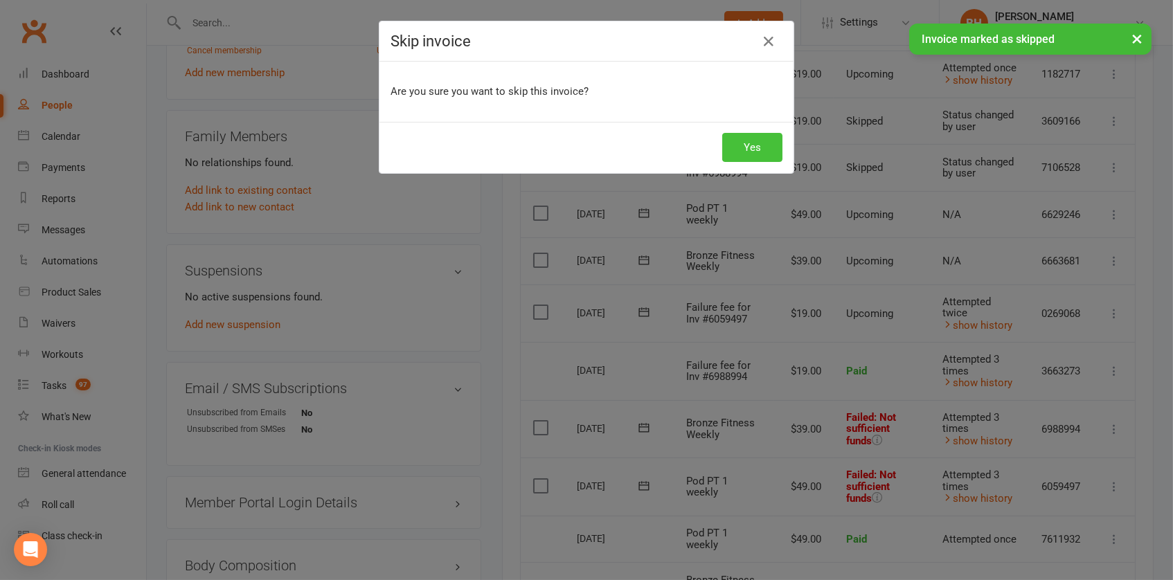
click at [733, 143] on button "Yes" at bounding box center [752, 147] width 60 height 29
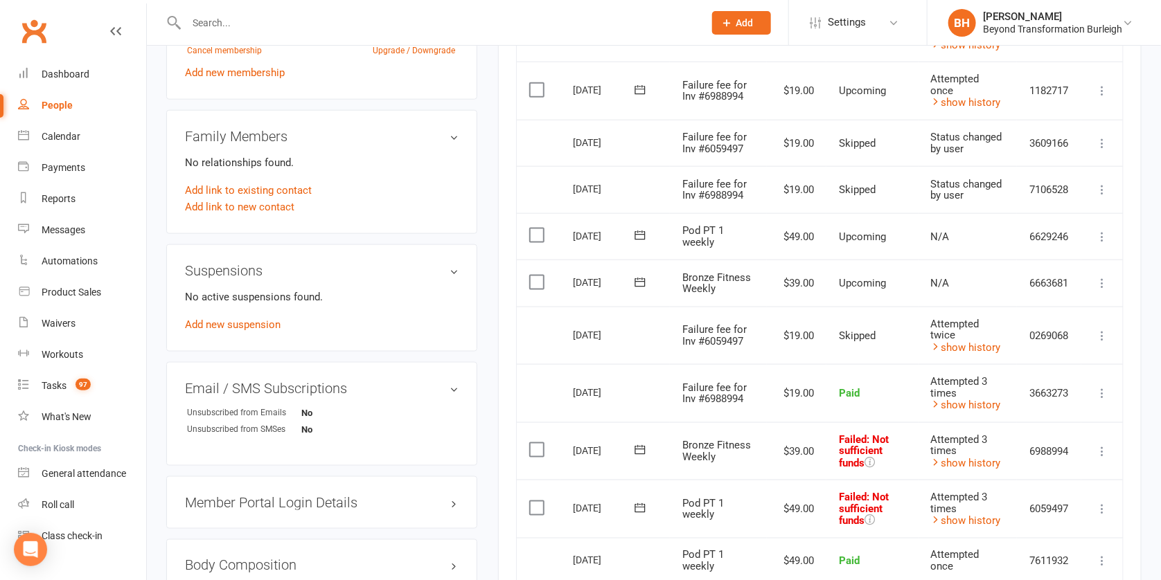
click at [640, 450] on icon at bounding box center [640, 450] width 14 height 14
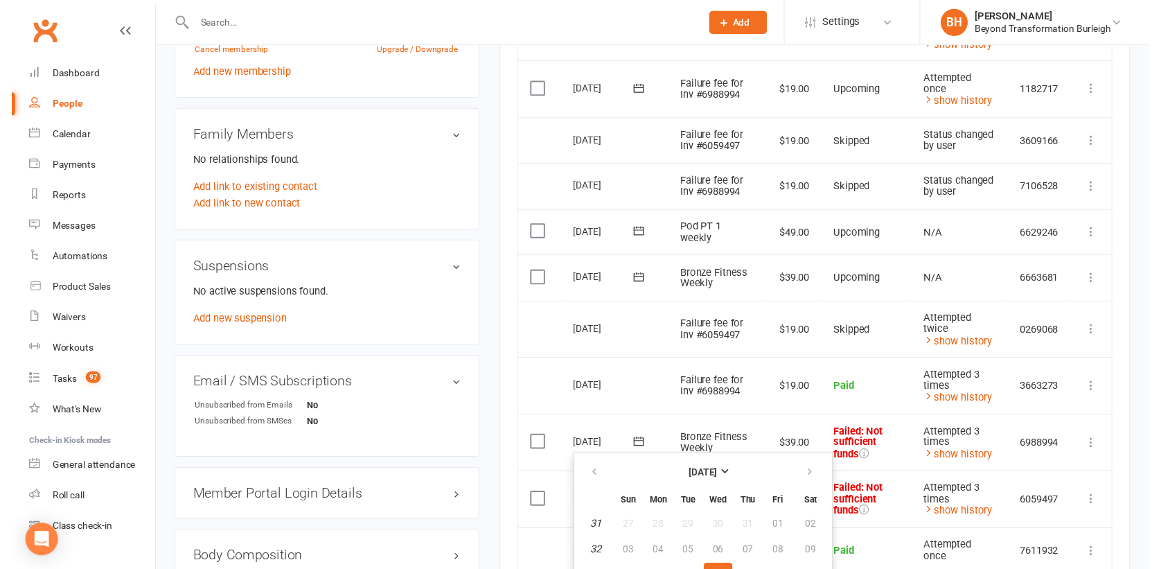
scroll to position [851, 0]
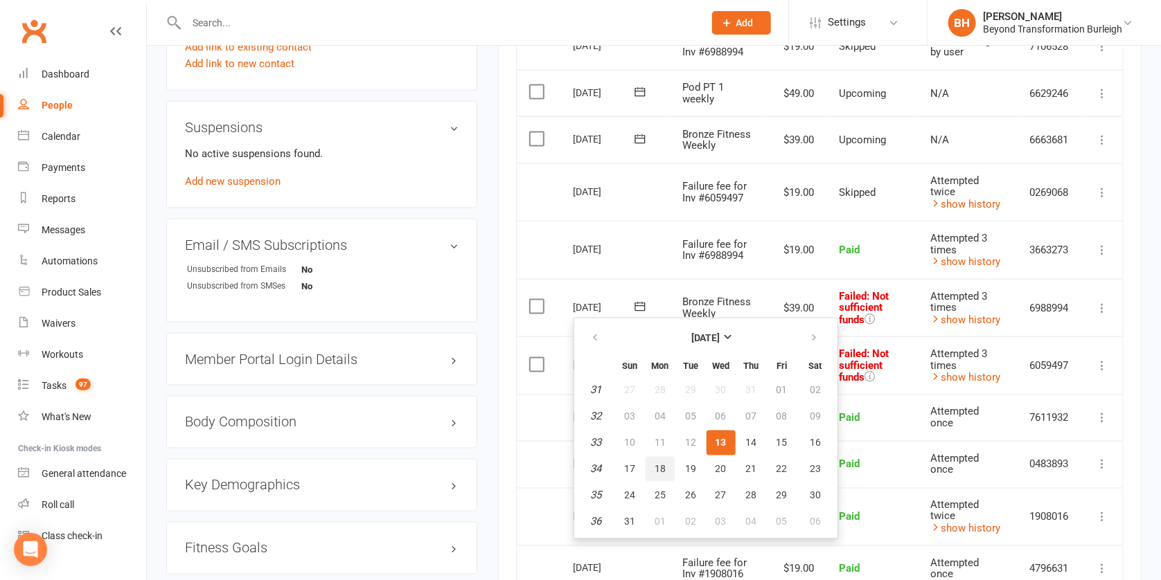
click at [658, 468] on span "18" at bounding box center [660, 469] width 11 height 11
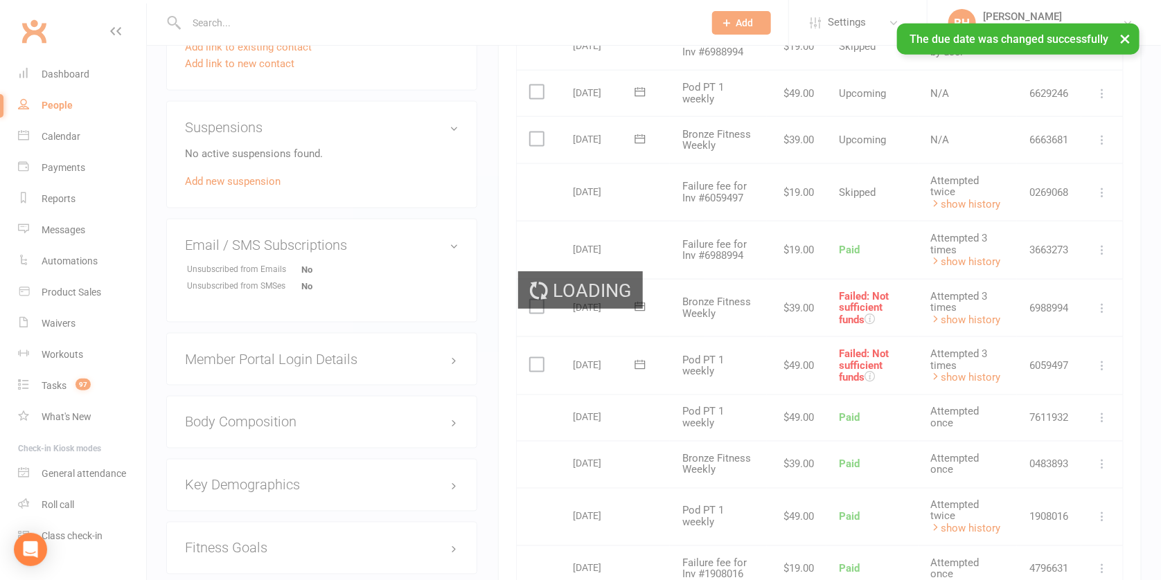
click at [637, 366] on ui-view "Prospect Member Non-attending contact Class / event Appointment Task Membership…" at bounding box center [580, 161] width 1161 height 2018
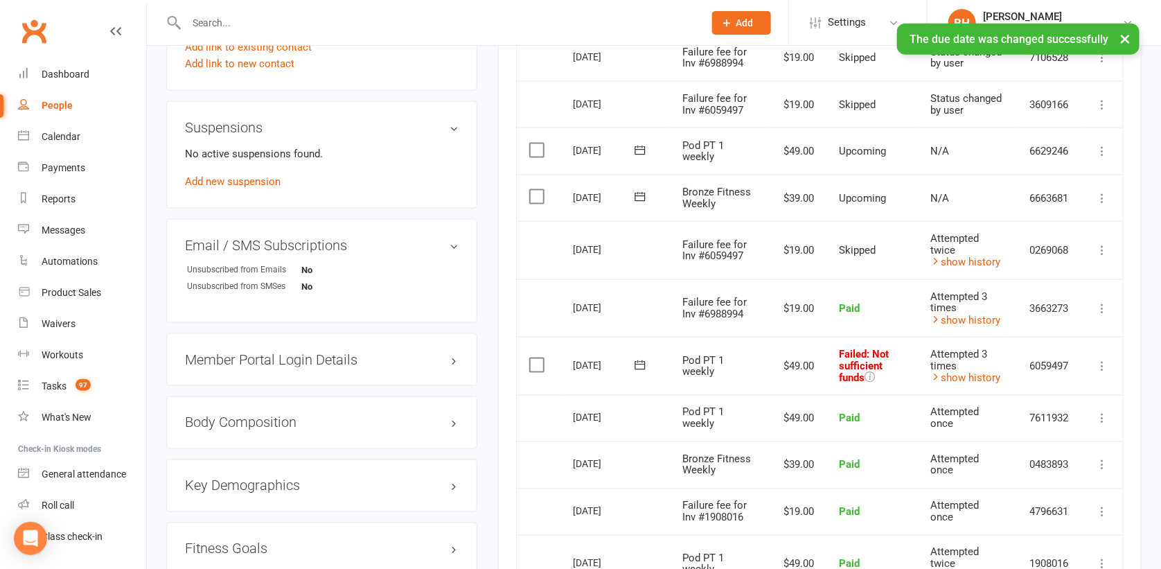
click at [640, 361] on icon at bounding box center [640, 365] width 14 height 14
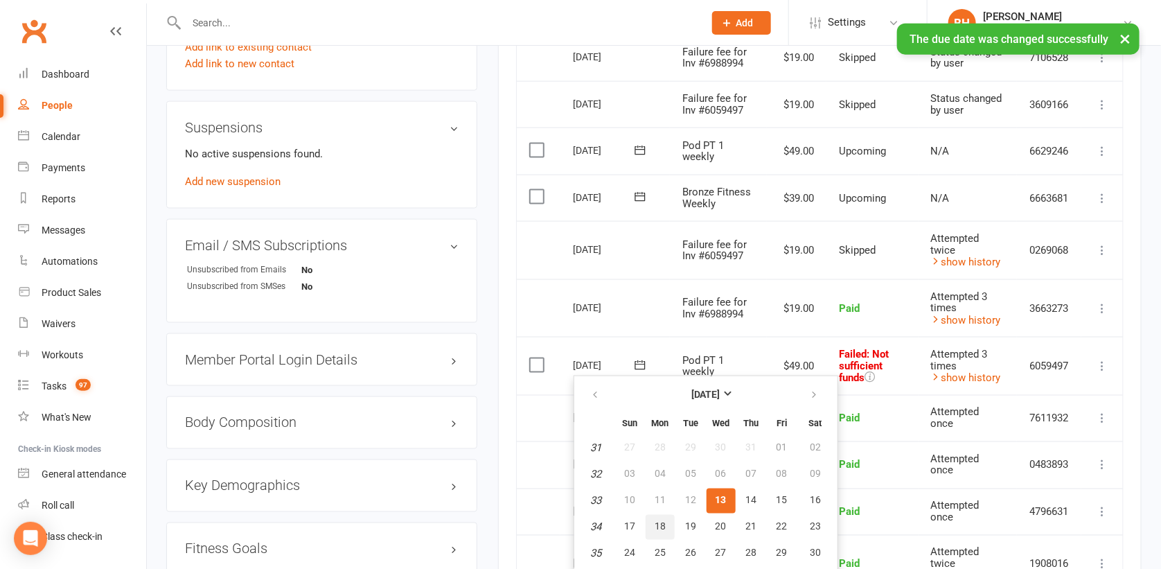
click at [671, 525] on button "18" at bounding box center [660, 527] width 29 height 25
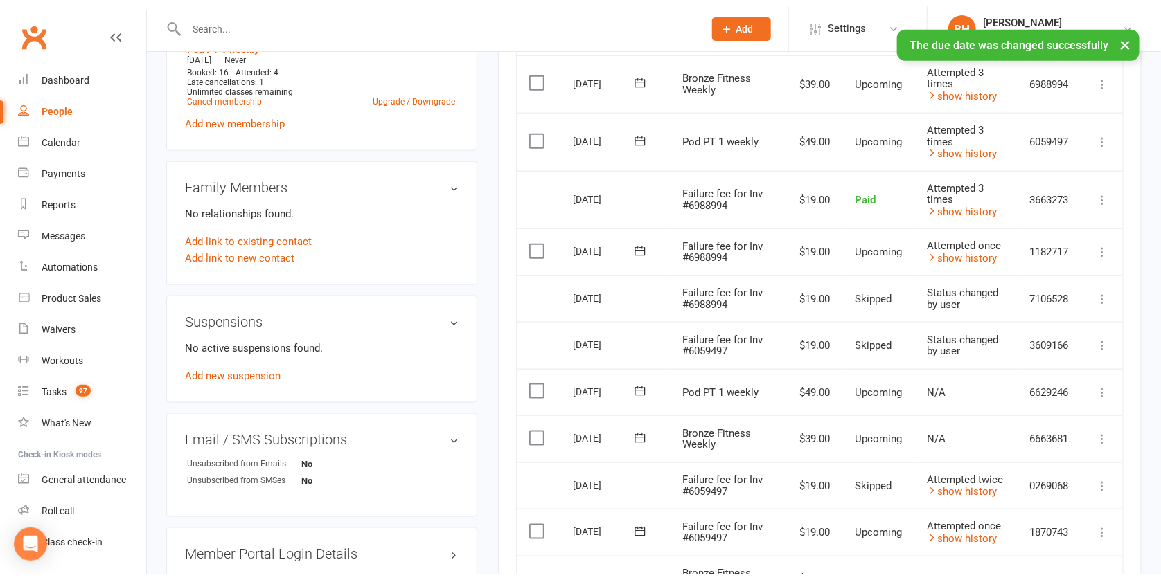
scroll to position [344, 0]
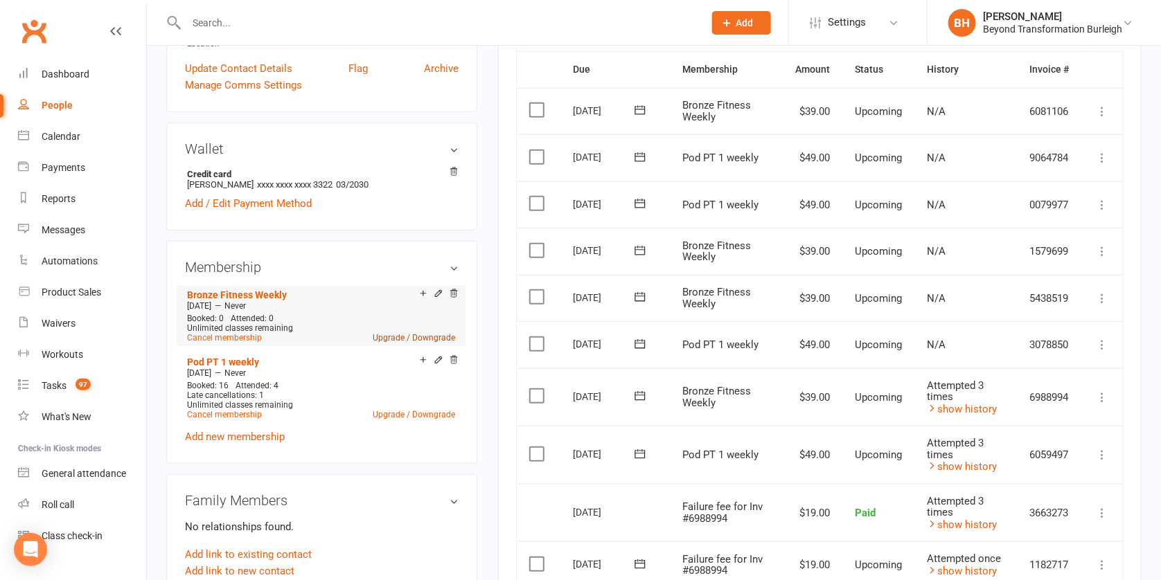
click at [415, 336] on link "Upgrade / Downgrade" at bounding box center [414, 338] width 82 height 10
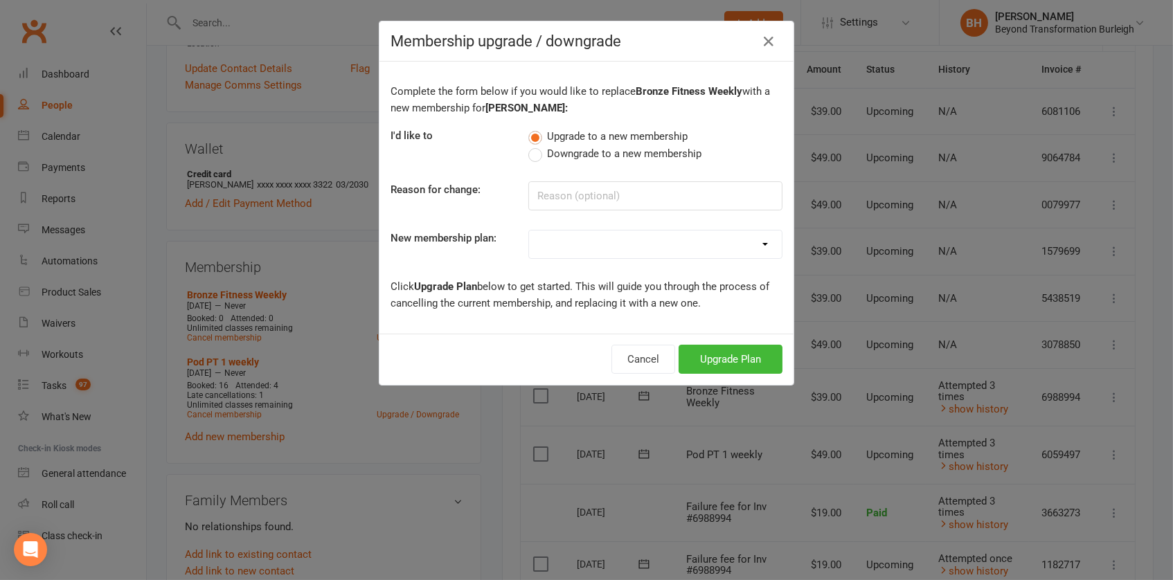
select select "20"
click at [728, 355] on button "Upgrade Plan" at bounding box center [731, 359] width 104 height 29
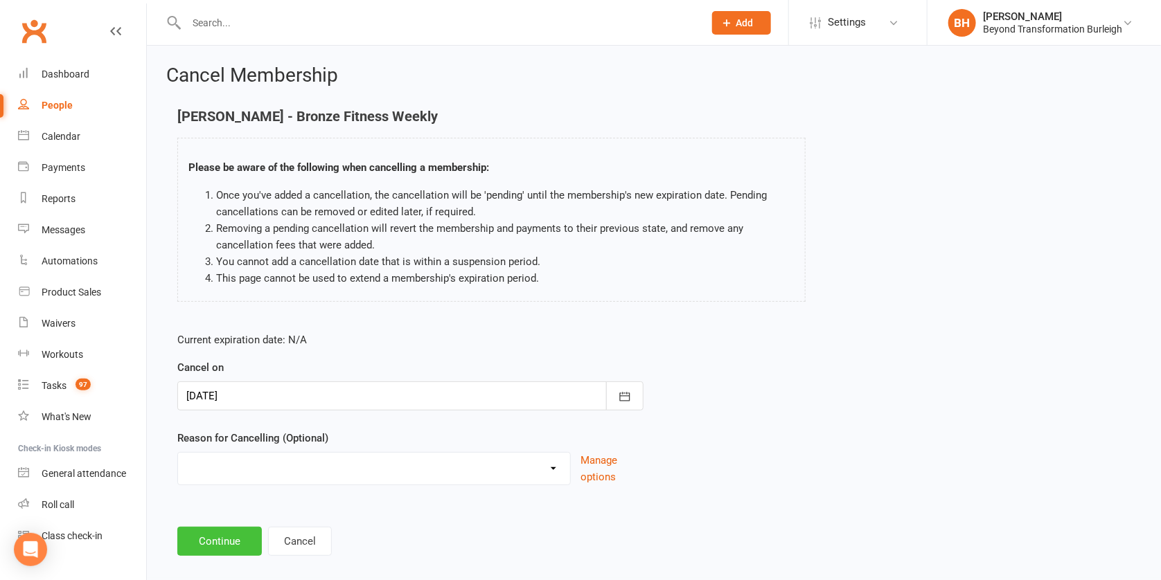
click at [230, 537] on button "Continue" at bounding box center [219, 541] width 84 height 29
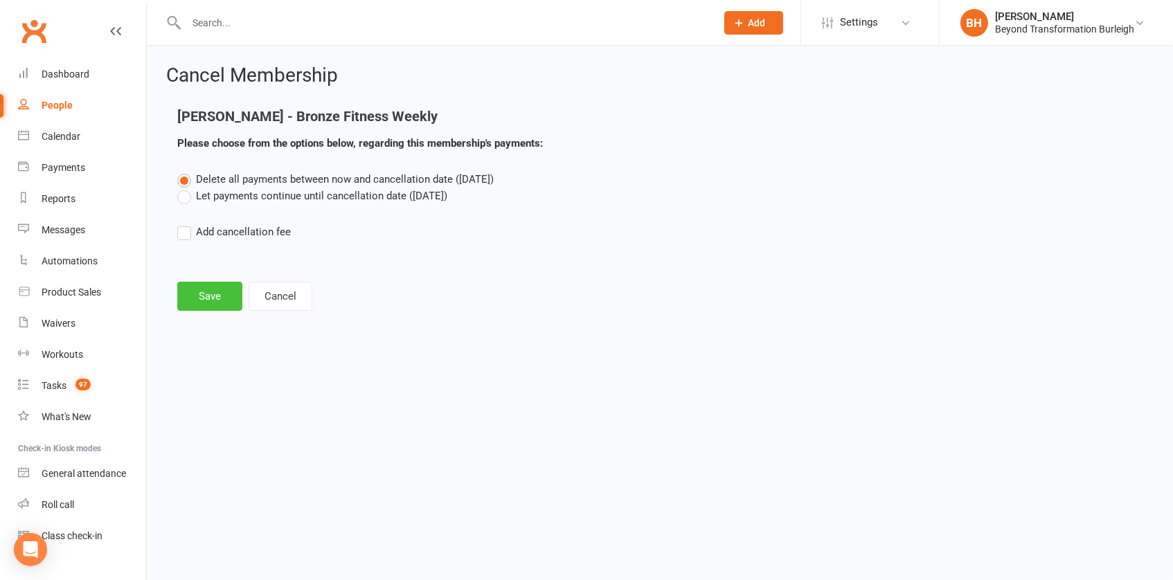
click at [213, 290] on button "Save" at bounding box center [209, 296] width 65 height 29
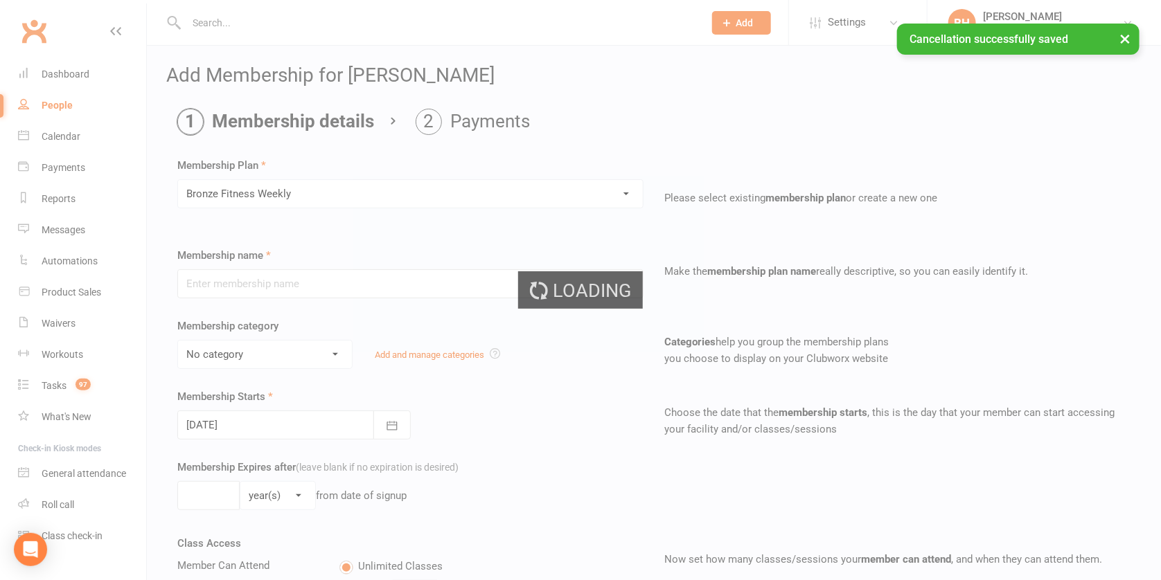
type input "Bronze Fitness Weekly"
select select "5"
type input "0"
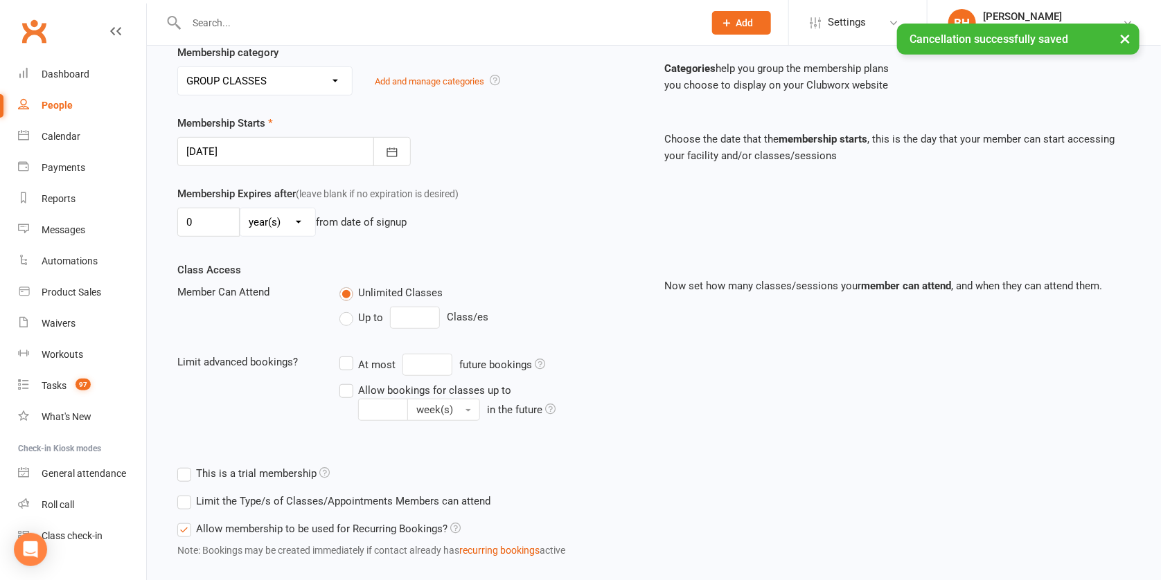
scroll to position [362, 0]
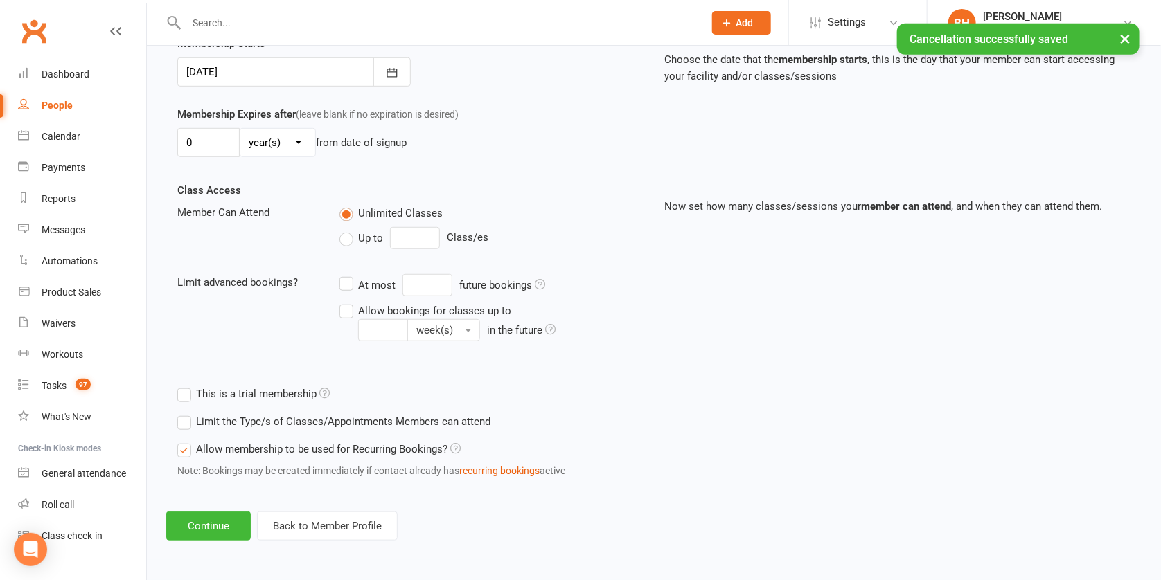
click at [213, 533] on div "Add Membership for [PERSON_NAME] Membership details Payments Membership Plan Se…" at bounding box center [654, 126] width 1014 height 868
click at [214, 519] on button "Continue" at bounding box center [208, 526] width 84 height 29
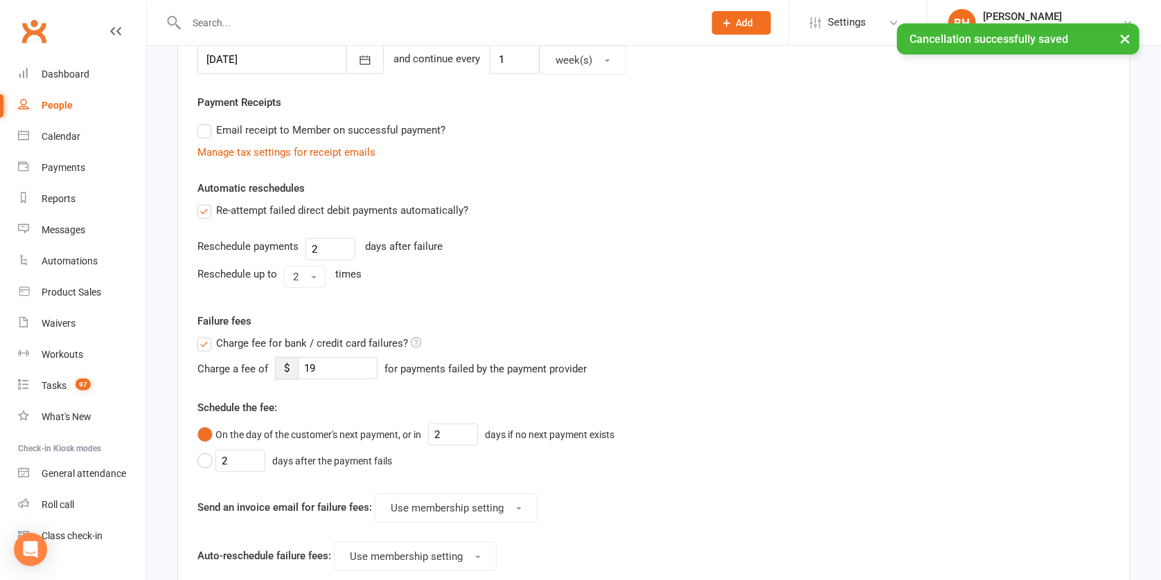
scroll to position [0, 0]
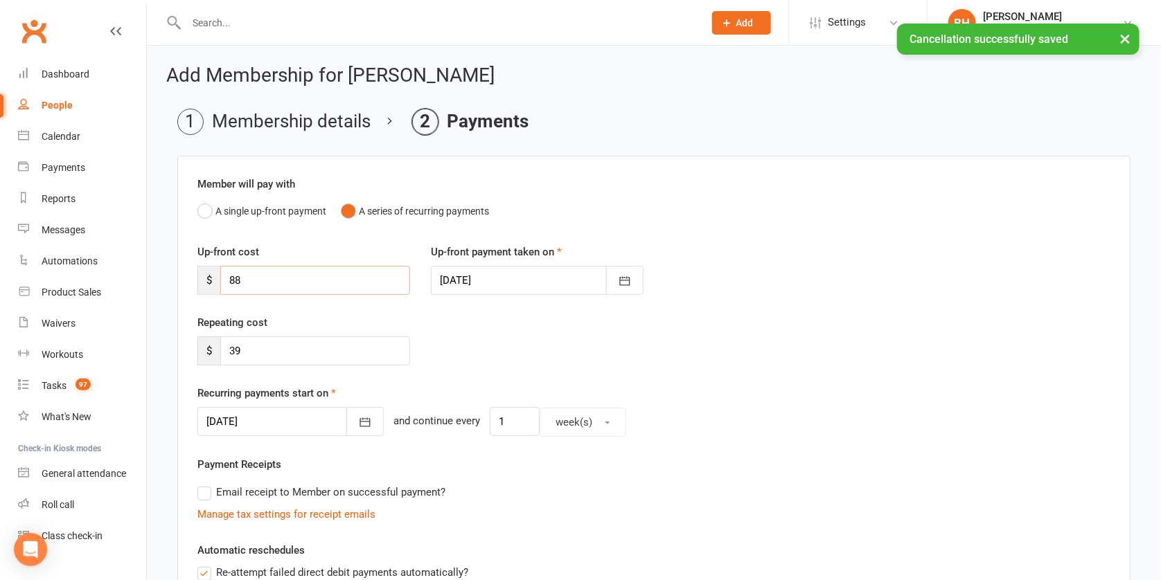
drag, startPoint x: 260, startPoint y: 280, endPoint x: 190, endPoint y: 279, distance: 70.7
click at [190, 279] on div "Up-front cost $ 88" at bounding box center [303, 269] width 233 height 51
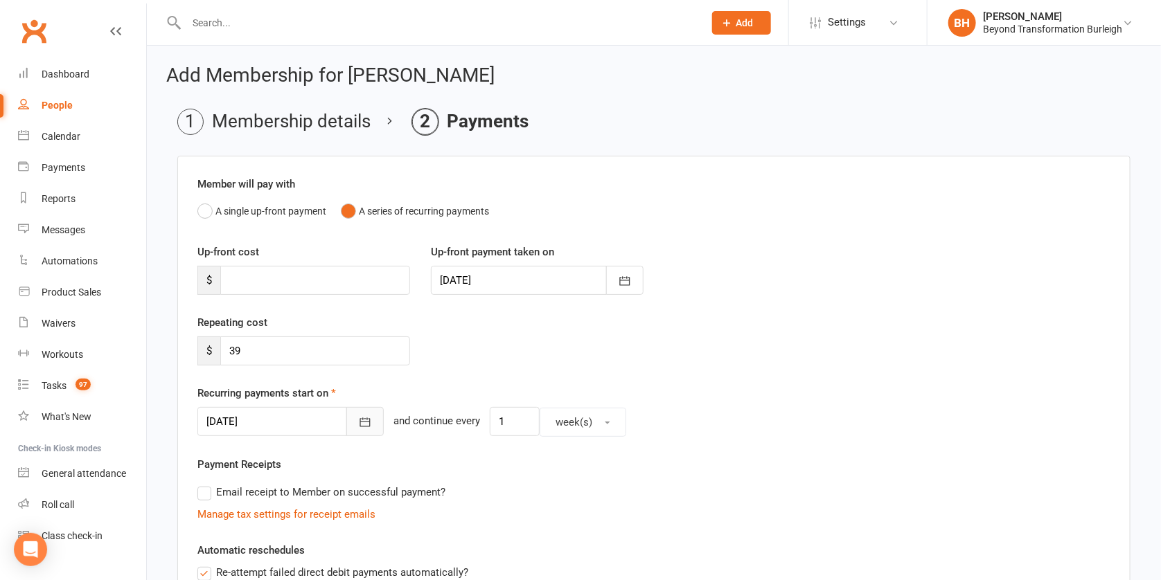
click at [346, 420] on button "button" at bounding box center [364, 421] width 37 height 29
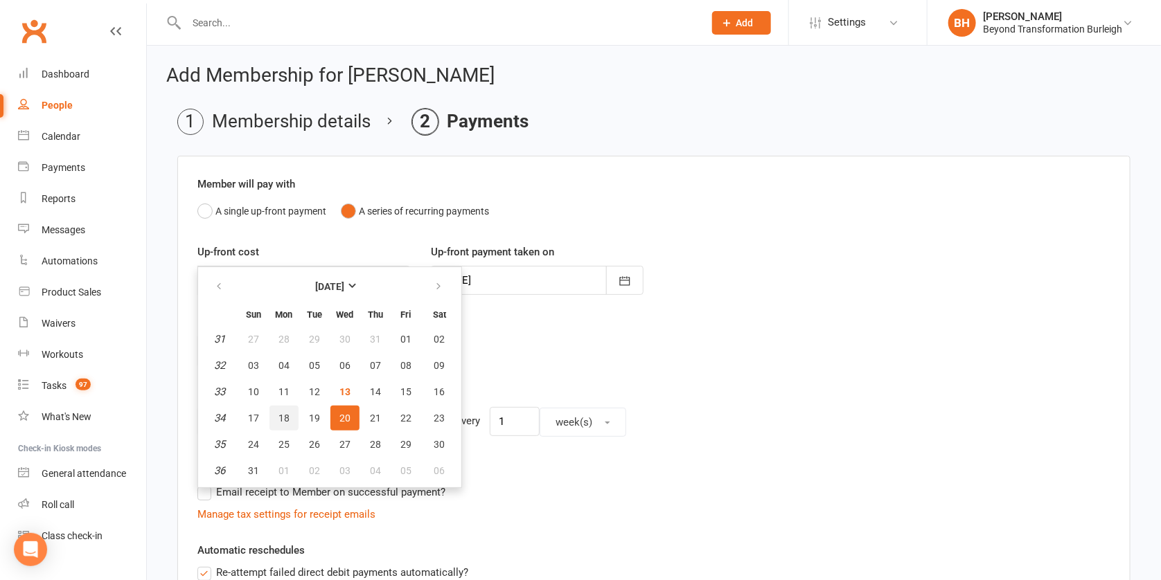
click at [281, 418] on span "18" at bounding box center [283, 418] width 11 height 11
type input "[DATE]"
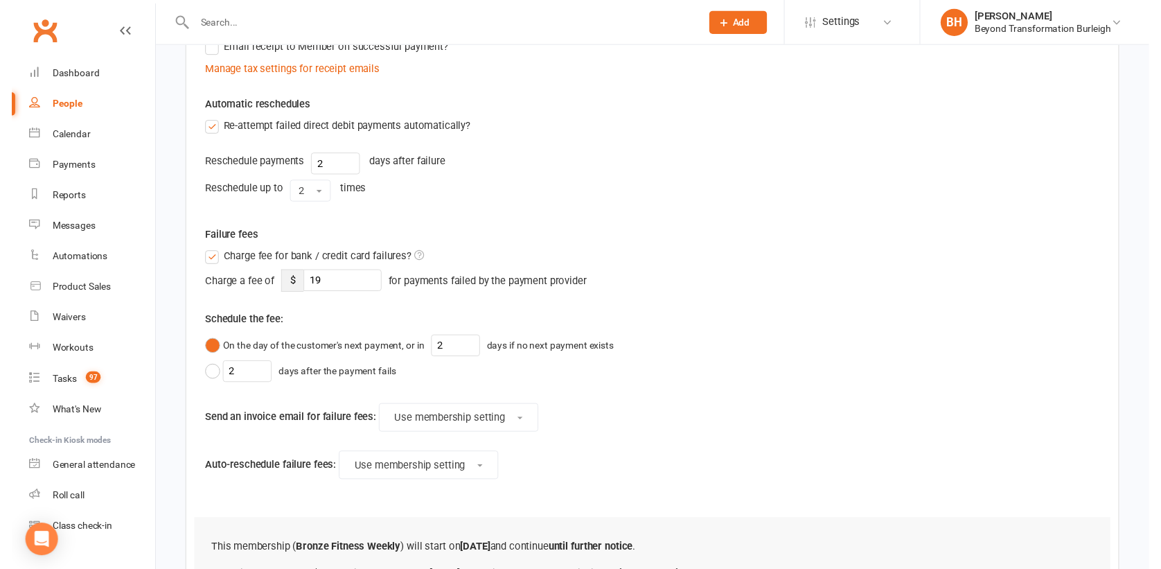
scroll to position [617, 0]
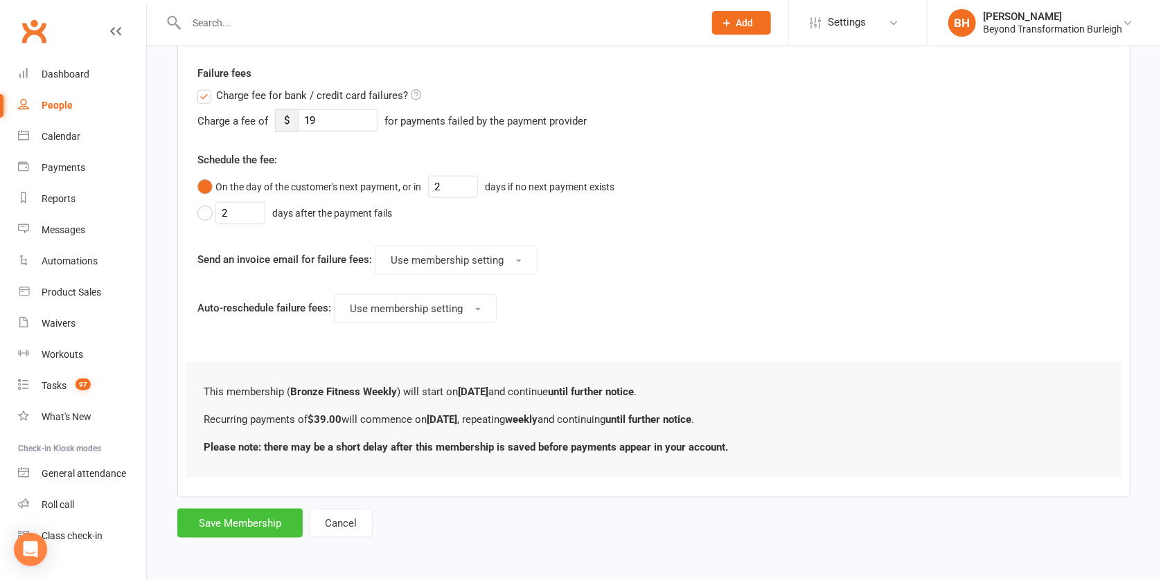
click at [253, 509] on button "Save Membership" at bounding box center [239, 523] width 125 height 29
type input "0"
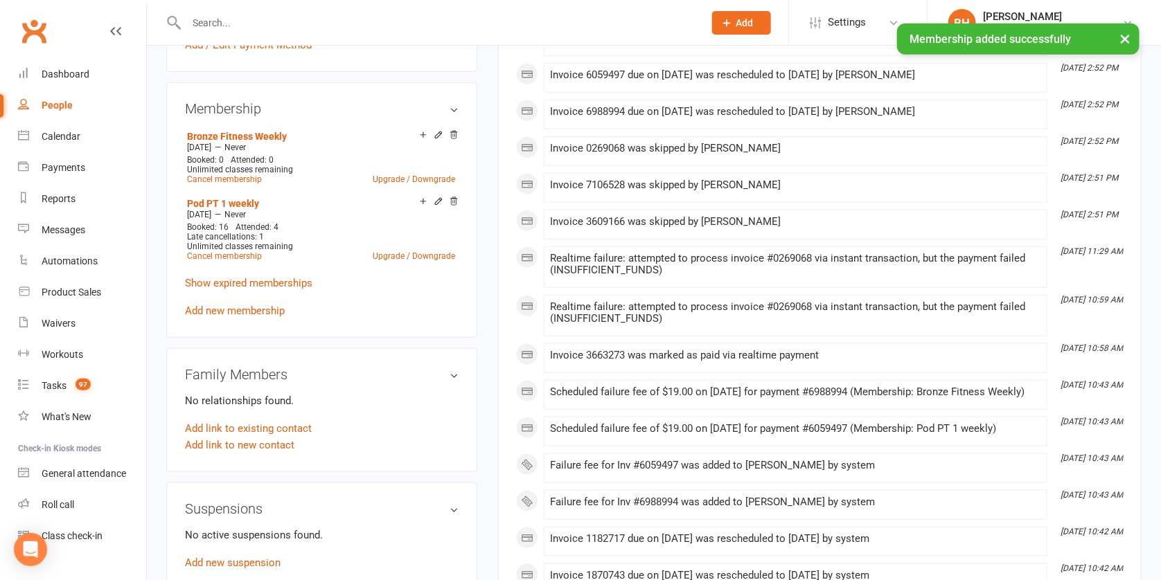
scroll to position [506, 0]
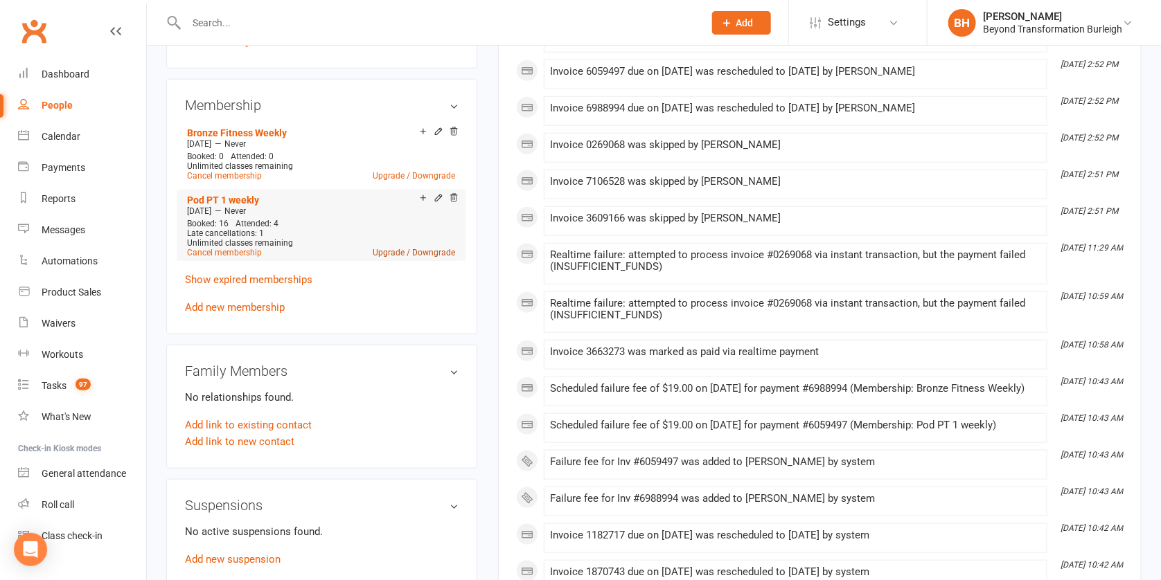
click at [422, 251] on link "Upgrade / Downgrade" at bounding box center [414, 253] width 82 height 10
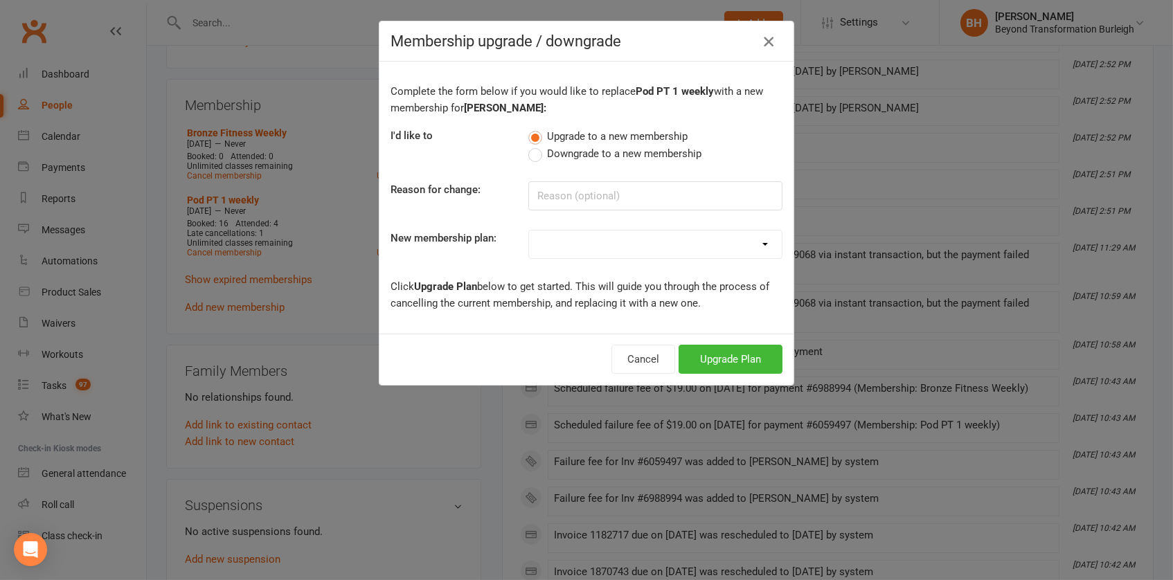
click at [772, 42] on button "button" at bounding box center [769, 41] width 22 height 22
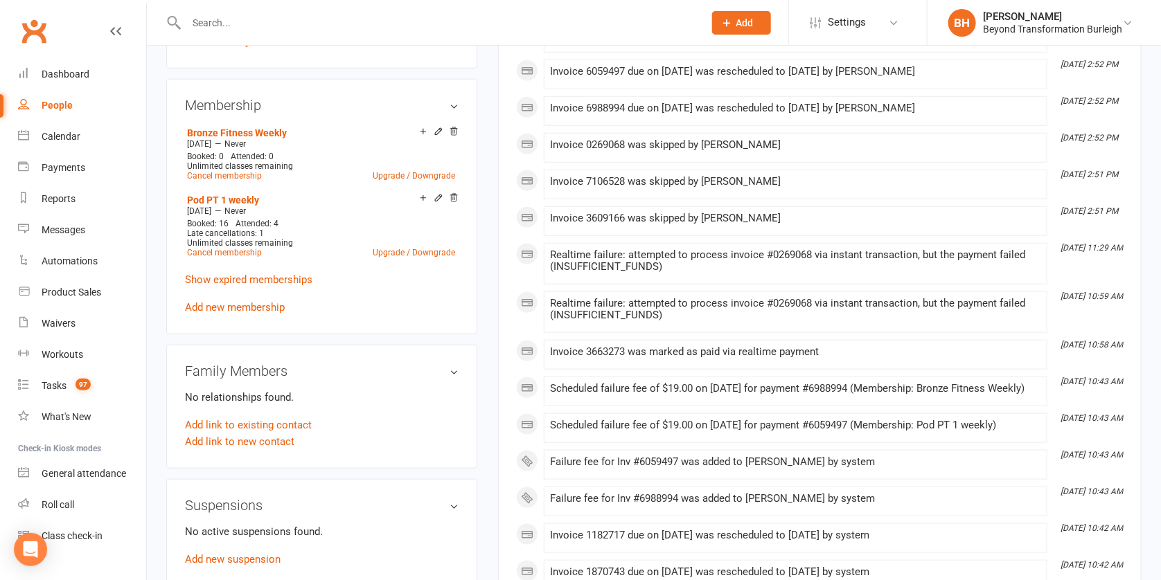
scroll to position [0, 0]
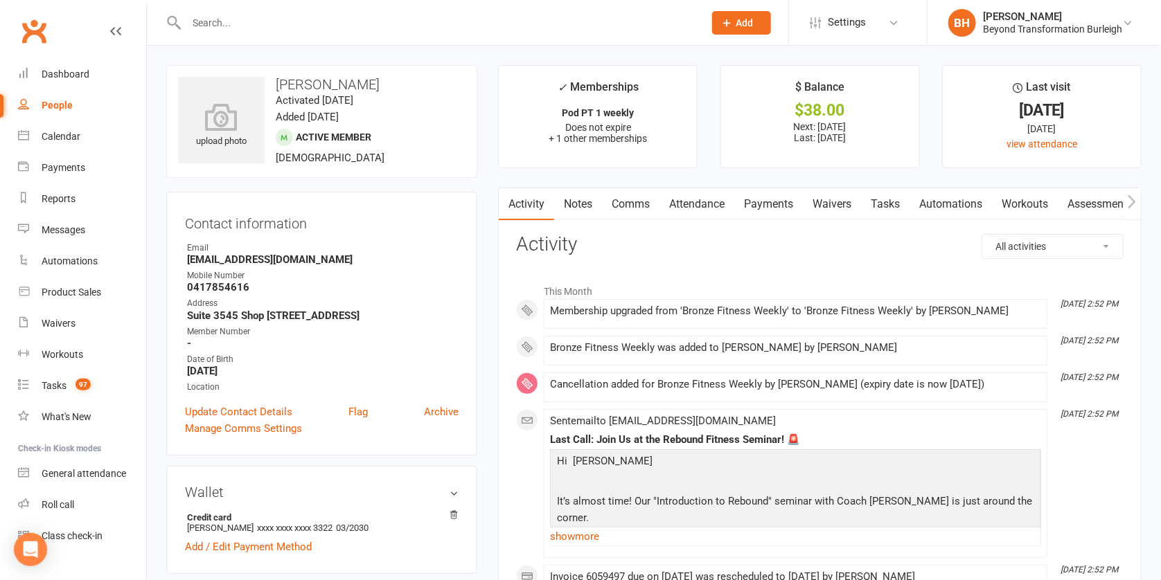
click at [776, 197] on link "Payments" at bounding box center [768, 204] width 69 height 32
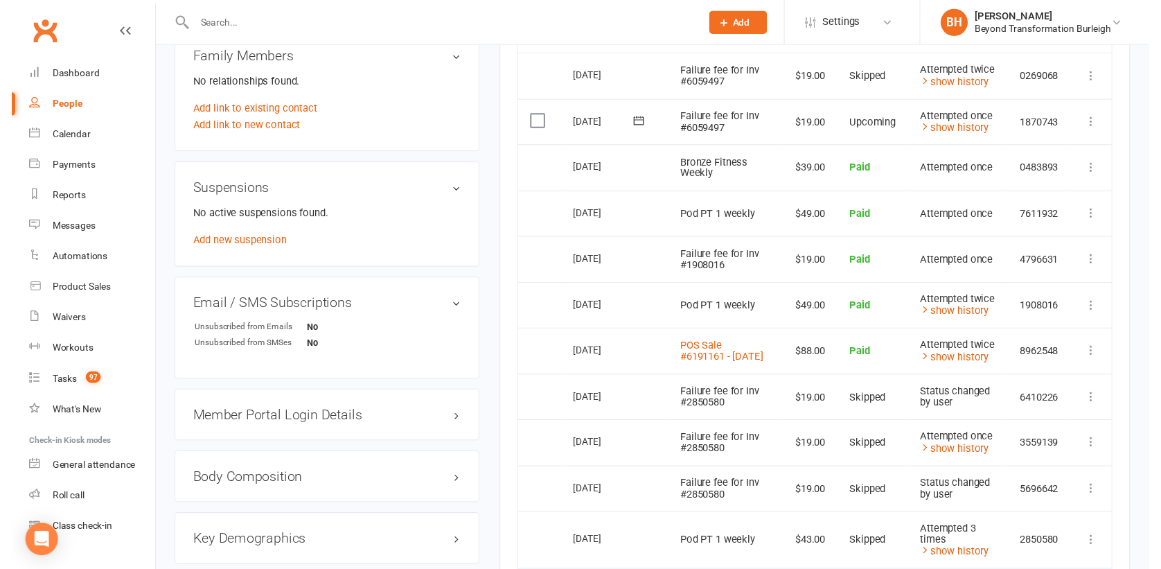
scroll to position [668, 0]
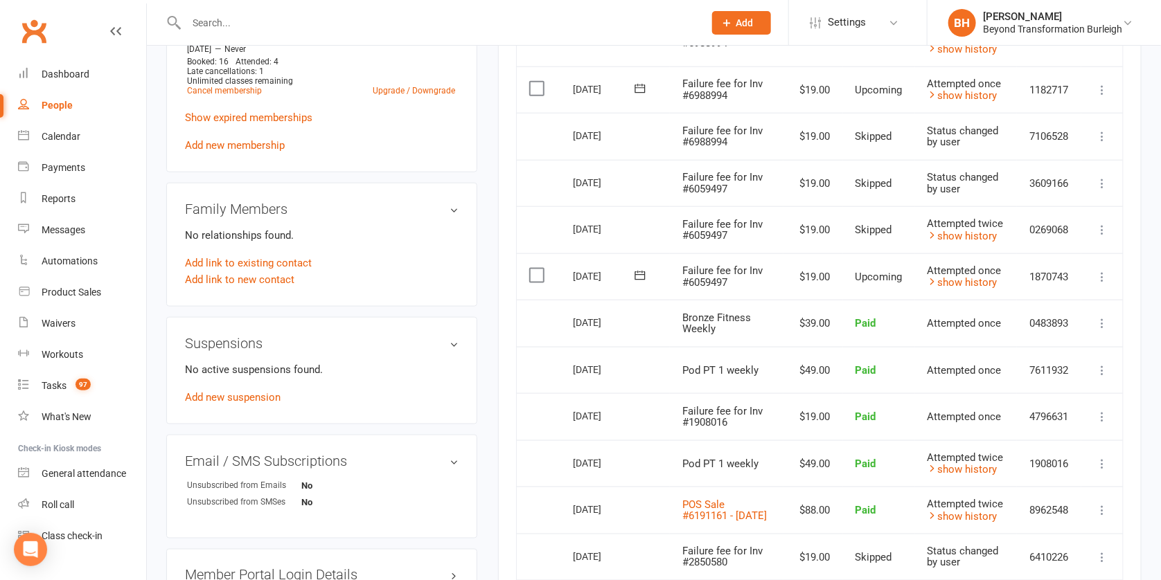
click at [1102, 284] on icon at bounding box center [1102, 277] width 14 height 14
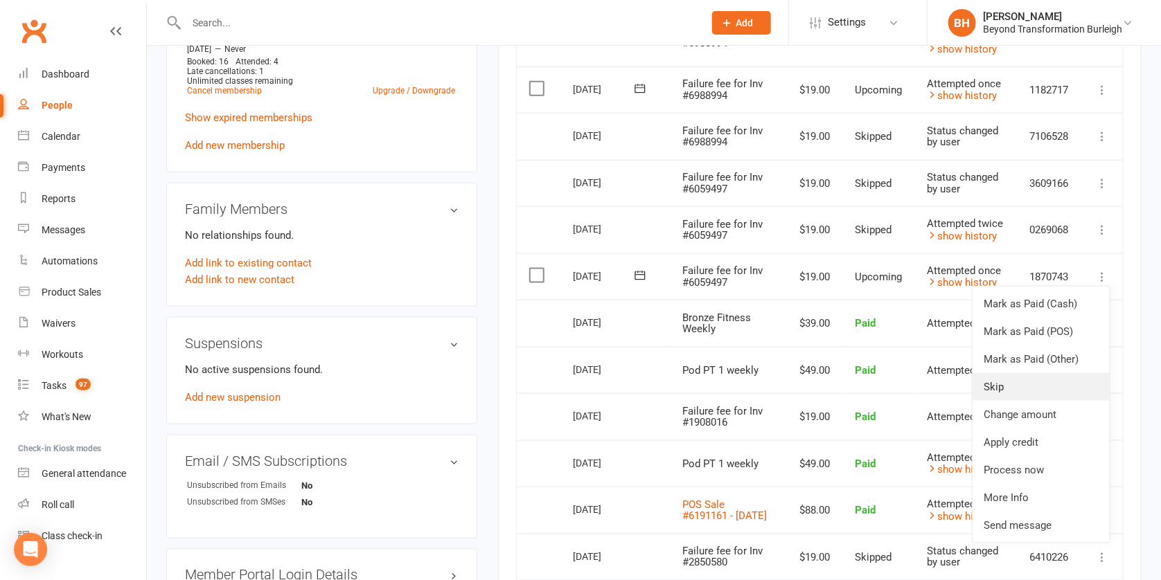
click at [1032, 401] on link "Skip" at bounding box center [1040, 387] width 137 height 28
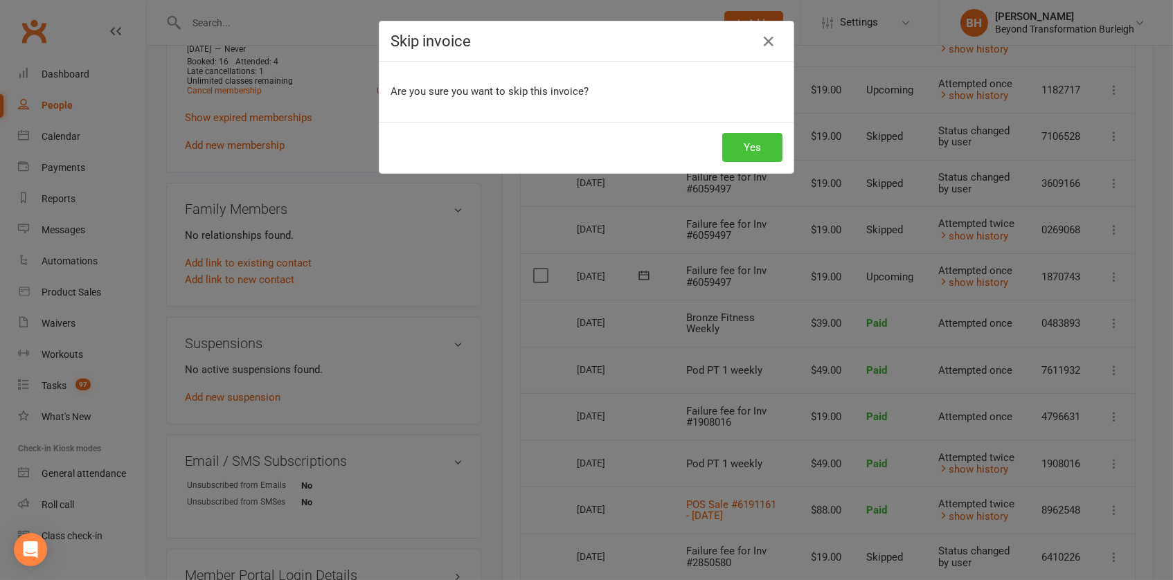
click at [751, 147] on button "Yes" at bounding box center [752, 147] width 60 height 29
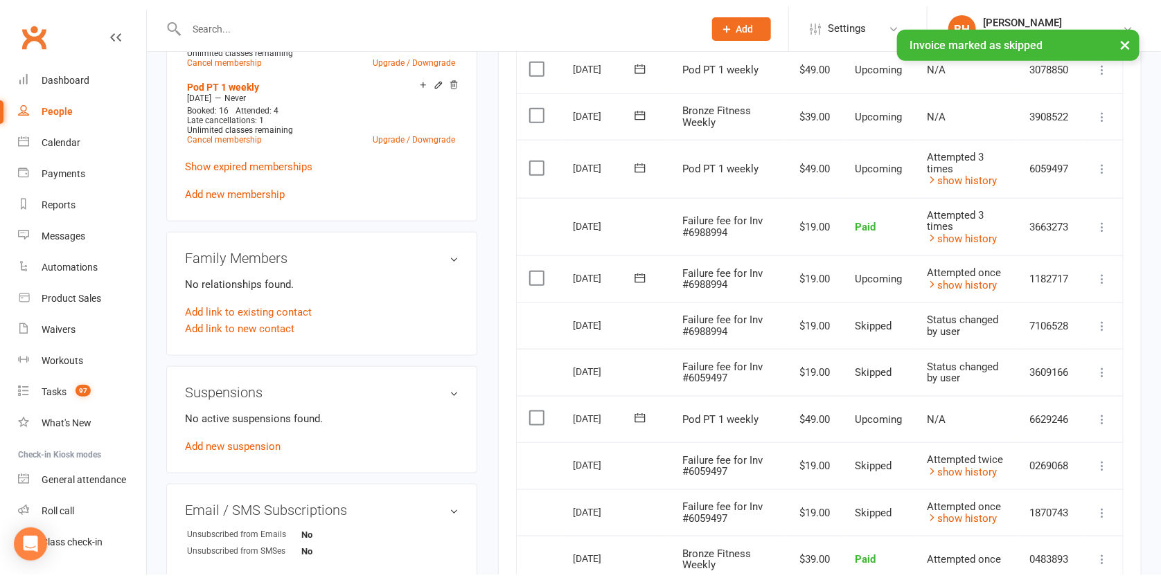
scroll to position [511, 0]
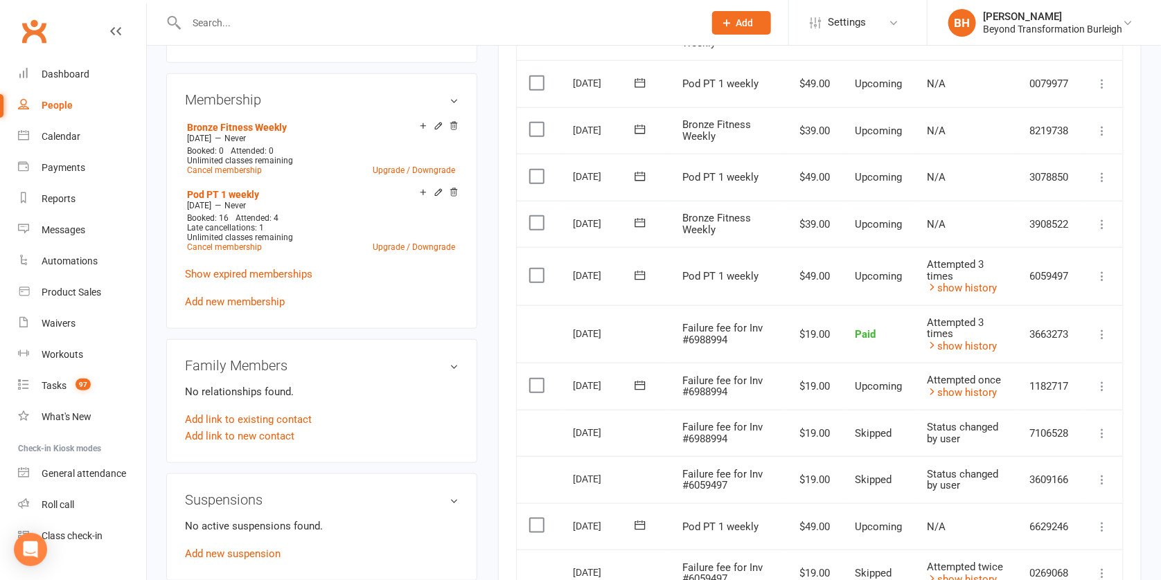
click at [1102, 380] on icon at bounding box center [1102, 387] width 14 height 14
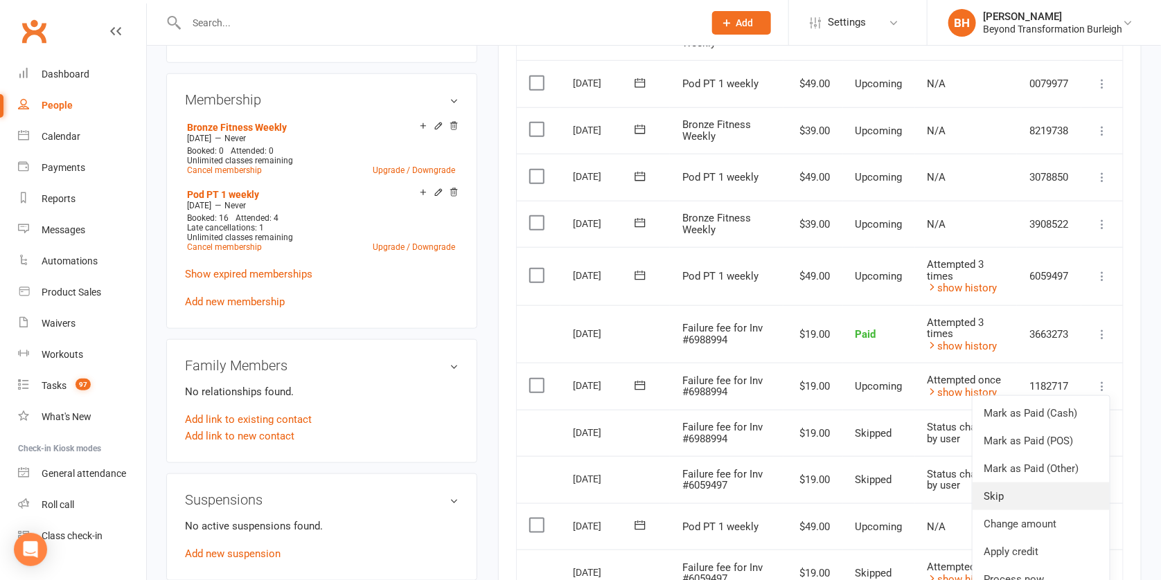
click at [1026, 483] on link "Skip" at bounding box center [1040, 497] width 137 height 28
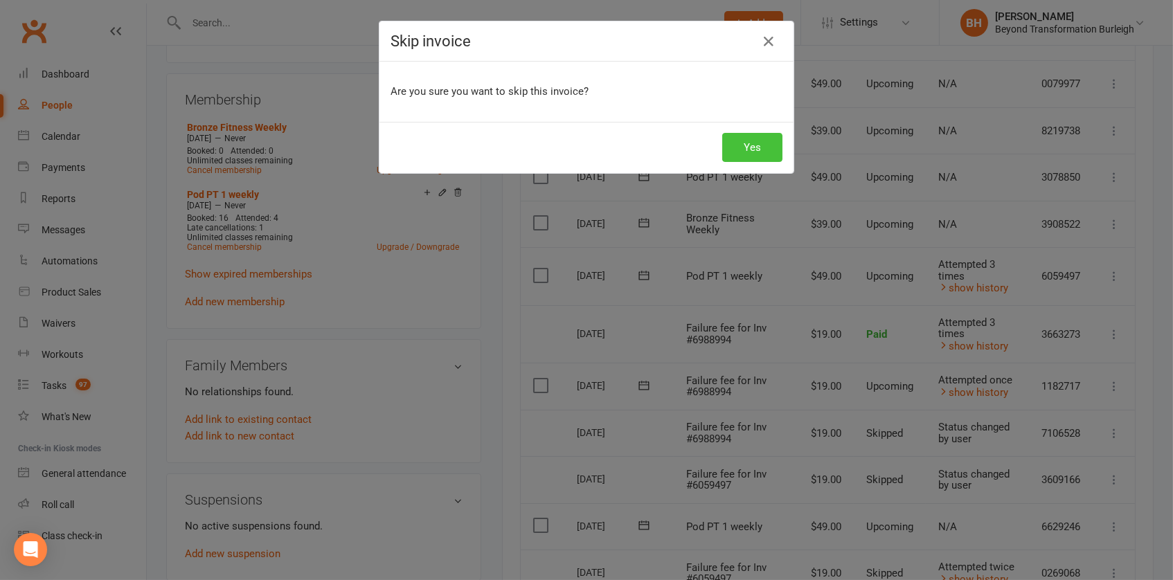
click at [756, 145] on button "Yes" at bounding box center [752, 147] width 60 height 29
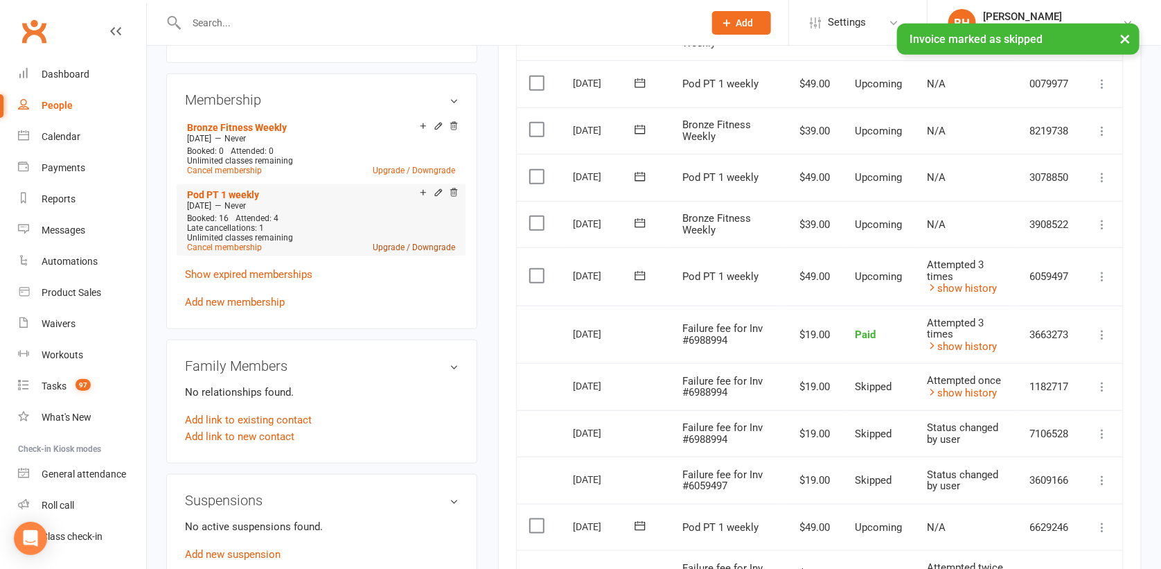
click at [418, 242] on link "Upgrade / Downgrade" at bounding box center [414, 247] width 82 height 10
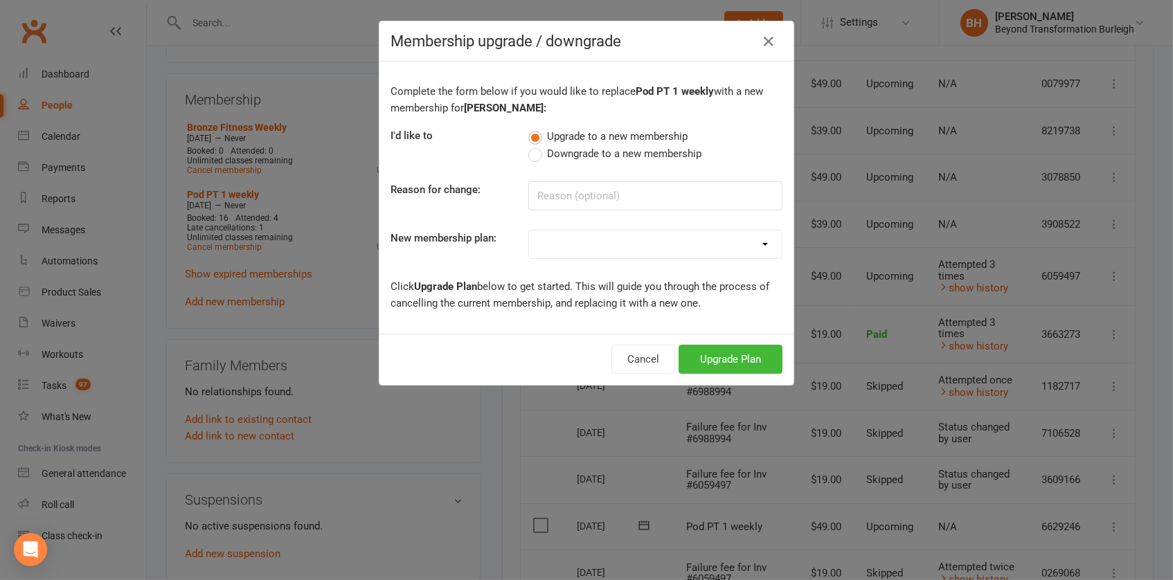
select select "58"
click at [736, 361] on button "Upgrade Plan" at bounding box center [731, 359] width 104 height 29
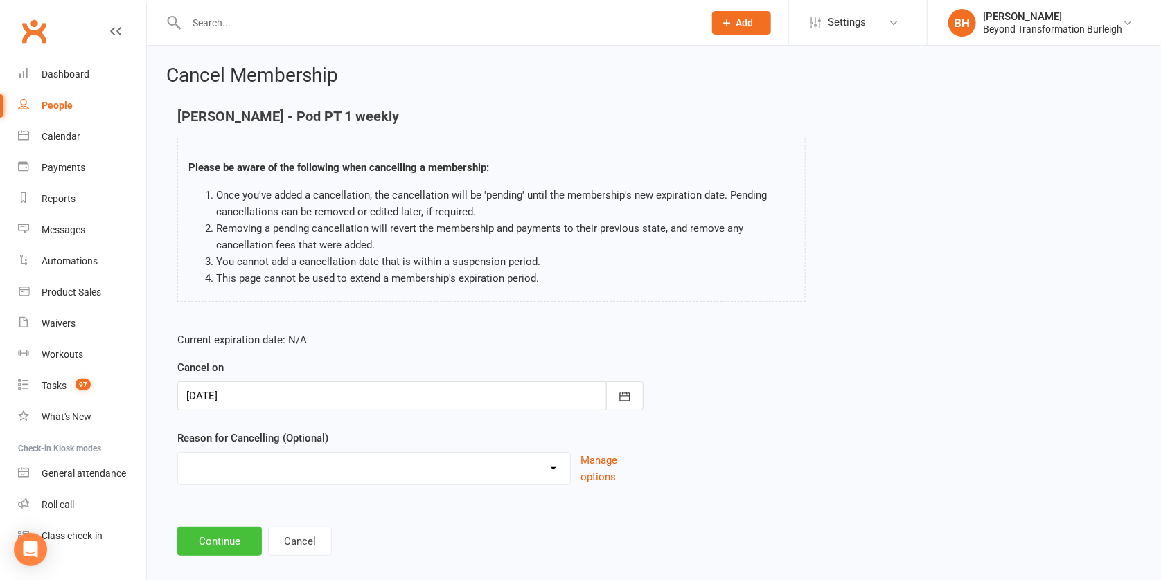
click at [226, 548] on button "Continue" at bounding box center [219, 541] width 84 height 29
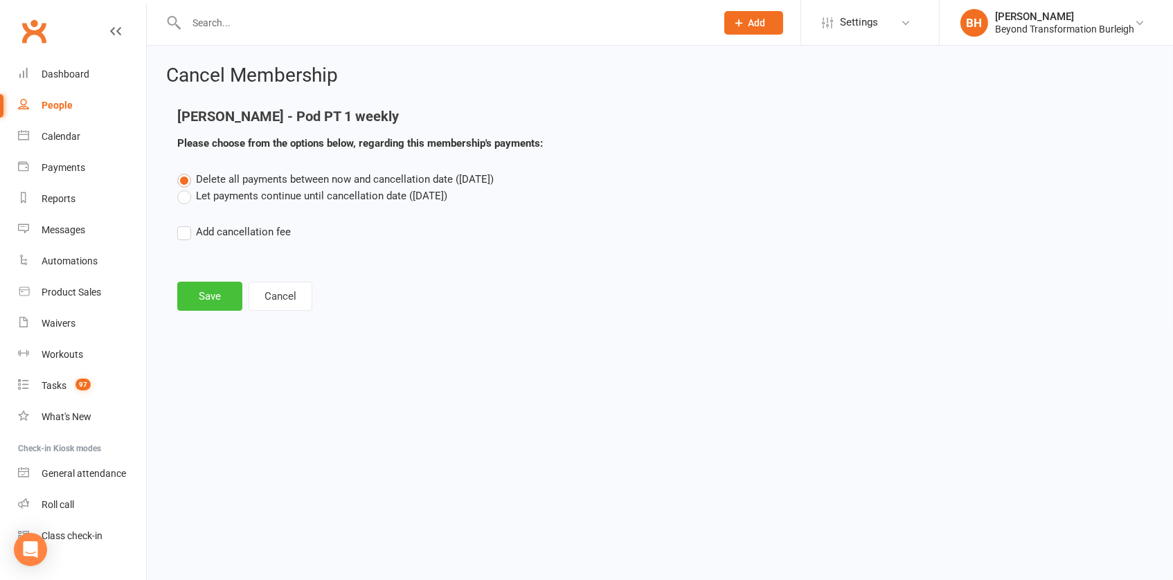
click at [217, 294] on button "Save" at bounding box center [209, 296] width 65 height 29
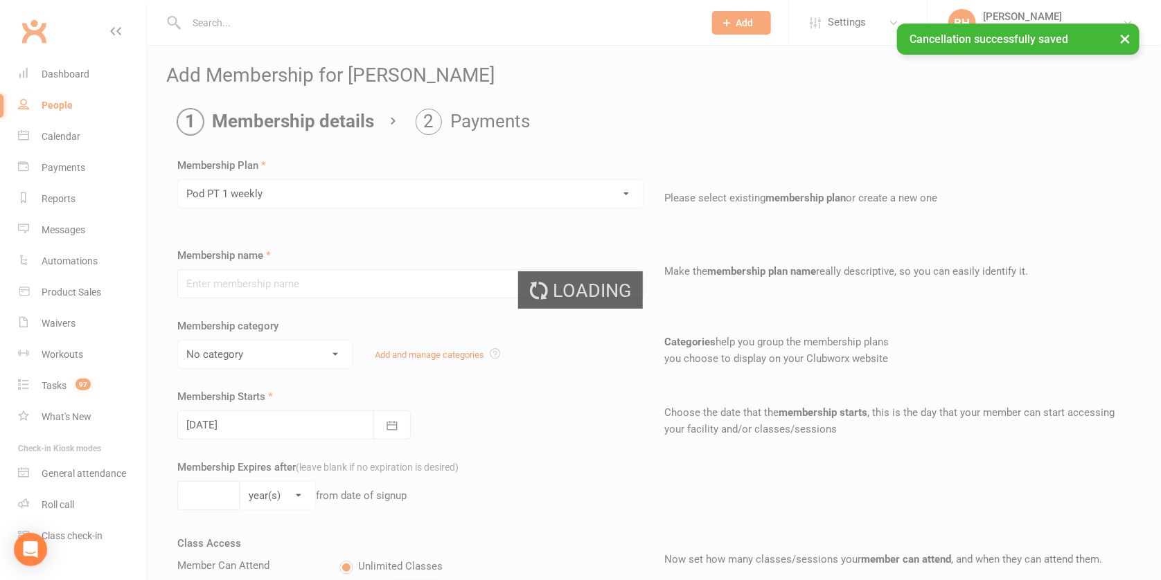
type input "Pod PT 1 weekly"
select select "11"
type input "0"
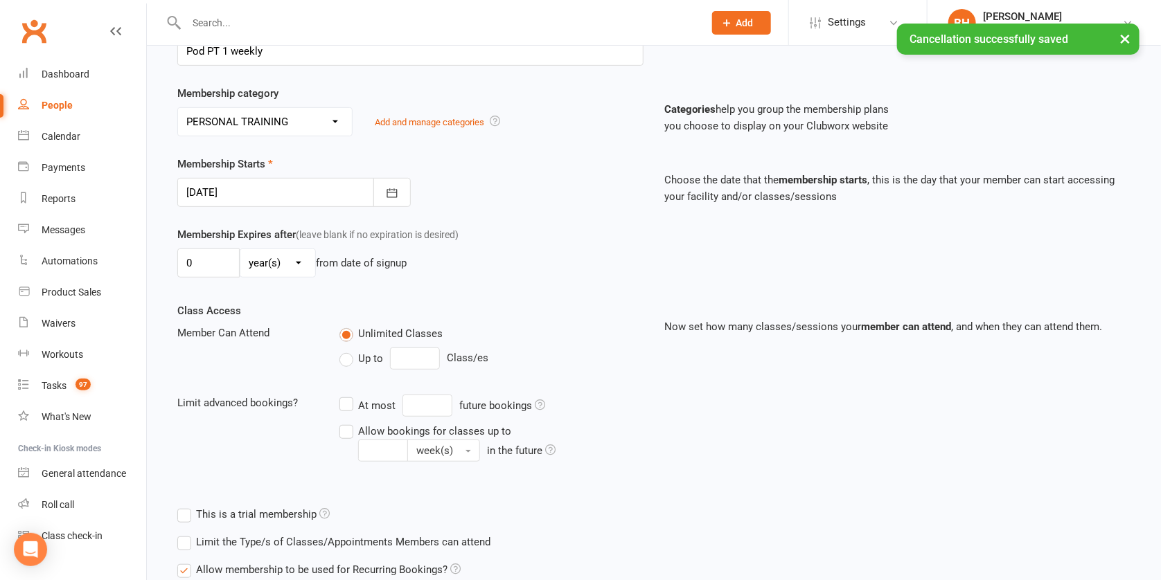
scroll to position [362, 0]
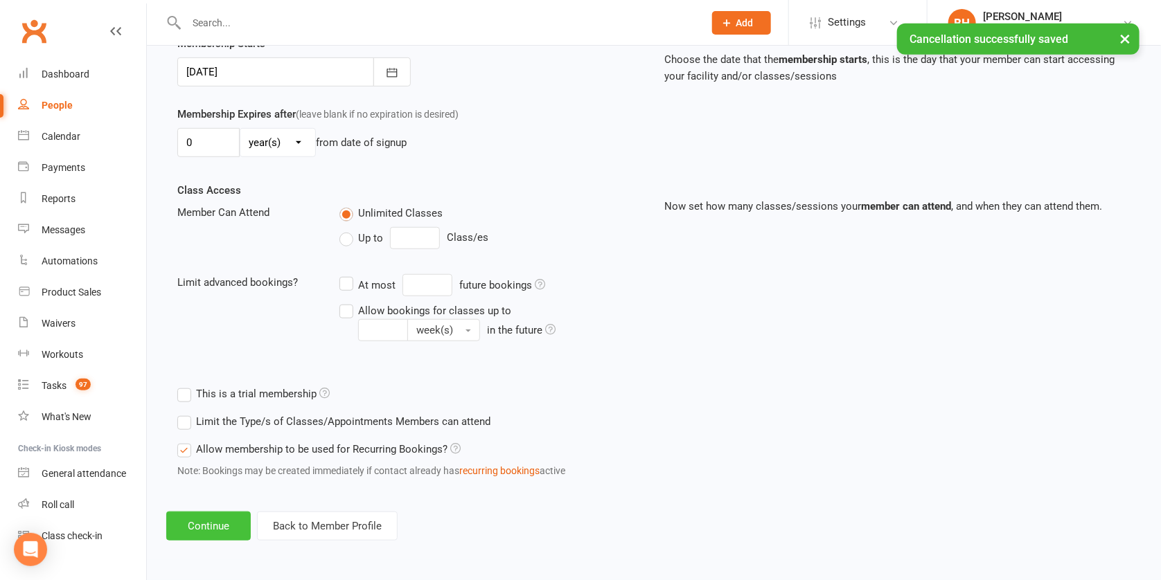
click at [215, 512] on button "Continue" at bounding box center [208, 526] width 84 height 29
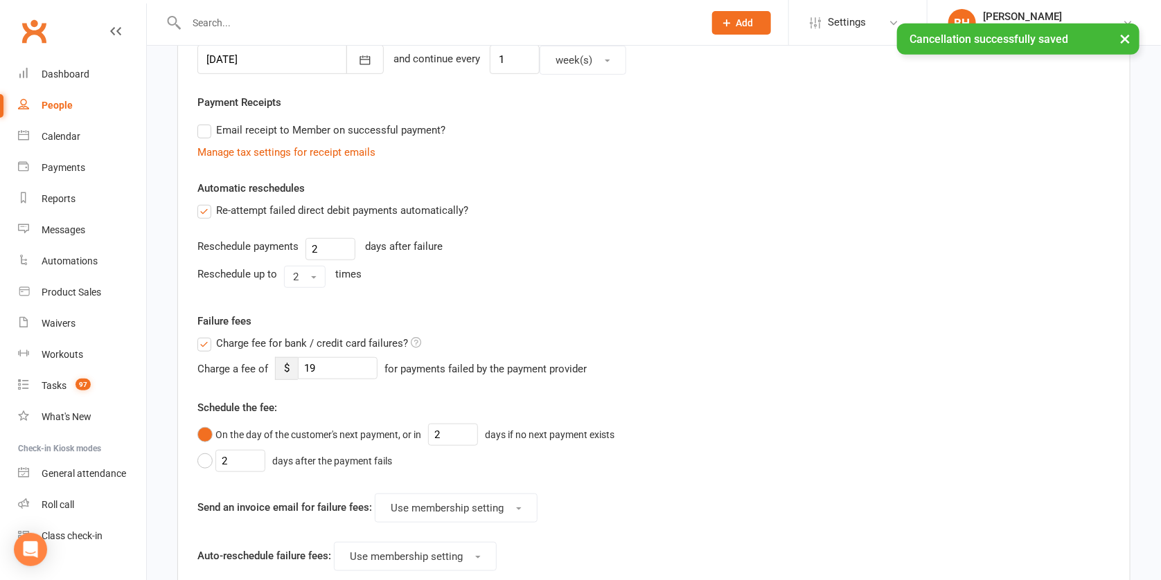
scroll to position [0, 0]
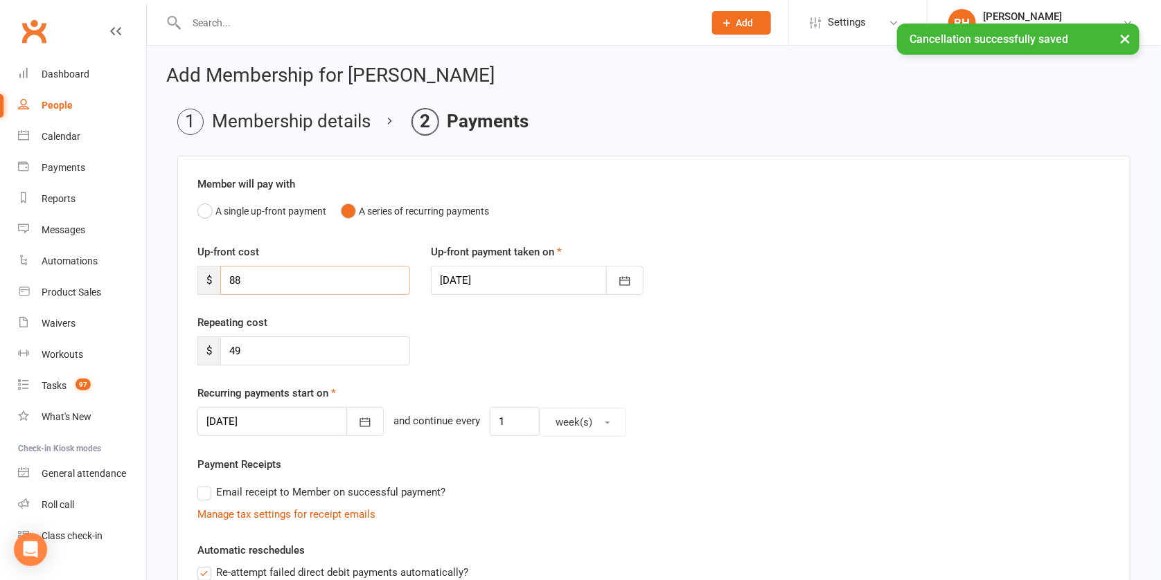
drag, startPoint x: 247, startPoint y: 283, endPoint x: 211, endPoint y: 280, distance: 36.9
click at [211, 280] on div "$ 88" at bounding box center [303, 280] width 213 height 29
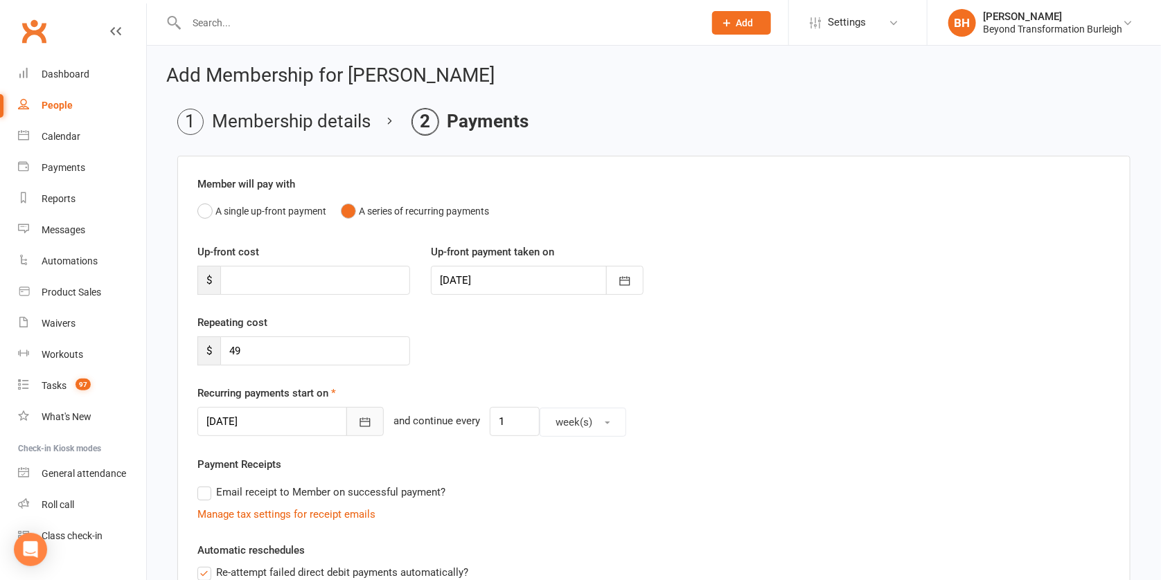
click at [346, 419] on button "button" at bounding box center [364, 421] width 37 height 29
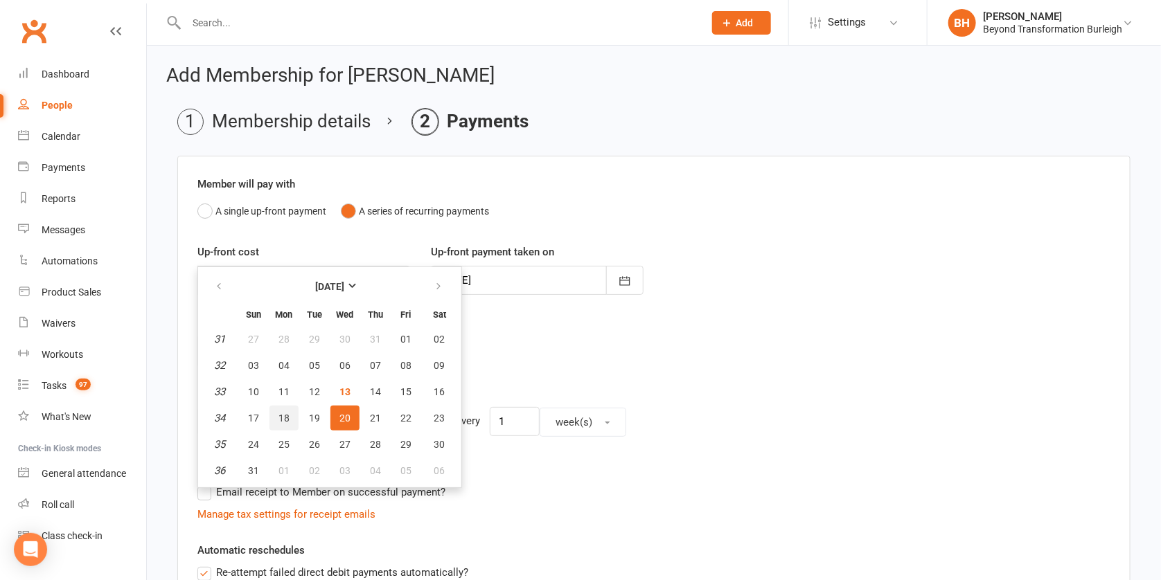
click at [287, 417] on span "18" at bounding box center [283, 418] width 11 height 11
type input "[DATE]"
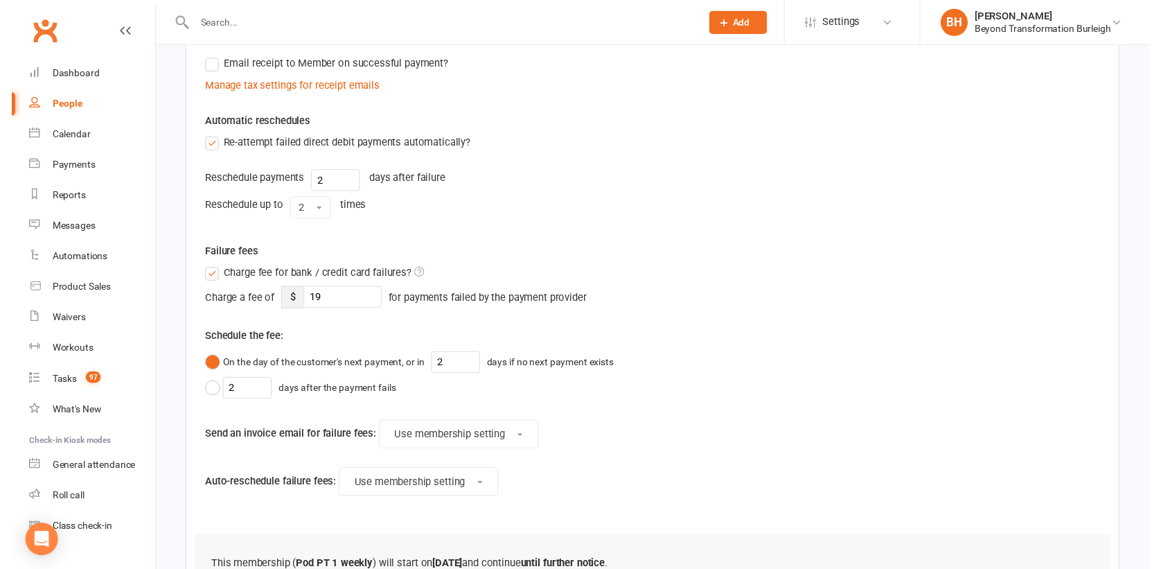
scroll to position [617, 0]
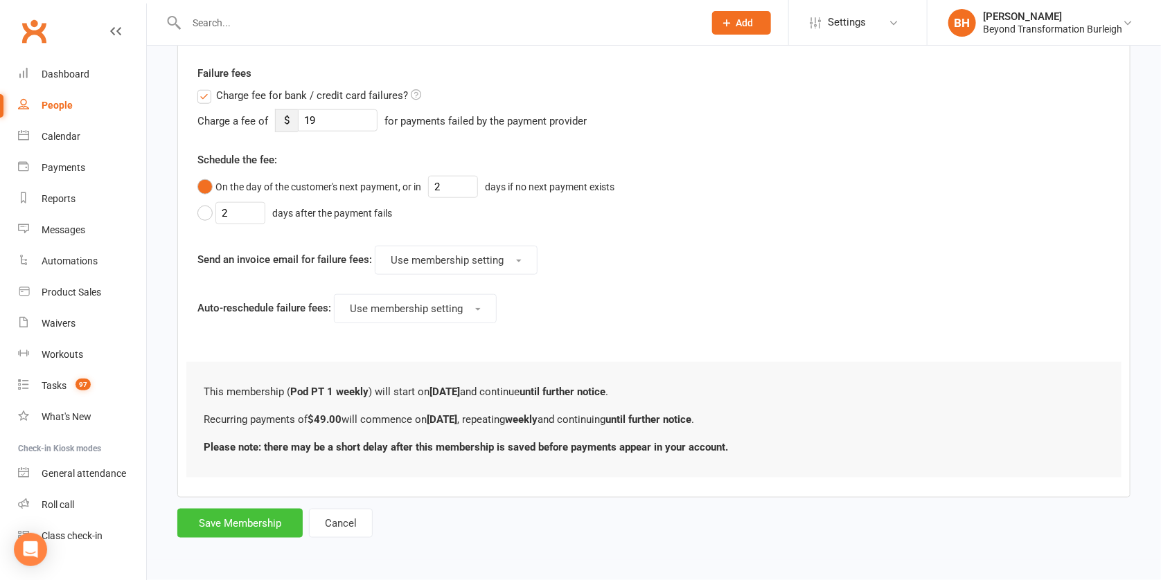
click at [265, 509] on button "Save Membership" at bounding box center [239, 523] width 125 height 29
type input "0"
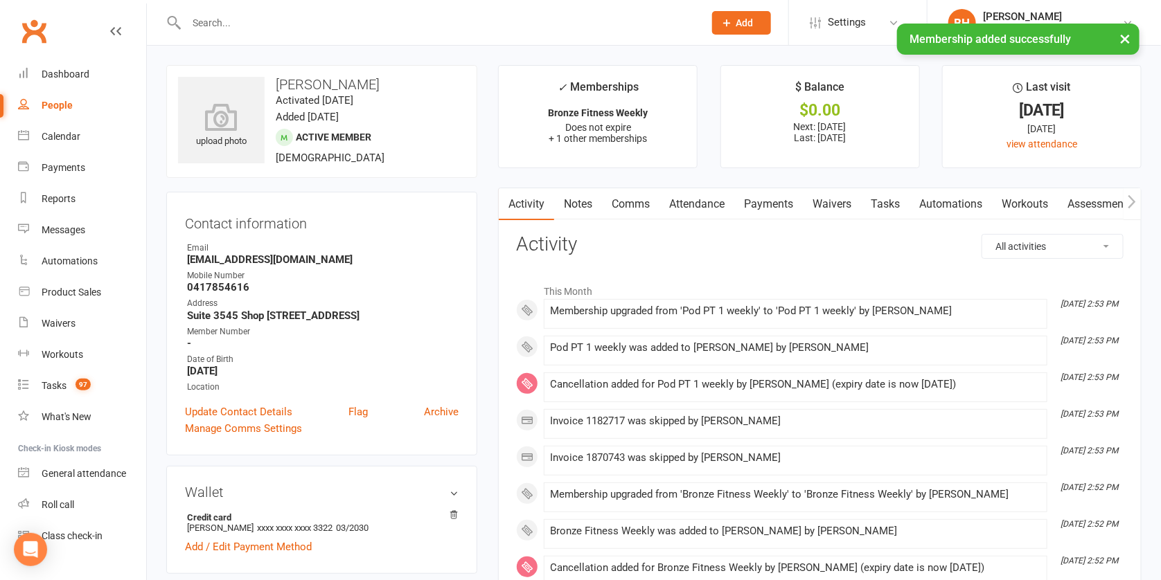
click at [783, 202] on link "Payments" at bounding box center [768, 204] width 69 height 32
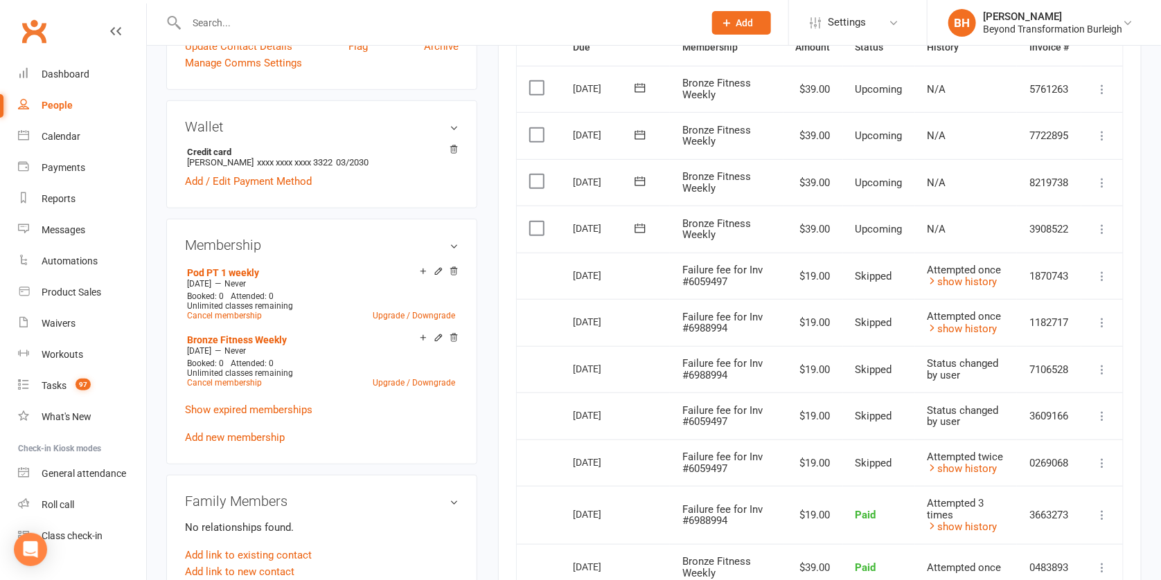
scroll to position [305, 0]
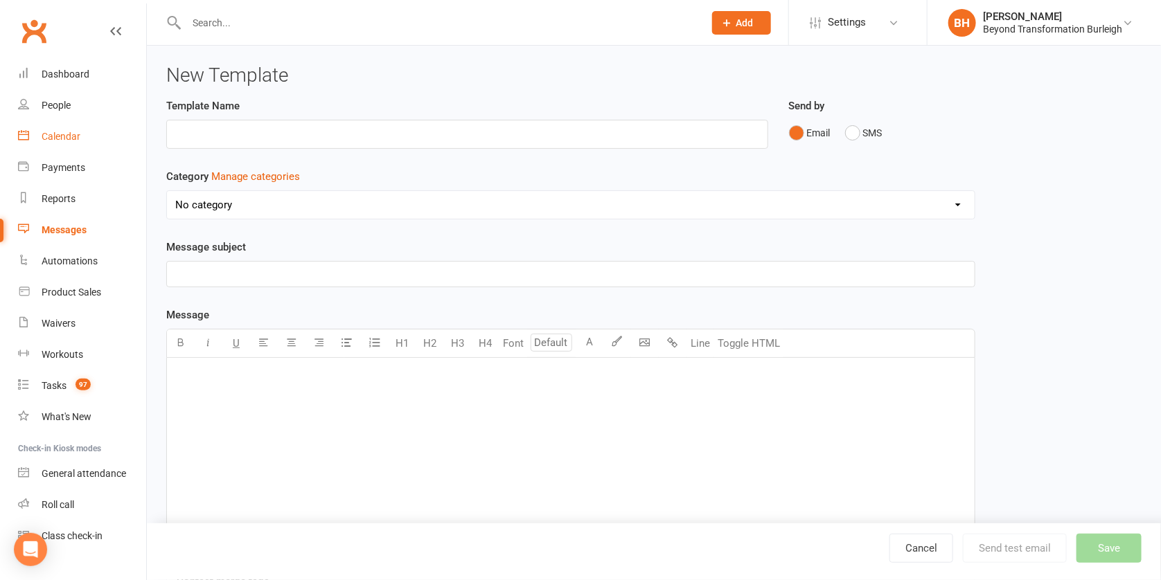
click at [71, 133] on div "Calendar" at bounding box center [61, 136] width 39 height 11
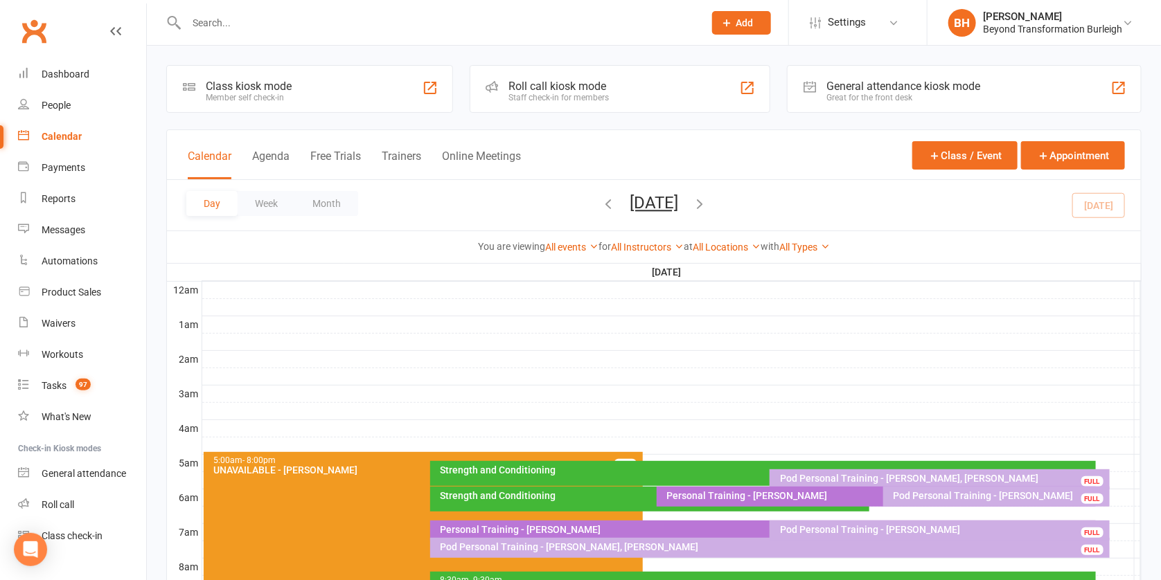
scroll to position [270, 0]
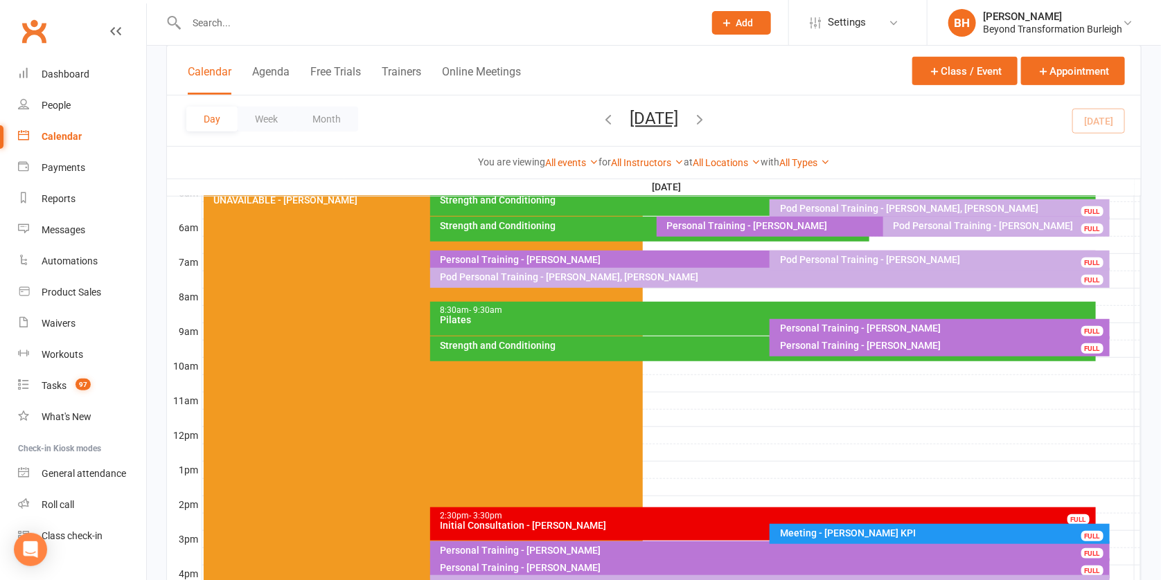
click at [675, 114] on button "[DATE]" at bounding box center [654, 118] width 48 height 19
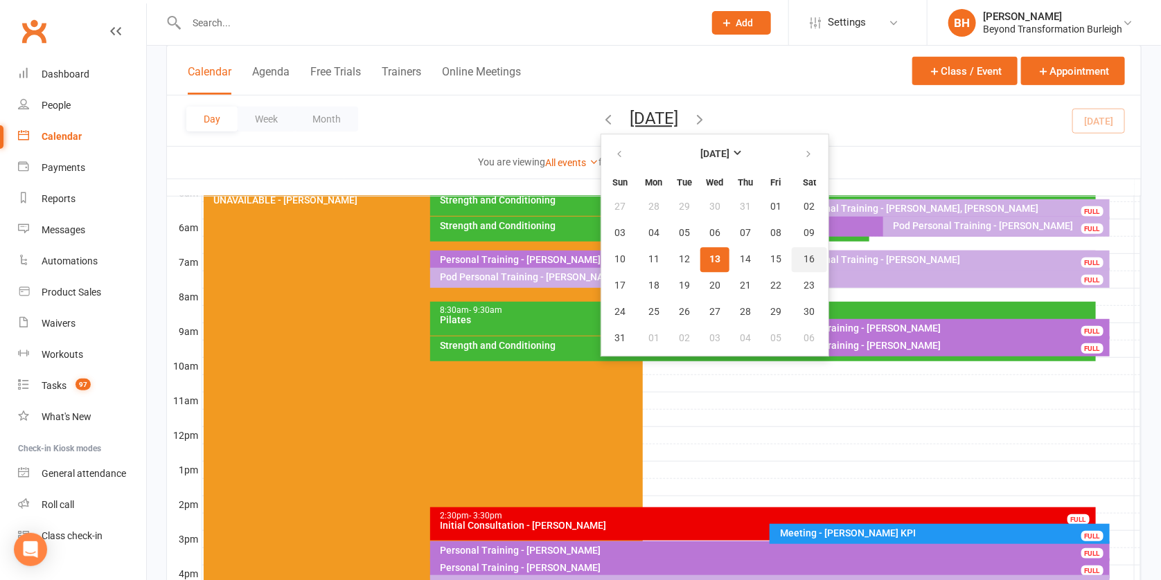
click at [804, 261] on span "16" at bounding box center [809, 259] width 11 height 11
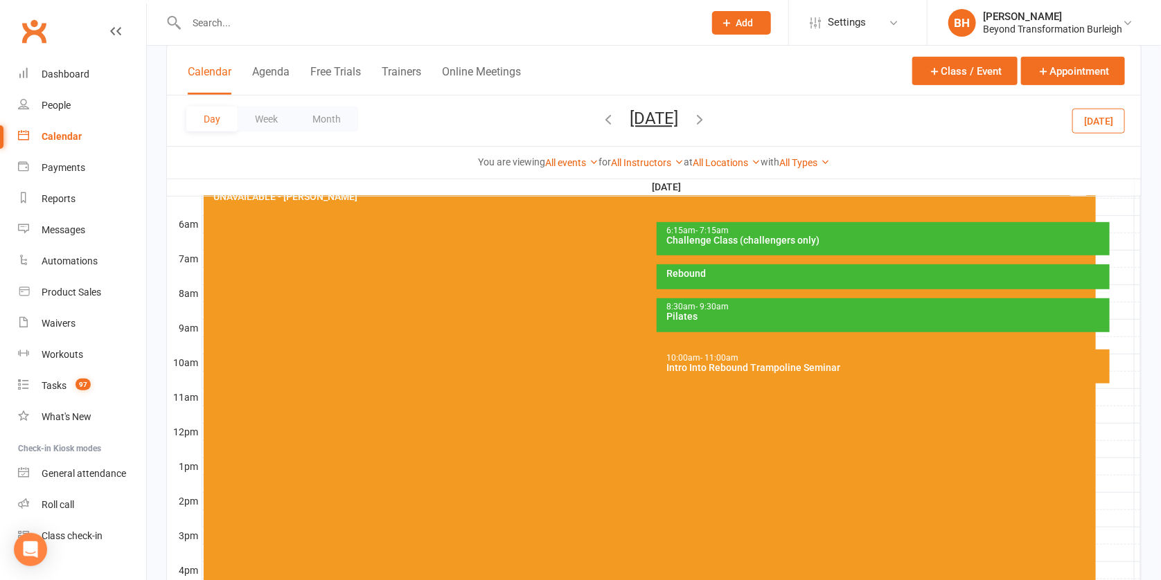
scroll to position [277, 0]
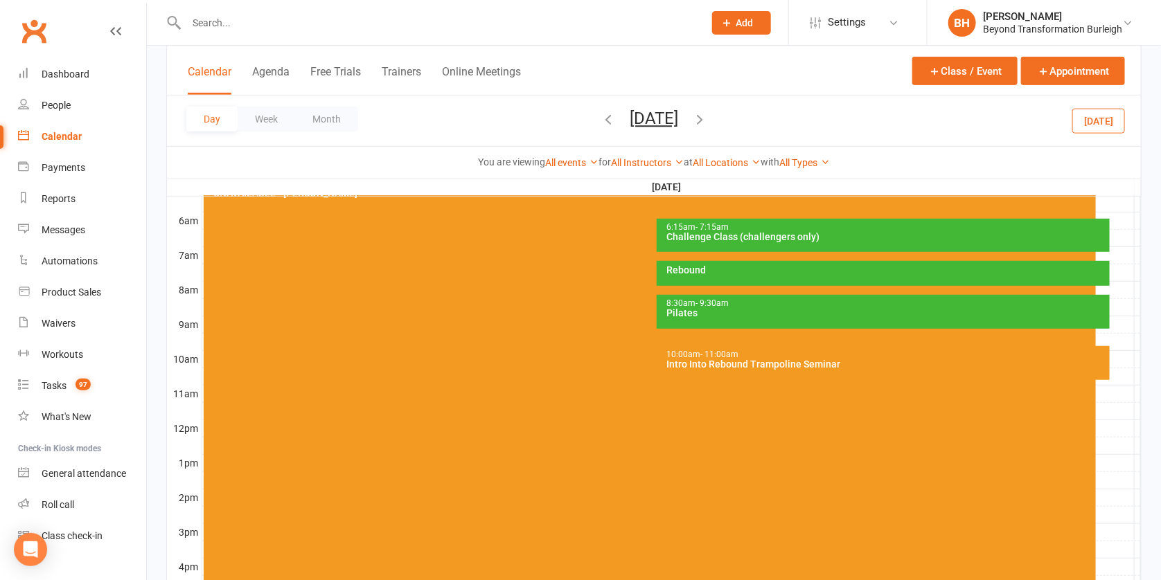
click at [876, 362] on div "Intro Into Rebound Trampoline Seminar" at bounding box center [886, 364] width 441 height 10
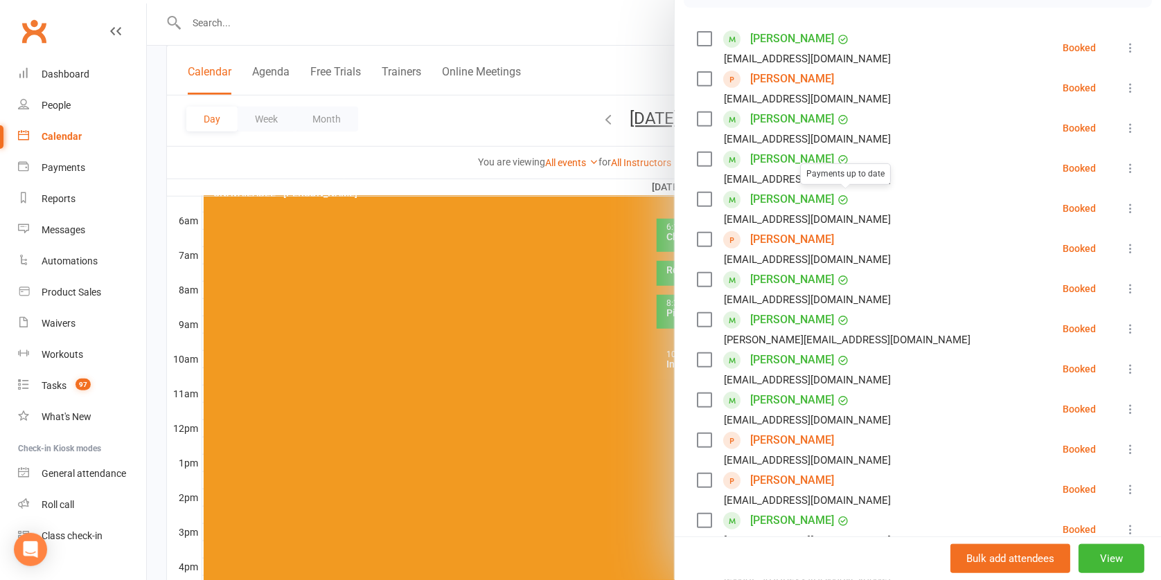
scroll to position [365, 0]
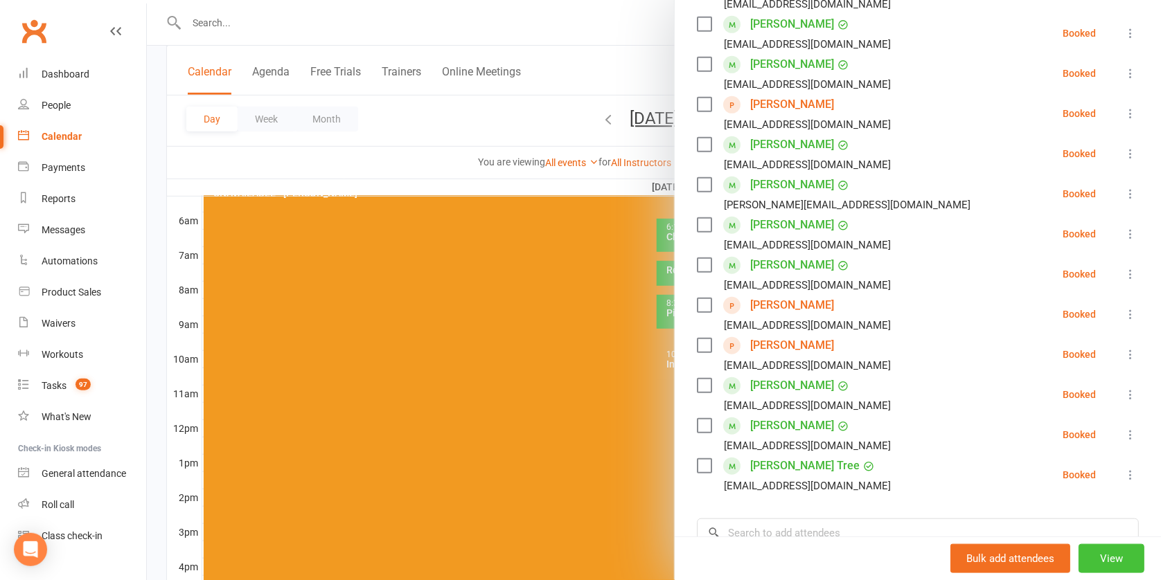
click at [1092, 545] on button "View" at bounding box center [1111, 558] width 66 height 29
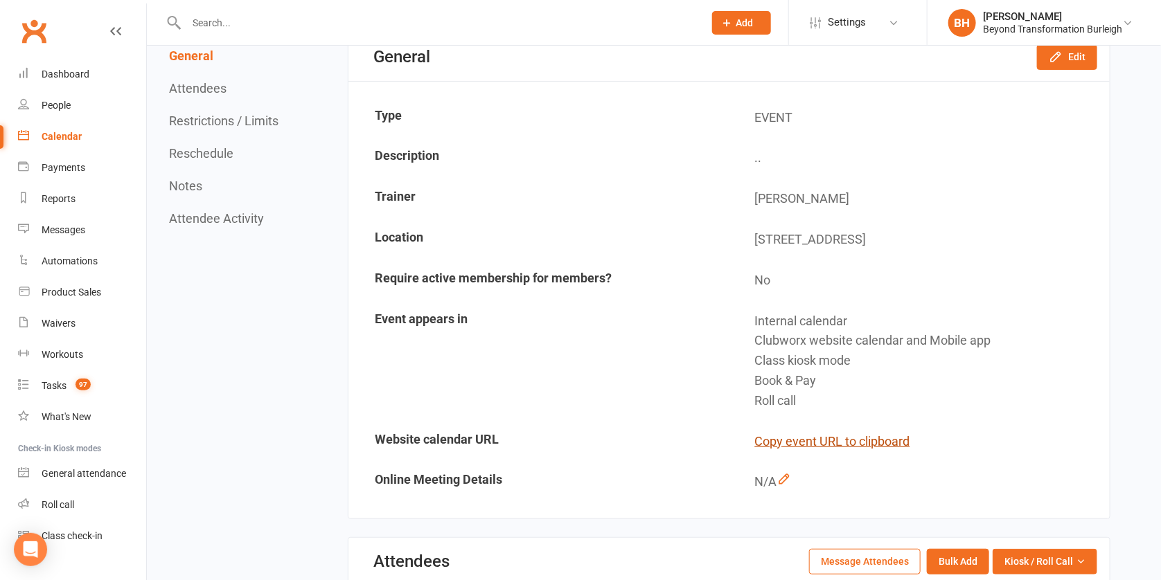
click at [844, 434] on button "Copy event URL to clipboard" at bounding box center [832, 442] width 155 height 20
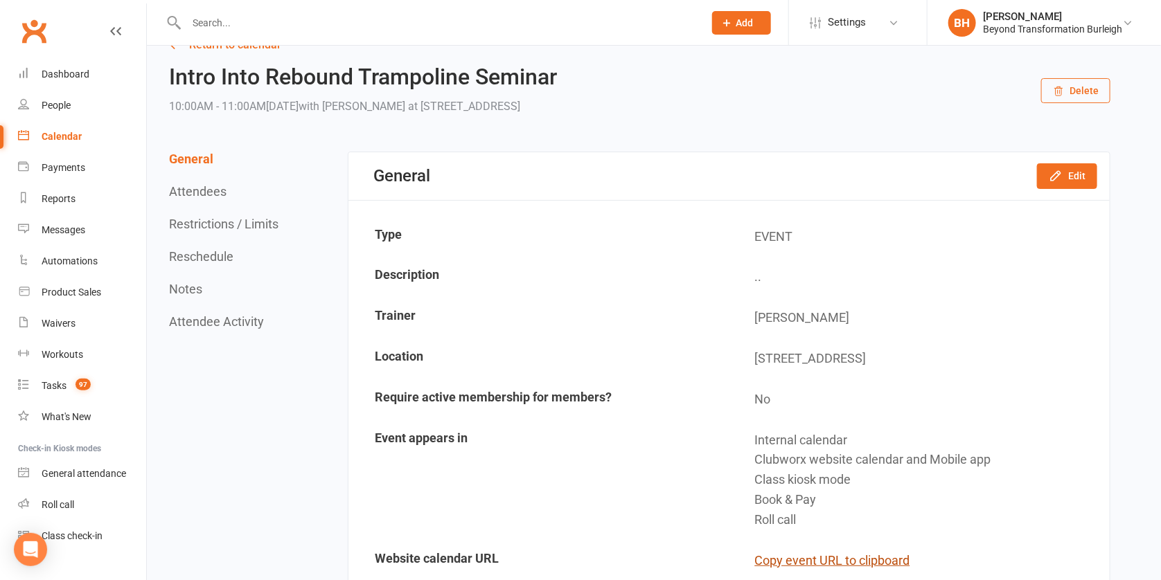
click at [862, 552] on button "Copy event URL to clipboard" at bounding box center [832, 561] width 155 height 20
click at [66, 132] on div "Calendar" at bounding box center [62, 136] width 40 height 11
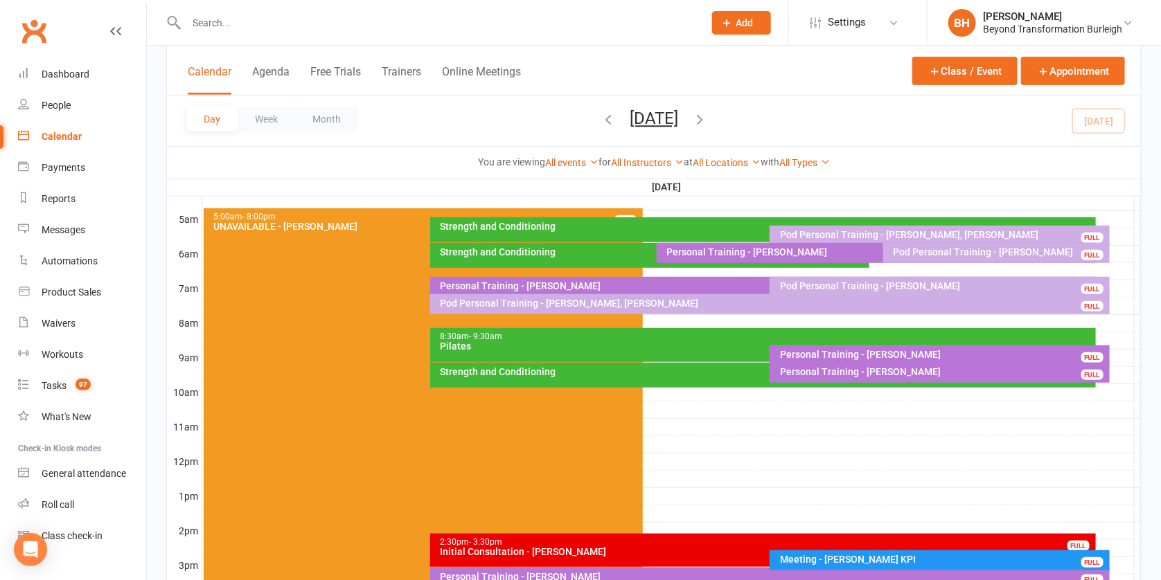
scroll to position [416, 0]
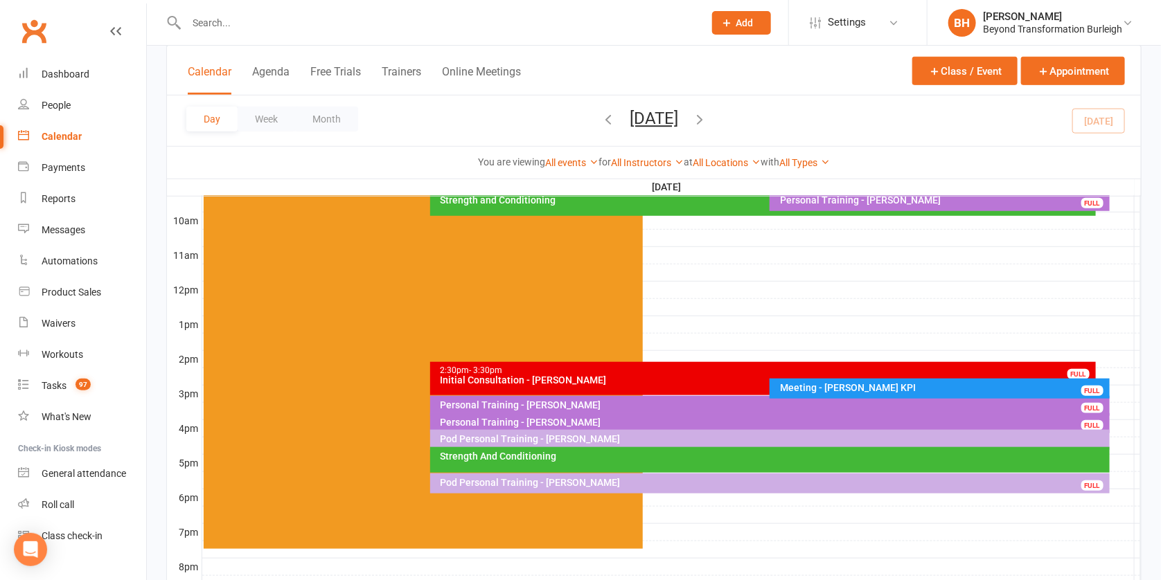
click at [644, 456] on div "Strength And Conditioning" at bounding box center [773, 457] width 667 height 10
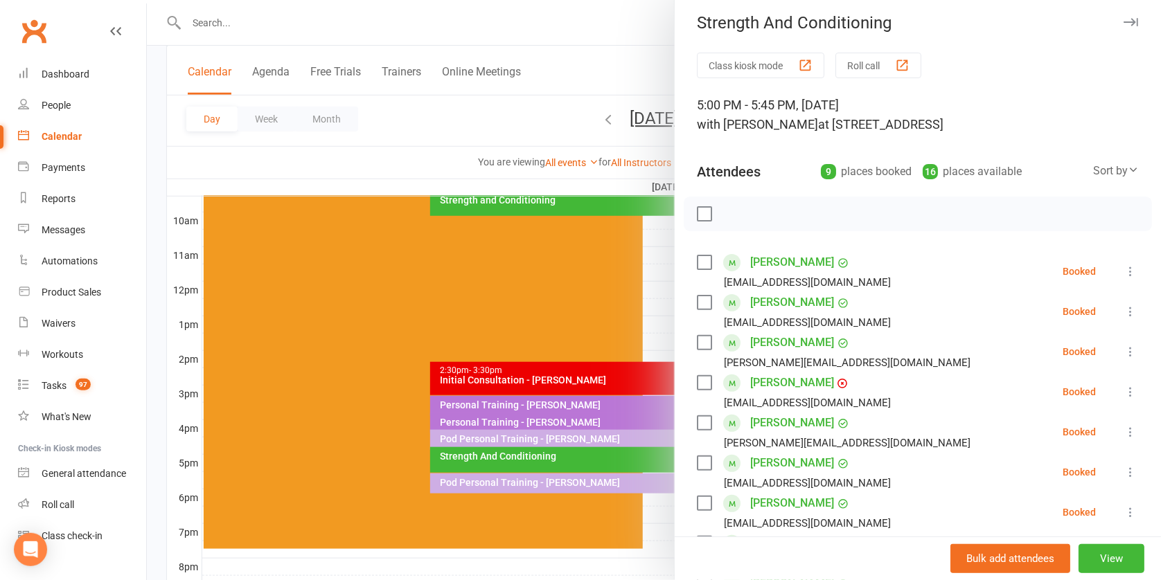
scroll to position [107, 0]
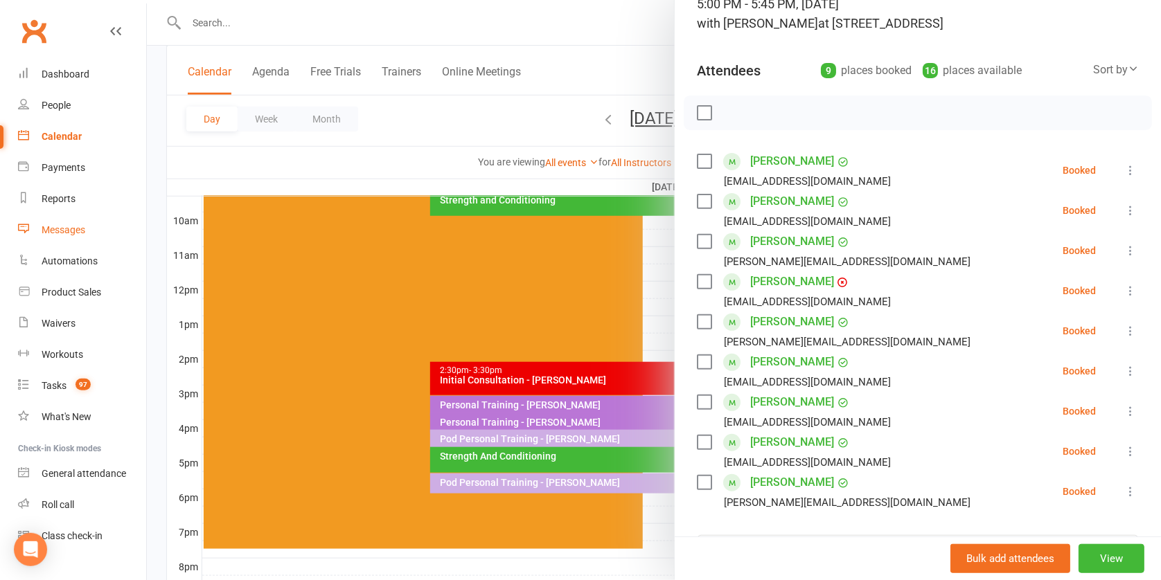
click at [75, 227] on div "Messages" at bounding box center [64, 229] width 44 height 11
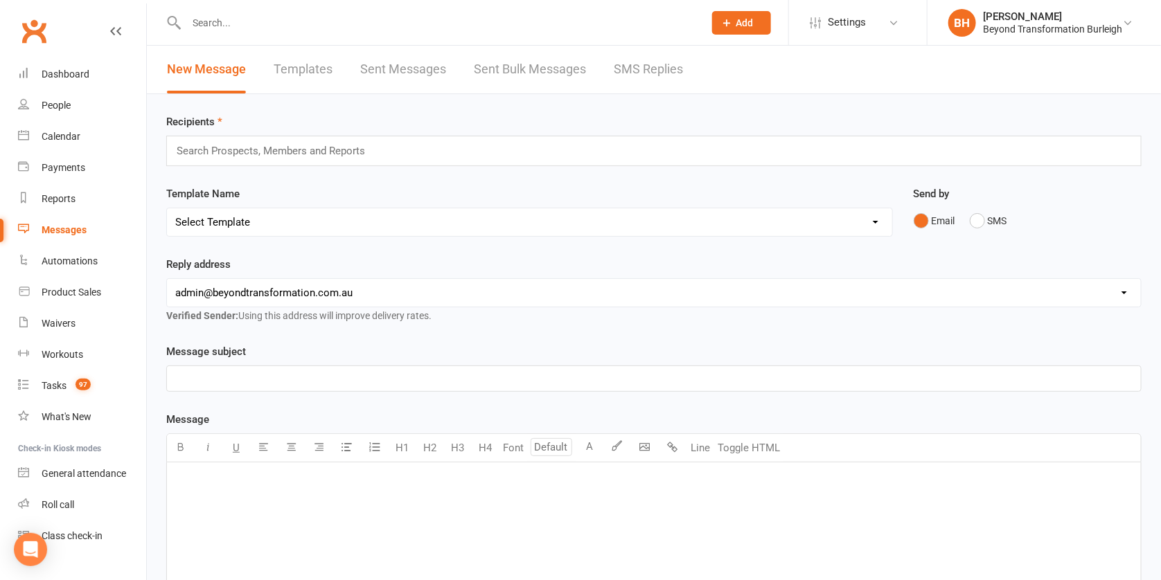
click at [202, 7] on div at bounding box center [430, 22] width 528 height 45
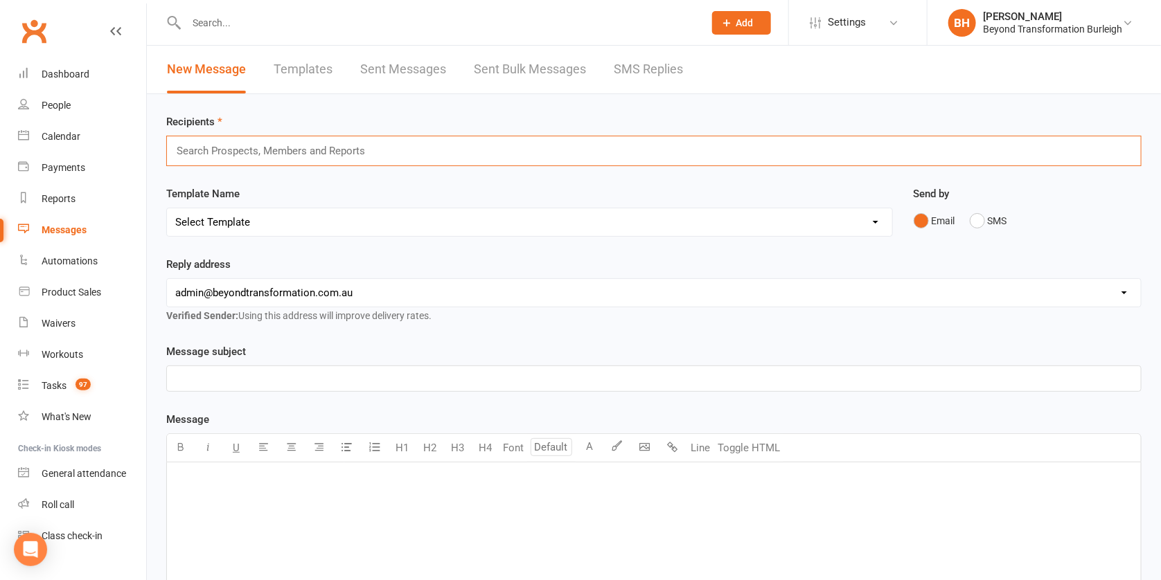
click at [269, 149] on input "text" at bounding box center [277, 151] width 204 height 18
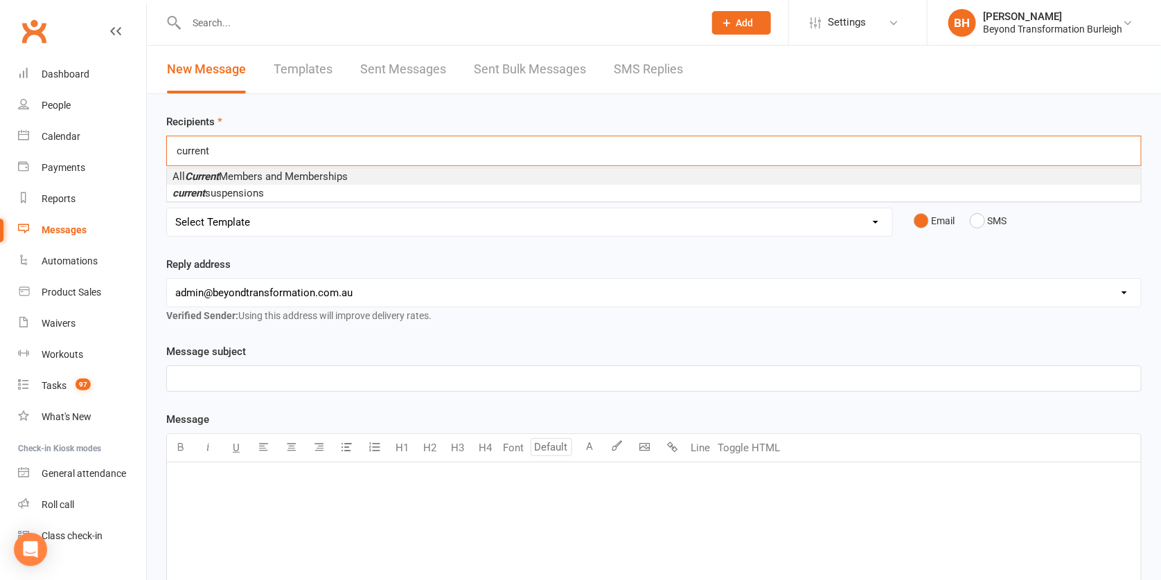
type input "current"
click at [251, 172] on span "All Current Members and Memberships" at bounding box center [259, 176] width 175 height 12
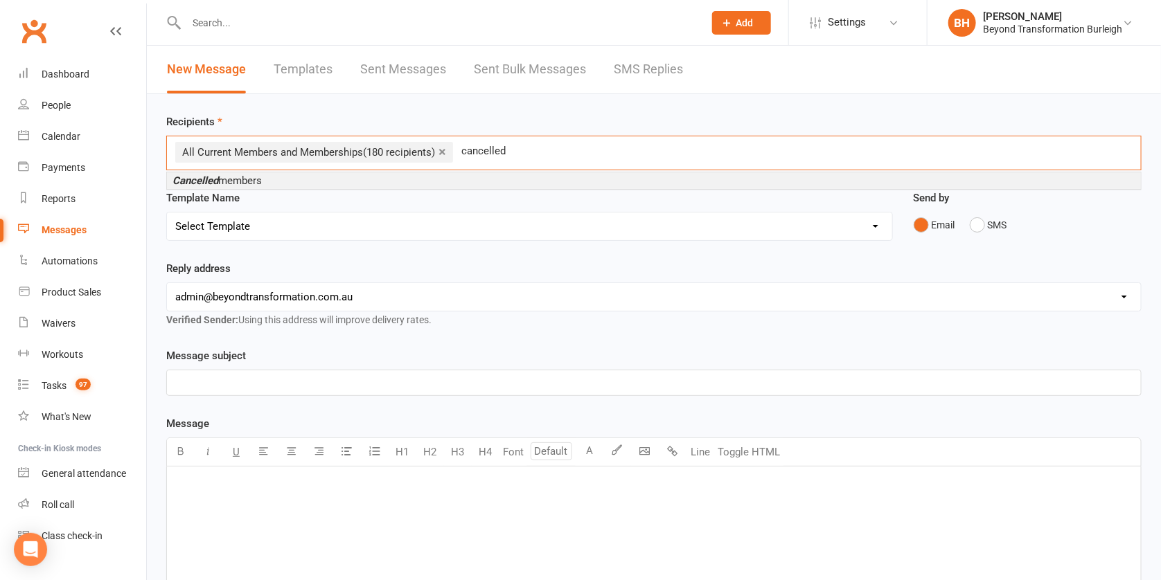
type input "cancelled"
click at [246, 179] on span "Cancelled members" at bounding box center [216, 181] width 89 height 12
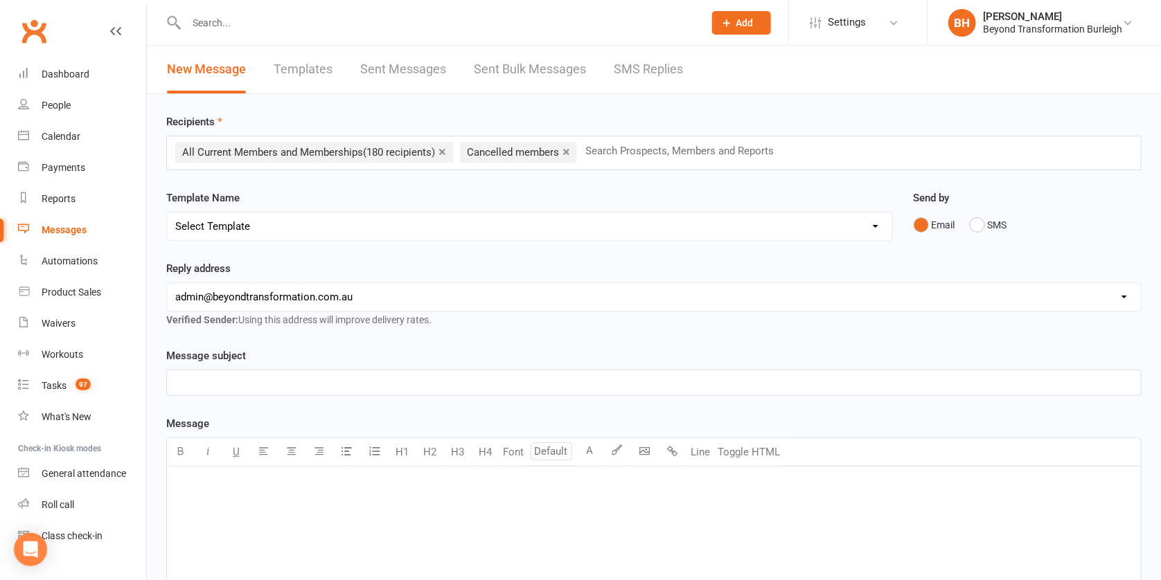
select select "19"
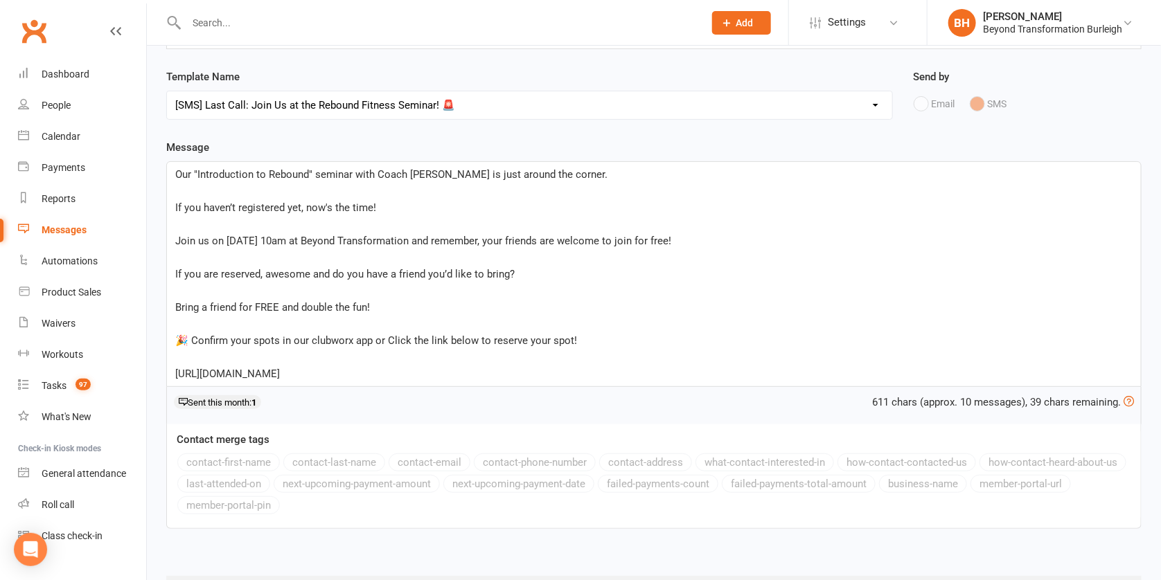
scroll to position [199, 0]
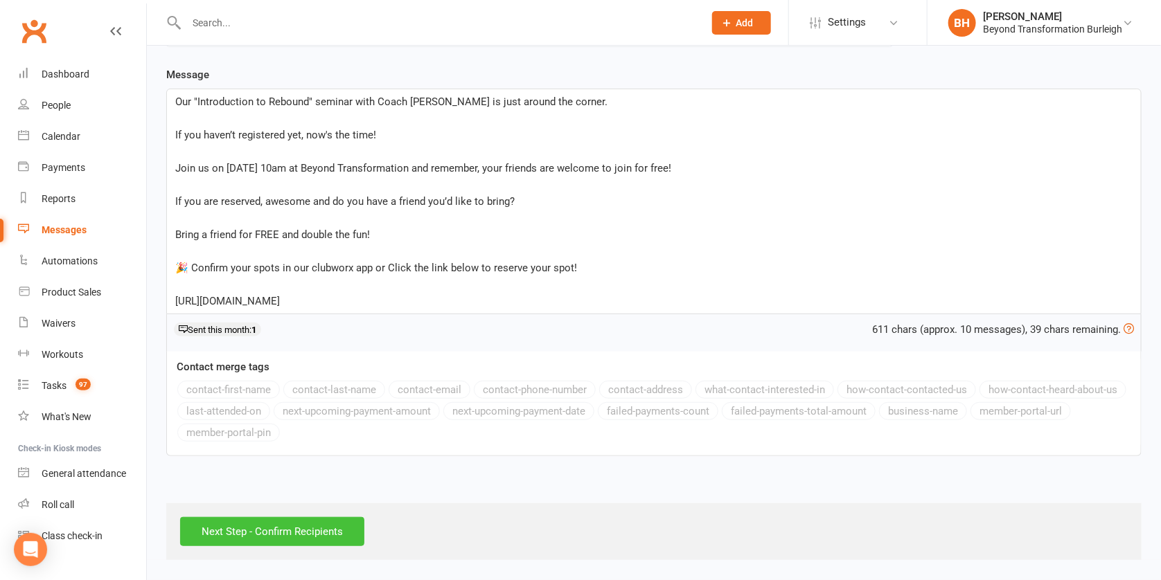
click at [318, 523] on input "Next Step - Confirm Recipients" at bounding box center [272, 531] width 184 height 29
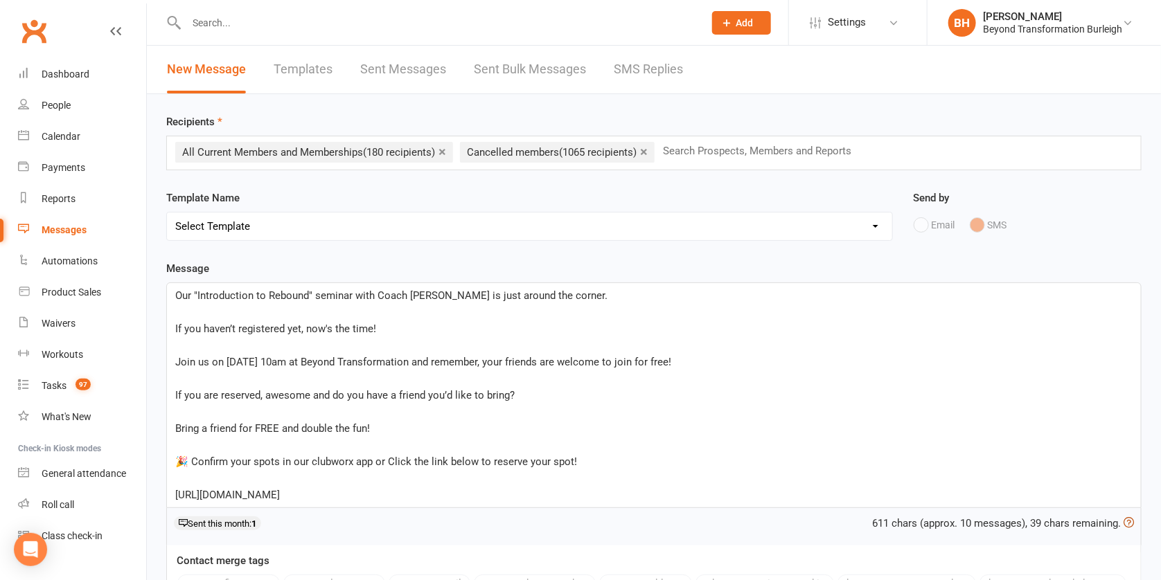
click at [1129, 517] on icon at bounding box center [1128, 522] width 10 height 10
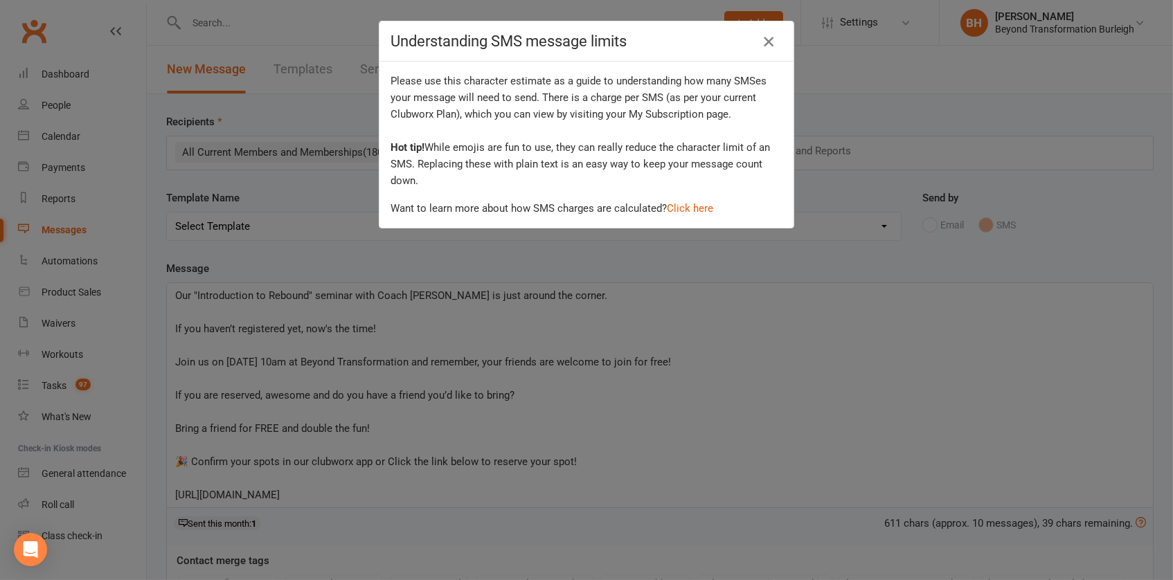
click at [763, 42] on icon "button" at bounding box center [768, 41] width 17 height 17
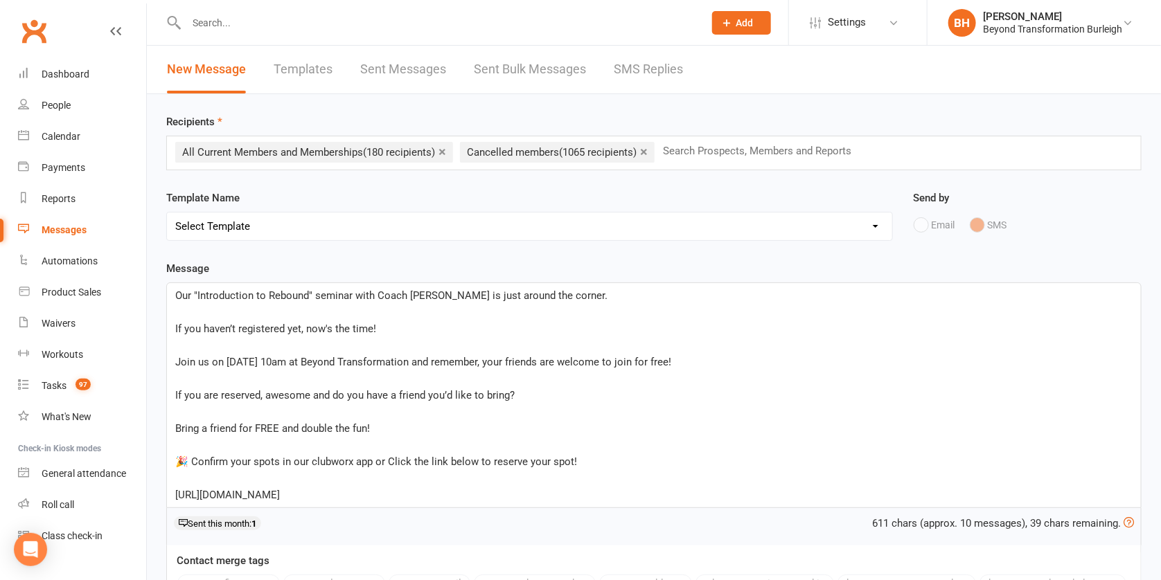
click at [192, 310] on p "﻿" at bounding box center [653, 312] width 957 height 17
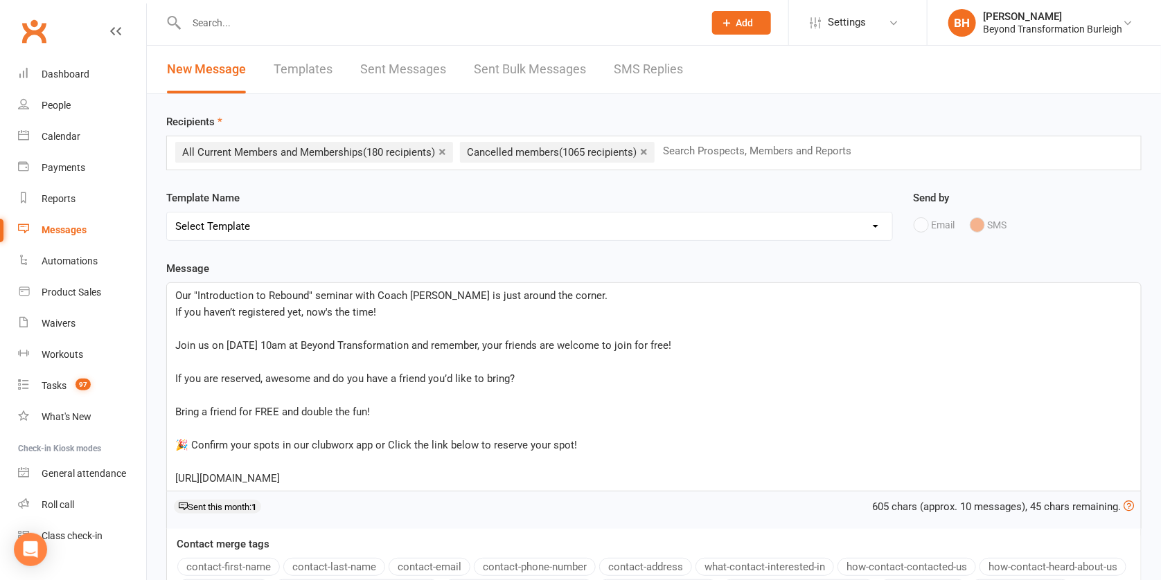
click at [181, 330] on p "﻿" at bounding box center [653, 329] width 957 height 17
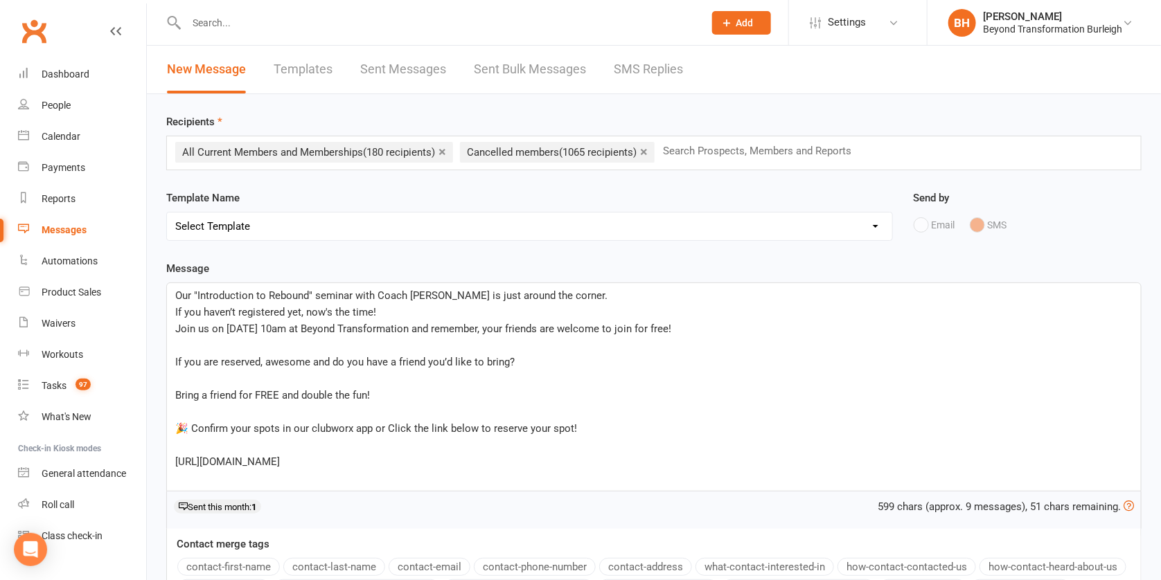
click at [178, 346] on p "﻿" at bounding box center [653, 345] width 957 height 17
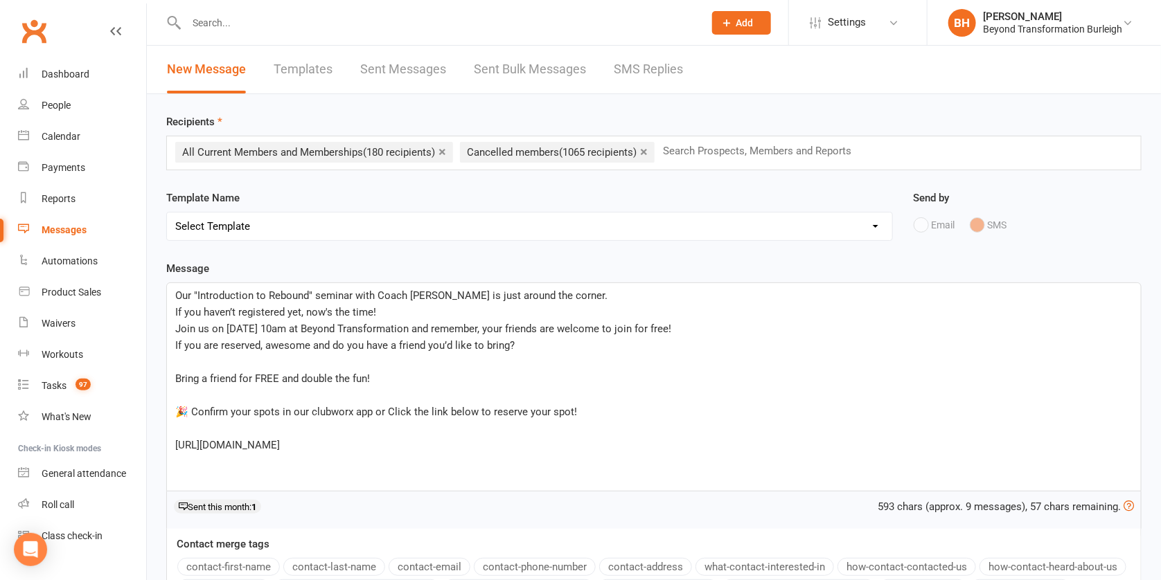
click at [187, 362] on p "﻿" at bounding box center [653, 362] width 957 height 17
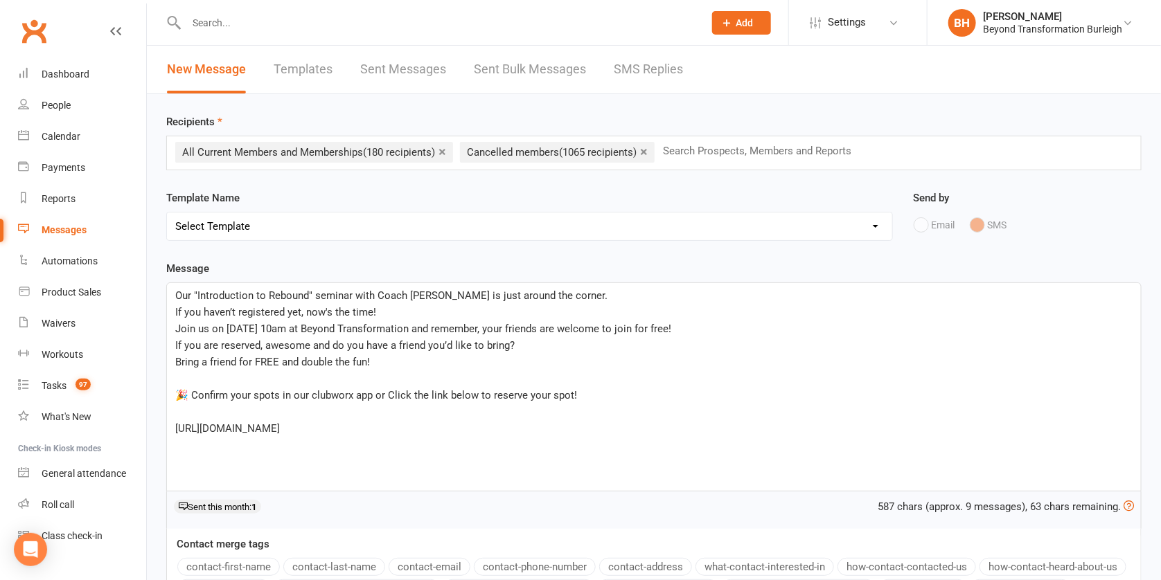
click at [193, 376] on p "﻿" at bounding box center [653, 379] width 957 height 17
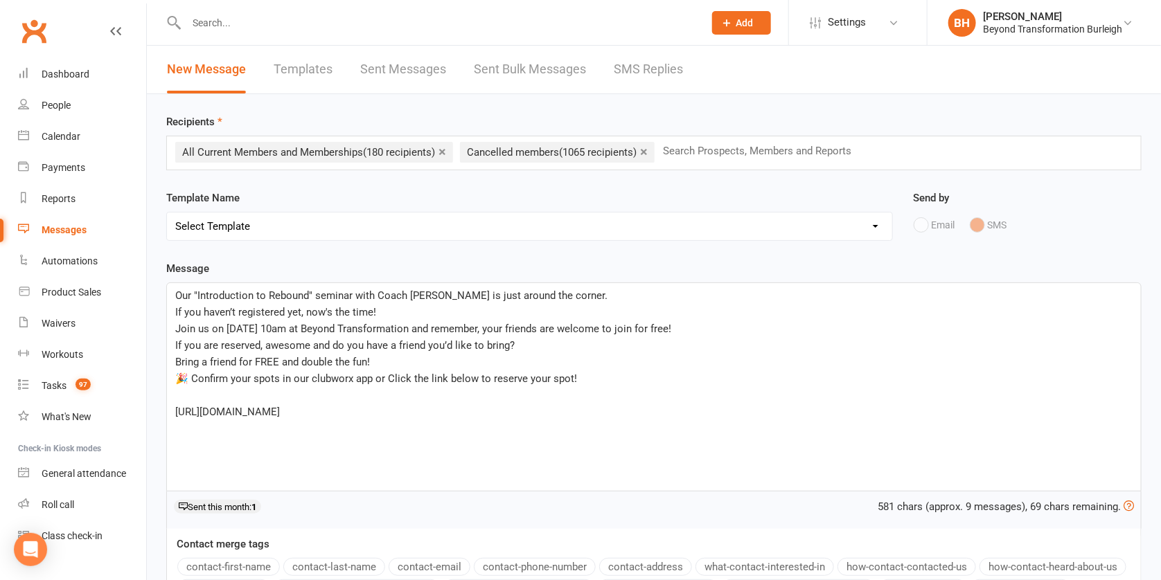
click at [190, 391] on p "﻿" at bounding box center [653, 395] width 957 height 17
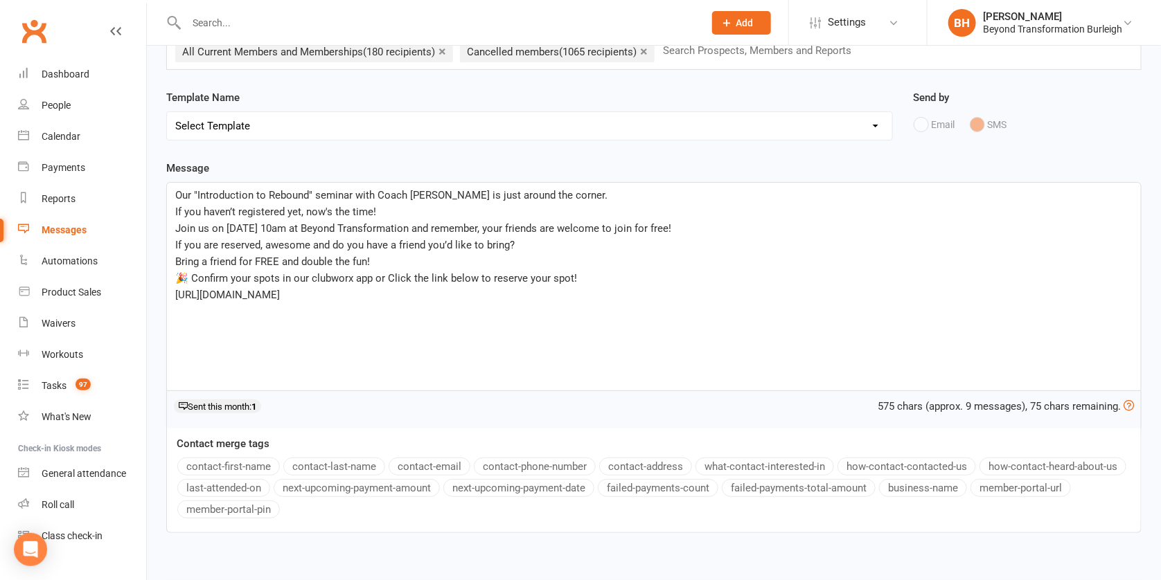
scroll to position [186, 0]
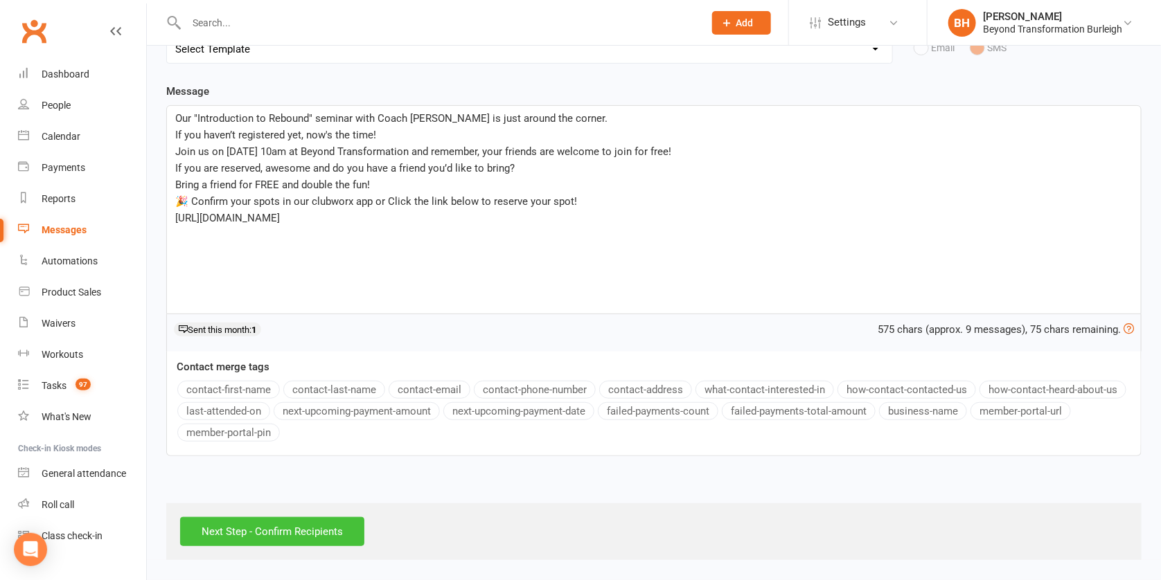
click at [339, 528] on input "Next Step - Confirm Recipients" at bounding box center [272, 531] width 184 height 29
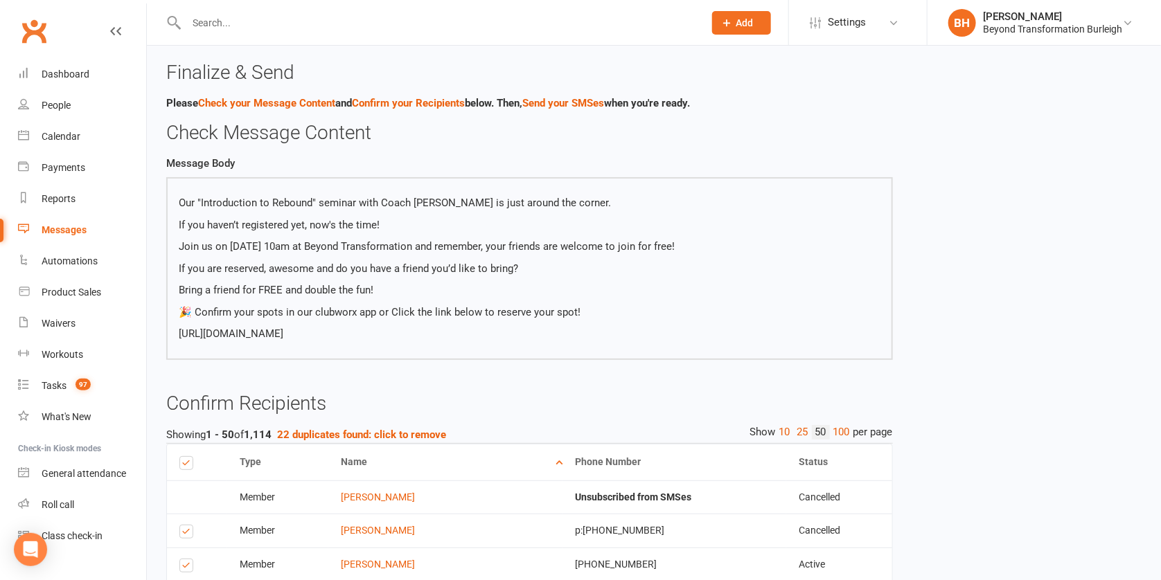
scroll to position [30, 0]
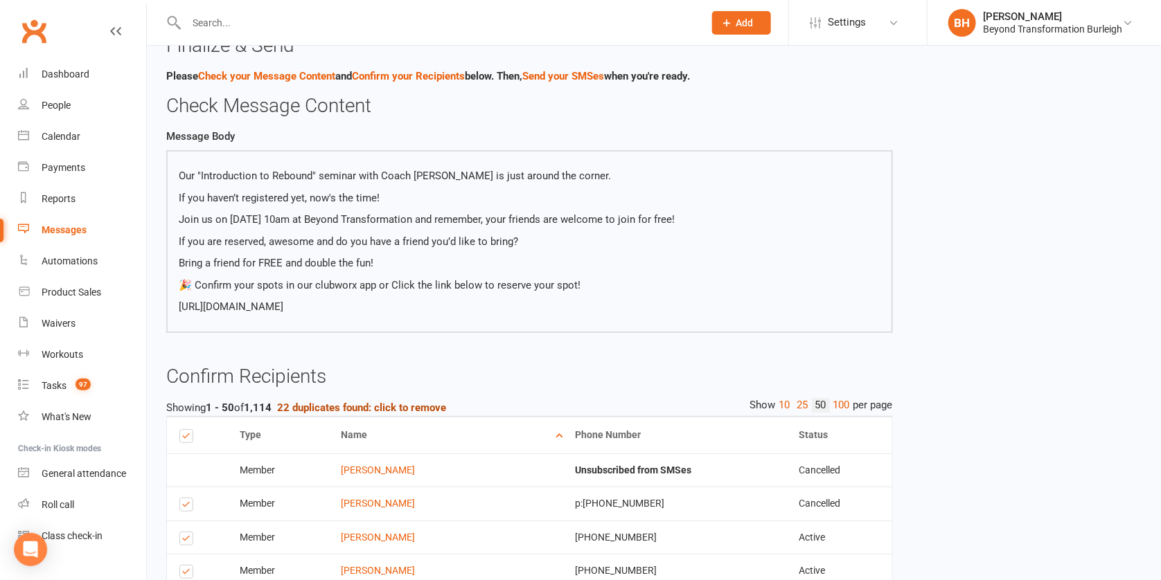
click at [344, 404] on strong "22 duplicates found: click to remove" at bounding box center [361, 408] width 169 height 12
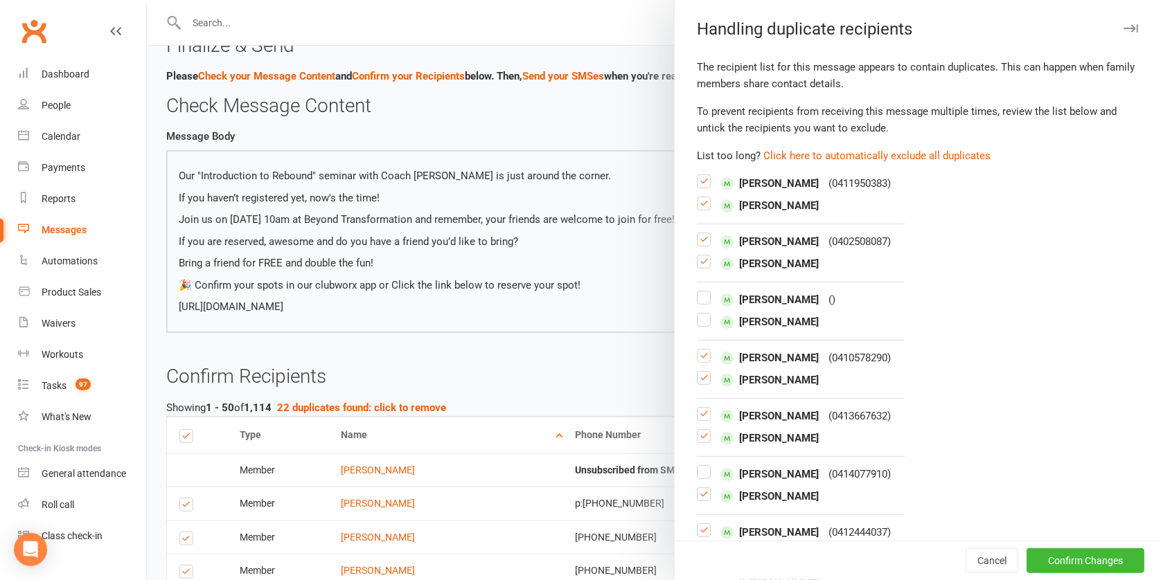
click at [806, 144] on div "The recipient list for this message appears to contain duplicates. This can hap…" at bounding box center [918, 513] width 486 height 909
click at [806, 149] on button "Click here to automatically exclude all duplicates" at bounding box center [876, 156] width 227 height 17
click at [697, 303] on label at bounding box center [704, 303] width 14 height 0
click at [697, 292] on input "checkbox" at bounding box center [704, 292] width 14 height 0
click at [699, 326] on label at bounding box center [704, 326] width 14 height 0
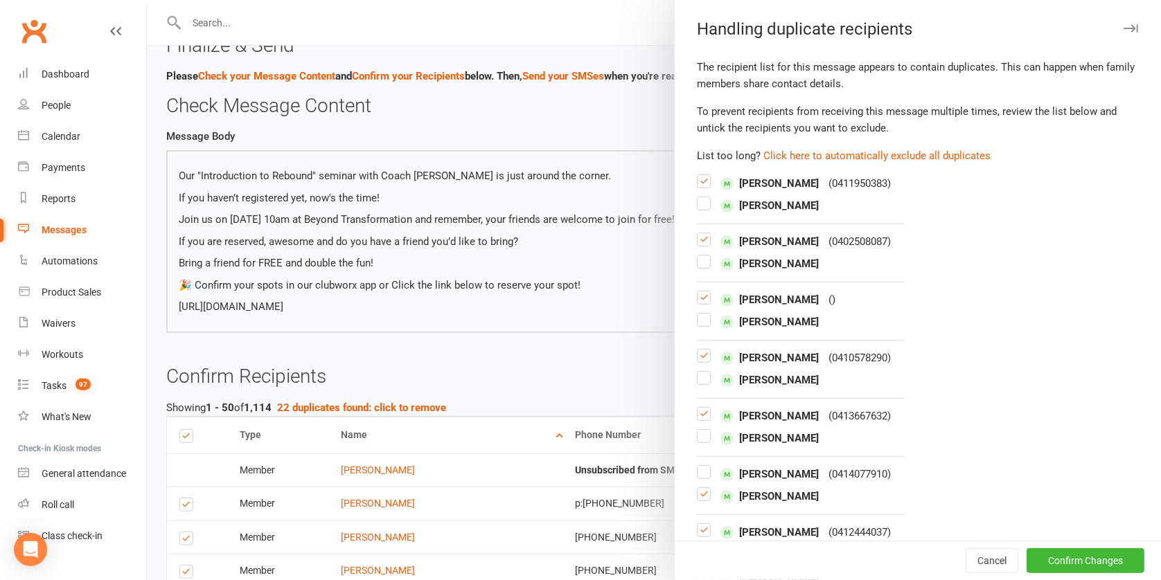
click at [699, 314] on input "checkbox" at bounding box center [704, 314] width 14 height 0
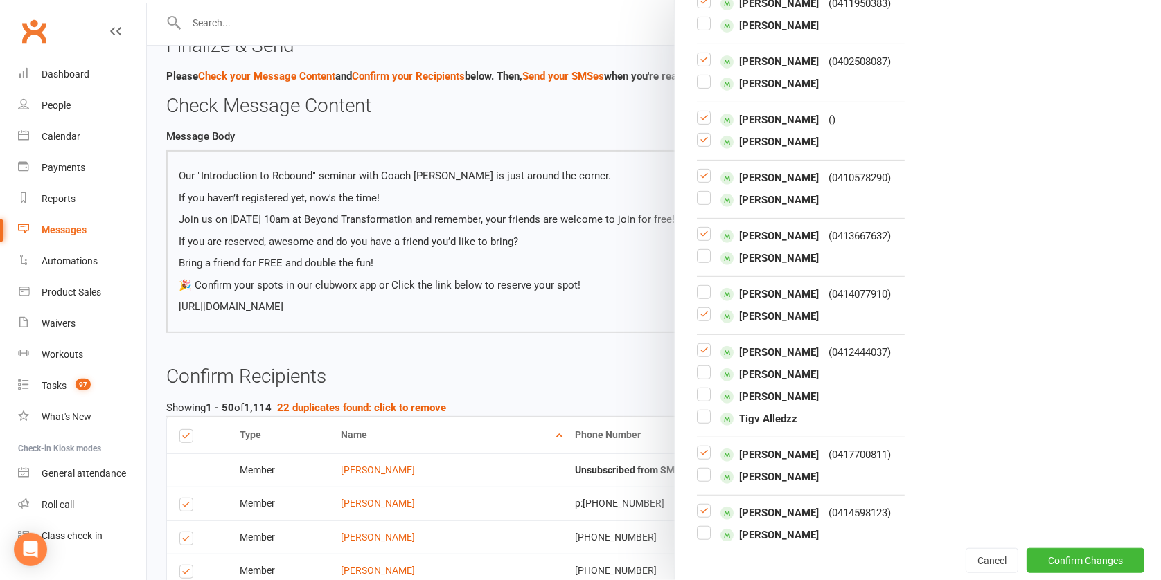
scroll to position [296, 0]
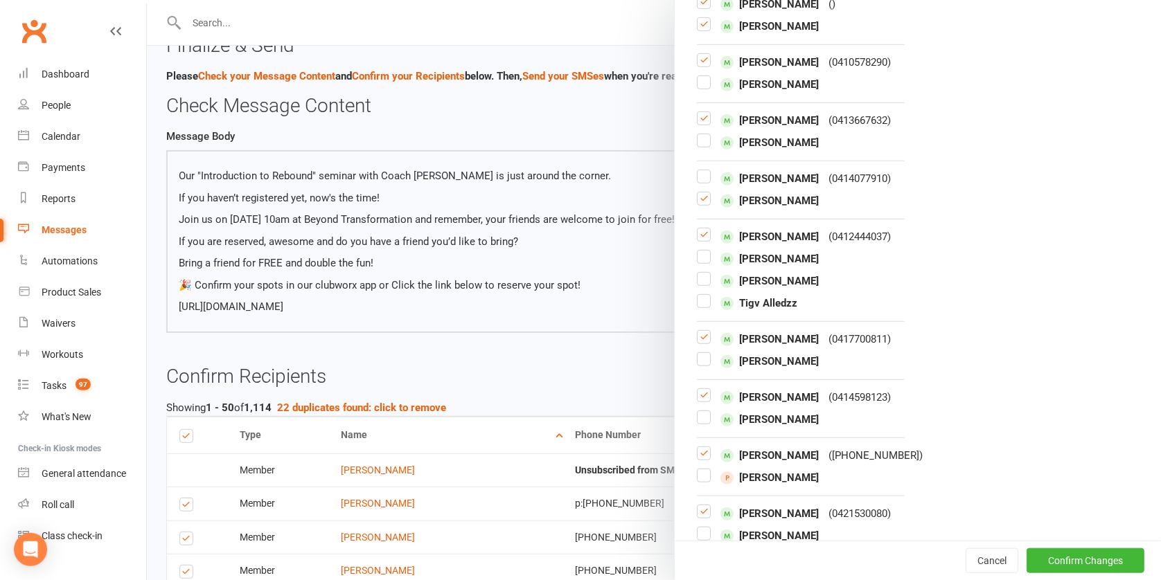
click at [698, 365] on label at bounding box center [704, 365] width 14 height 0
click at [698, 353] on input "checkbox" at bounding box center [704, 353] width 14 height 0
click at [700, 365] on label at bounding box center [704, 365] width 14 height 0
click at [700, 353] on input "checkbox" at bounding box center [704, 353] width 14 height 0
click at [699, 365] on label at bounding box center [704, 365] width 14 height 0
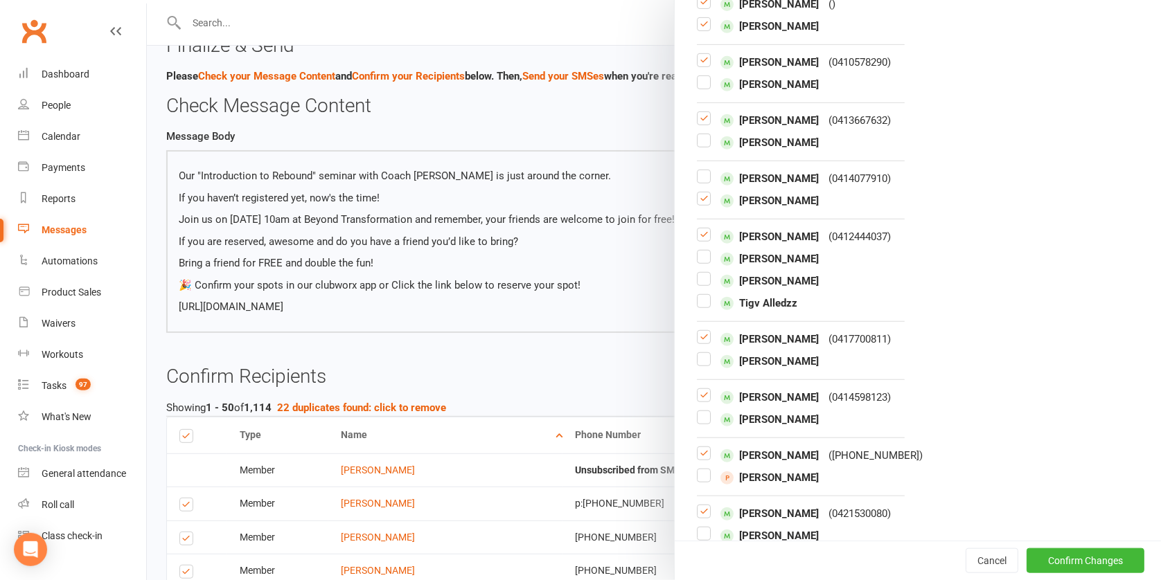
click at [699, 353] on input "checkbox" at bounding box center [704, 353] width 14 height 0
click at [698, 343] on label at bounding box center [704, 343] width 14 height 0
click at [698, 331] on input "checkbox" at bounding box center [704, 331] width 14 height 0
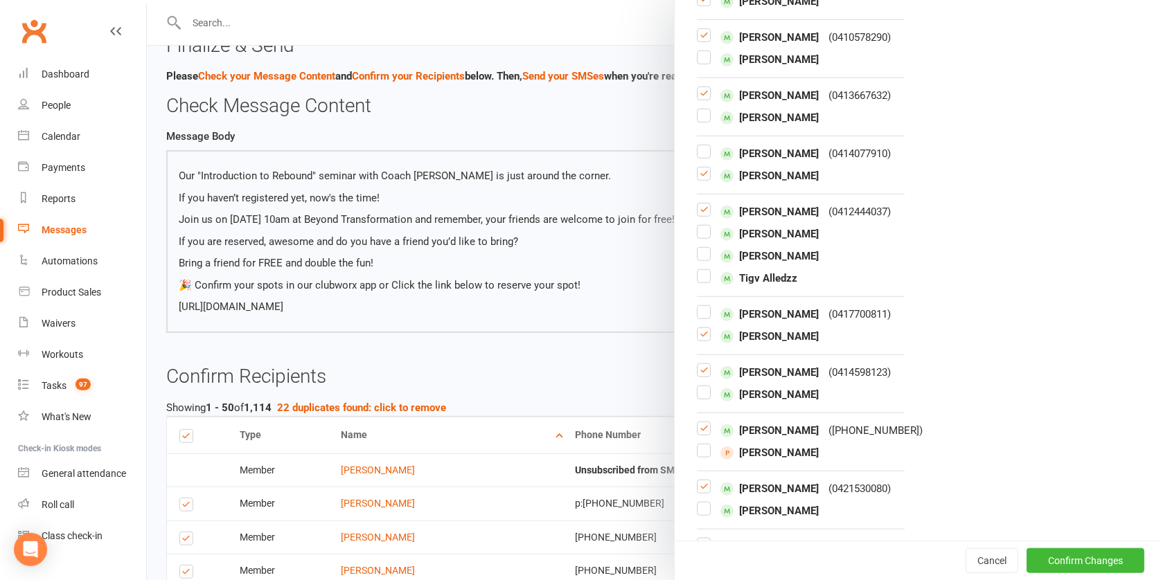
scroll to position [388, 0]
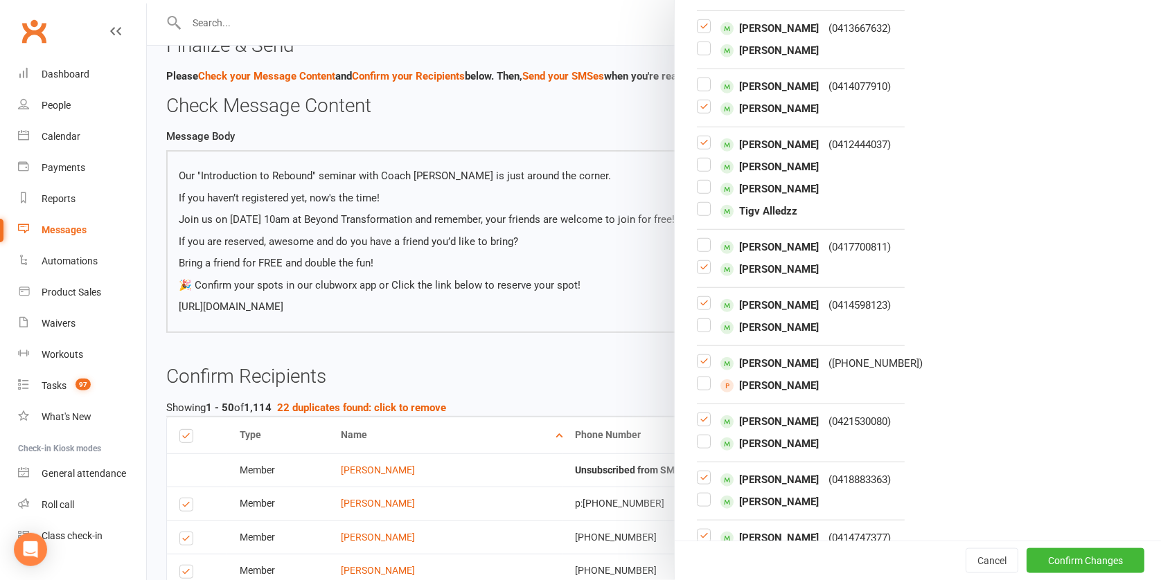
click at [702, 447] on label at bounding box center [704, 447] width 14 height 0
click at [702, 436] on input "checkbox" at bounding box center [704, 436] width 14 height 0
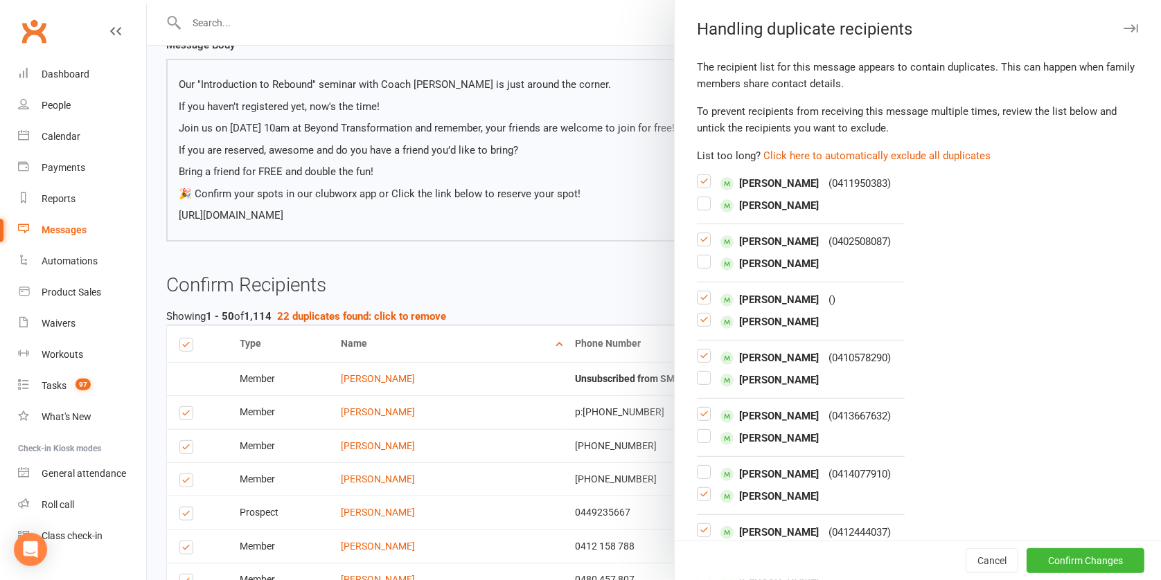
scroll to position [0, 0]
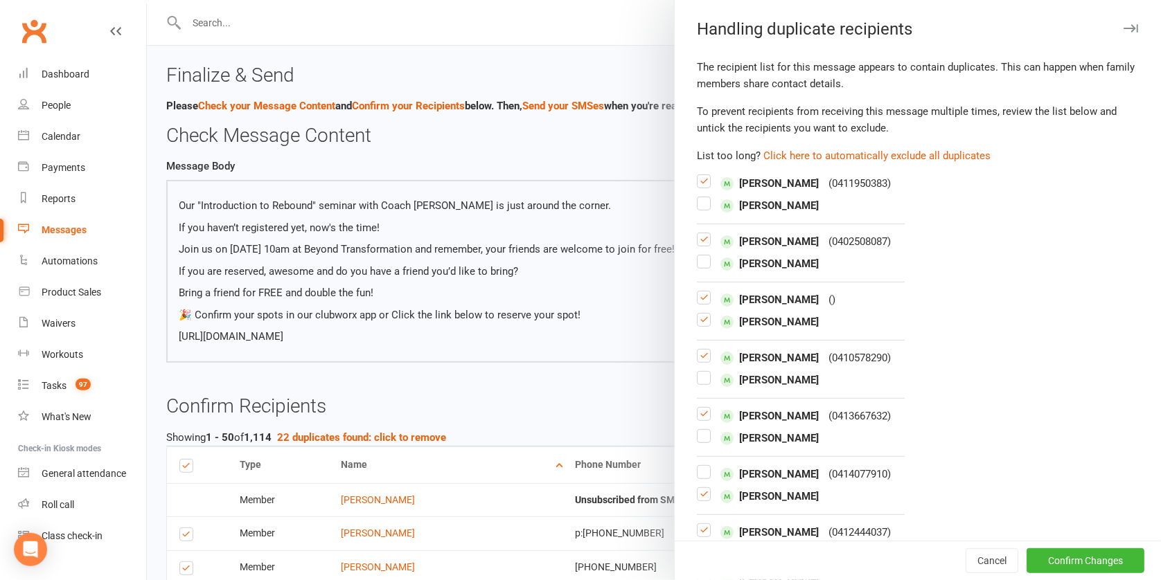
click at [698, 209] on label at bounding box center [704, 209] width 14 height 0
click at [698, 197] on input "checkbox" at bounding box center [704, 197] width 14 height 0
click at [699, 187] on label at bounding box center [704, 187] width 14 height 0
click at [699, 175] on input "checkbox" at bounding box center [704, 175] width 14 height 0
click at [1078, 558] on button "Confirm Changes" at bounding box center [1085, 561] width 118 height 25
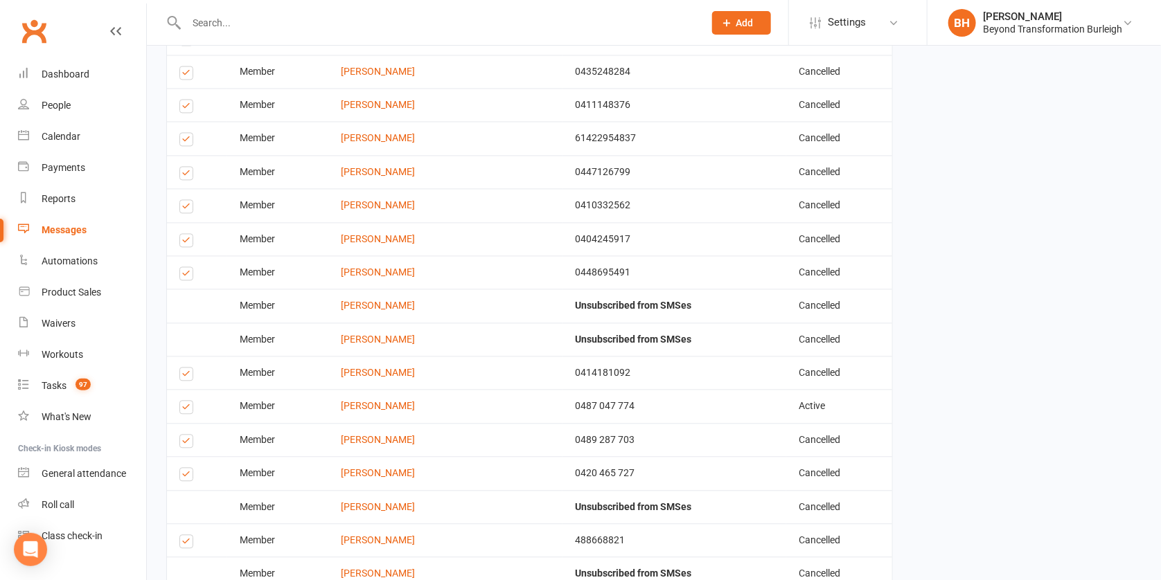
scroll to position [1726, 0]
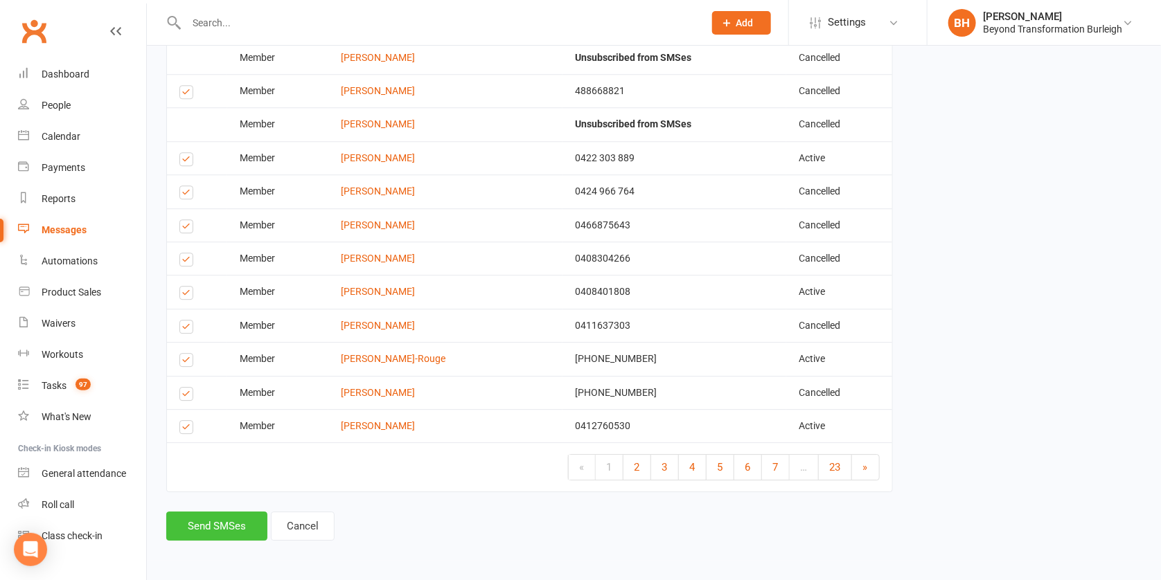
click at [241, 515] on button "Send SMSes" at bounding box center [216, 526] width 101 height 29
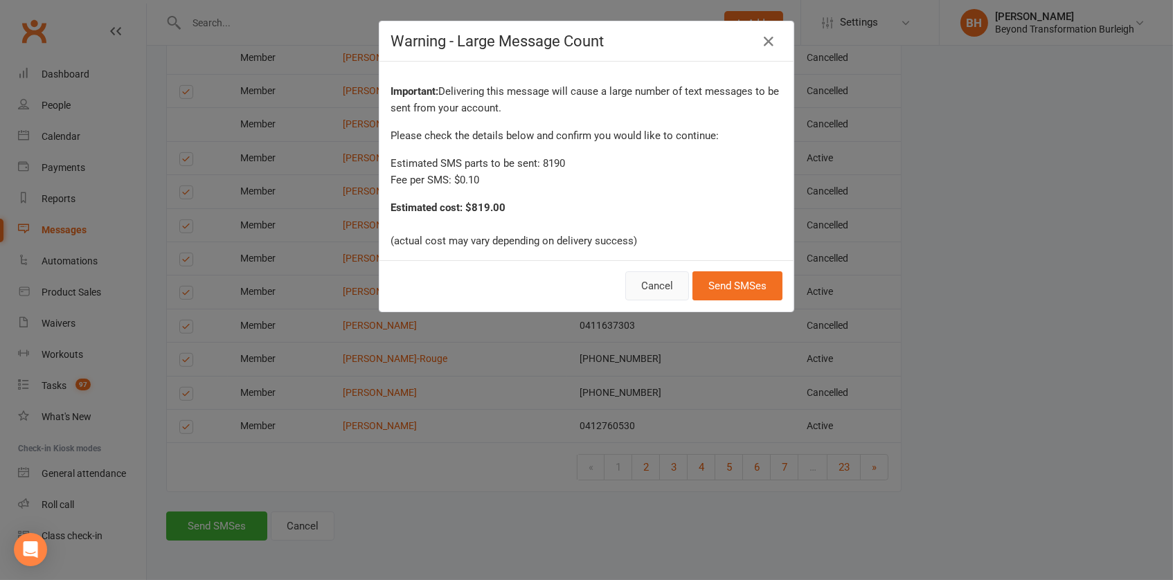
click at [643, 287] on button "Cancel" at bounding box center [657, 286] width 64 height 29
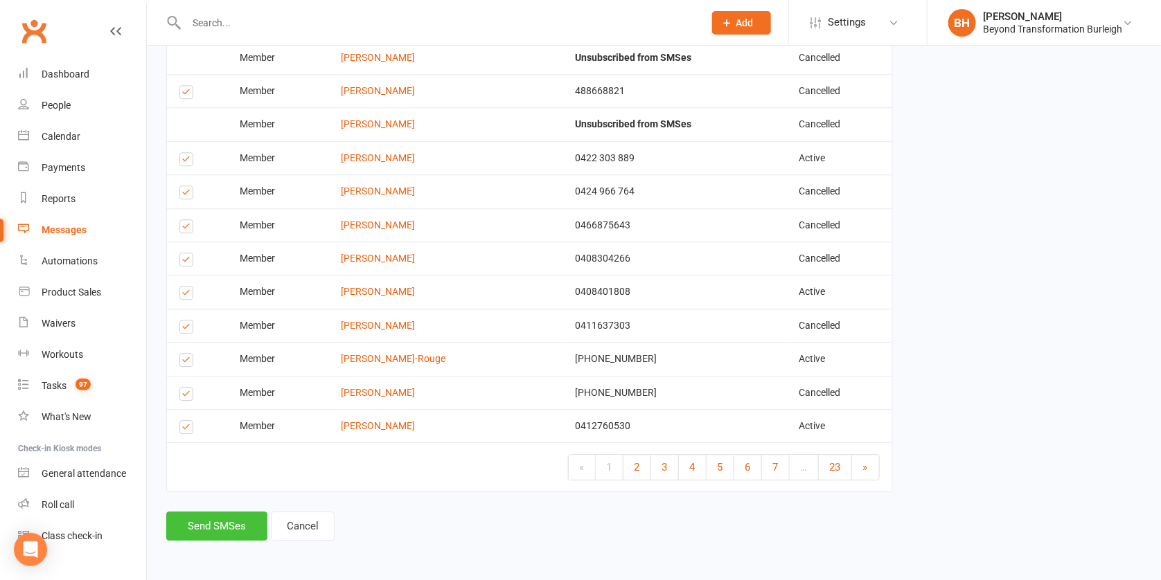
click at [215, 514] on button "Send SMSes" at bounding box center [216, 526] width 101 height 29
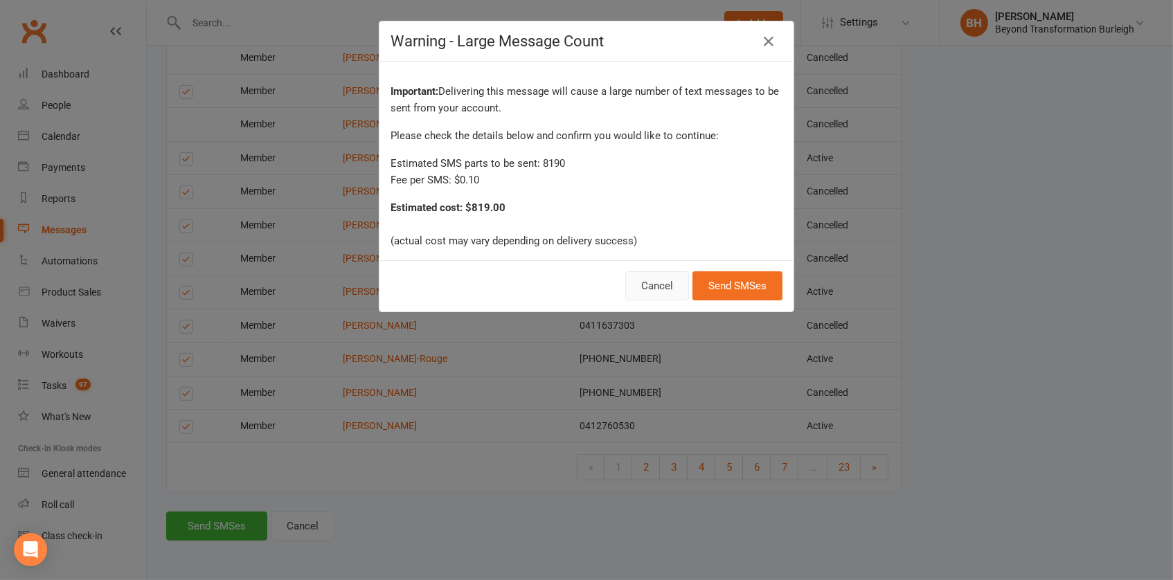
click at [652, 285] on button "Cancel" at bounding box center [657, 286] width 64 height 29
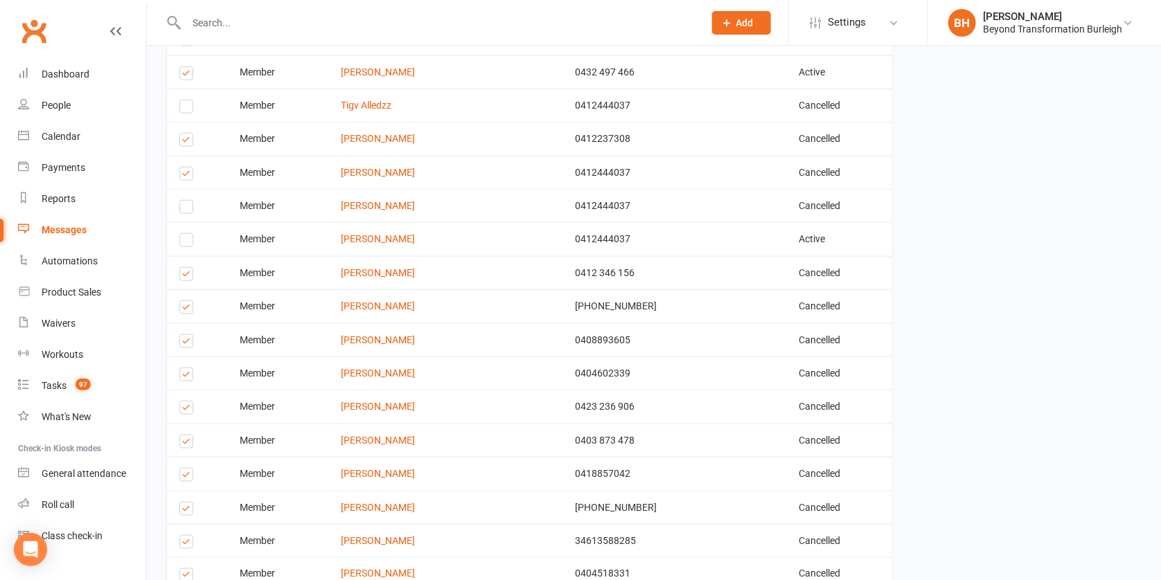
scroll to position [0, 0]
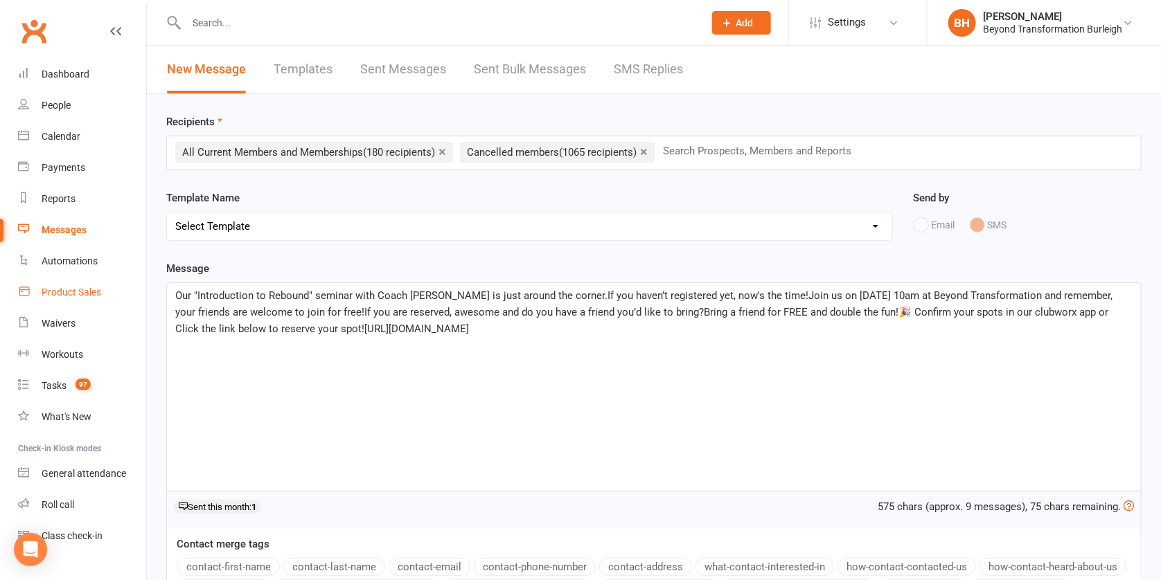
drag, startPoint x: 815, startPoint y: 329, endPoint x: 125, endPoint y: 280, distance: 691.6
click at [125, 280] on ui-view "Prospect Member Non-attending contact Class / event Appointment Task Membership…" at bounding box center [580, 370] width 1161 height 734
copy span "Our "Introduction to Rebound" seminar with Coach Cindy Dewing is just around th…"
paste div
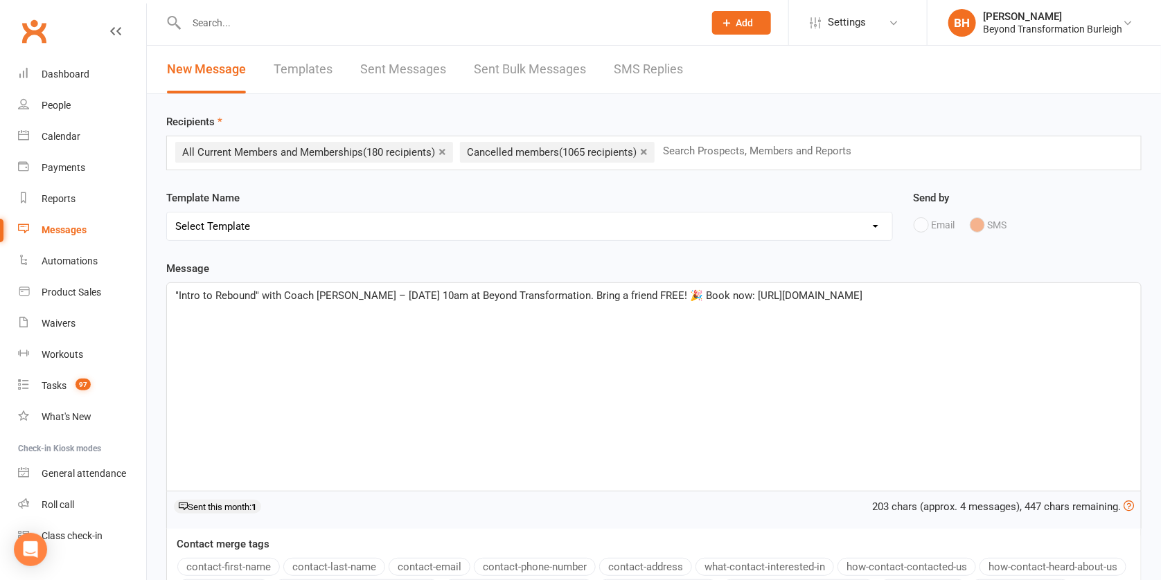
click at [172, 293] on div ""Intro to Rebound" with Coach Cindy – Aug 16, 10am at Beyond Transformation. Br…" at bounding box center [654, 387] width 974 height 208
click at [243, 564] on button "contact-first-name" at bounding box center [228, 567] width 103 height 18
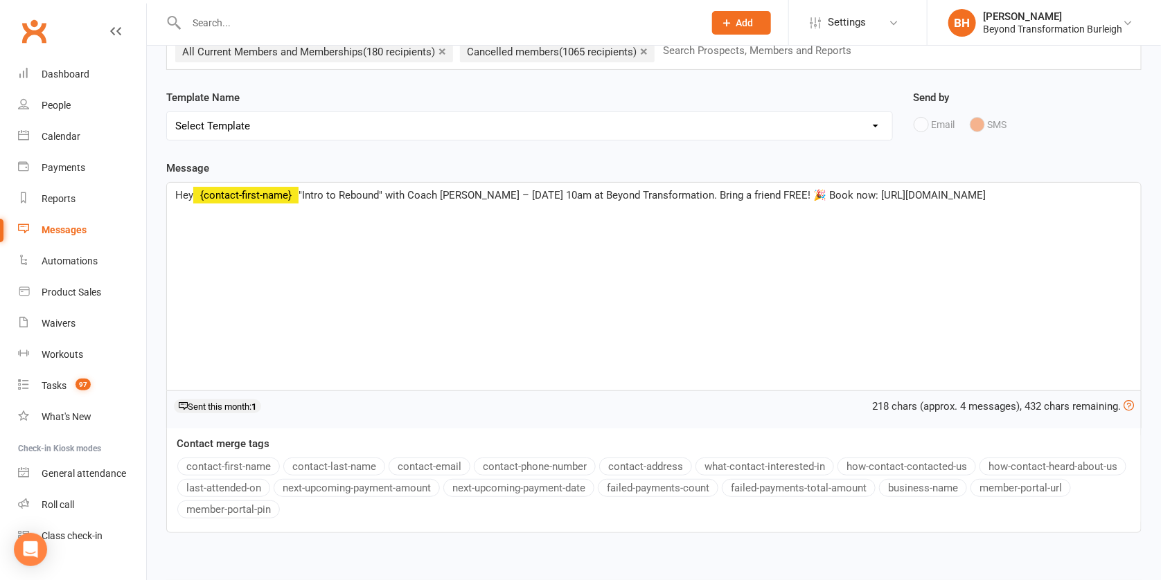
scroll to position [156, 0]
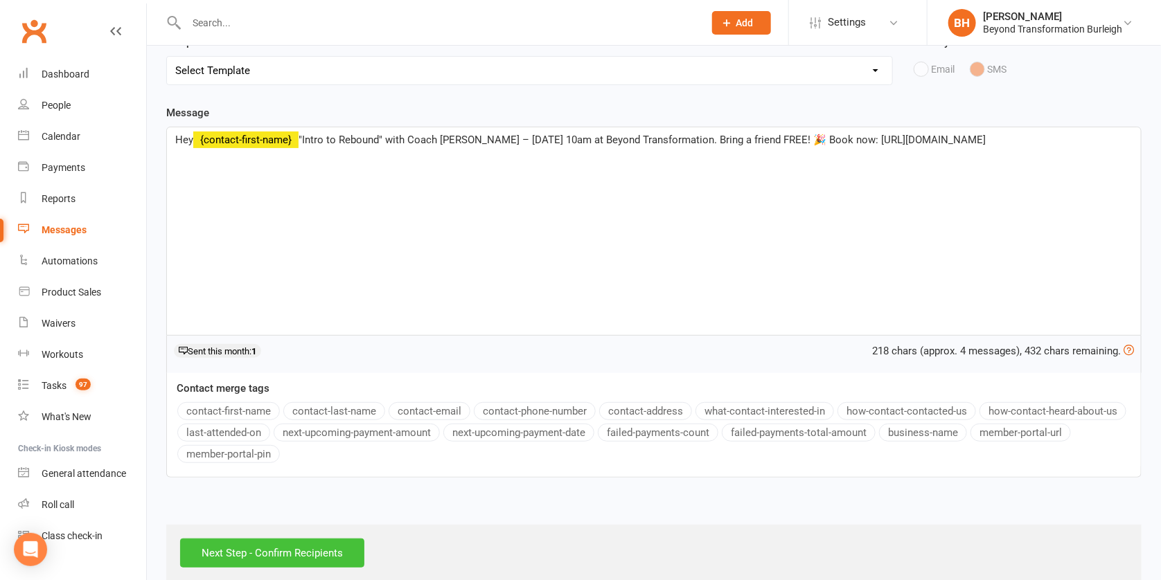
click at [305, 551] on input "Next Step - Confirm Recipients" at bounding box center [272, 553] width 184 height 29
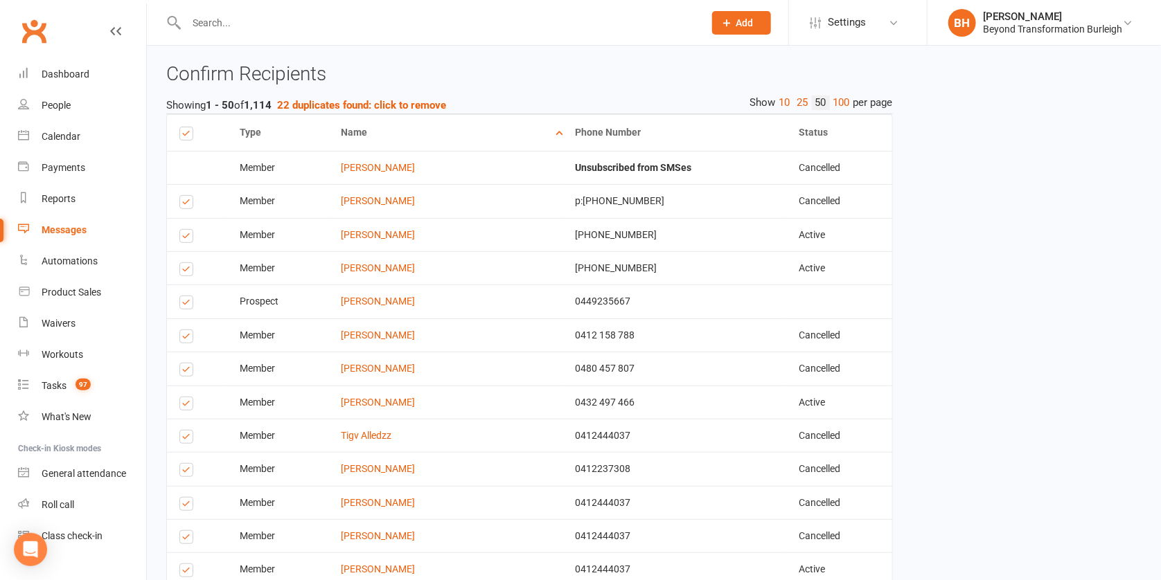
scroll to position [149, 0]
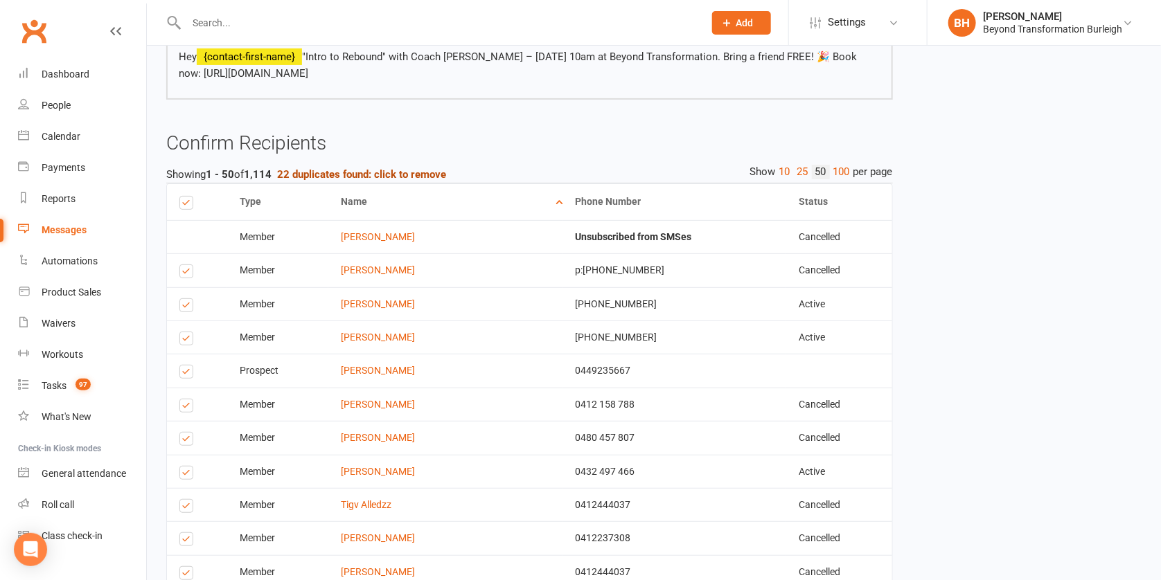
click at [395, 168] on strong "22 duplicates found: click to remove" at bounding box center [361, 174] width 169 height 12
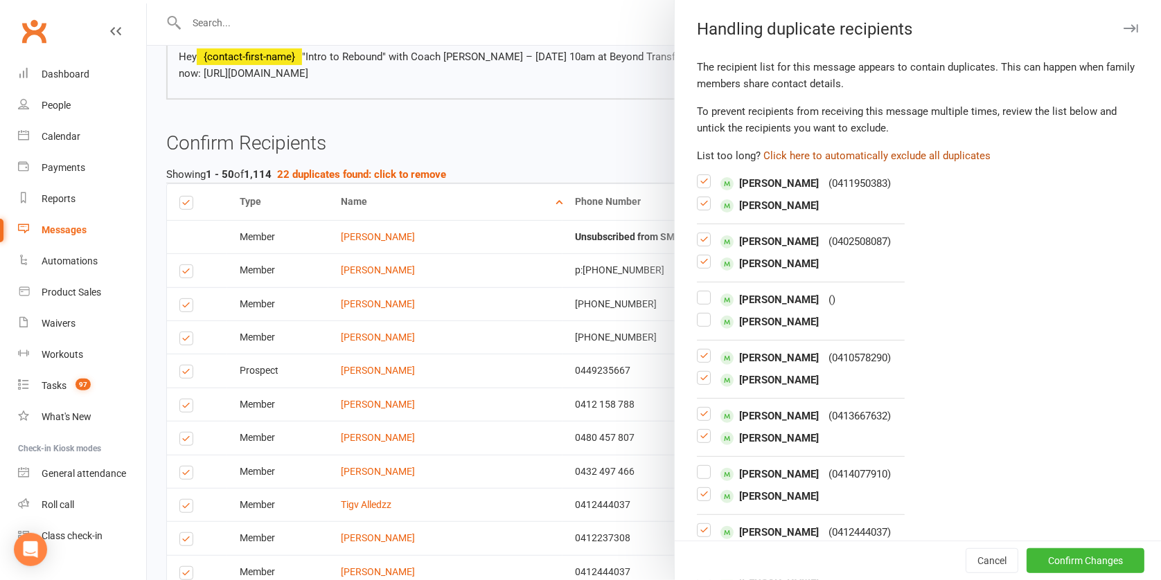
click at [890, 151] on button "Click here to automatically exclude all duplicates" at bounding box center [876, 156] width 227 height 17
click at [1069, 559] on button "Confirm Changes" at bounding box center [1085, 561] width 118 height 25
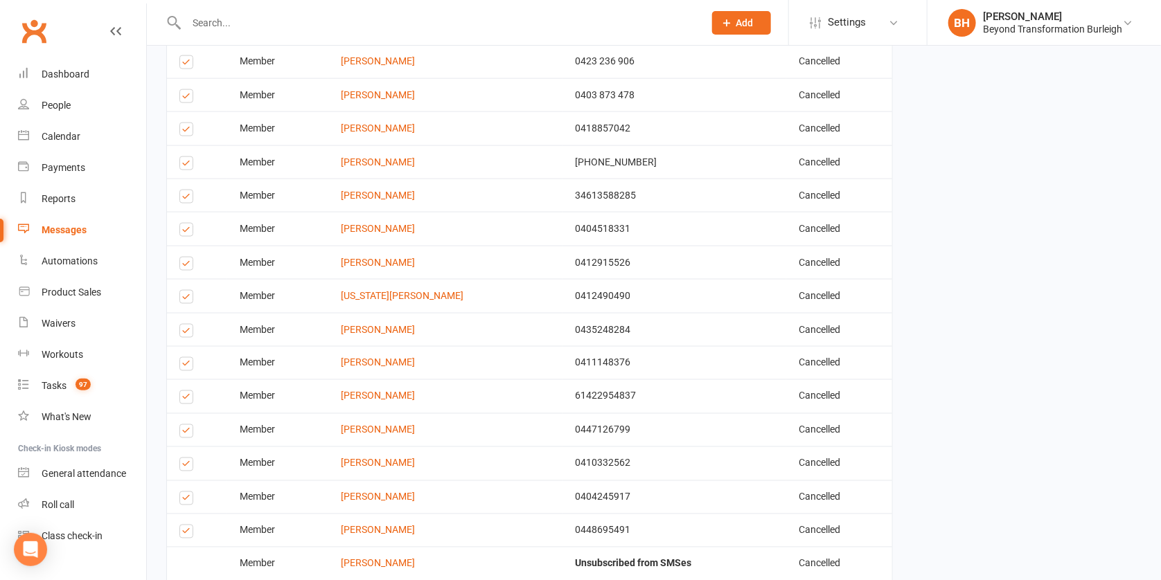
scroll to position [1613, 0]
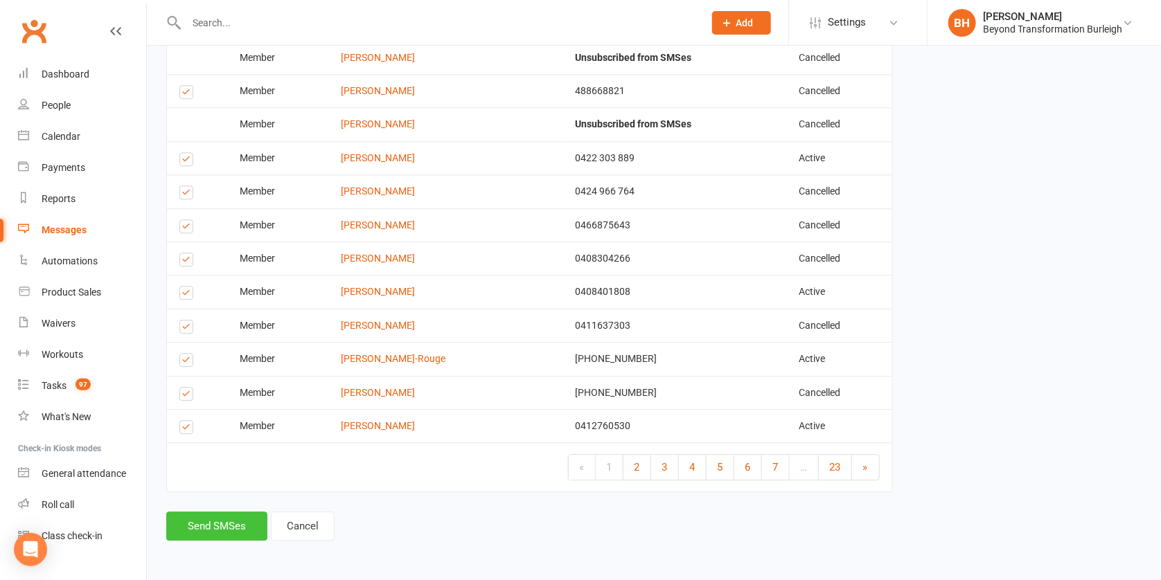
click at [242, 520] on button "Send SMSes" at bounding box center [216, 526] width 101 height 29
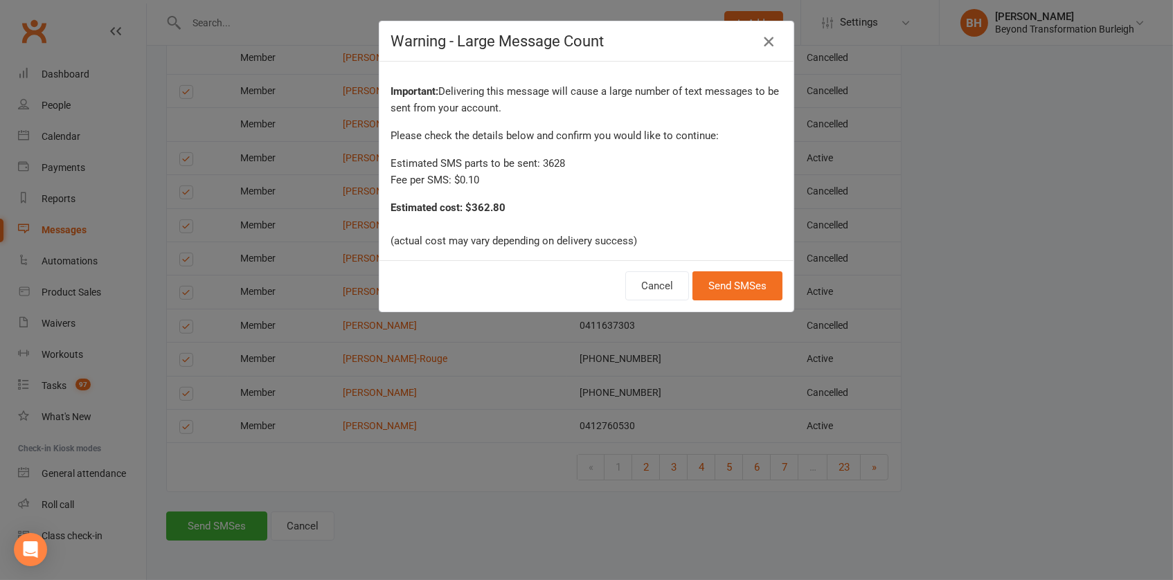
click at [760, 41] on icon "button" at bounding box center [768, 41] width 17 height 17
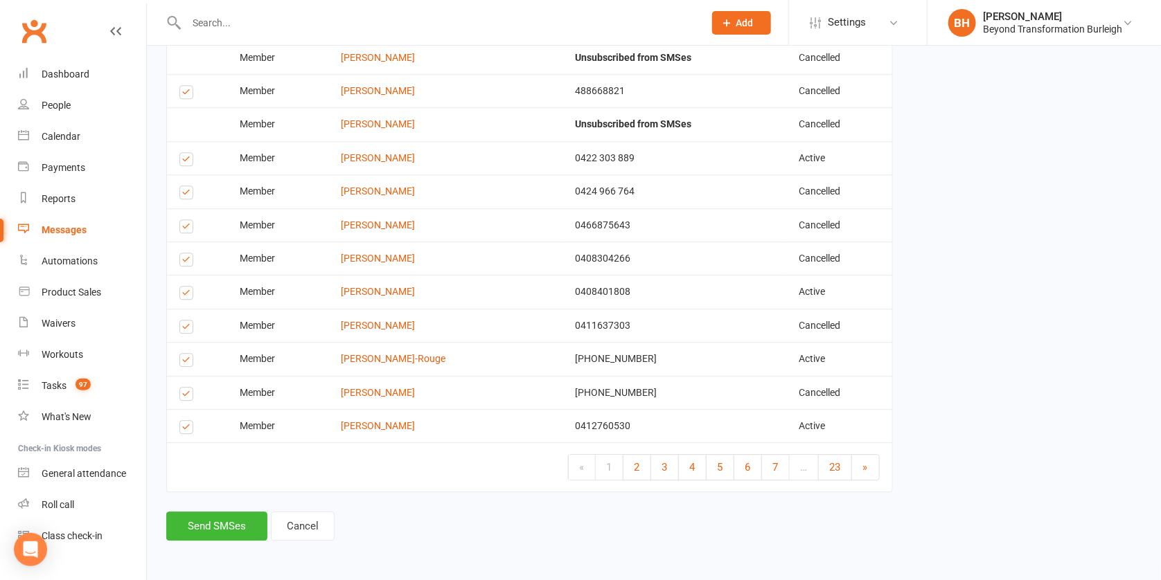
scroll to position [1296, 0]
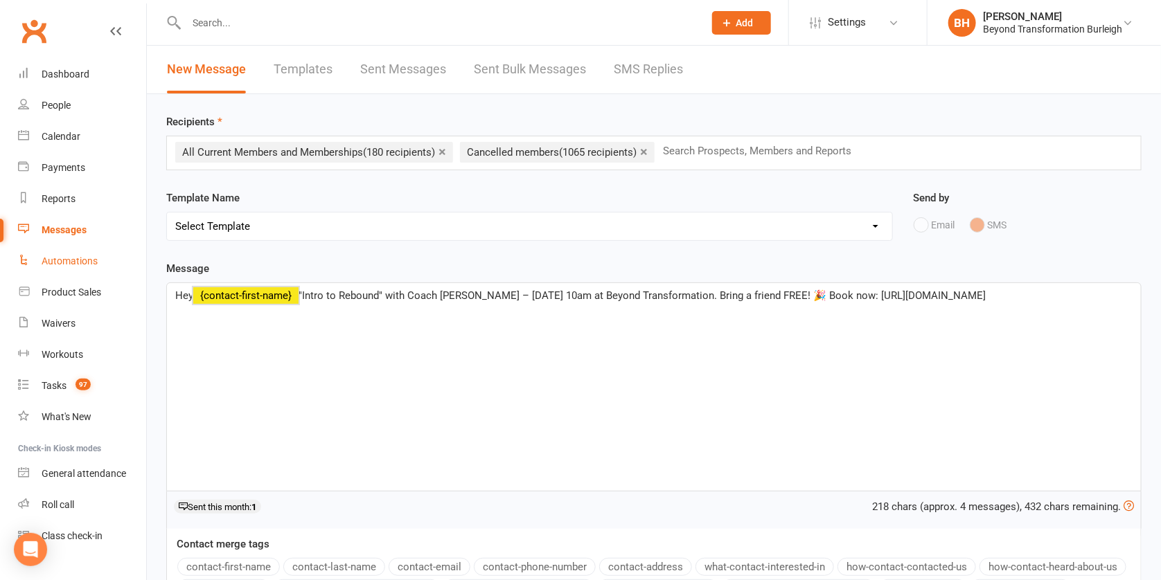
drag, startPoint x: 405, startPoint y: 316, endPoint x: 122, endPoint y: 269, distance: 287.2
click at [122, 269] on ui-view "Prospect Member Non-attending contact Class / event Appointment Task Membership…" at bounding box center [580, 370] width 1161 height 734
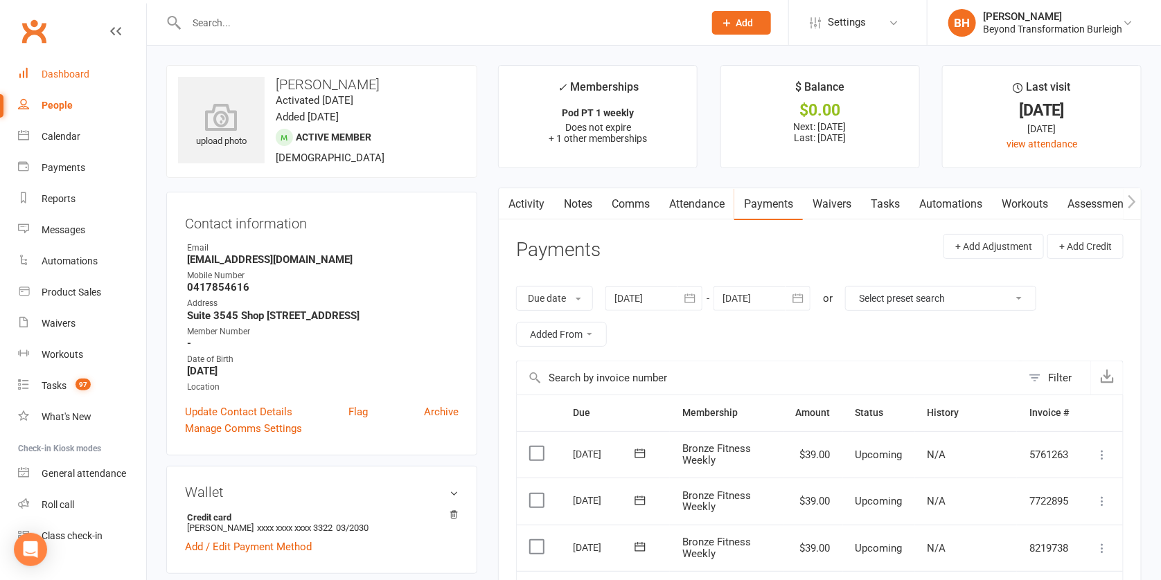
click at [66, 84] on link "Dashboard" at bounding box center [82, 74] width 128 height 31
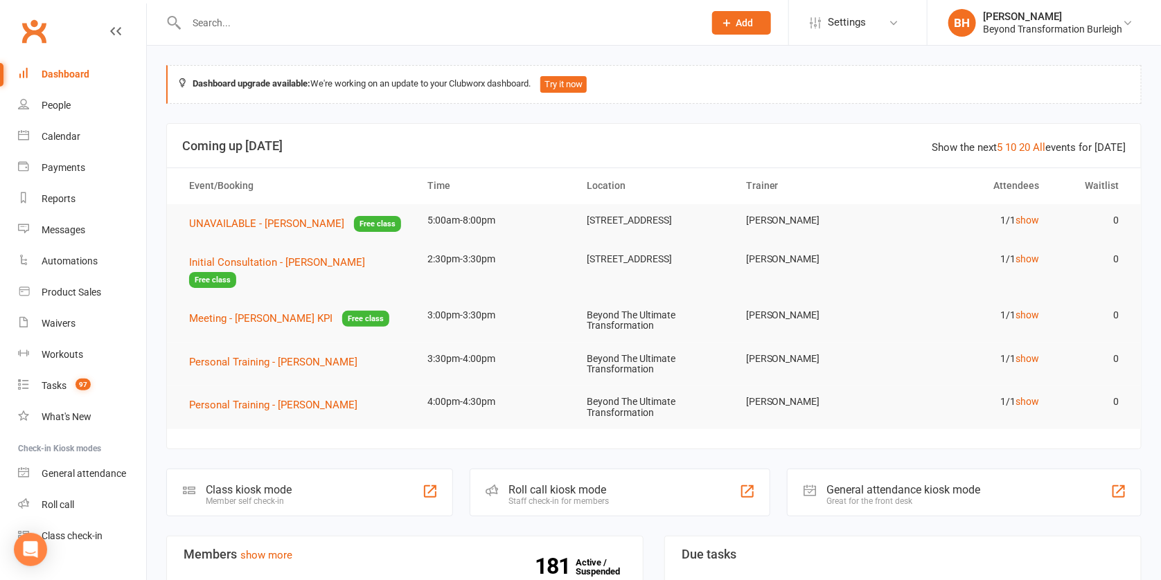
click at [348, 20] on input "text" at bounding box center [438, 22] width 512 height 19
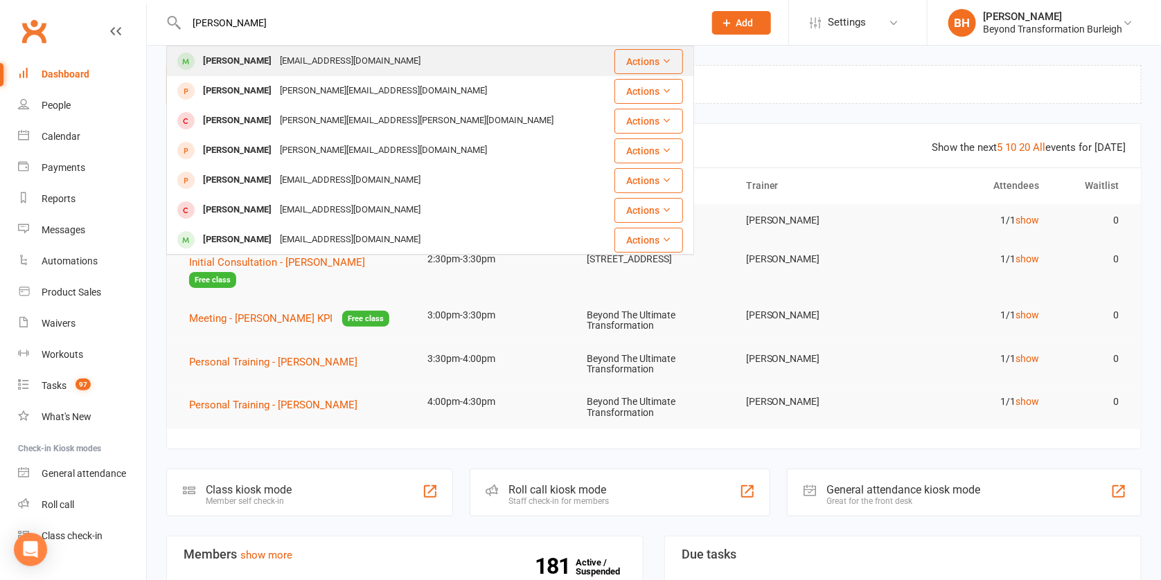
type input "[PERSON_NAME]"
click at [259, 66] on div "[PERSON_NAME]" at bounding box center [237, 61] width 77 height 20
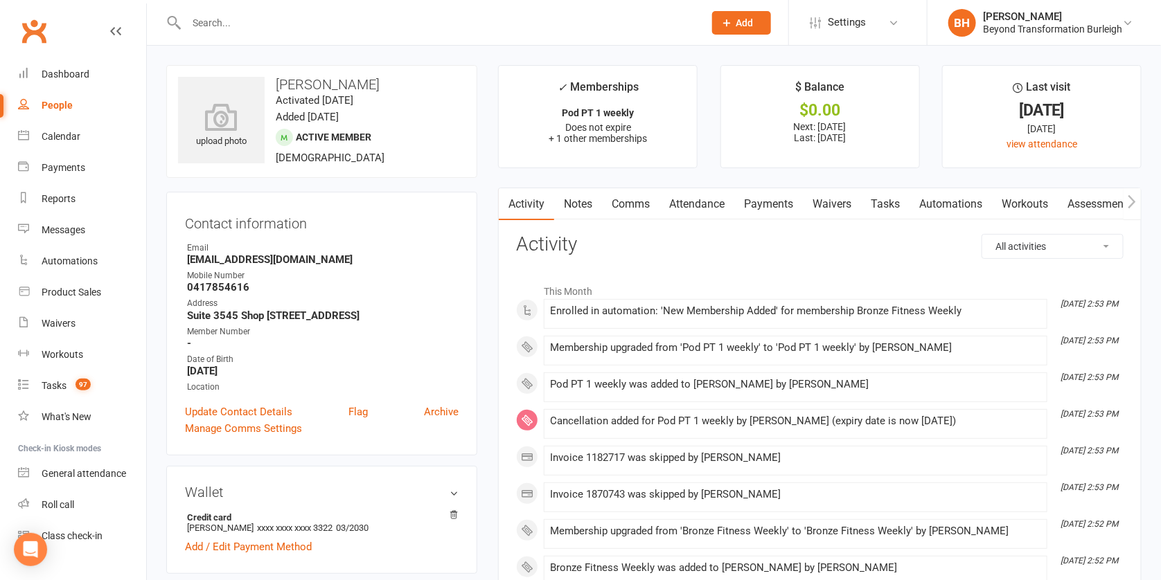
click at [778, 202] on link "Payments" at bounding box center [768, 204] width 69 height 32
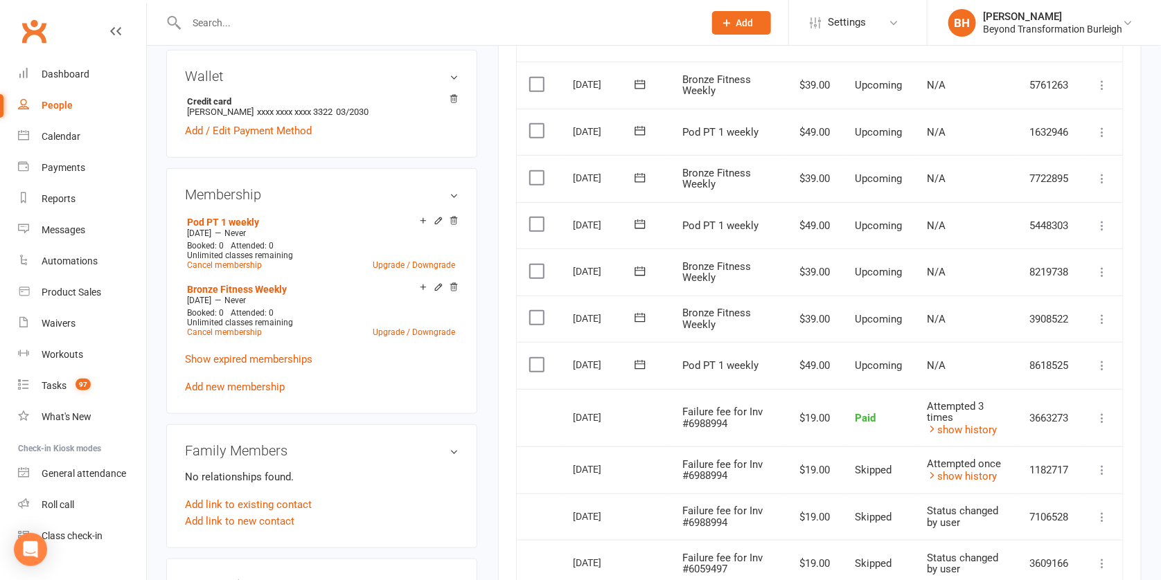
scroll to position [413, 0]
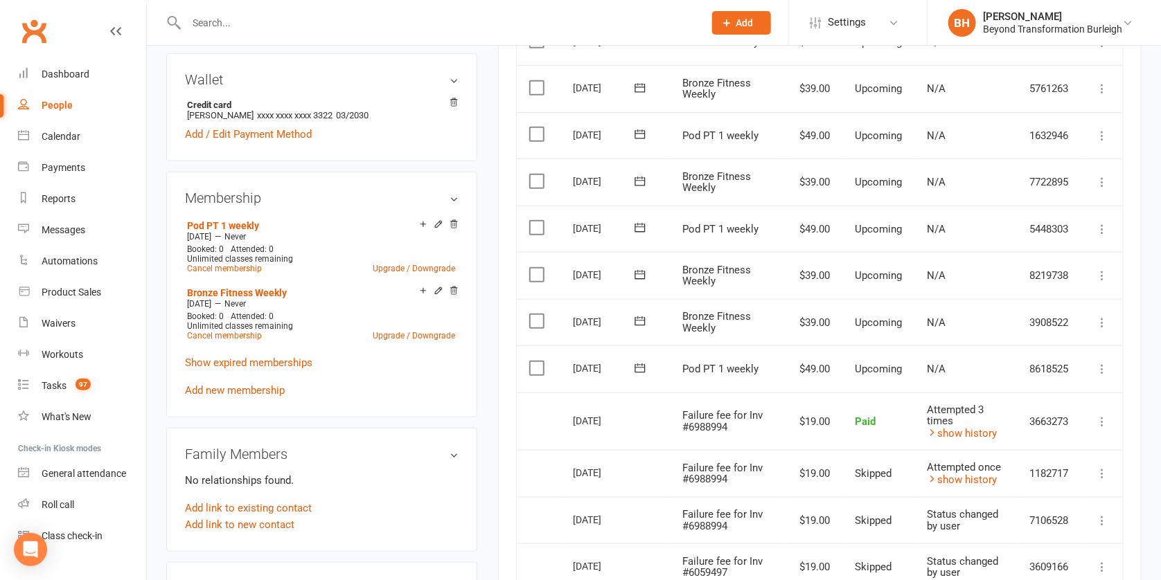
click at [1101, 316] on icon at bounding box center [1102, 323] width 14 height 14
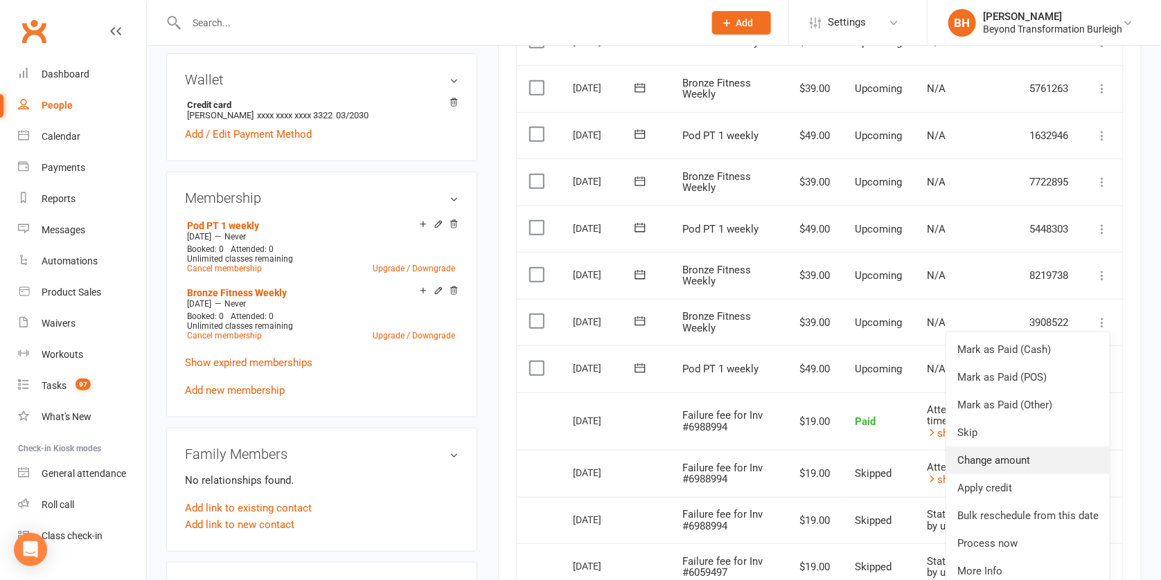
click at [1012, 447] on link "Change amount" at bounding box center [1027, 461] width 163 height 28
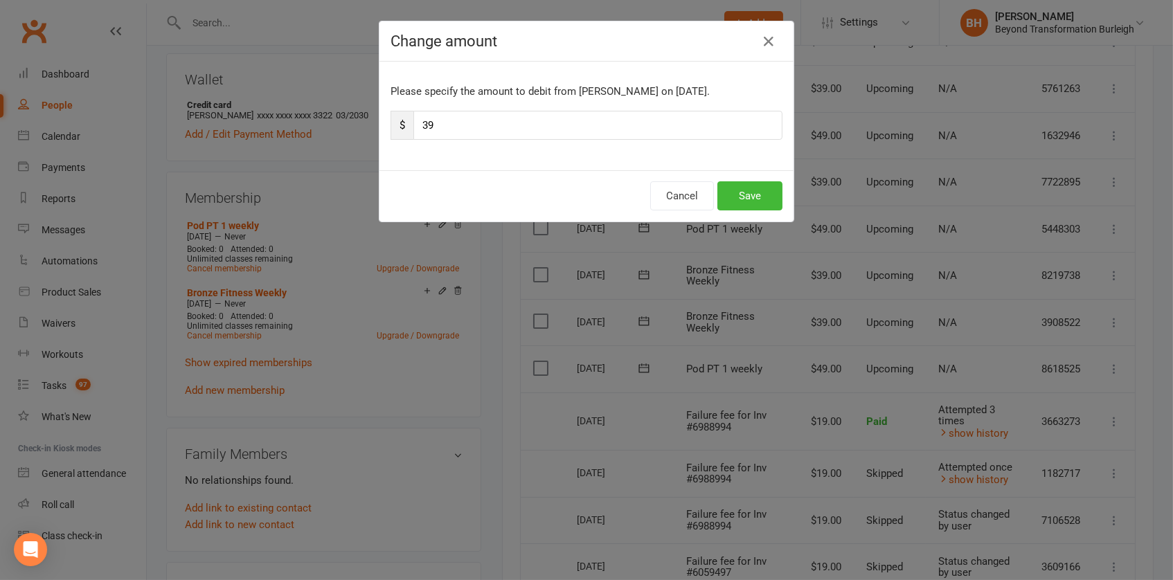
drag, startPoint x: 432, startPoint y: 124, endPoint x: 409, endPoint y: 124, distance: 23.5
click at [413, 124] on input "39" at bounding box center [597, 125] width 369 height 29
type input "78"
click at [739, 193] on button "Save" at bounding box center [750, 195] width 65 height 29
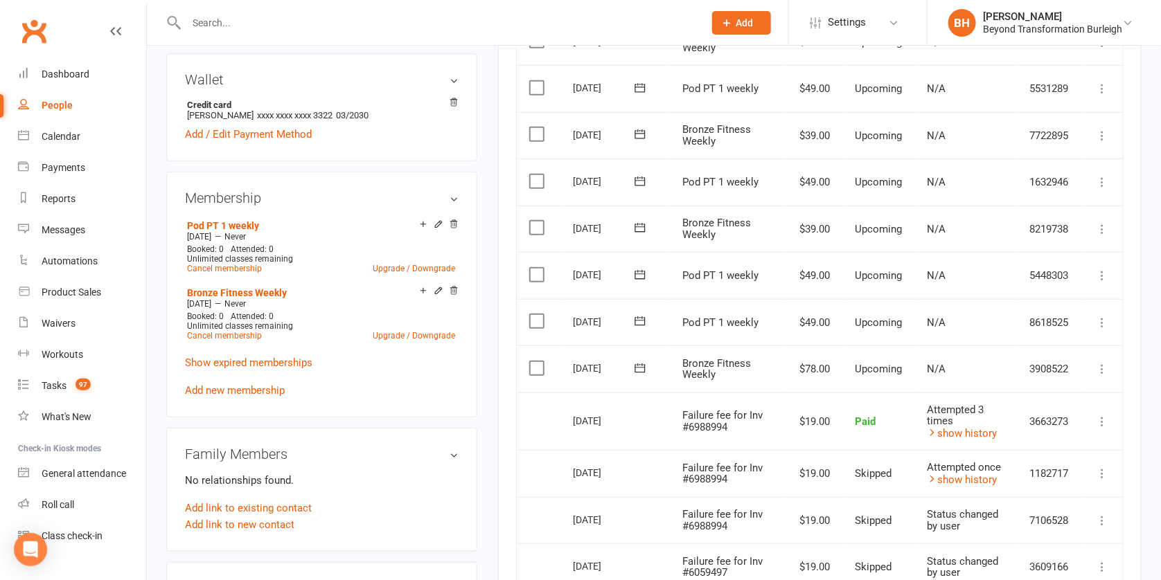
click at [1099, 316] on icon at bounding box center [1102, 323] width 14 height 14
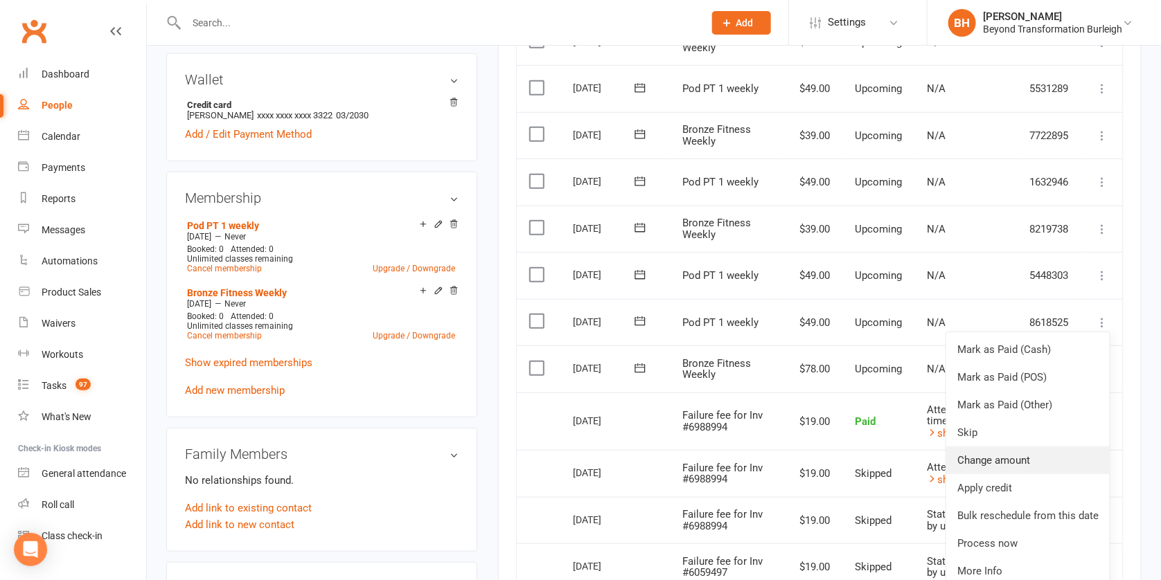
click at [1031, 447] on link "Change amount" at bounding box center [1027, 461] width 163 height 28
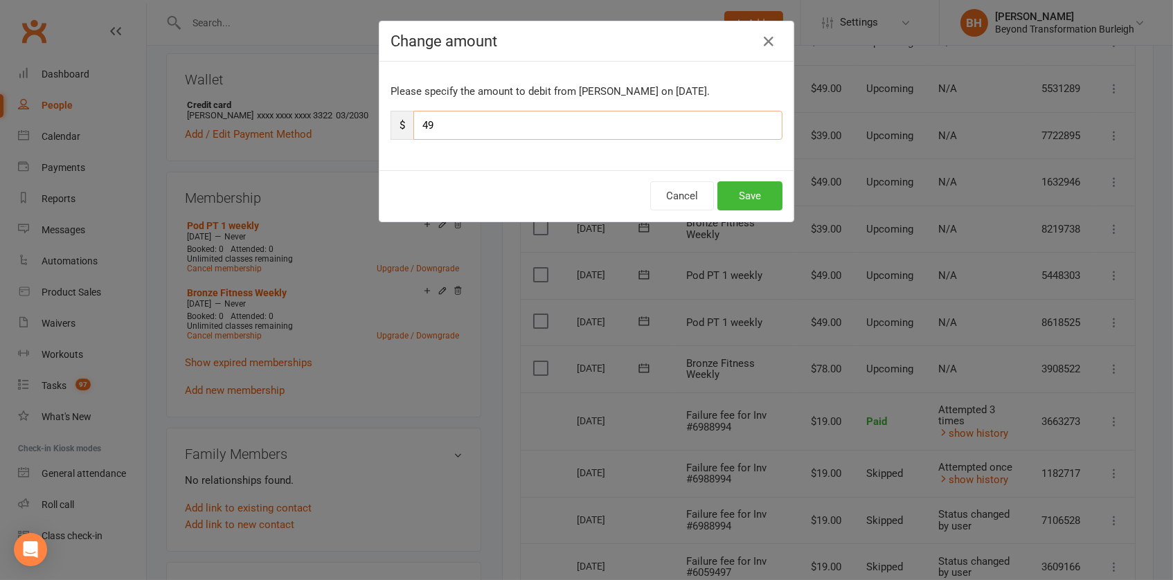
drag, startPoint x: 463, startPoint y: 132, endPoint x: 376, endPoint y: 119, distance: 88.2
click at [380, 119] on div "Please specify the amount to debit from Kevin Justice on Aug 18, 2025. $ 49" at bounding box center [587, 116] width 414 height 109
type input "98"
click at [736, 192] on button "Save" at bounding box center [750, 195] width 65 height 29
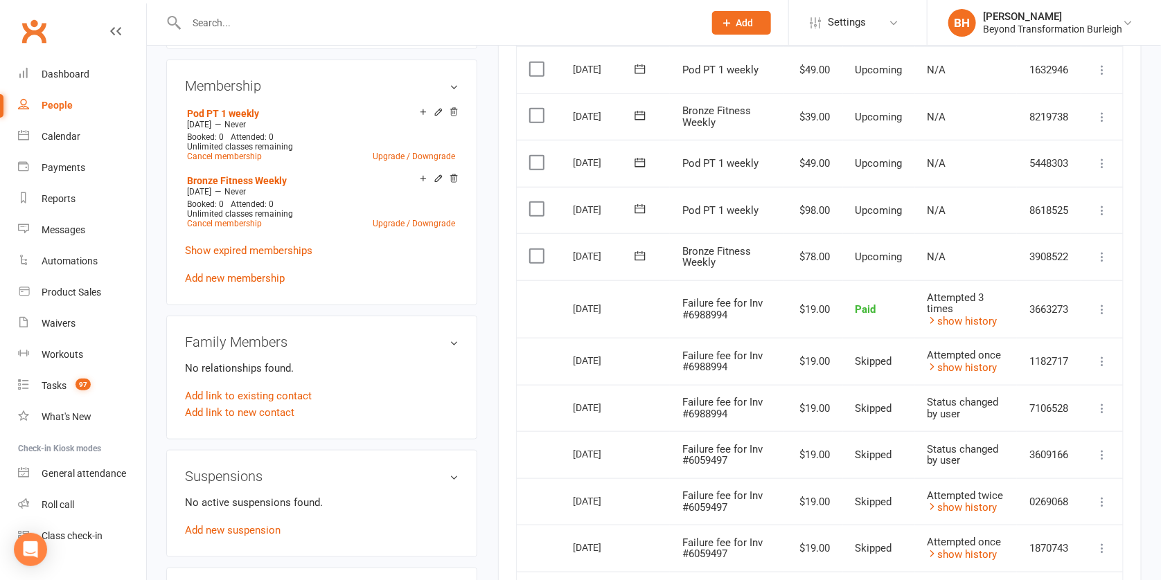
scroll to position [400, 0]
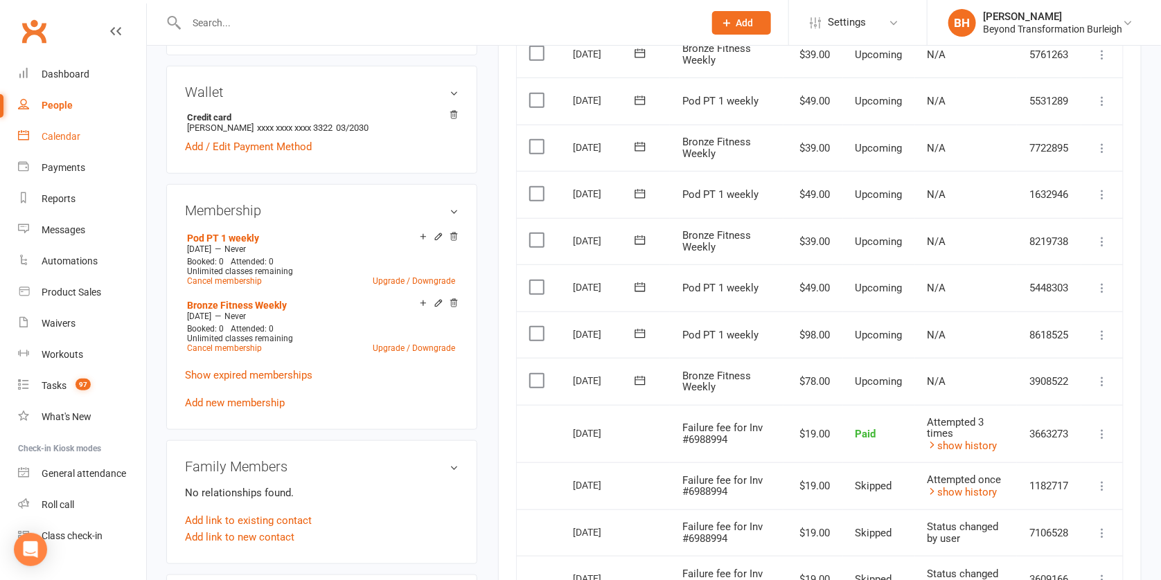
click at [41, 122] on link "Calendar" at bounding box center [82, 136] width 128 height 31
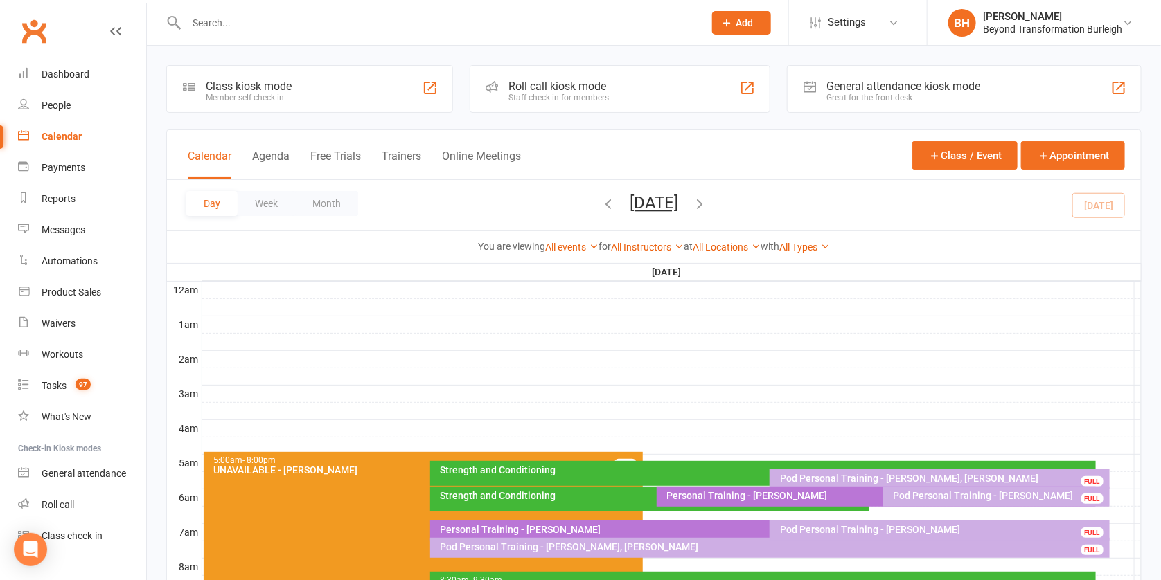
scroll to position [544, 0]
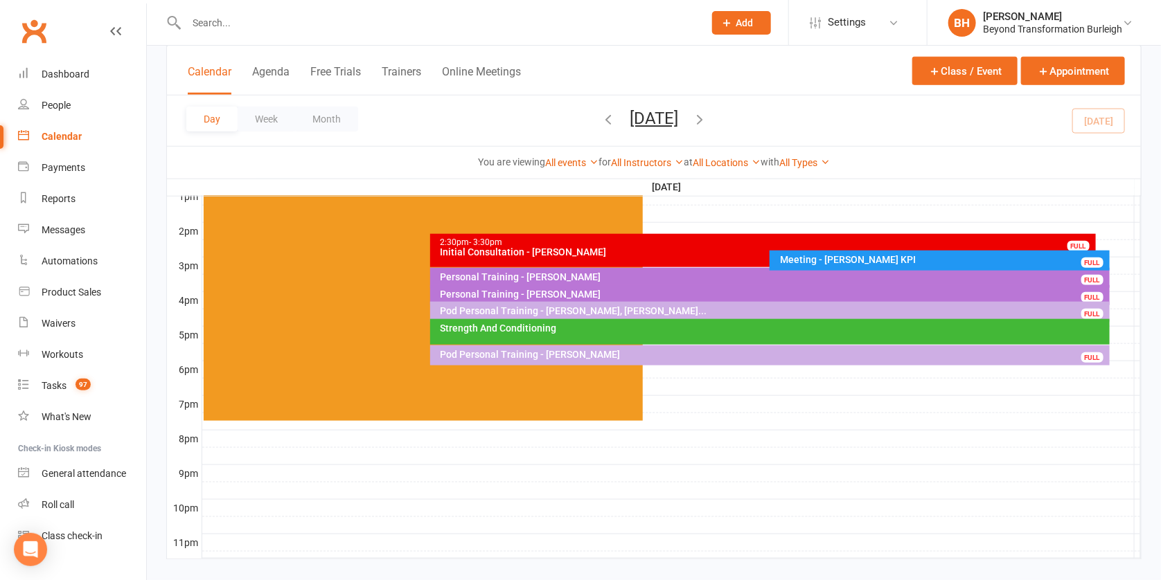
click at [633, 328] on div "Strength And Conditioning" at bounding box center [773, 328] width 667 height 10
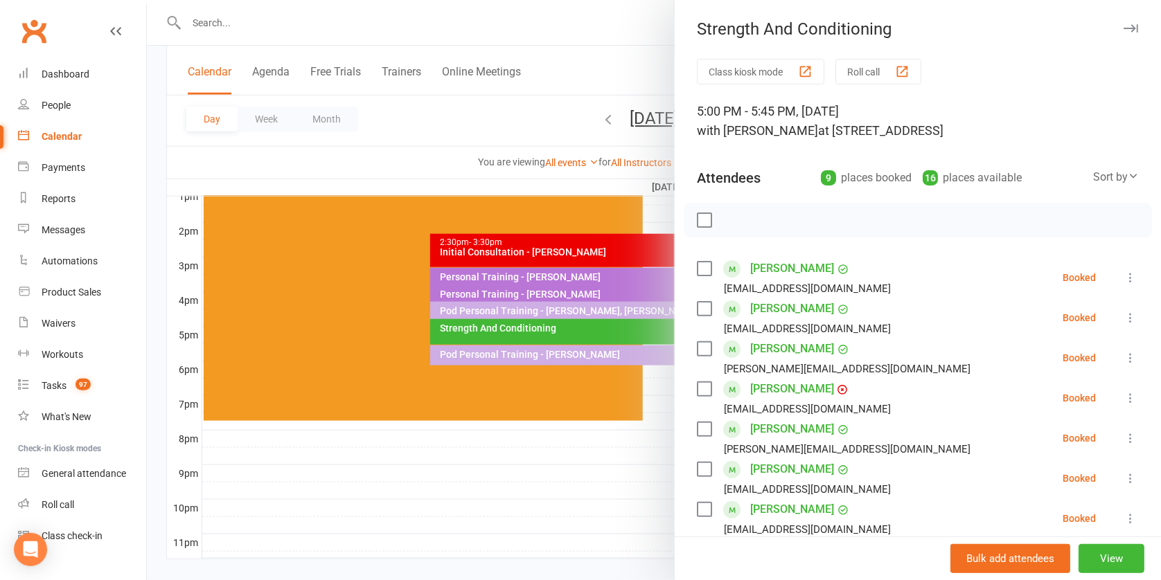
click at [616, 305] on div at bounding box center [654, 290] width 1014 height 580
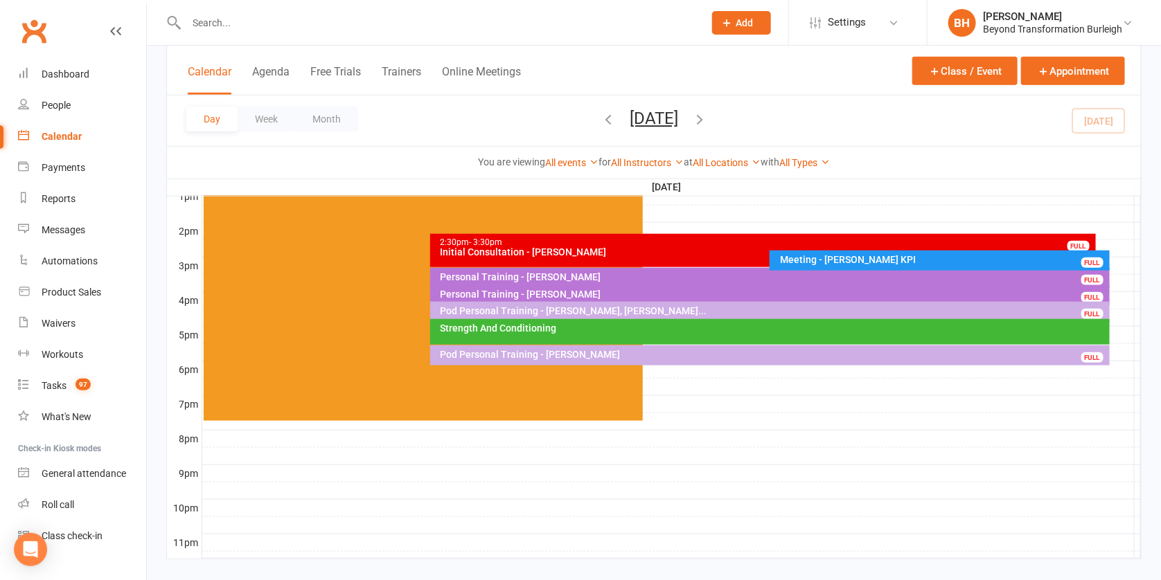
click at [603, 308] on div "Pod Personal Training - [PERSON_NAME], [PERSON_NAME]..." at bounding box center [773, 311] width 667 height 10
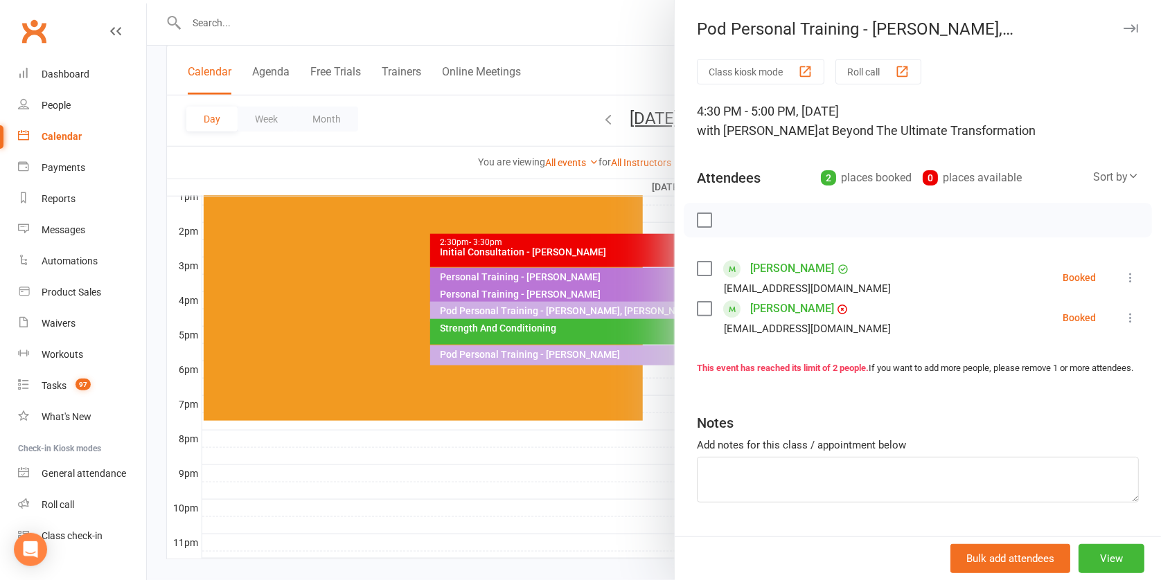
click at [1123, 272] on icon at bounding box center [1130, 278] width 14 height 14
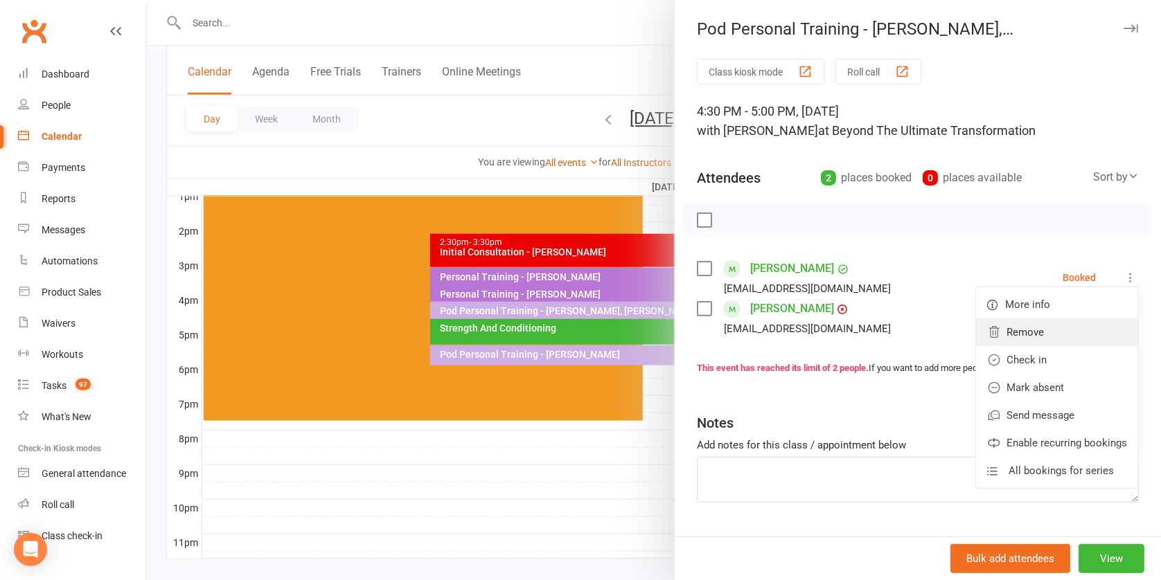
click at [1024, 329] on link "Remove" at bounding box center [1057, 333] width 162 height 28
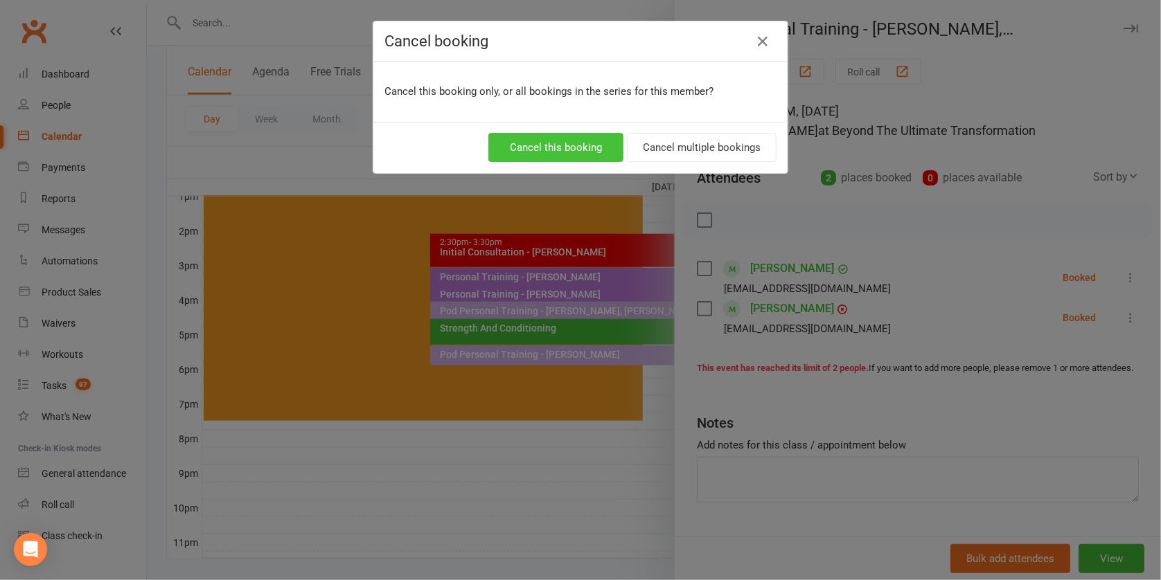
click at [579, 145] on button "Cancel this booking" at bounding box center [555, 147] width 135 height 29
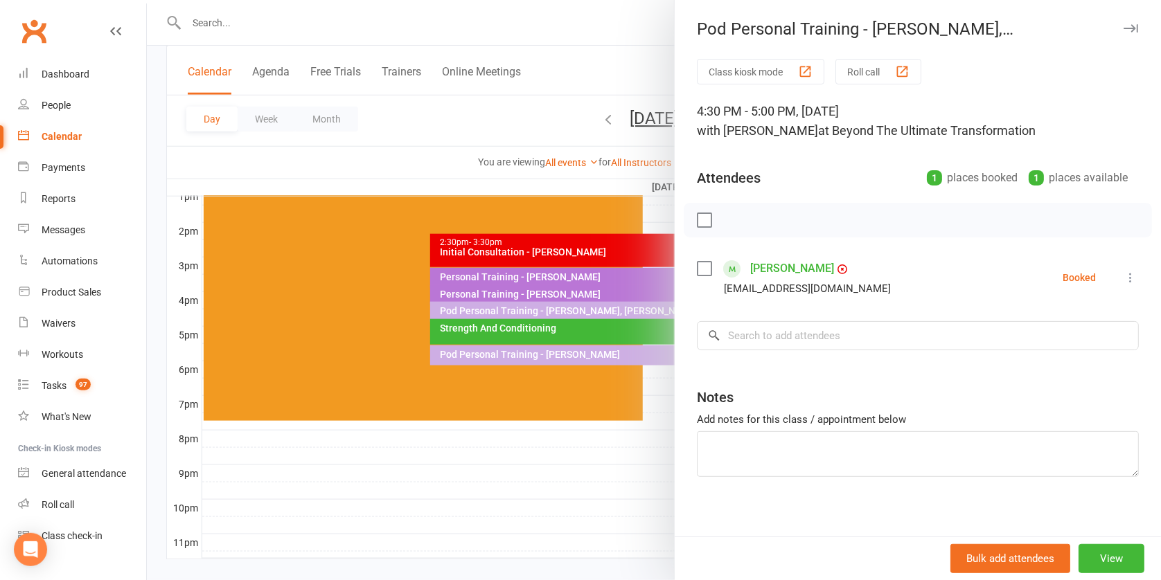
click at [543, 305] on div at bounding box center [654, 290] width 1014 height 580
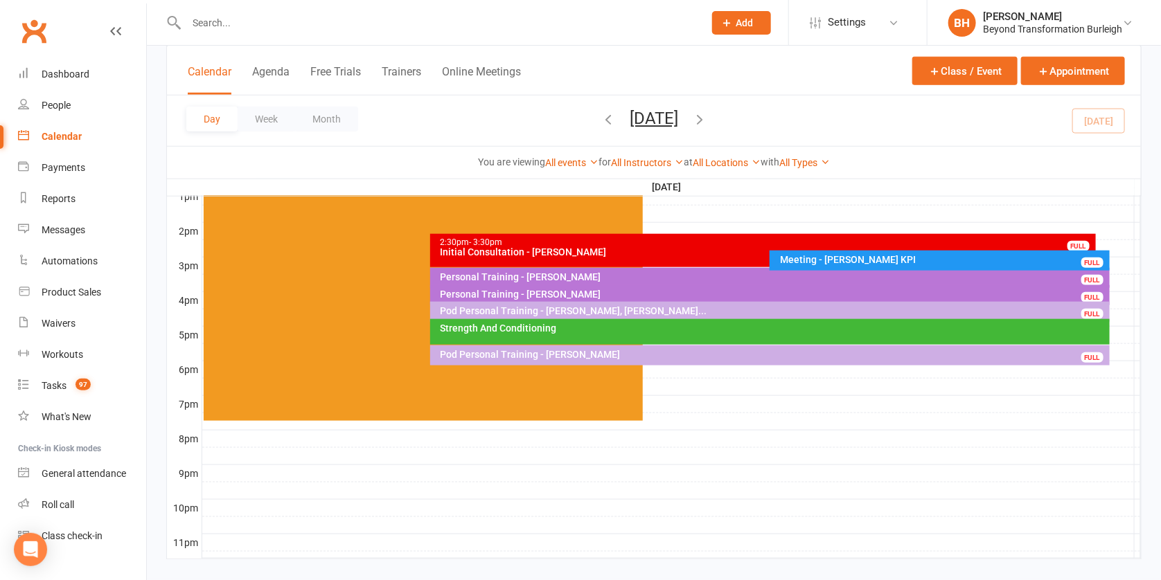
click at [622, 308] on div "Pod Personal Training - [PERSON_NAME], [PERSON_NAME]..." at bounding box center [773, 311] width 667 height 10
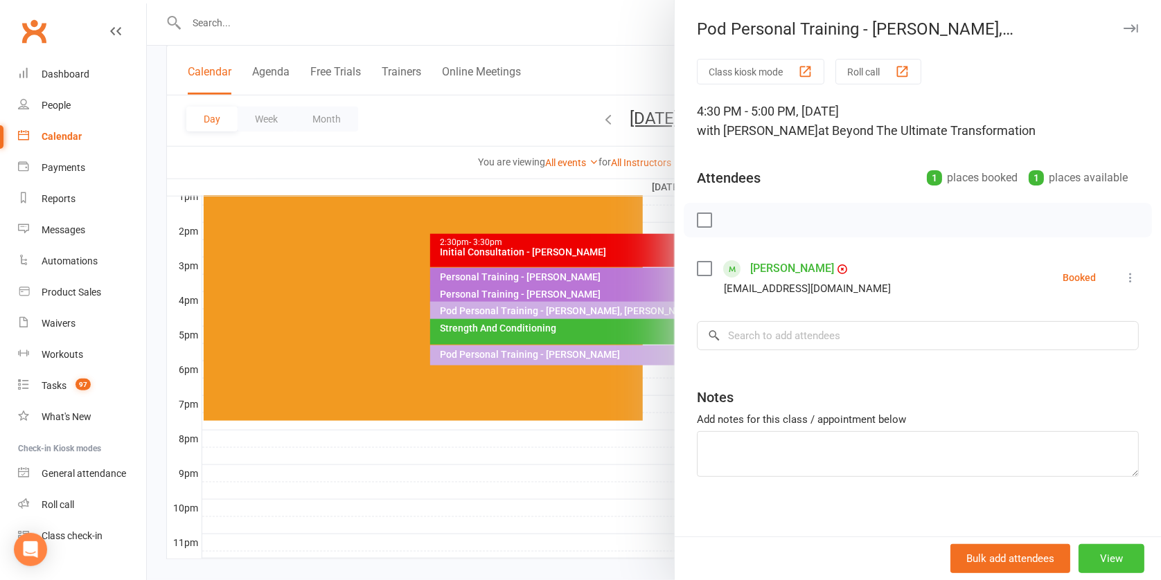
click at [1096, 553] on button "View" at bounding box center [1111, 558] width 66 height 29
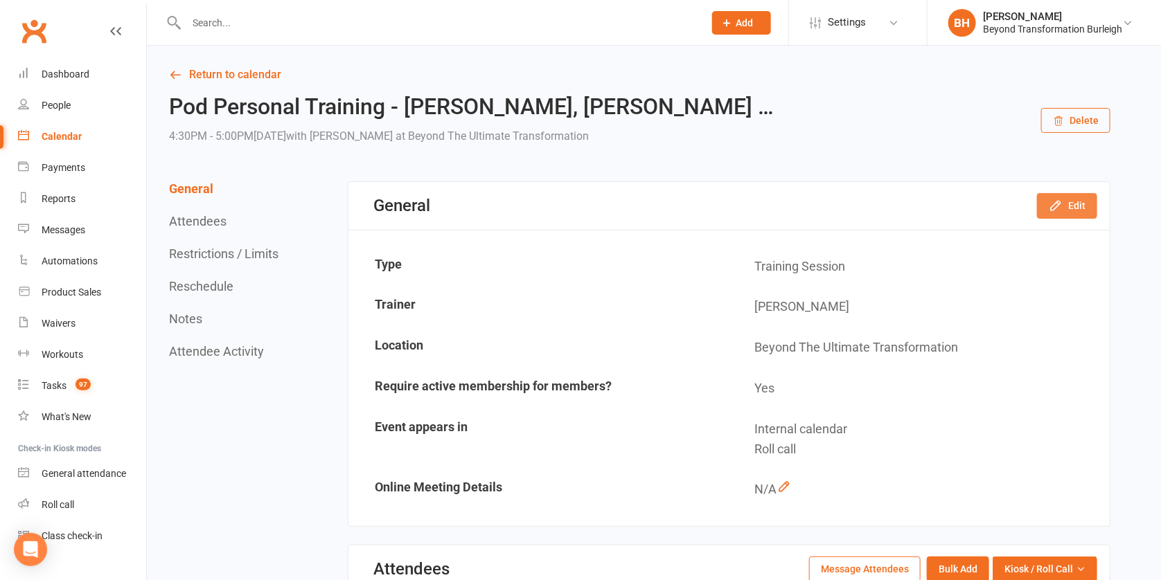
click at [1068, 206] on button "Edit" at bounding box center [1067, 205] width 60 height 25
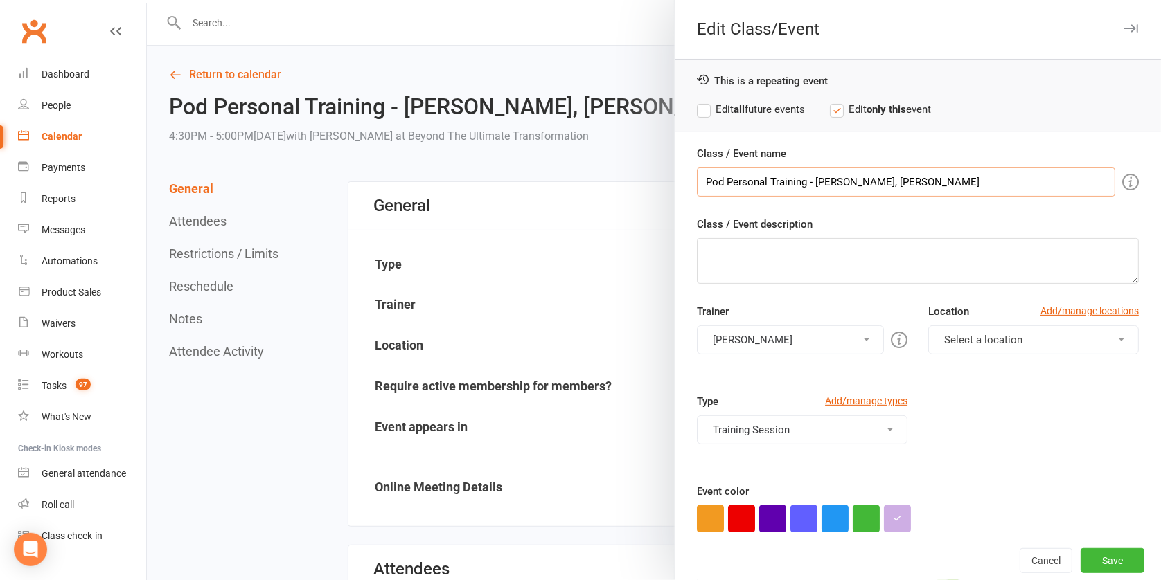
drag, startPoint x: 875, startPoint y: 178, endPoint x: 810, endPoint y: 181, distance: 64.5
click at [810, 181] on input "Pod Personal Training - Michael Clark, Kevin Justice" at bounding box center [906, 182] width 418 height 29
type input "Pod Personal Training - Kevin Justice"
click at [1095, 559] on button "Save" at bounding box center [1112, 561] width 64 height 25
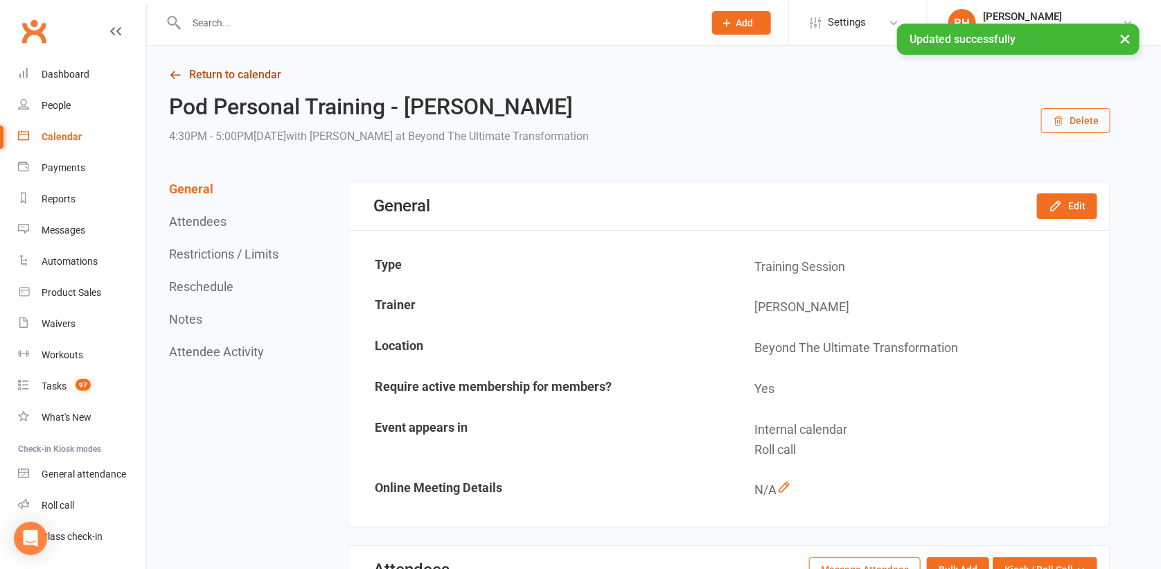
click at [231, 75] on link "Return to calendar" at bounding box center [639, 74] width 941 height 19
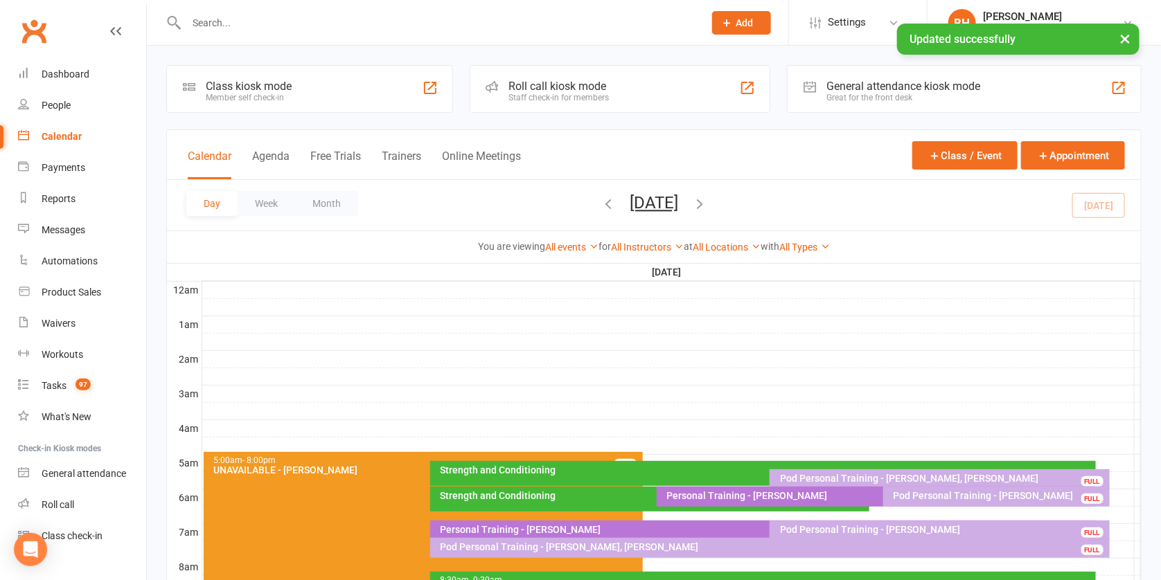
scroll to position [479, 0]
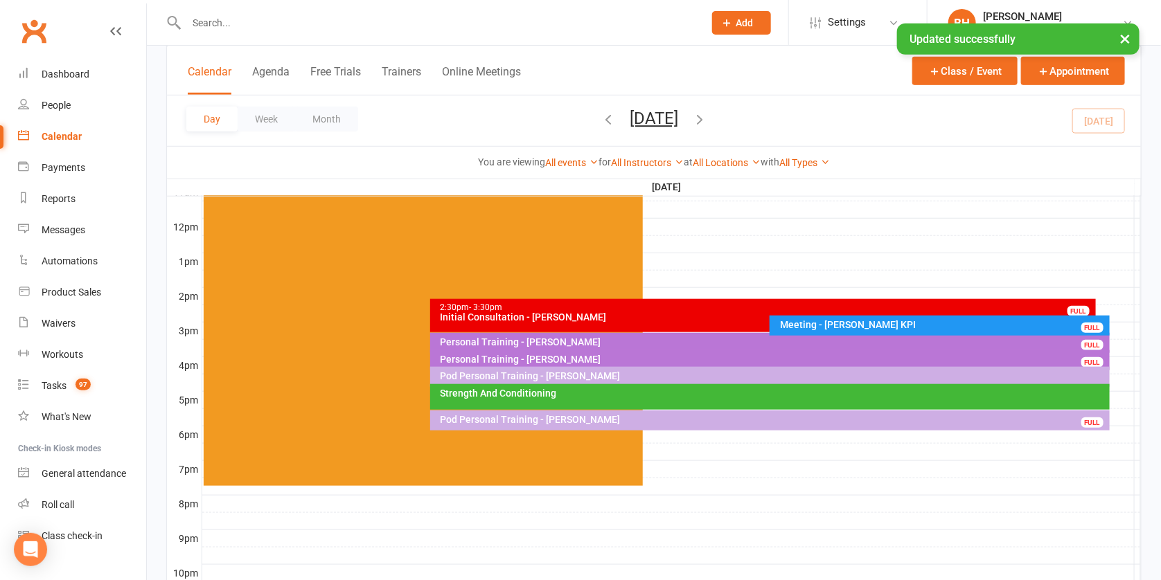
click at [837, 320] on div "Meeting - [PERSON_NAME] KPI" at bounding box center [942, 325] width 327 height 10
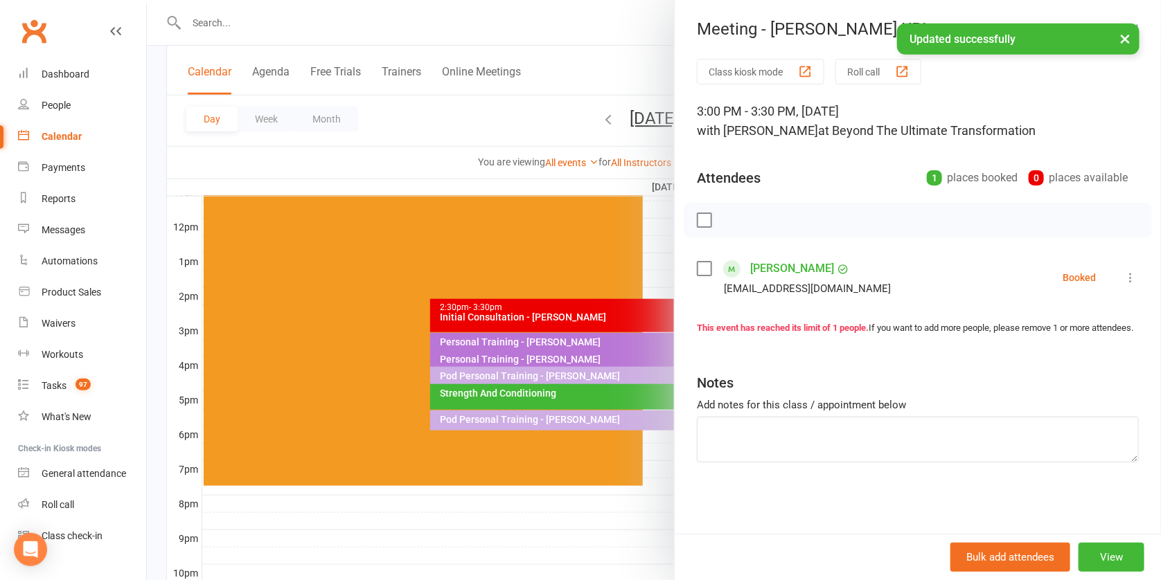
click at [534, 227] on div at bounding box center [654, 290] width 1014 height 580
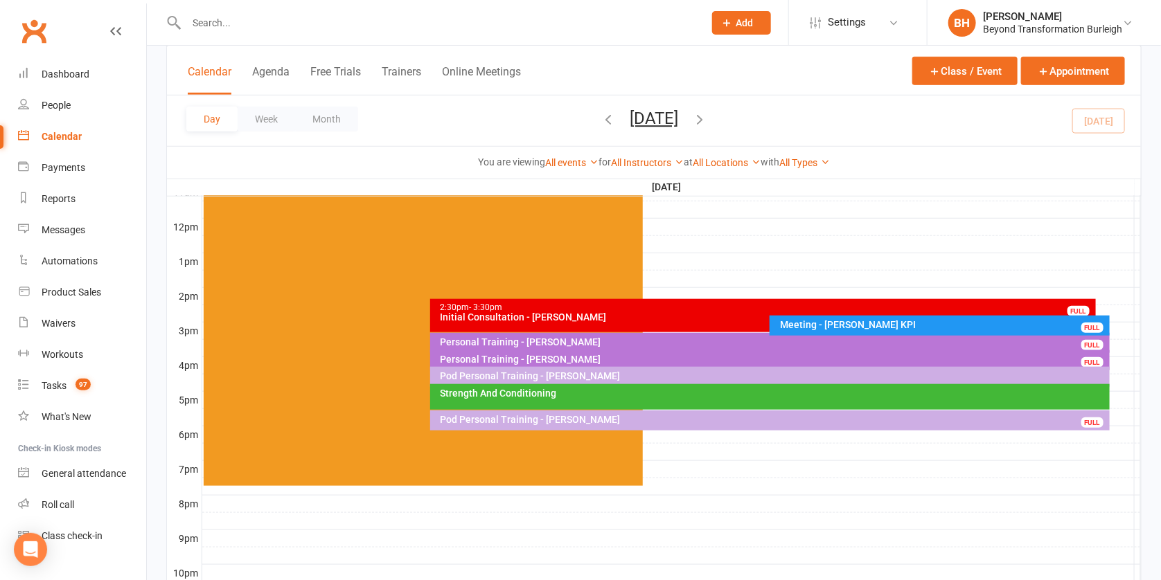
click at [678, 117] on button "[DATE]" at bounding box center [654, 118] width 48 height 19
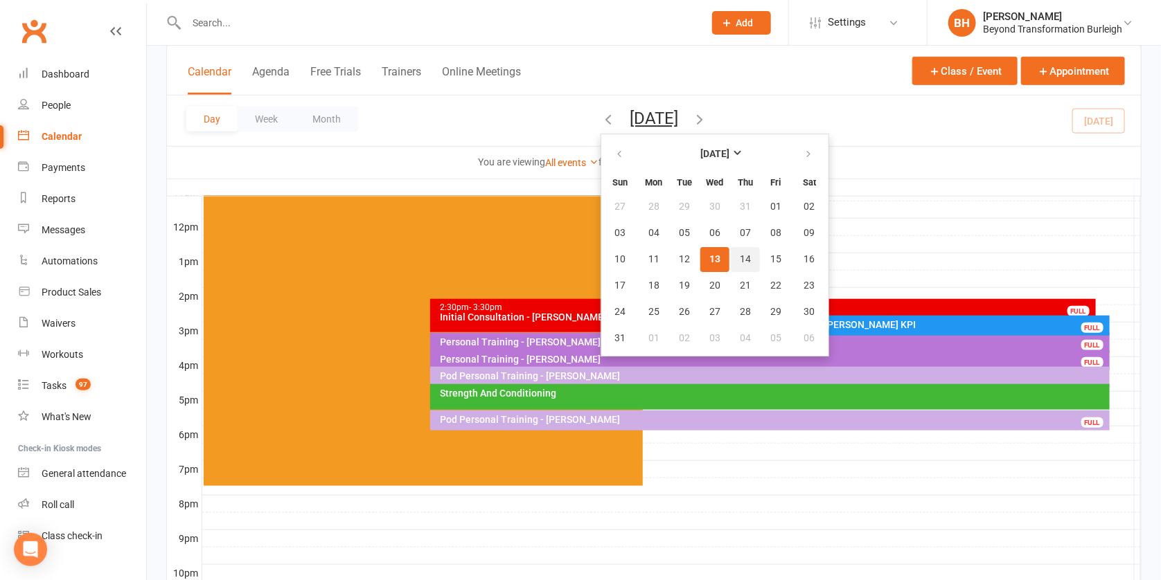
click at [740, 256] on span "14" at bounding box center [745, 259] width 11 height 11
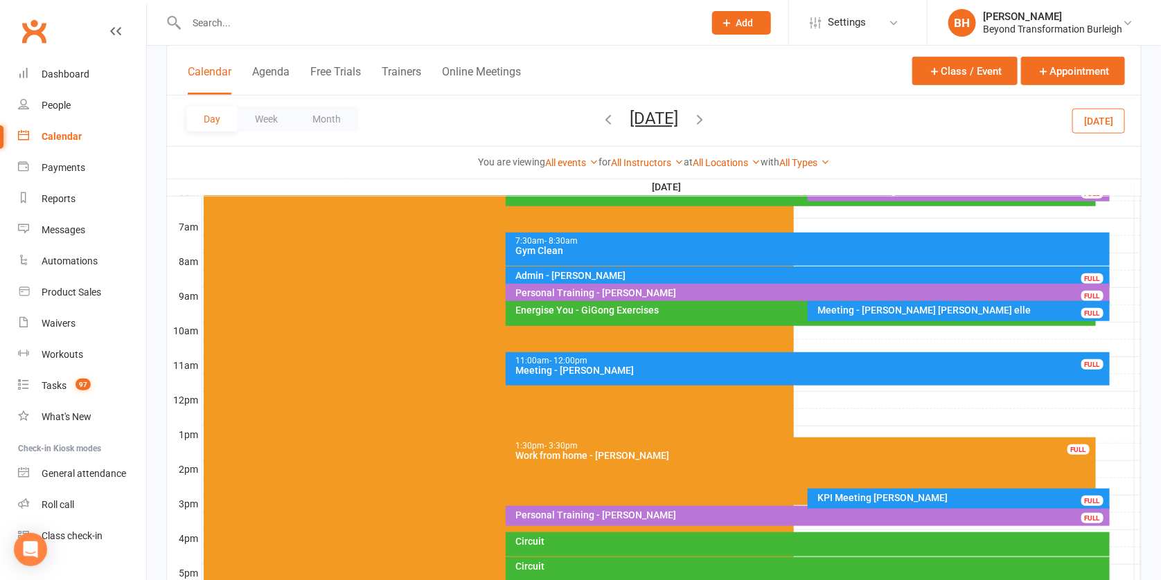
scroll to position [334, 0]
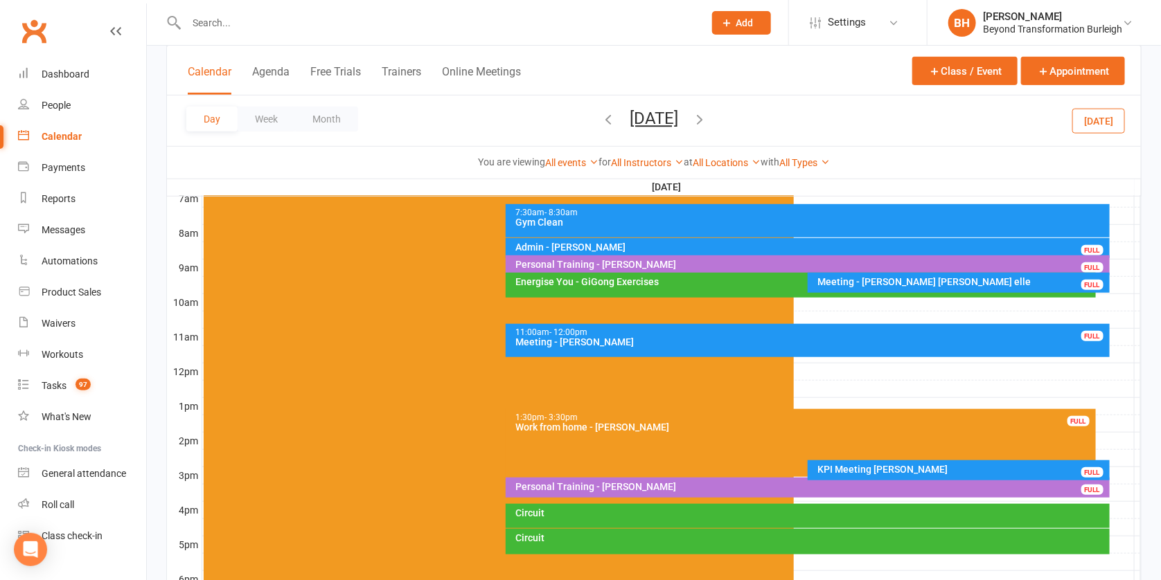
click at [901, 470] on div "KPI Meeting [PERSON_NAME]" at bounding box center [962, 470] width 290 height 10
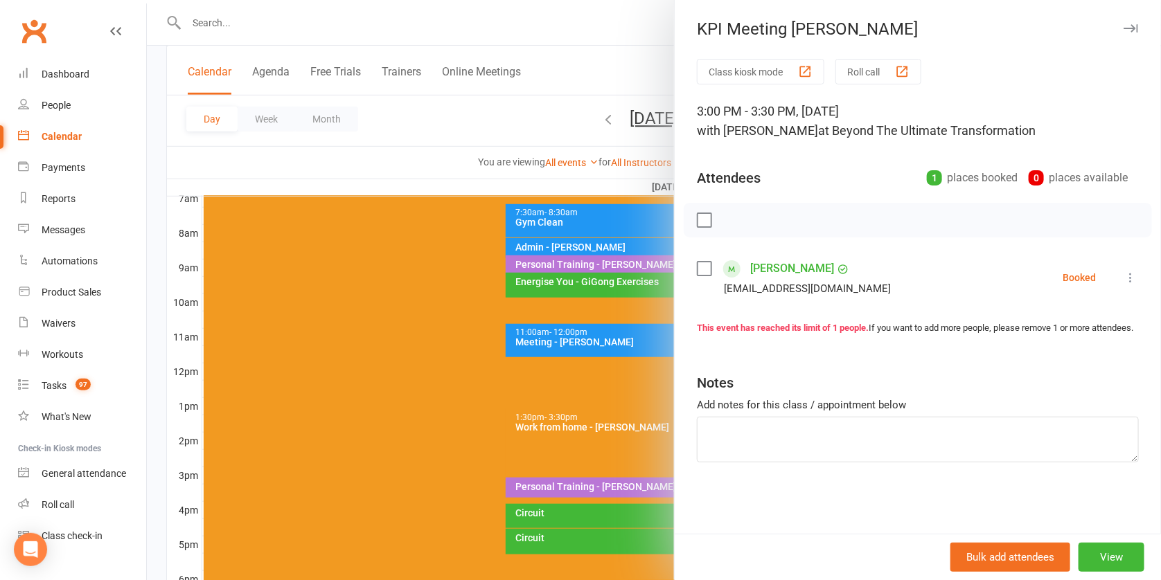
click at [573, 27] on div at bounding box center [654, 290] width 1014 height 580
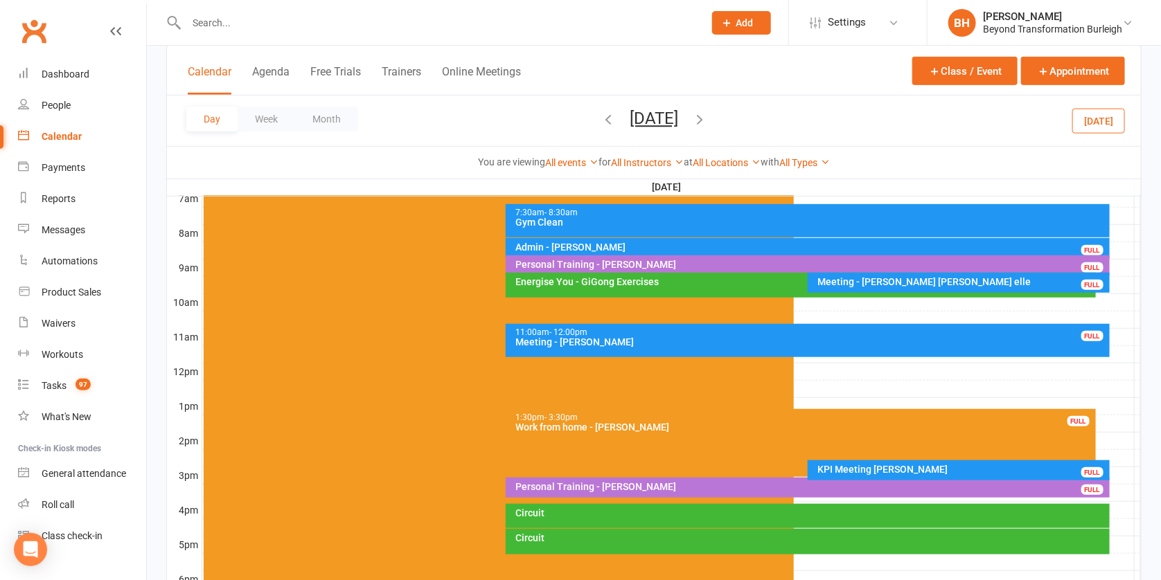
click at [390, 148] on div "Calendar Agenda Free Trials Trainers Online Meetings Class / Event Appointment …" at bounding box center [653, 112] width 975 height 134
